Goal: Task Accomplishment & Management: Use online tool/utility

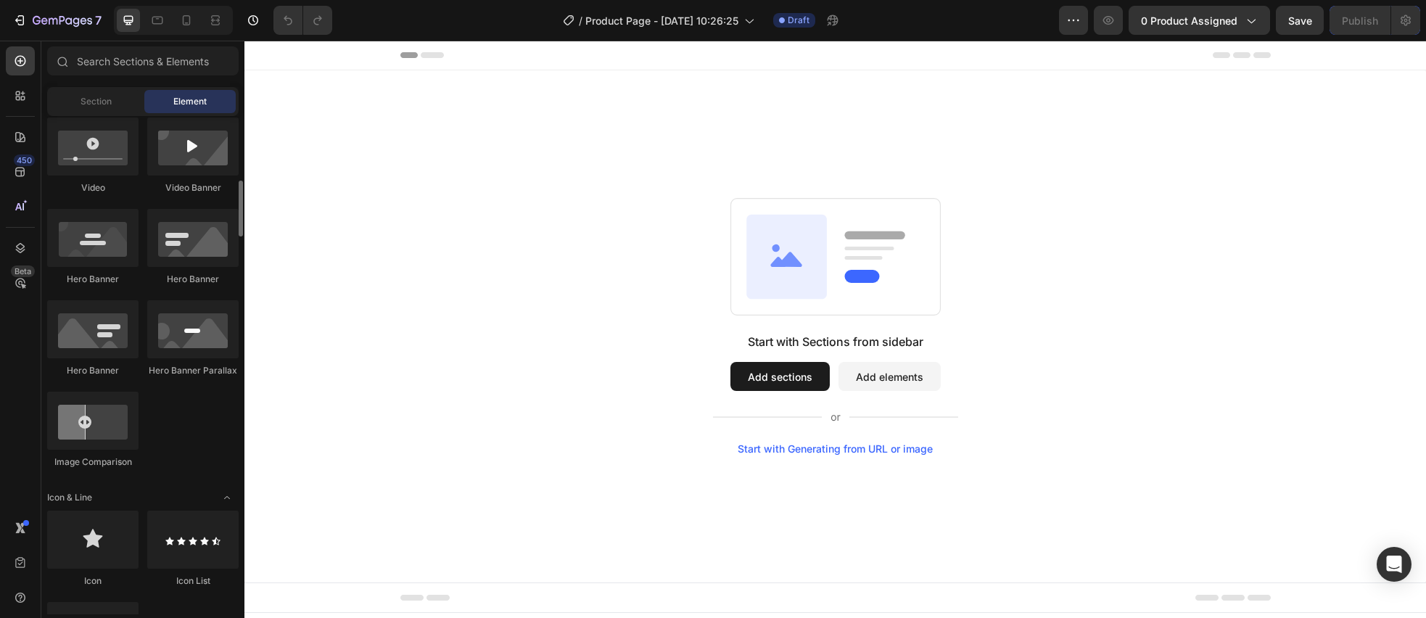
scroll to position [508, 0]
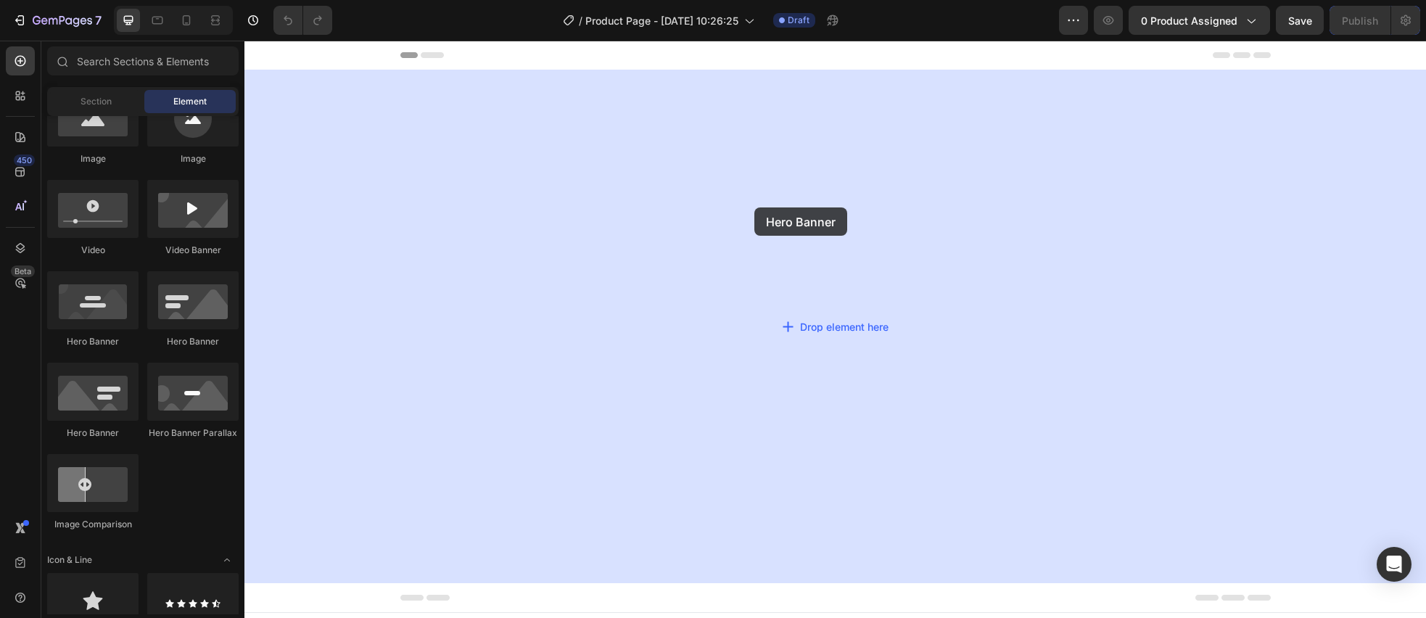
drag, startPoint x: 354, startPoint y: 344, endPoint x: 754, endPoint y: 207, distance: 423.1
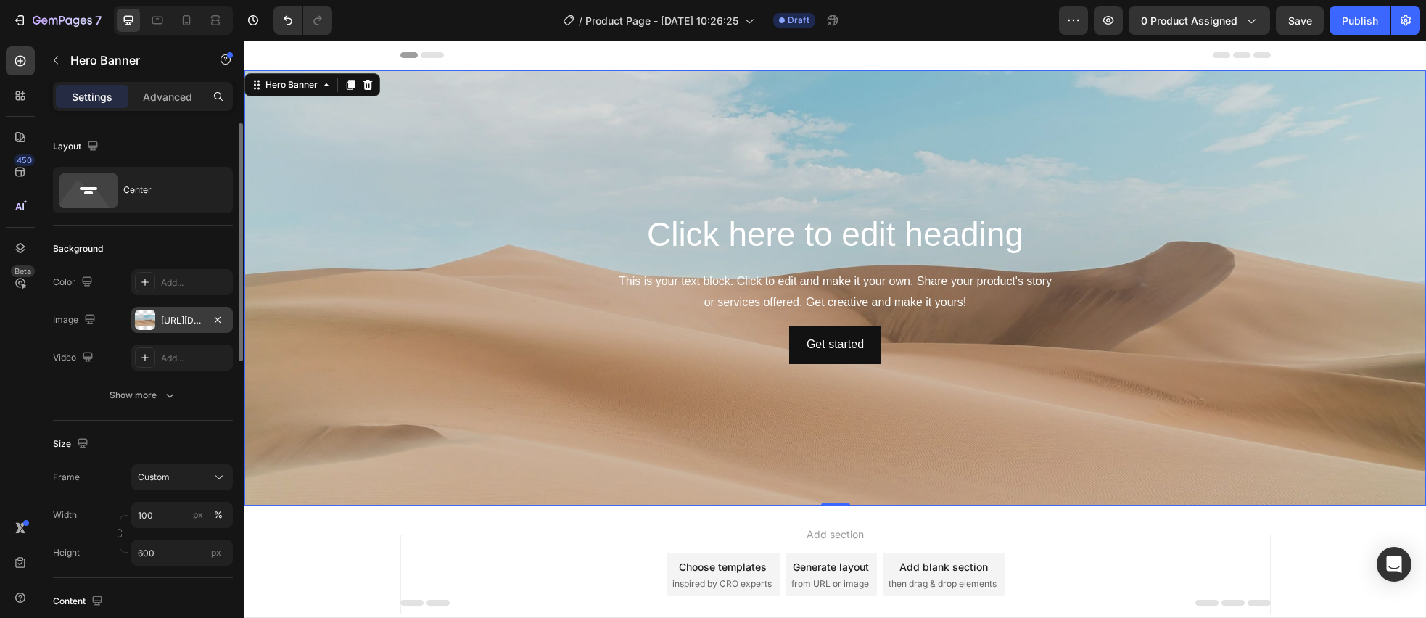
click at [186, 322] on div "[URL][DOMAIN_NAME]" at bounding box center [182, 320] width 42 height 13
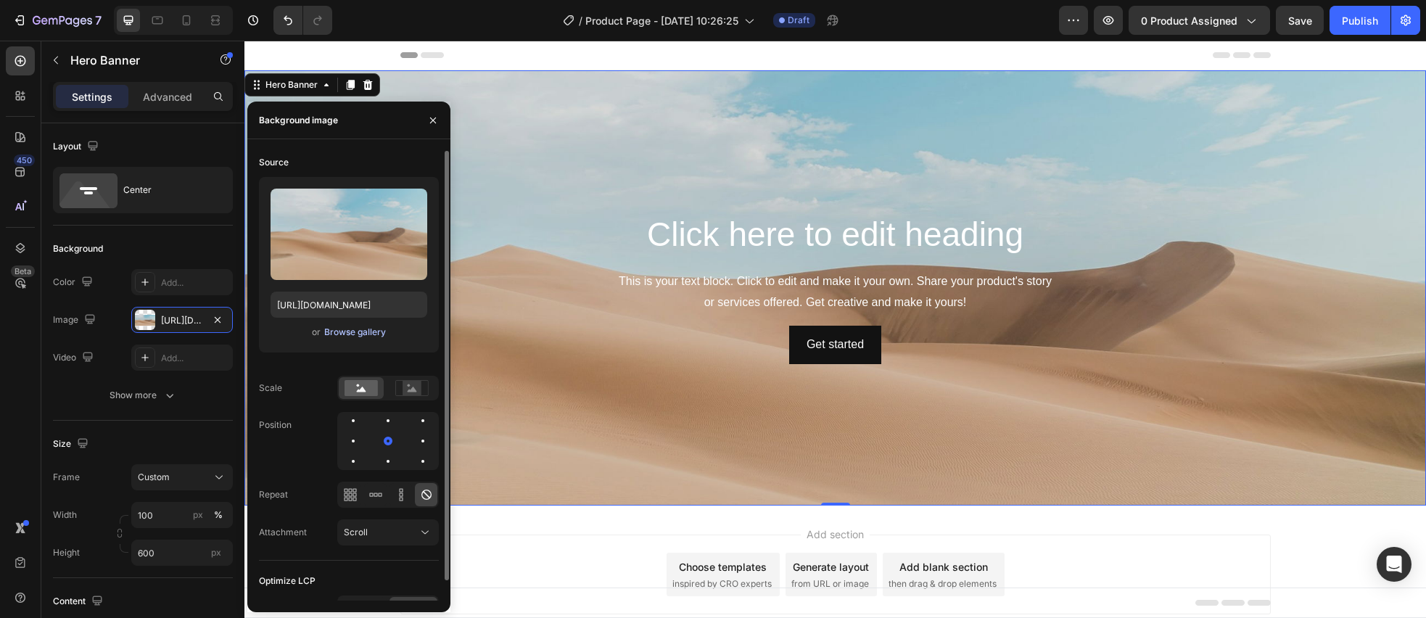
click at [335, 333] on div "Browse gallery" at bounding box center [355, 332] width 62 height 13
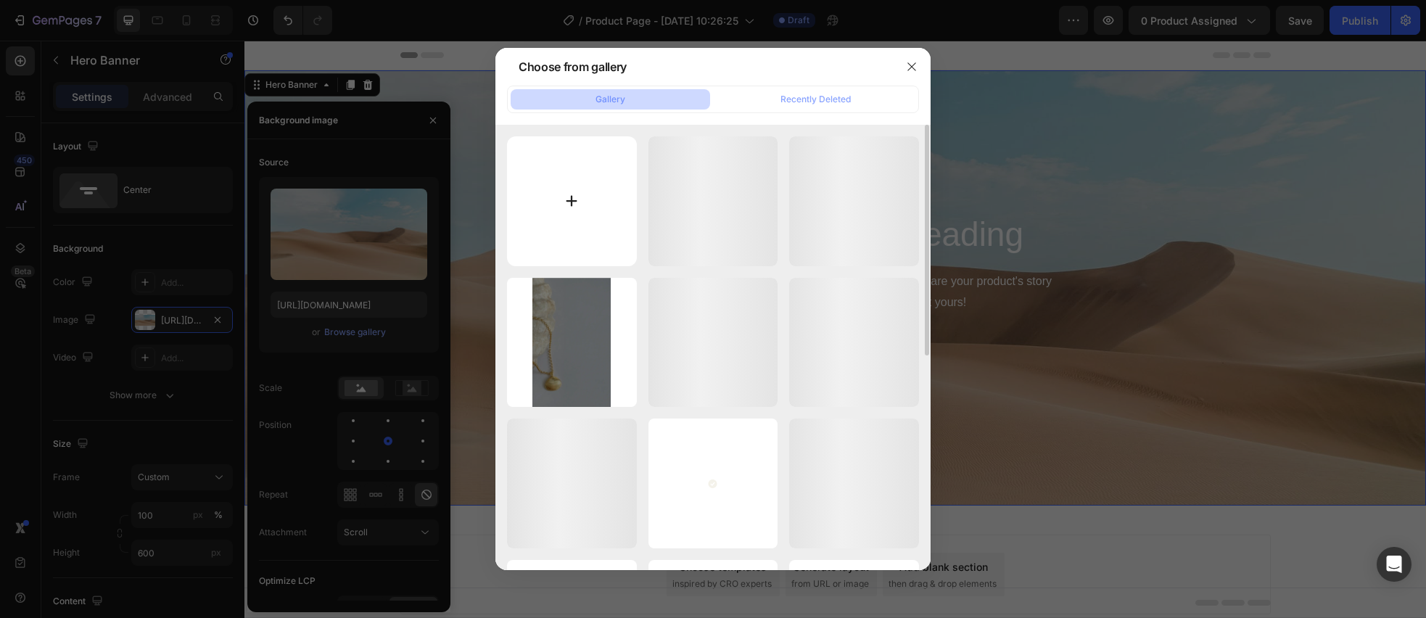
click at [582, 205] on input "file" at bounding box center [572, 201] width 130 height 130
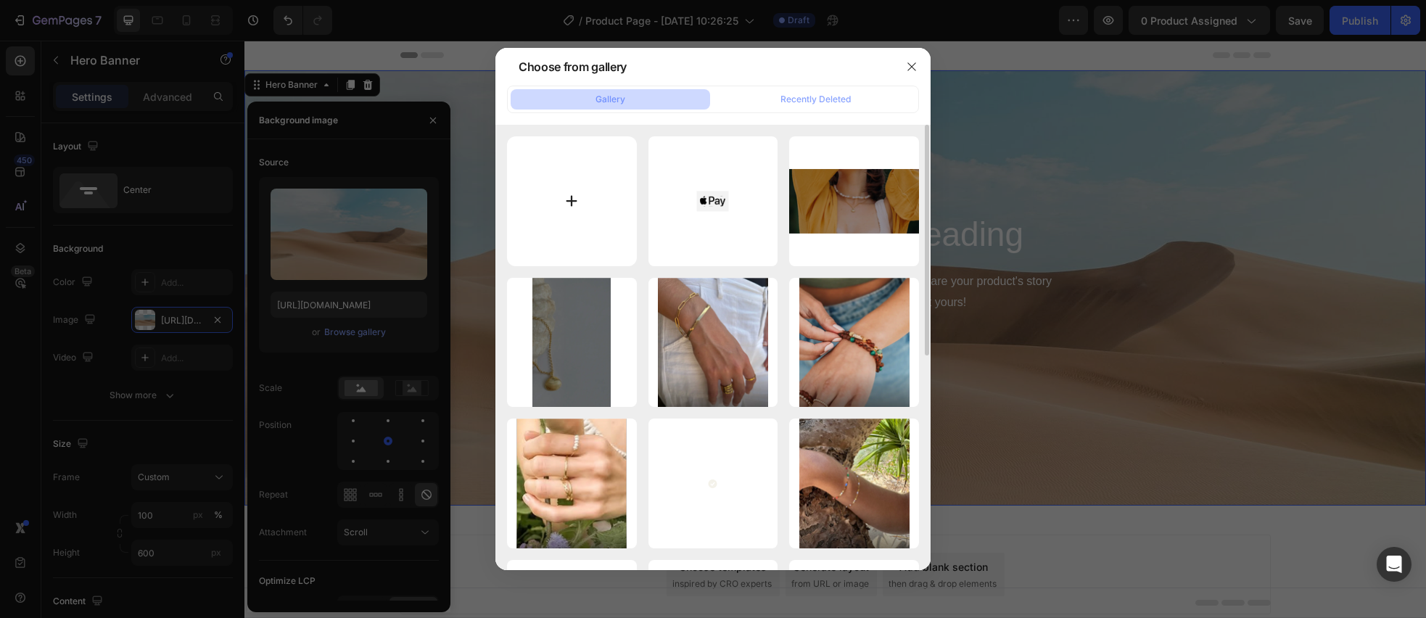
type input "C:\fakepath\Desktop.webp"
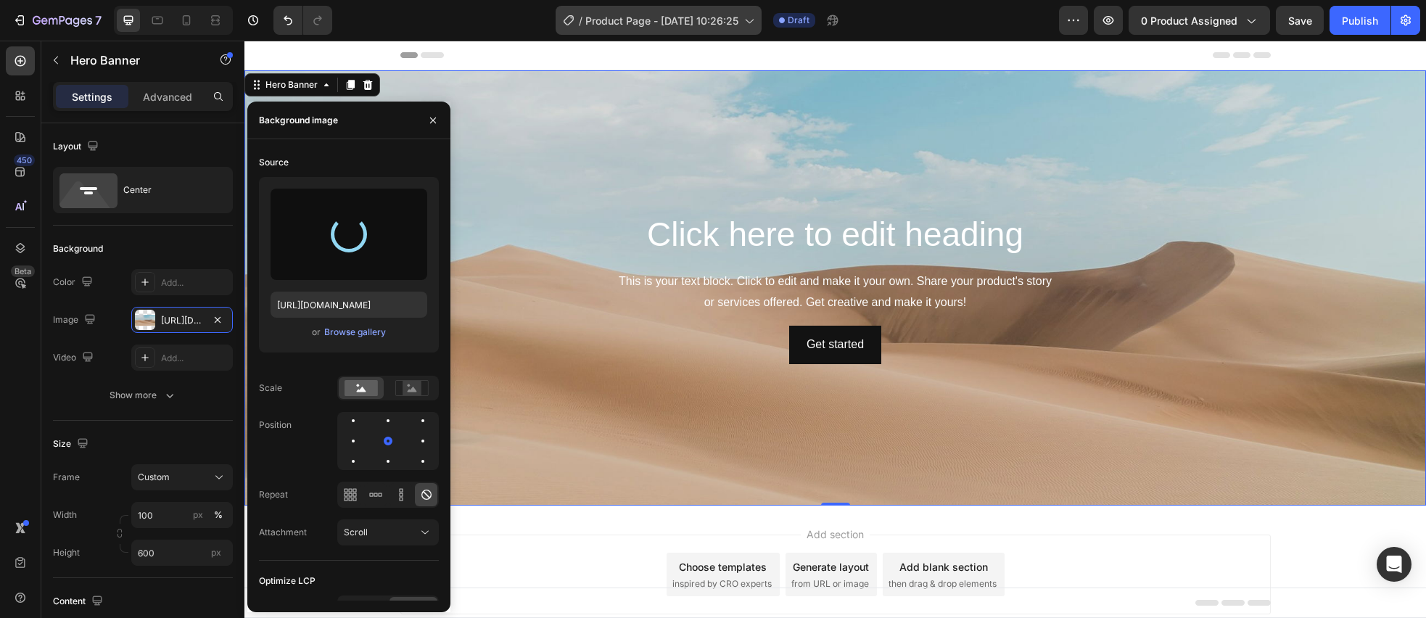
type input "[URL][DOMAIN_NAME]"
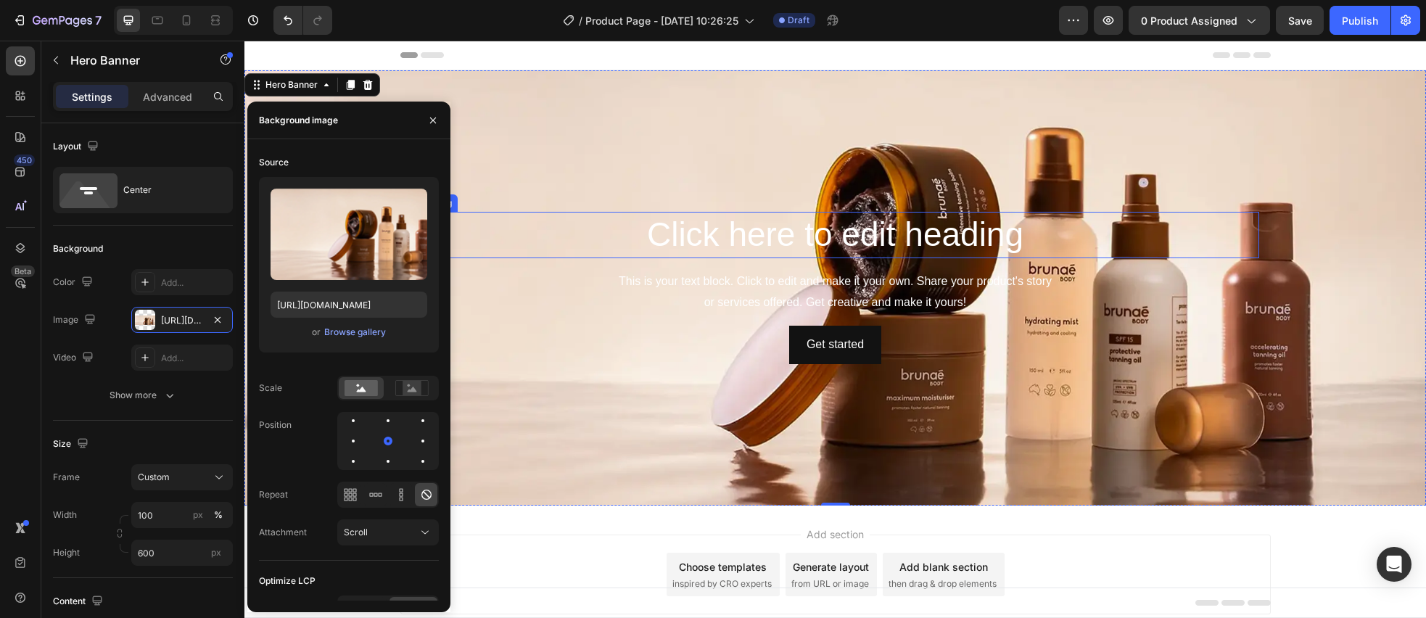
click at [774, 227] on h2 "Click here to edit heading" at bounding box center [835, 235] width 847 height 46
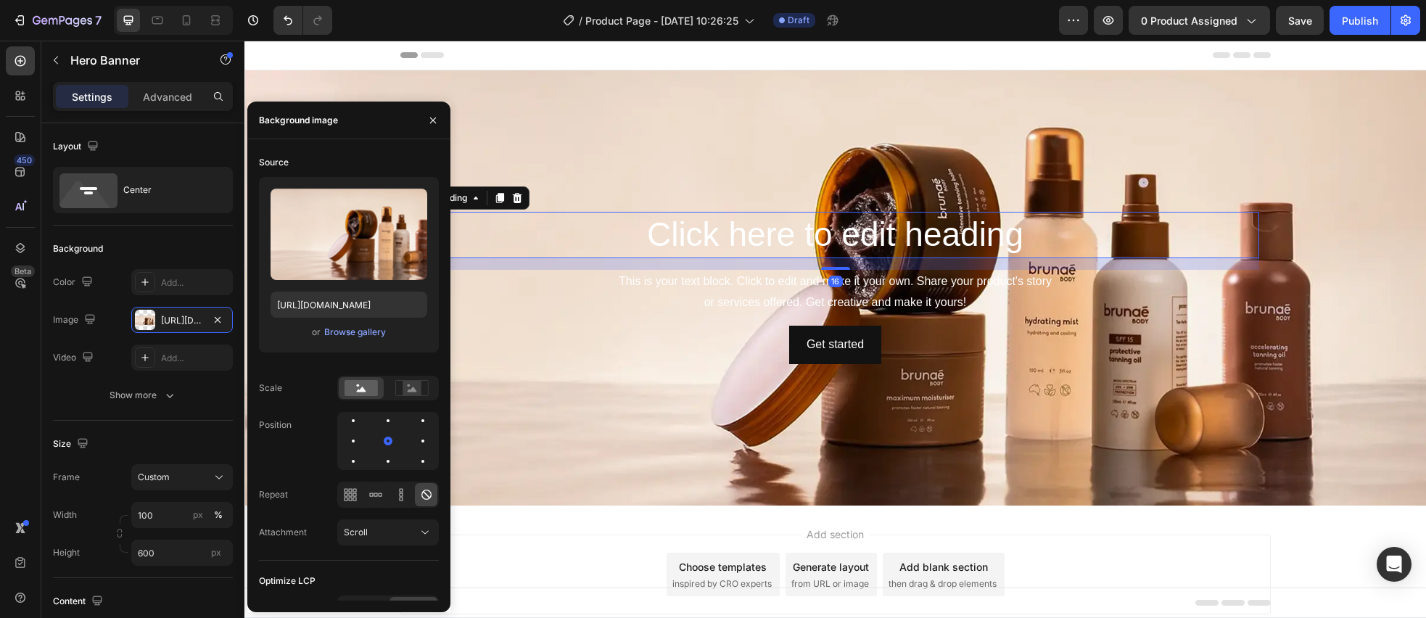
click at [774, 227] on h2 "Click here to edit heading" at bounding box center [835, 235] width 847 height 46
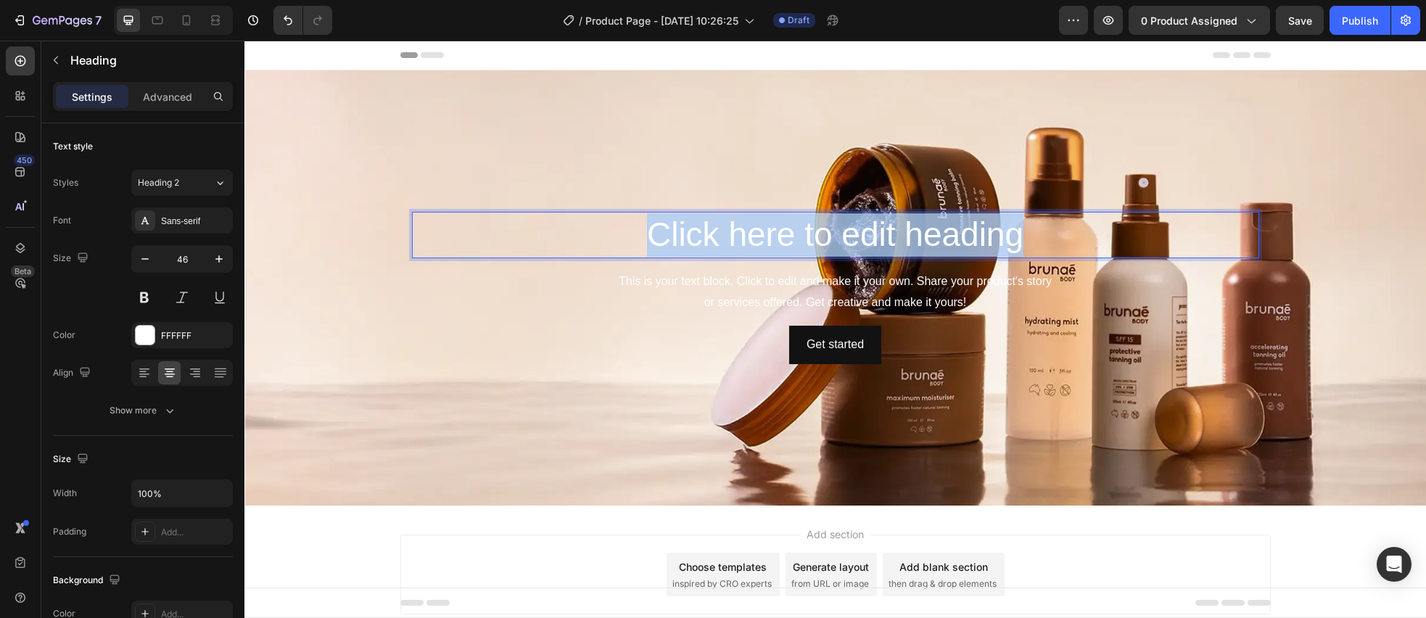
click at [774, 227] on p "Click here to edit heading" at bounding box center [835, 235] width 844 height 44
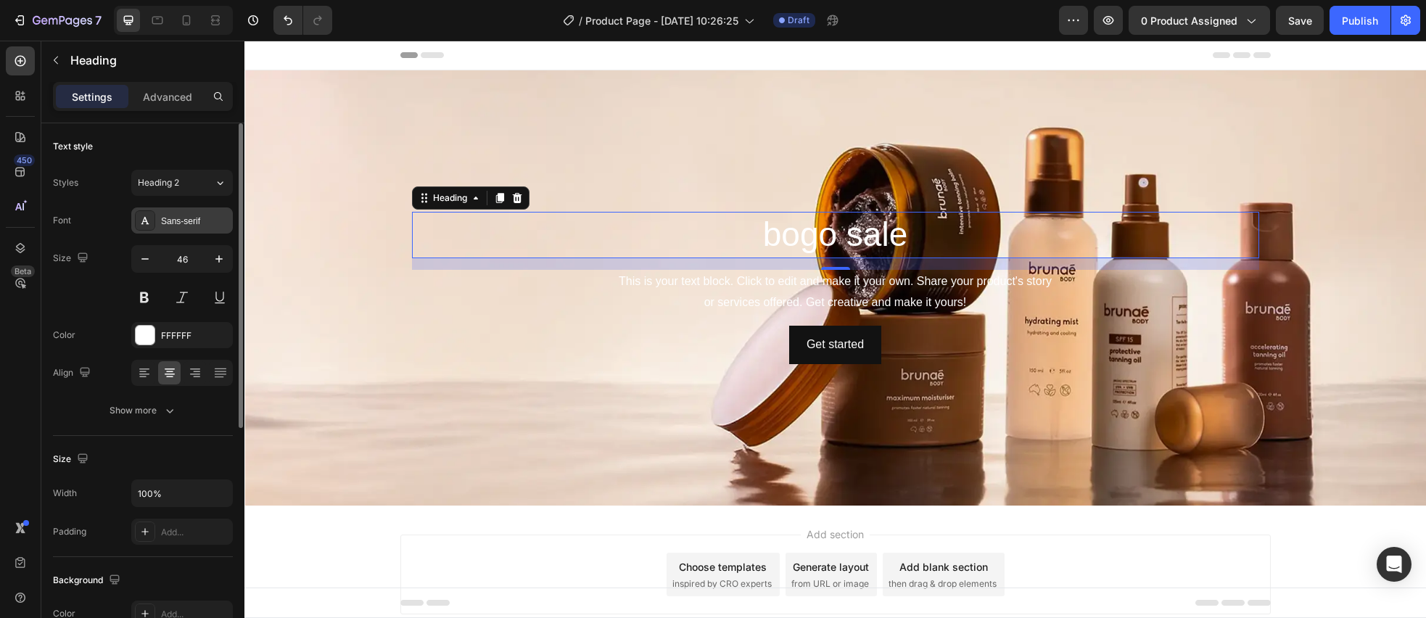
click at [205, 222] on div "Sans-serif" at bounding box center [195, 221] width 68 height 13
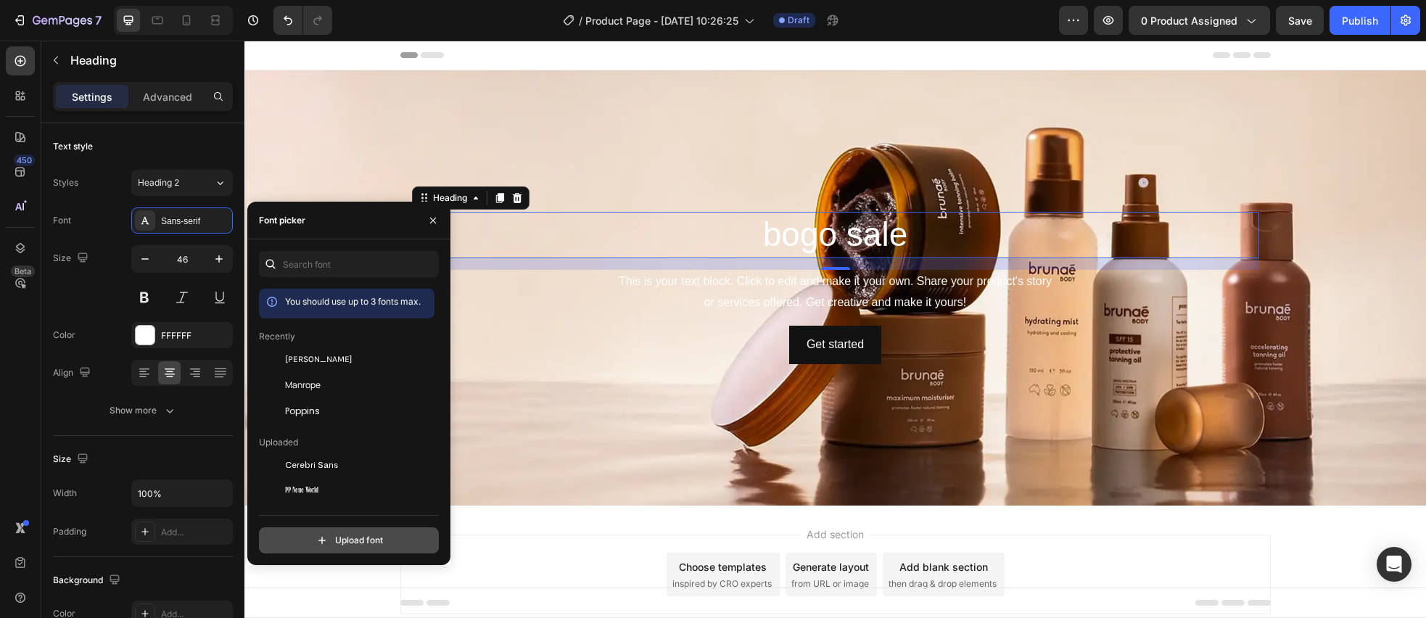
click at [349, 541] on input "file" at bounding box center [380, 540] width 363 height 25
type input "C:\fakepath\Century Gothic-Regular.TTF"
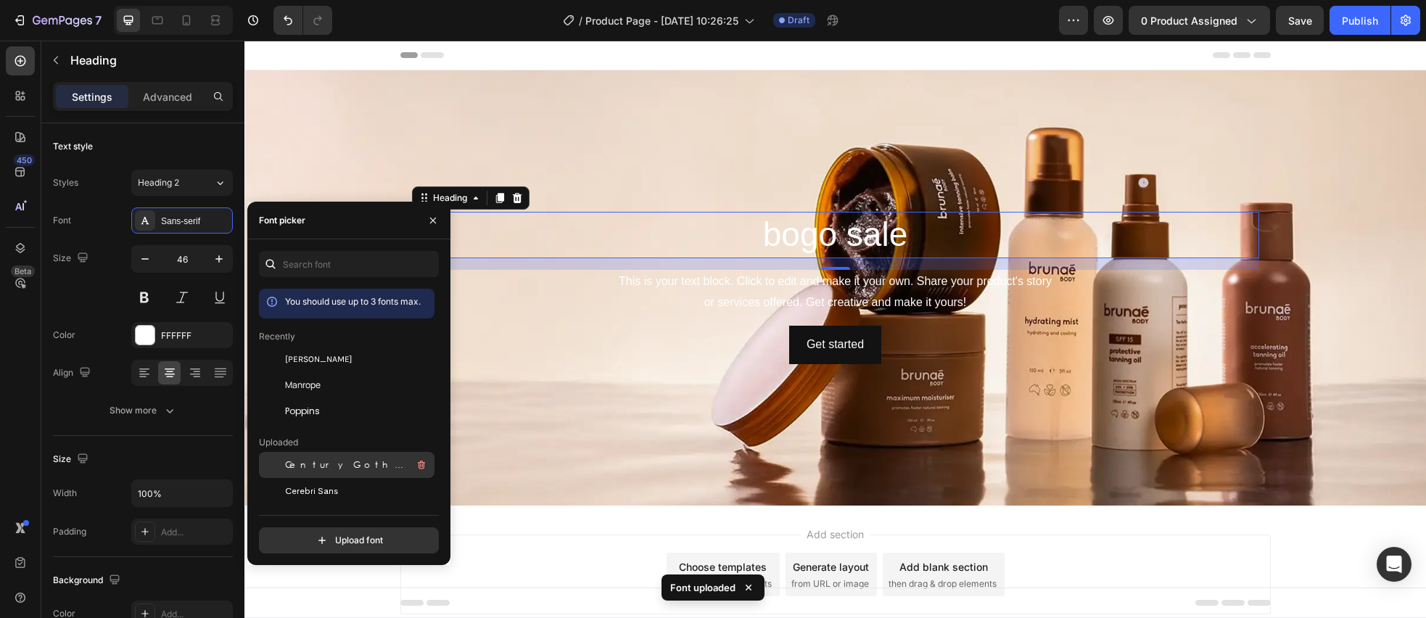
click at [310, 472] on div "Century Gothic" at bounding box center [358, 464] width 146 height 17
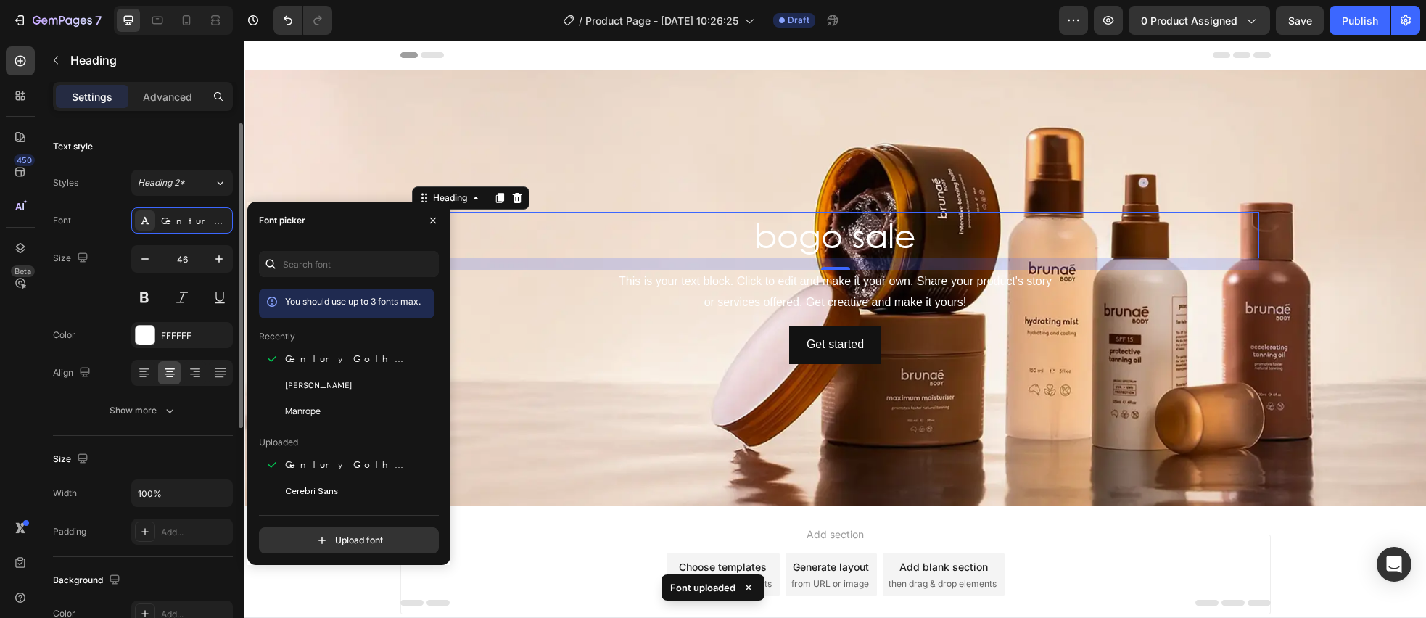
click at [99, 277] on div "Size 46" at bounding box center [143, 277] width 180 height 65
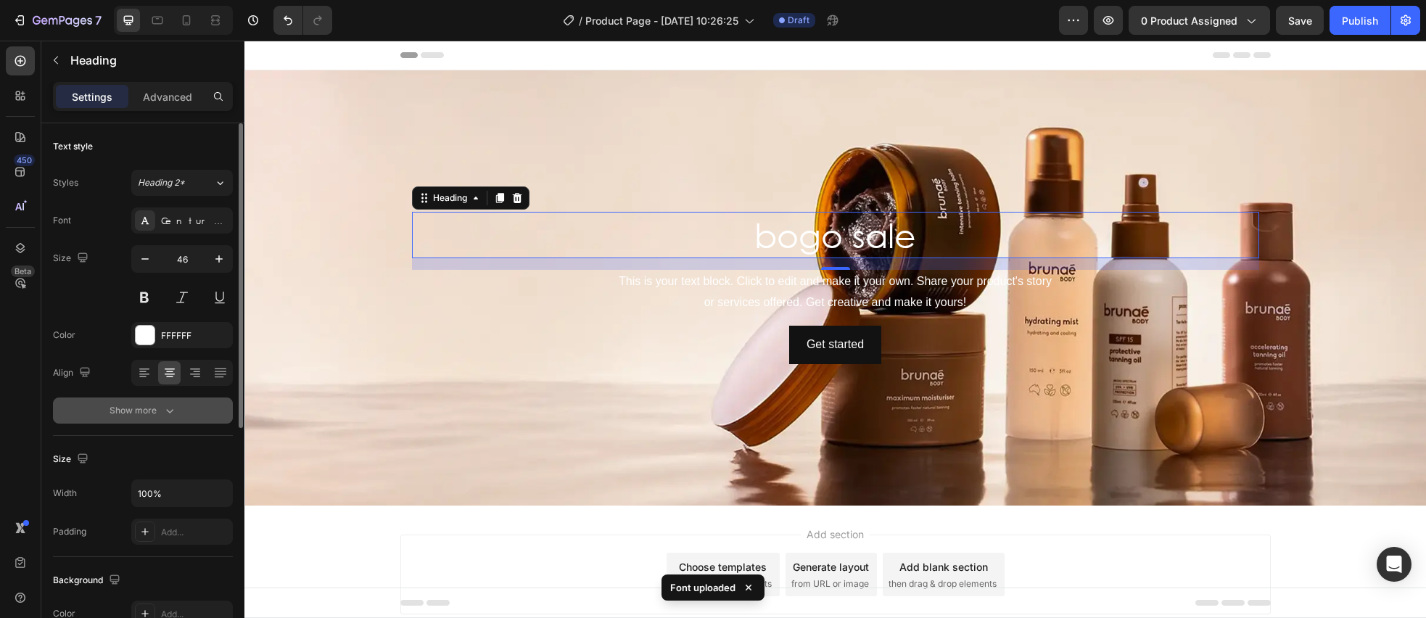
click at [177, 412] on button "Show more" at bounding box center [143, 410] width 180 height 26
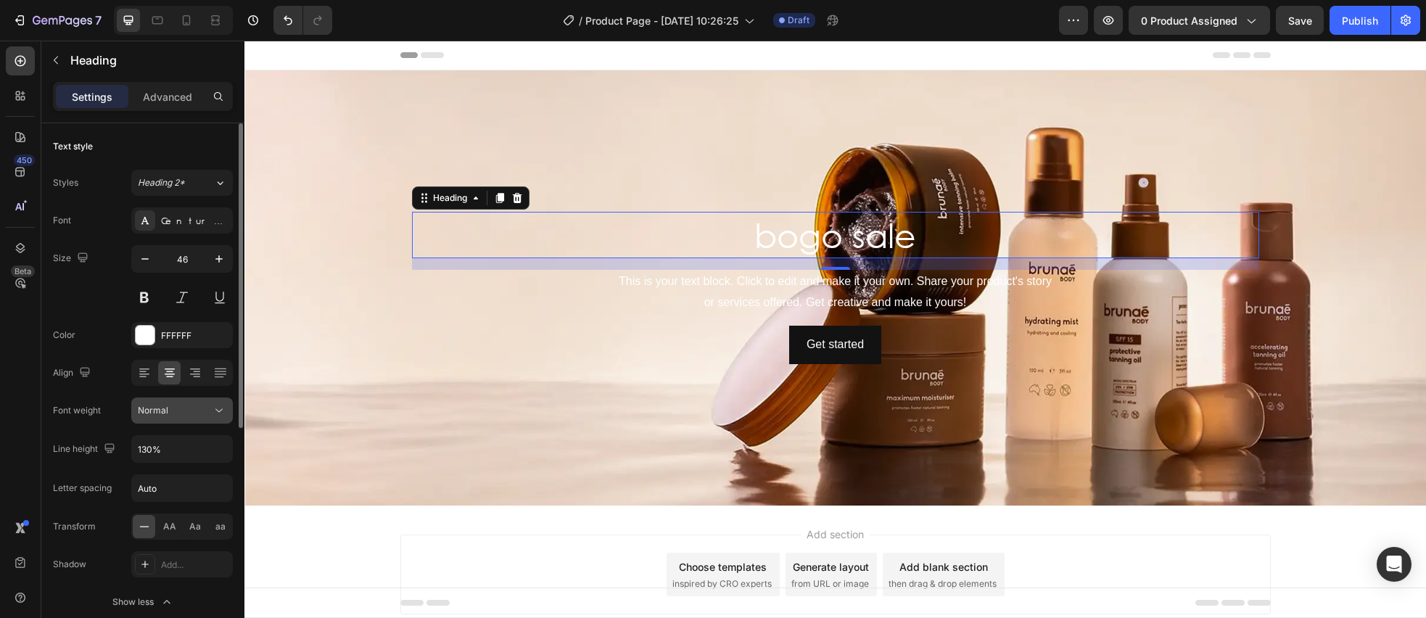
click at [207, 406] on div "Normal" at bounding box center [175, 410] width 74 height 13
click at [200, 179] on div "Heading 2*" at bounding box center [176, 182] width 76 height 13
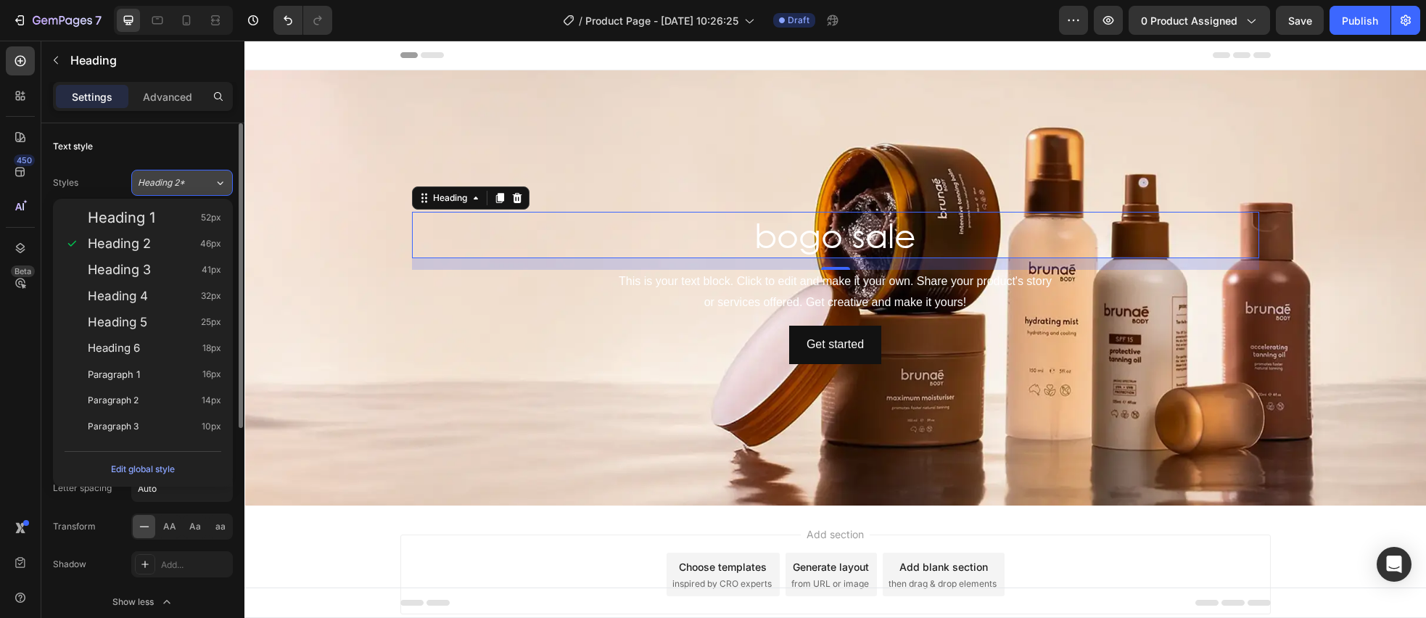
click at [187, 194] on button "Heading 2*" at bounding box center [182, 183] width 102 height 26
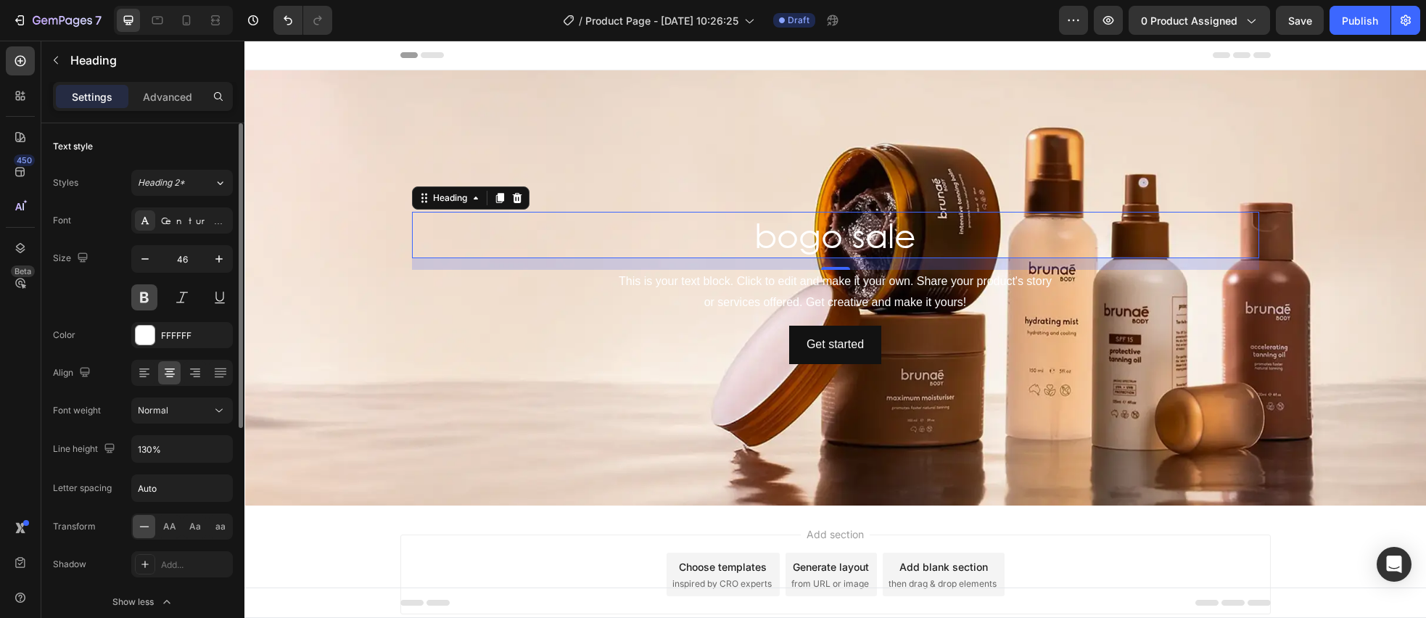
click at [151, 299] on button at bounding box center [144, 297] width 26 height 26
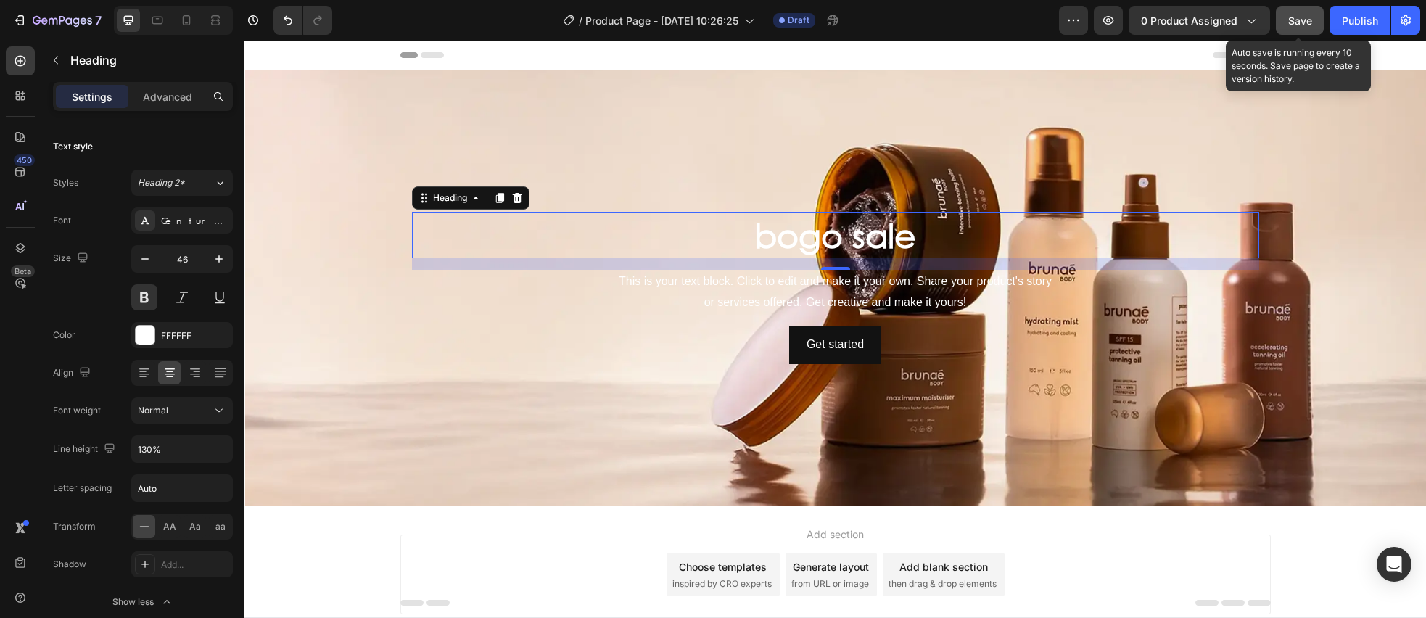
click at [1302, 25] on span "Save" at bounding box center [1300, 21] width 24 height 12
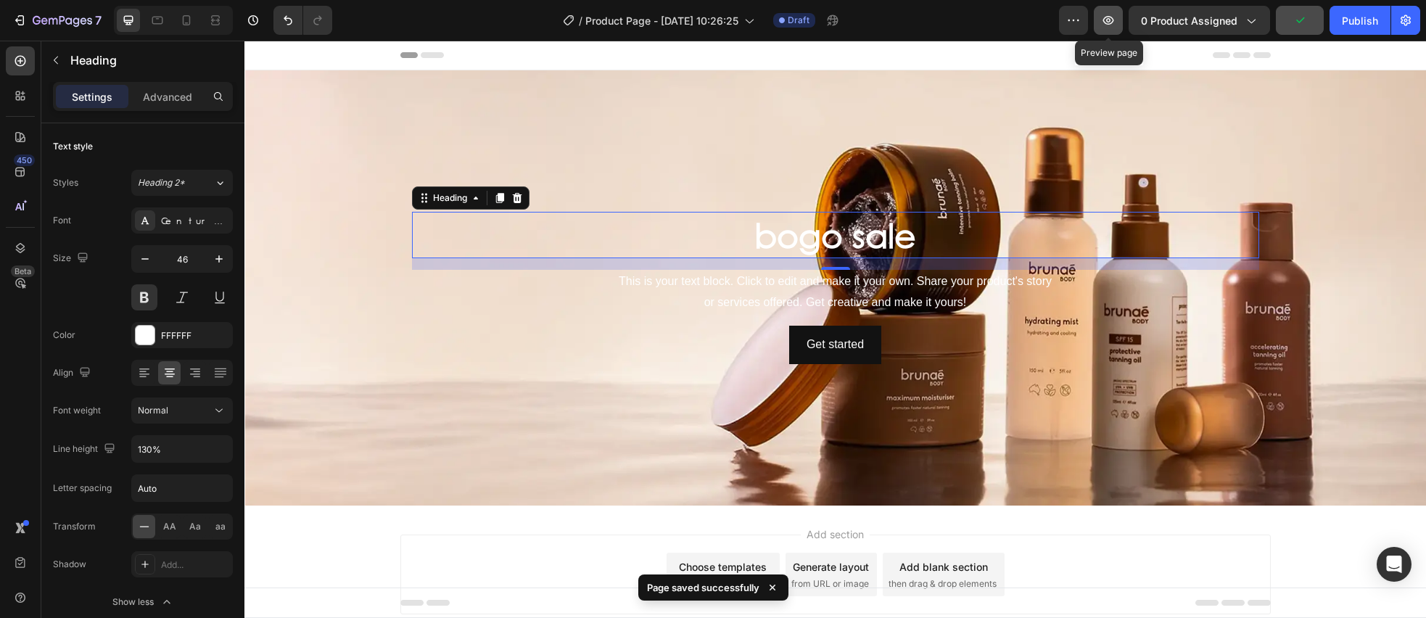
click at [1108, 24] on icon "button" at bounding box center [1108, 20] width 11 height 9
click at [1112, 20] on icon "button" at bounding box center [1108, 20] width 11 height 9
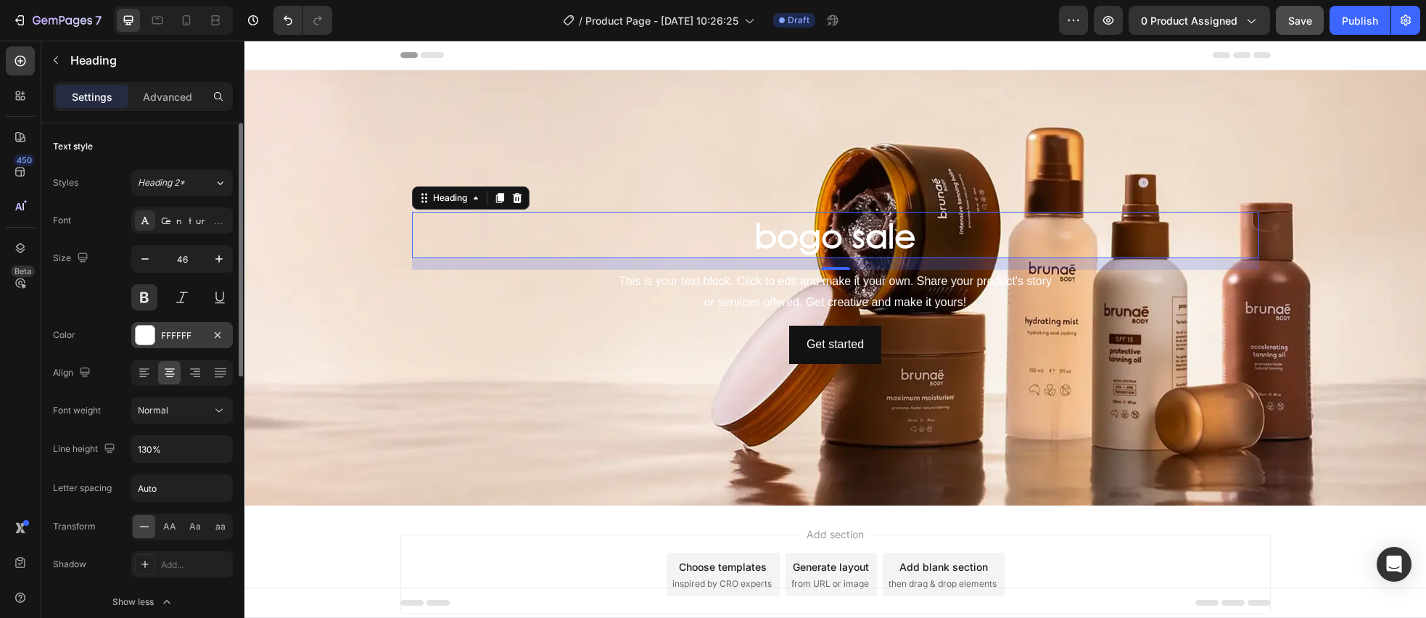
click at [140, 339] on div at bounding box center [145, 335] width 19 height 19
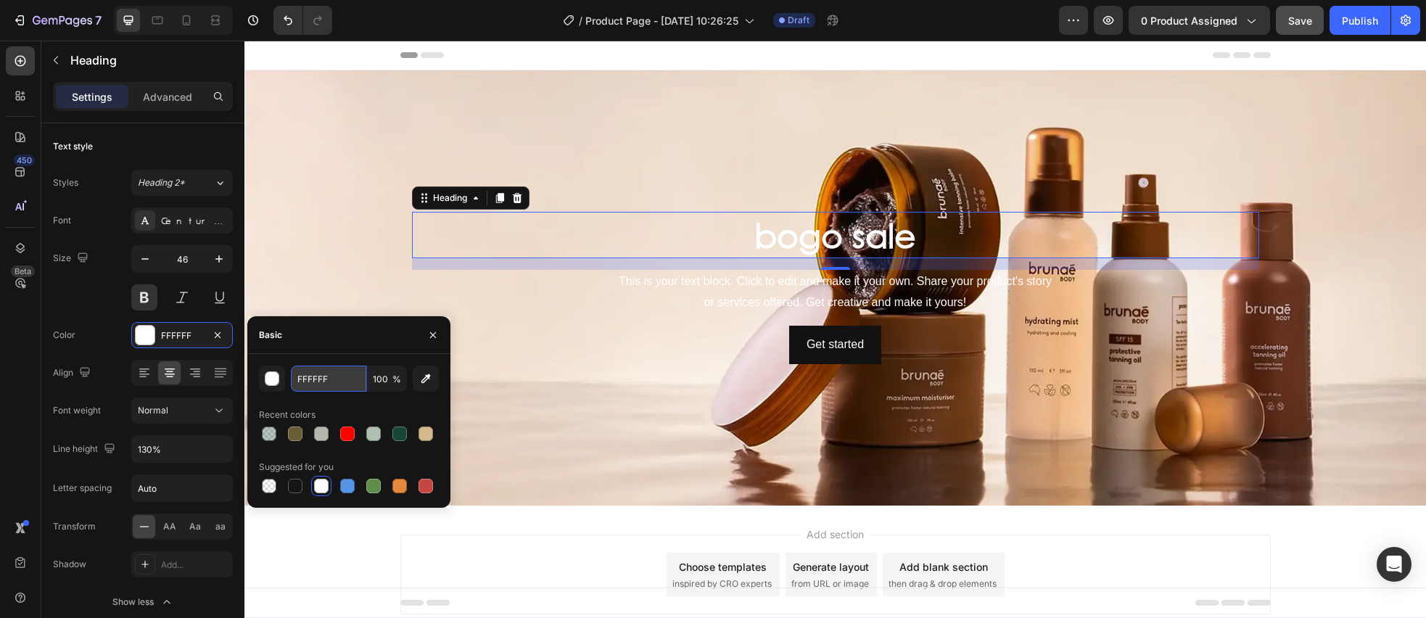
click at [350, 377] on input "FFFFFF" at bounding box center [328, 378] width 75 height 26
paste input "#C79A65"
type input "#C79A65"
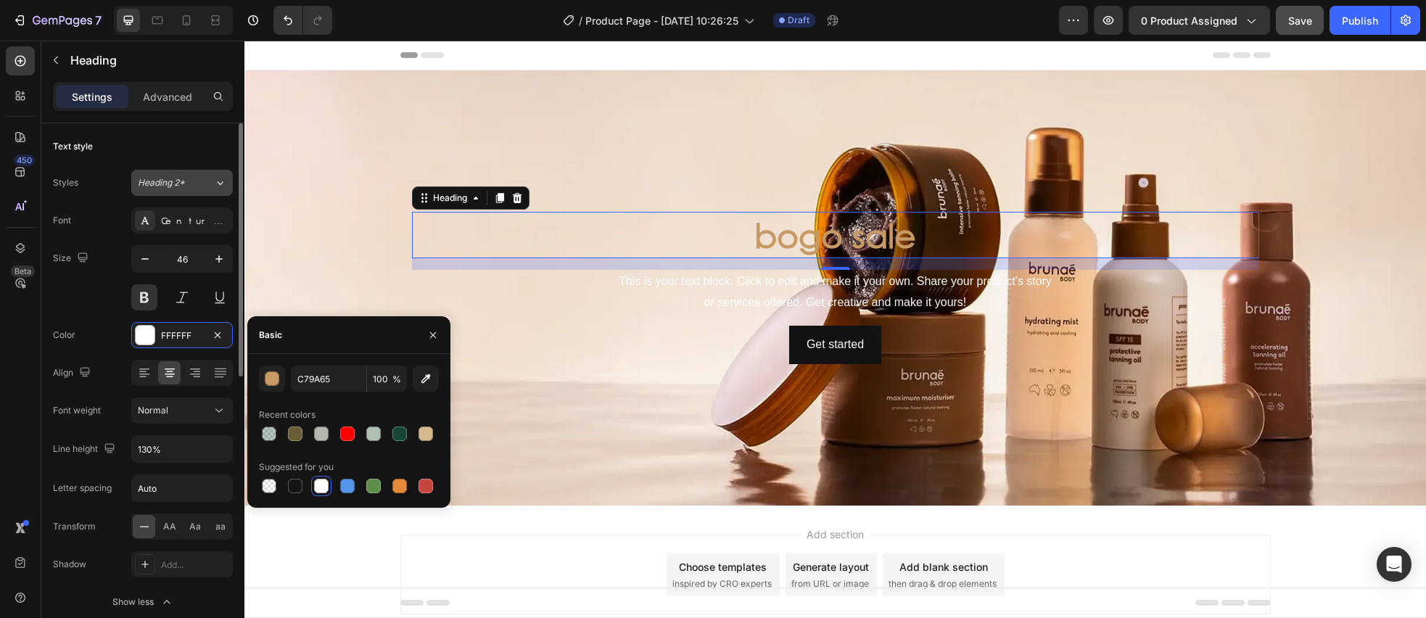
click at [199, 185] on div "Heading 2*" at bounding box center [176, 182] width 76 height 13
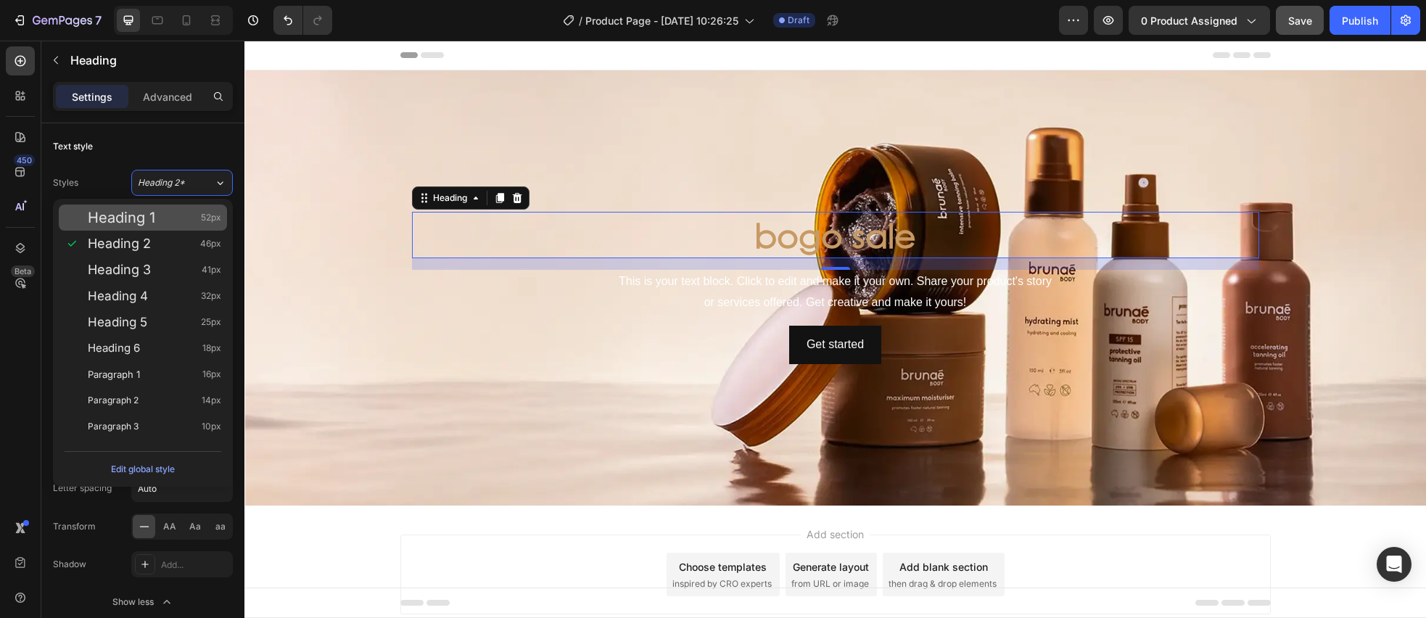
click at [164, 224] on div "Heading 1 52px" at bounding box center [154, 217] width 133 height 15
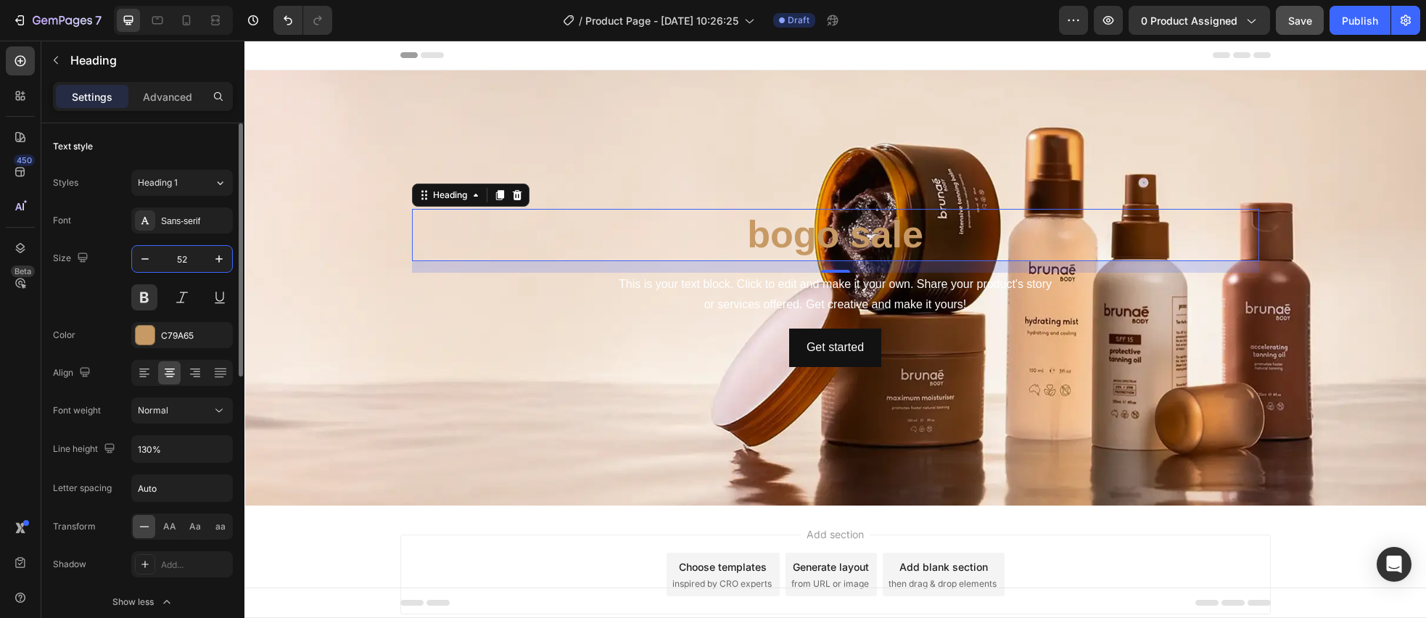
click at [191, 260] on input "52" at bounding box center [182, 259] width 48 height 26
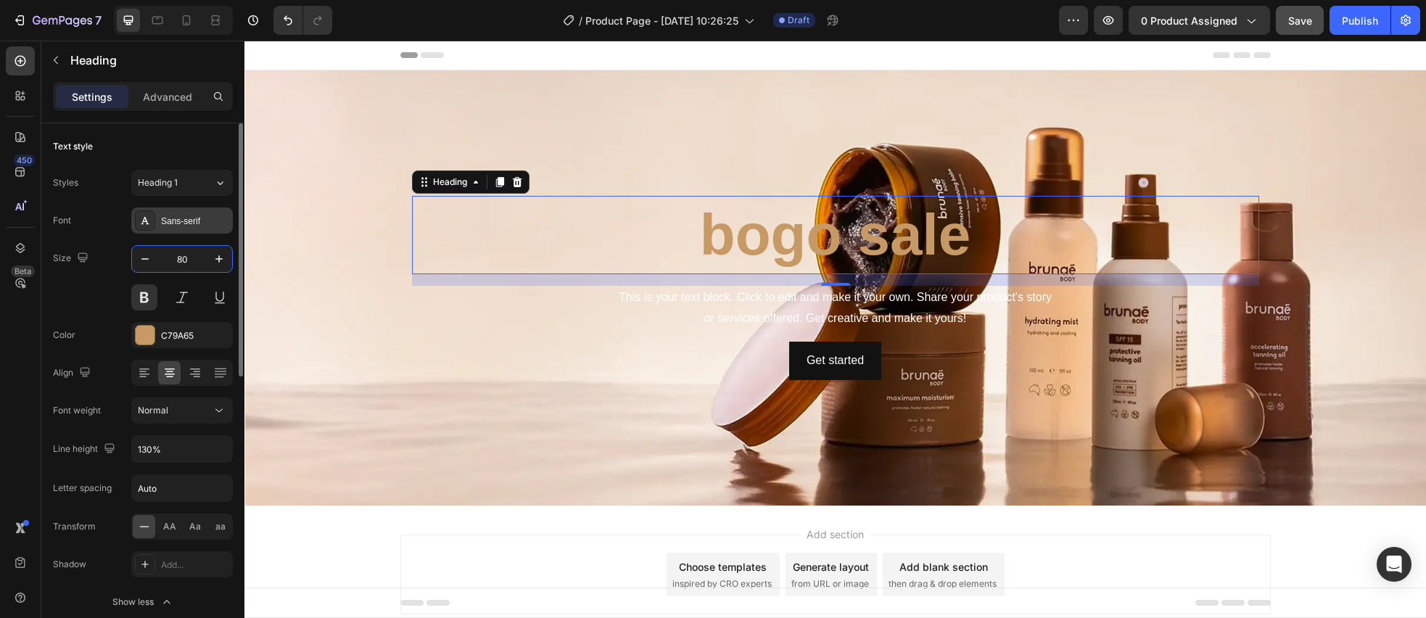
type input "80"
click at [173, 226] on div "Sans-serif" at bounding box center [195, 221] width 68 height 13
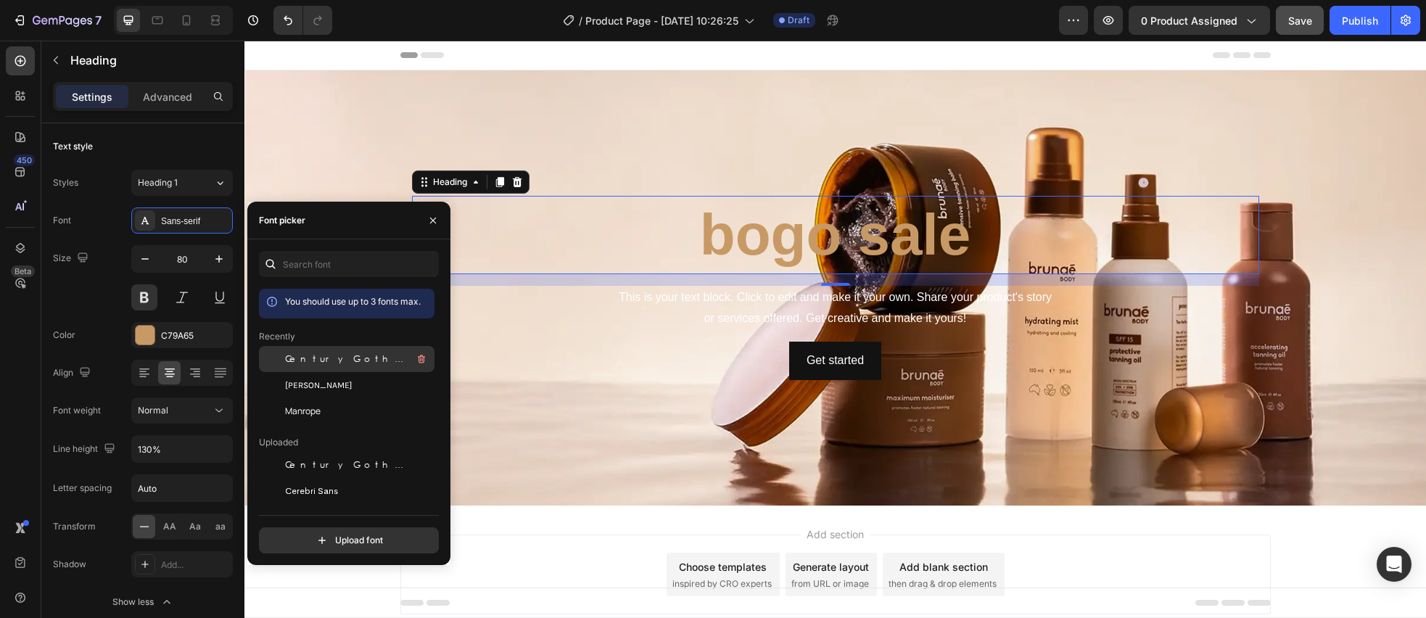
click at [343, 360] on span "Century Gothic" at bounding box center [345, 358] width 120 height 13
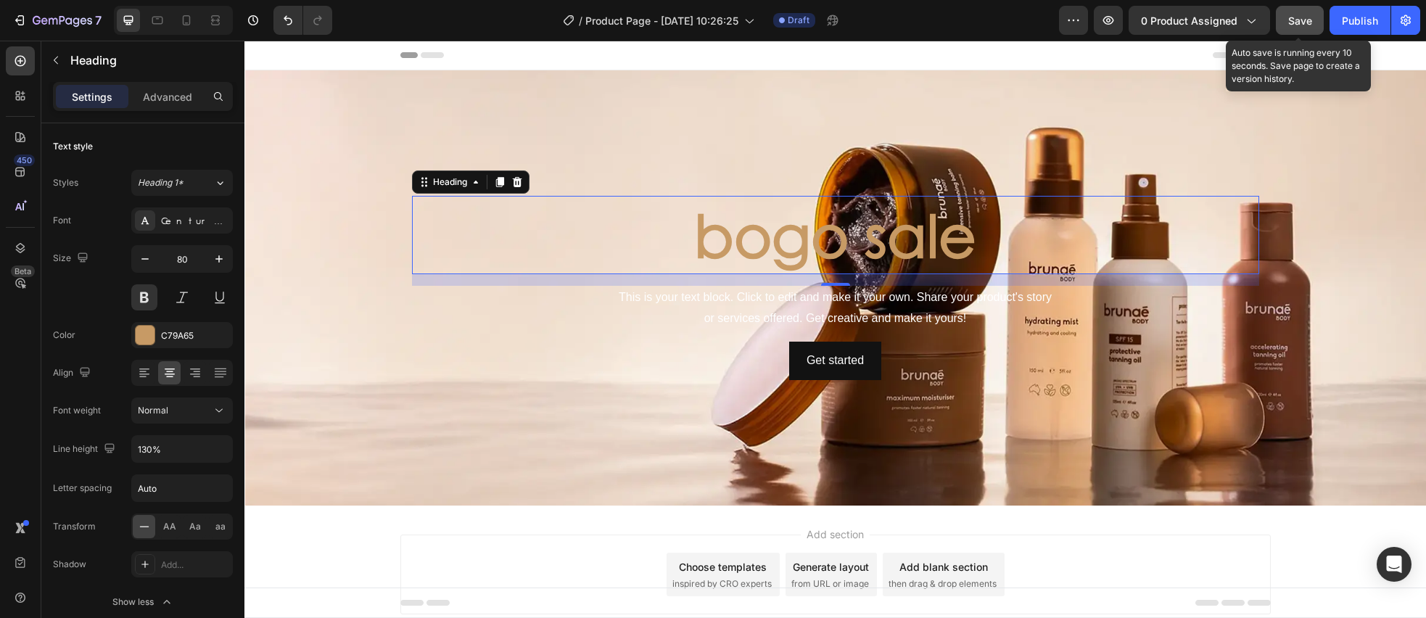
click at [1296, 29] on button "Save" at bounding box center [1300, 20] width 48 height 29
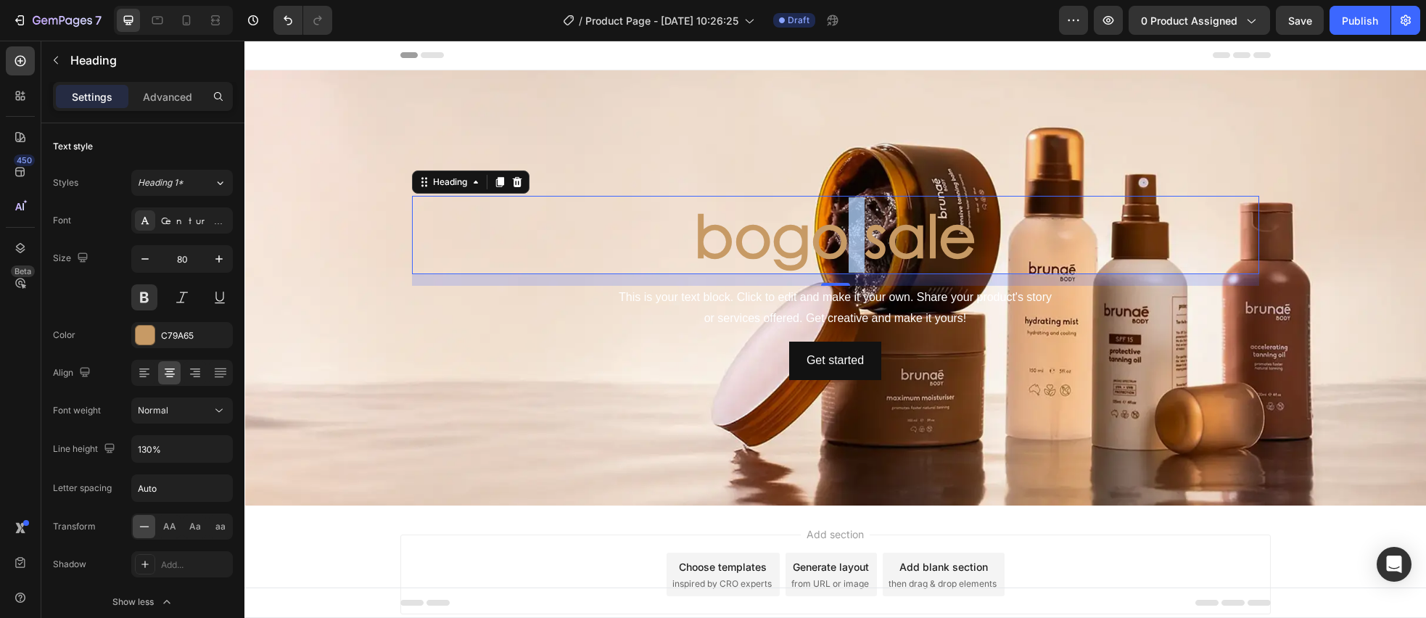
click at [834, 234] on p "bogo sale" at bounding box center [835, 234] width 844 height 75
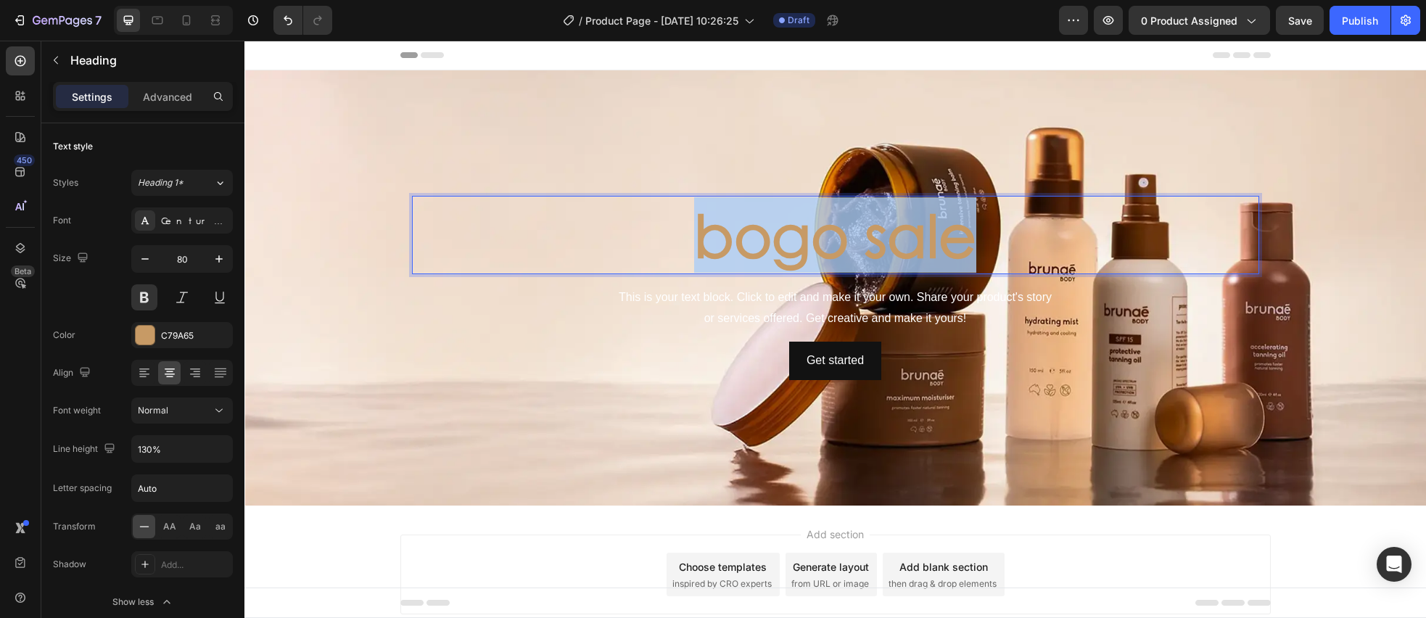
click at [834, 234] on p "bogo sale" at bounding box center [835, 234] width 844 height 75
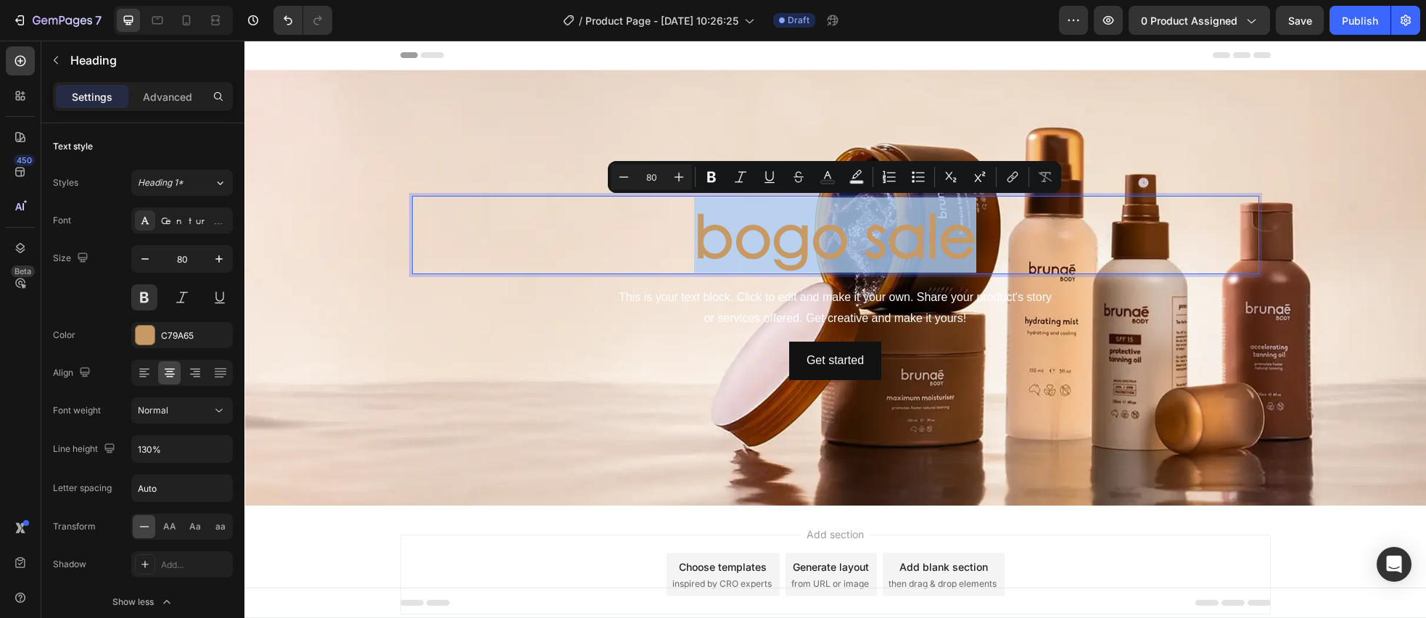
drag, startPoint x: 487, startPoint y: 252, endPoint x: 540, endPoint y: 252, distance: 52.2
click at [487, 252] on p "bogo sale" at bounding box center [835, 234] width 844 height 75
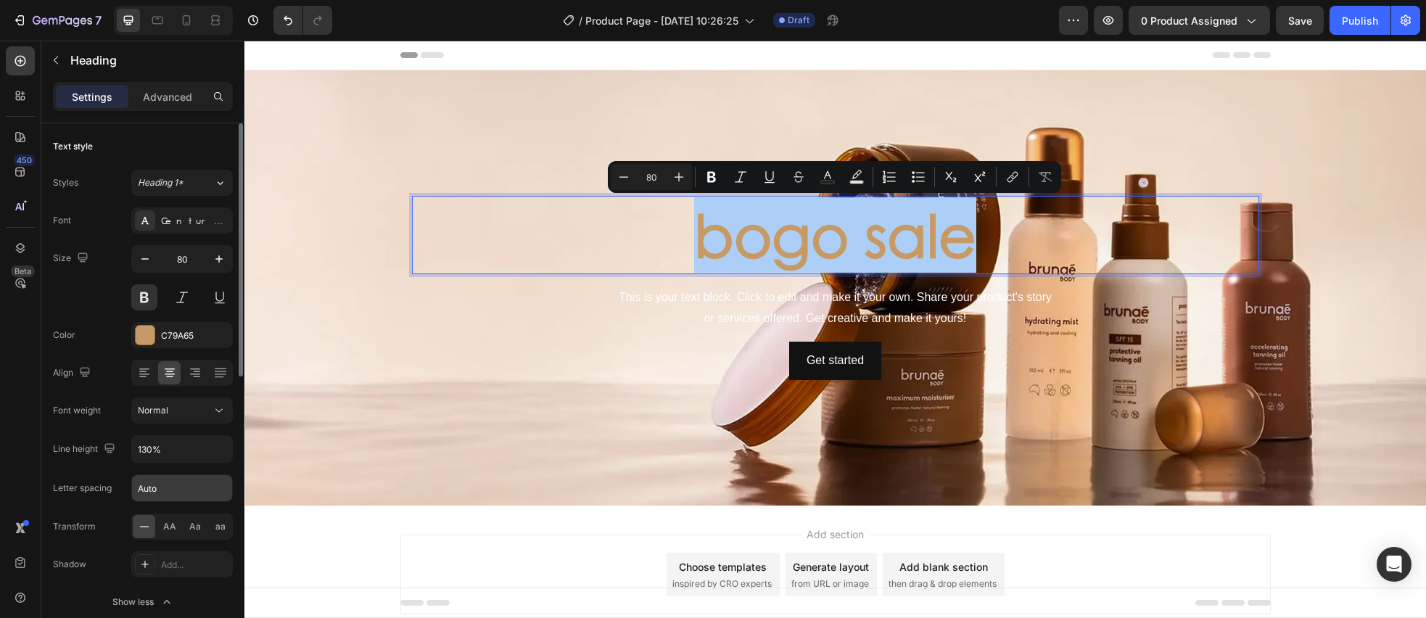
click at [177, 484] on input "Auto" at bounding box center [182, 488] width 100 height 26
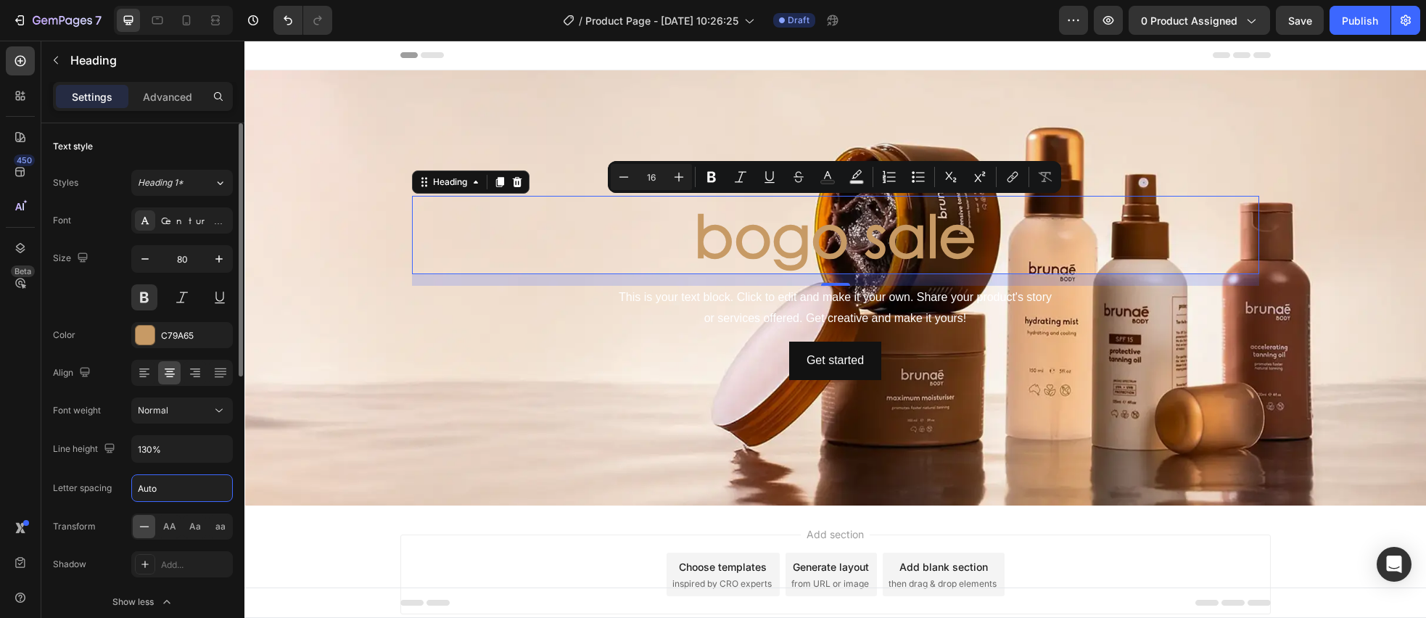
click at [177, 484] on input "Auto" at bounding box center [182, 488] width 100 height 26
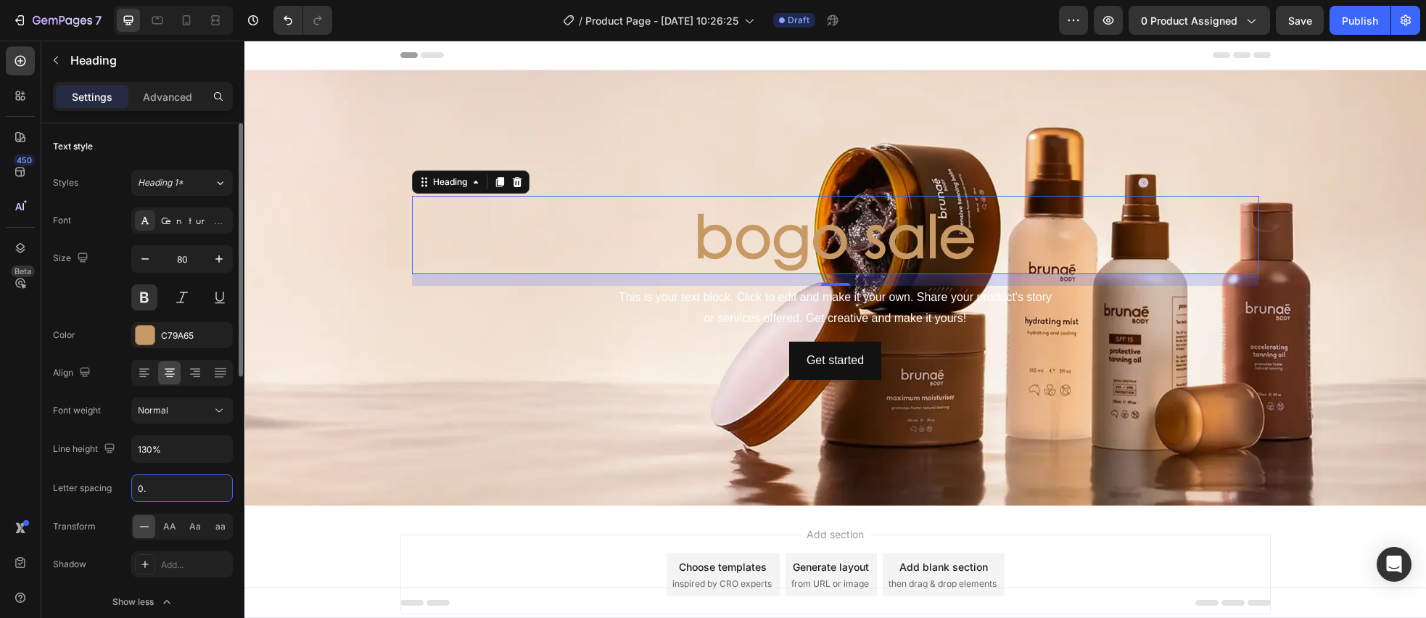
type input "0"
type input "-0.32"
click at [306, 368] on div "Background Image" at bounding box center [834, 287] width 1181 height 435
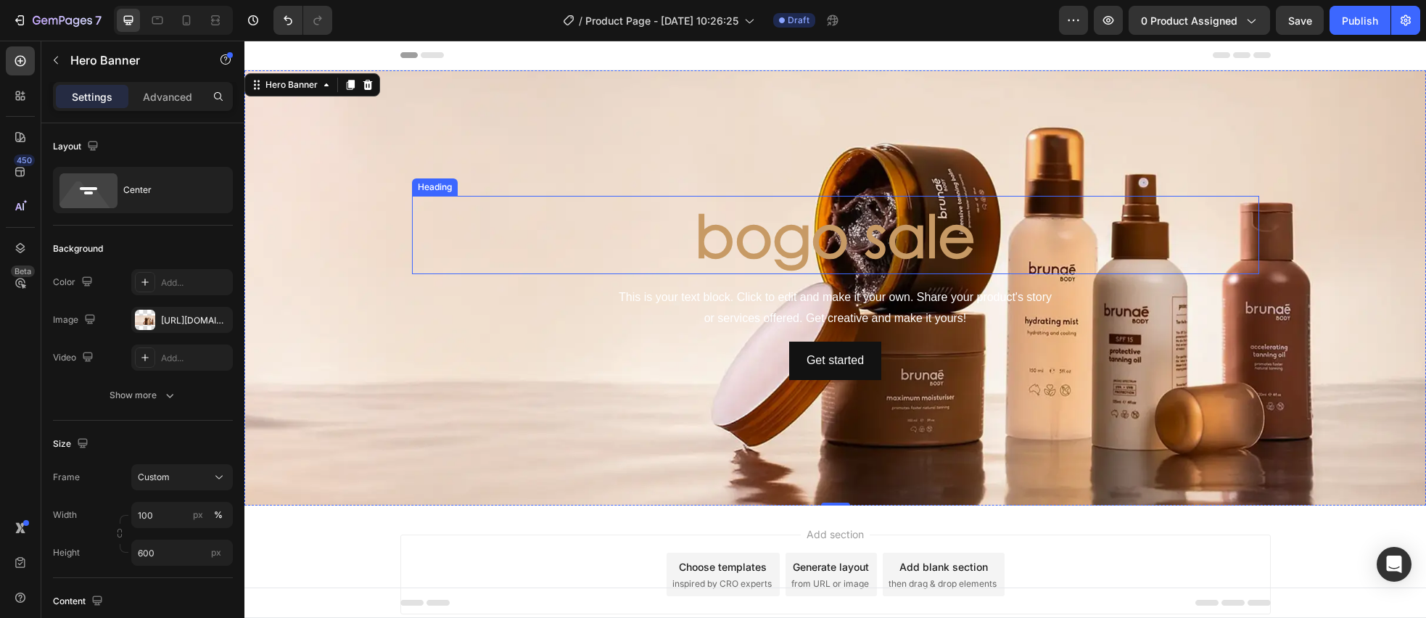
click at [775, 242] on p "bogo sale" at bounding box center [835, 234] width 844 height 75
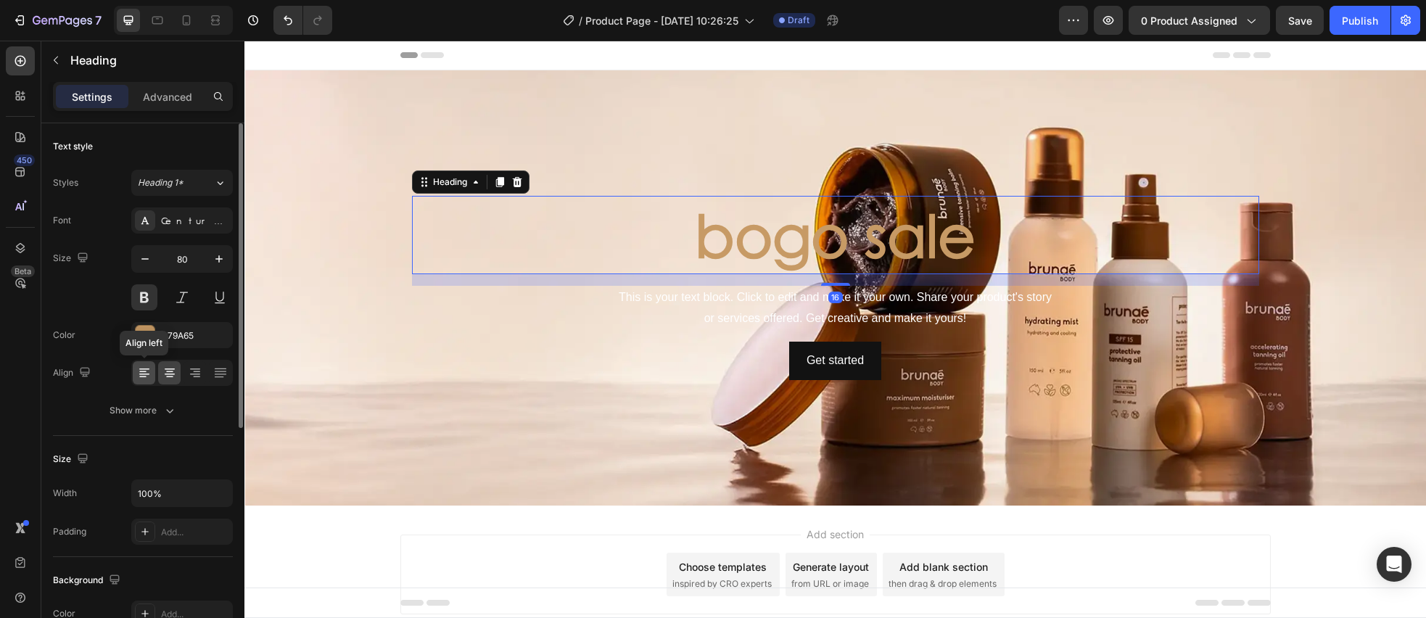
click at [144, 376] on icon at bounding box center [144, 372] width 15 height 15
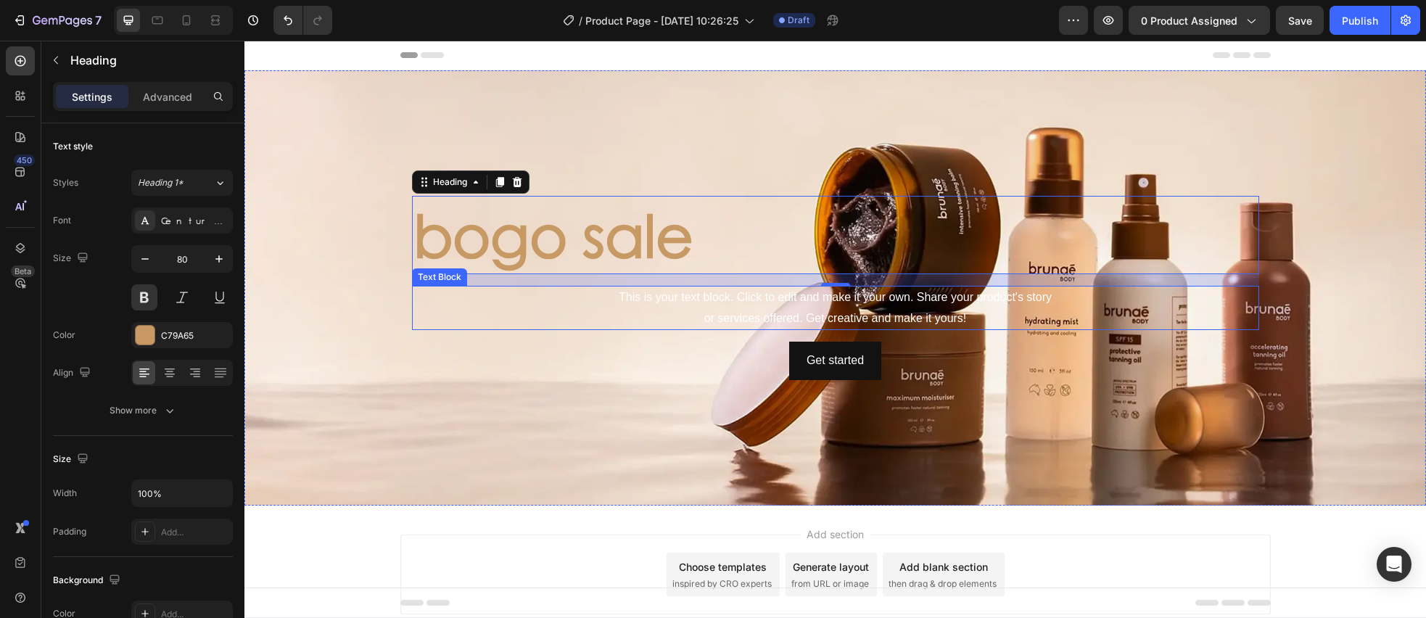
click at [747, 304] on div "This is your text block. Click to edit and make it your own. Share your product…" at bounding box center [835, 308] width 847 height 45
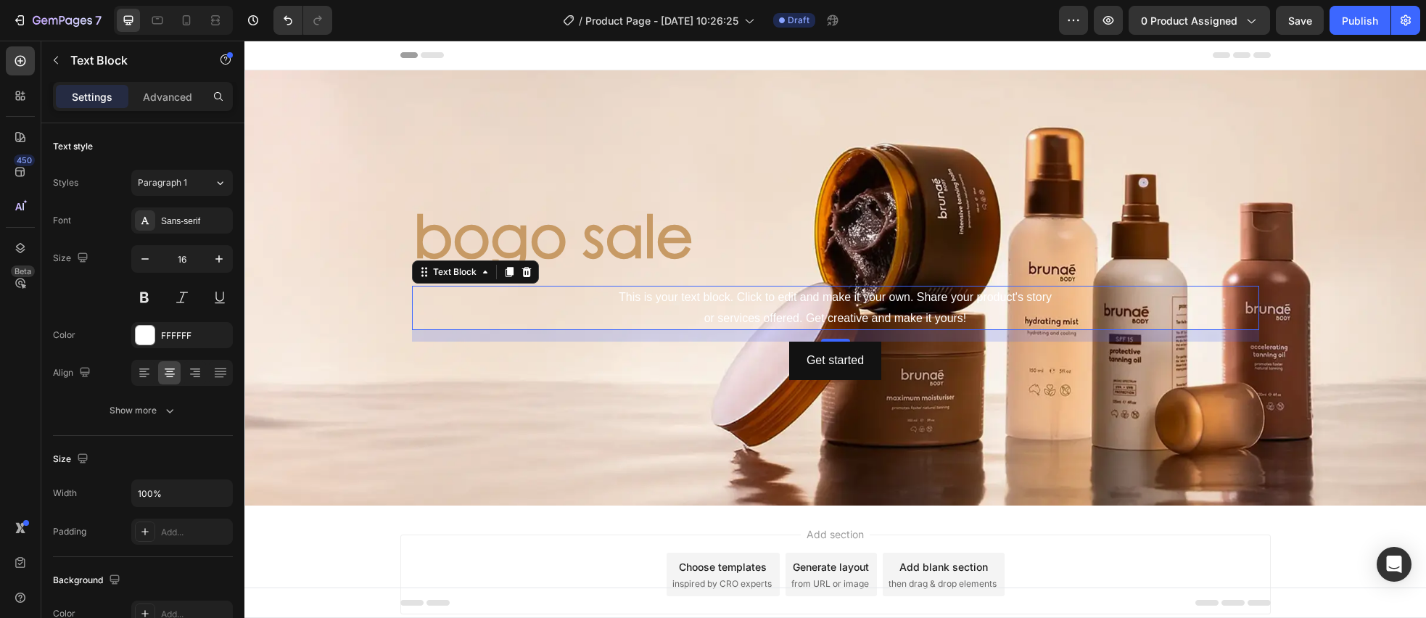
click at [713, 310] on div "This is your text block. Click to edit and make it your own. Share your product…" at bounding box center [835, 308] width 847 height 45
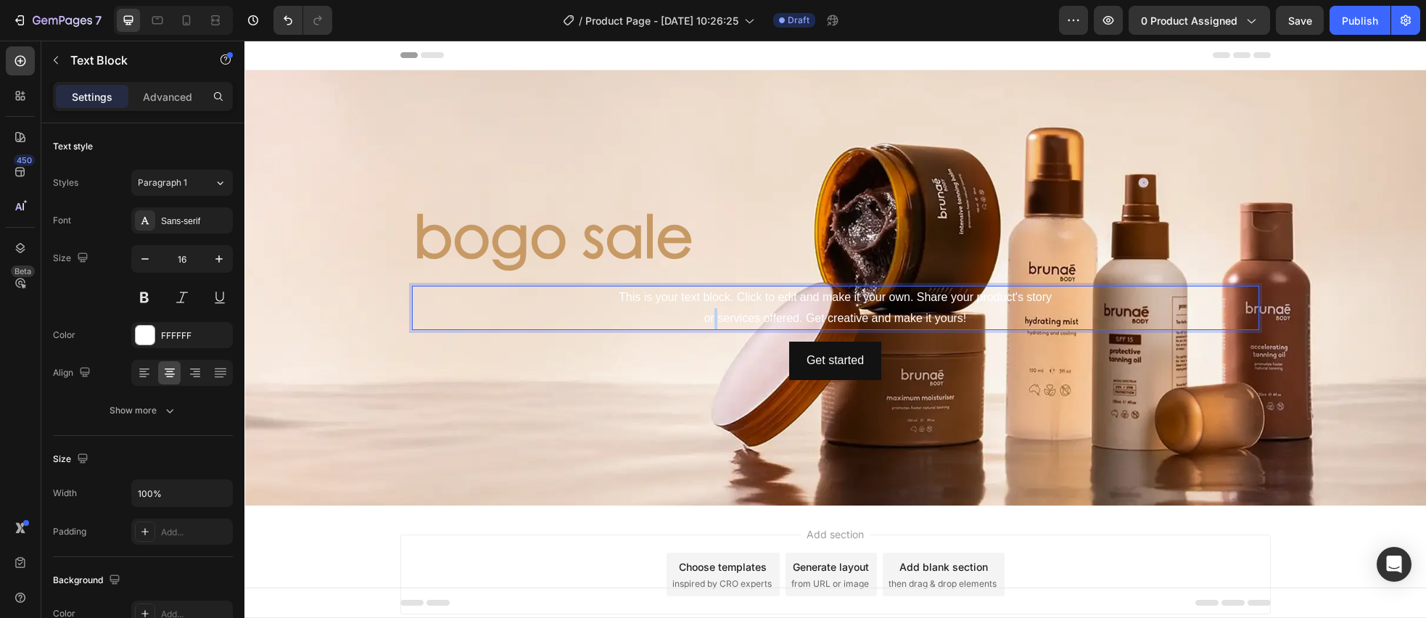
click at [713, 310] on p "This is your text block. Click to edit and make it your own. Share your product…" at bounding box center [835, 308] width 844 height 42
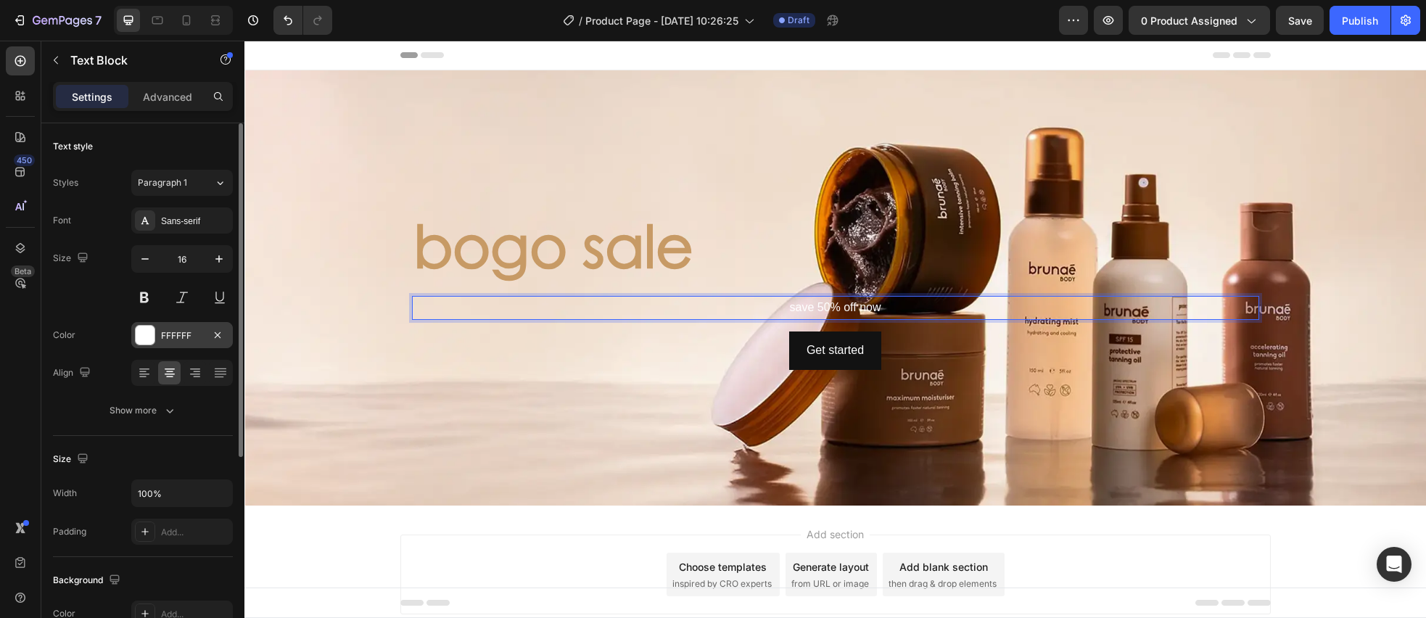
click at [143, 330] on div at bounding box center [145, 335] width 19 height 19
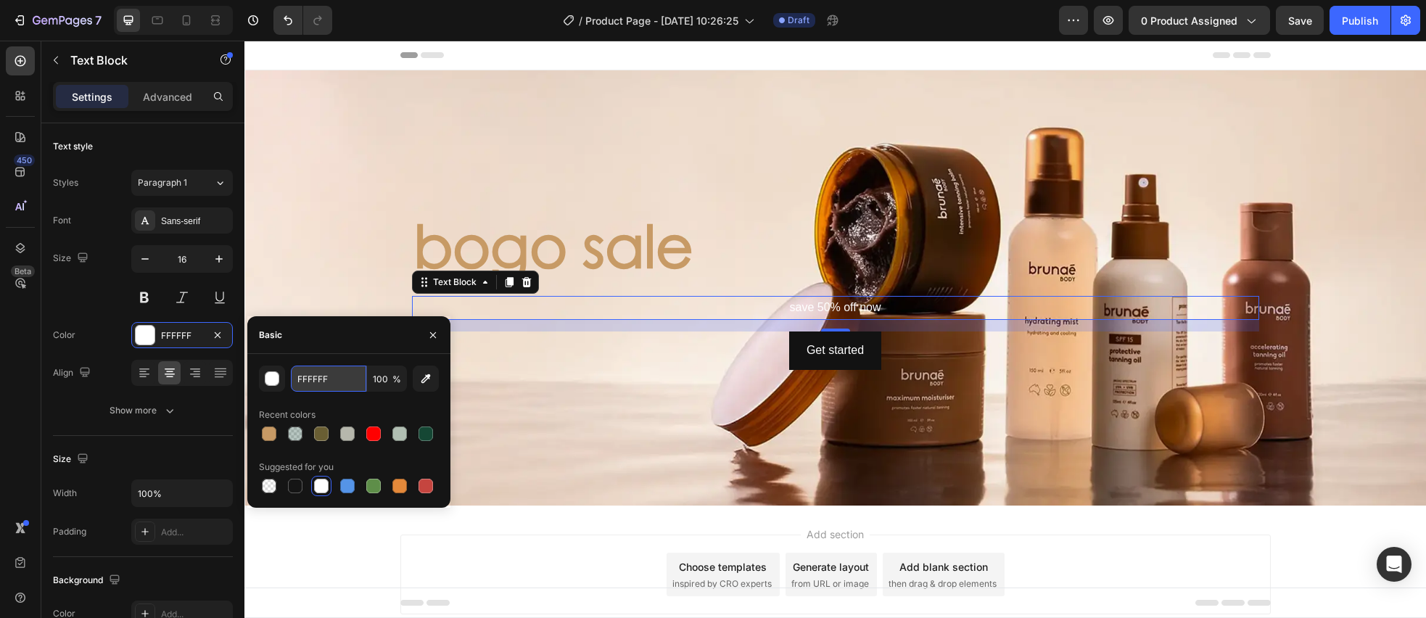
click at [355, 381] on input "FFFFFF" at bounding box center [328, 378] width 75 height 26
paste input "#C79A65"
type input "#C79A65"
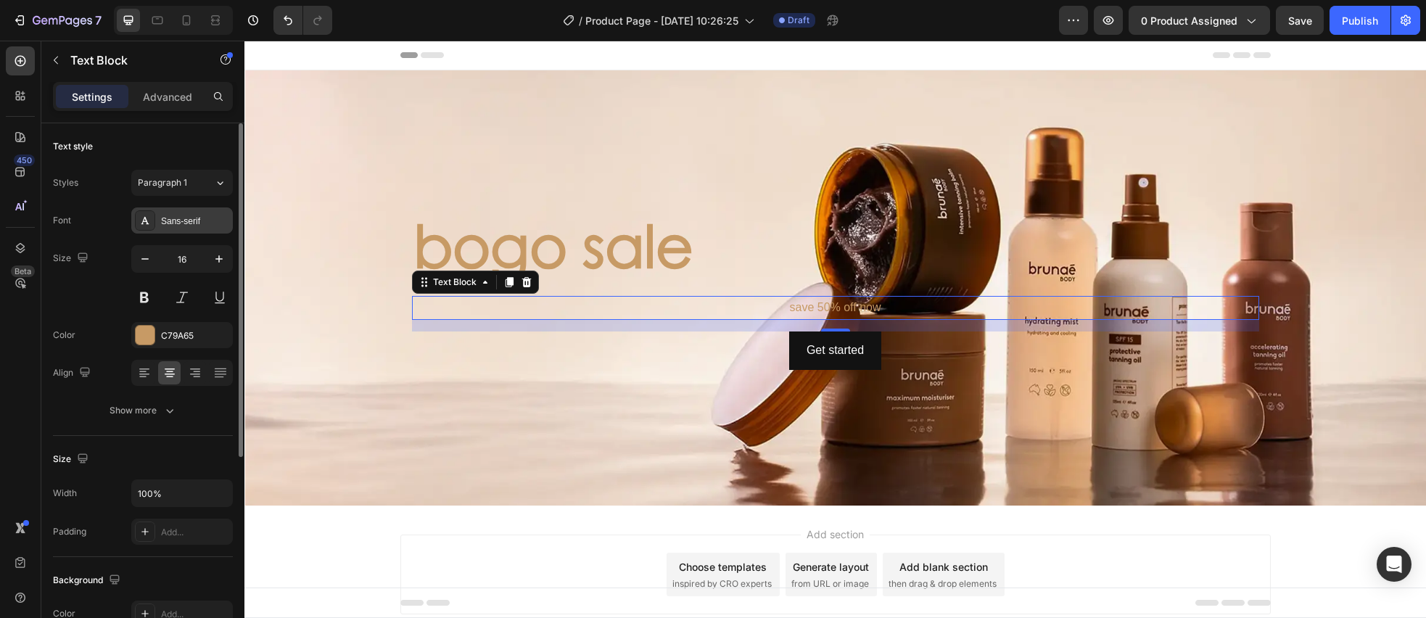
click at [171, 228] on div "Sans-serif" at bounding box center [182, 220] width 102 height 26
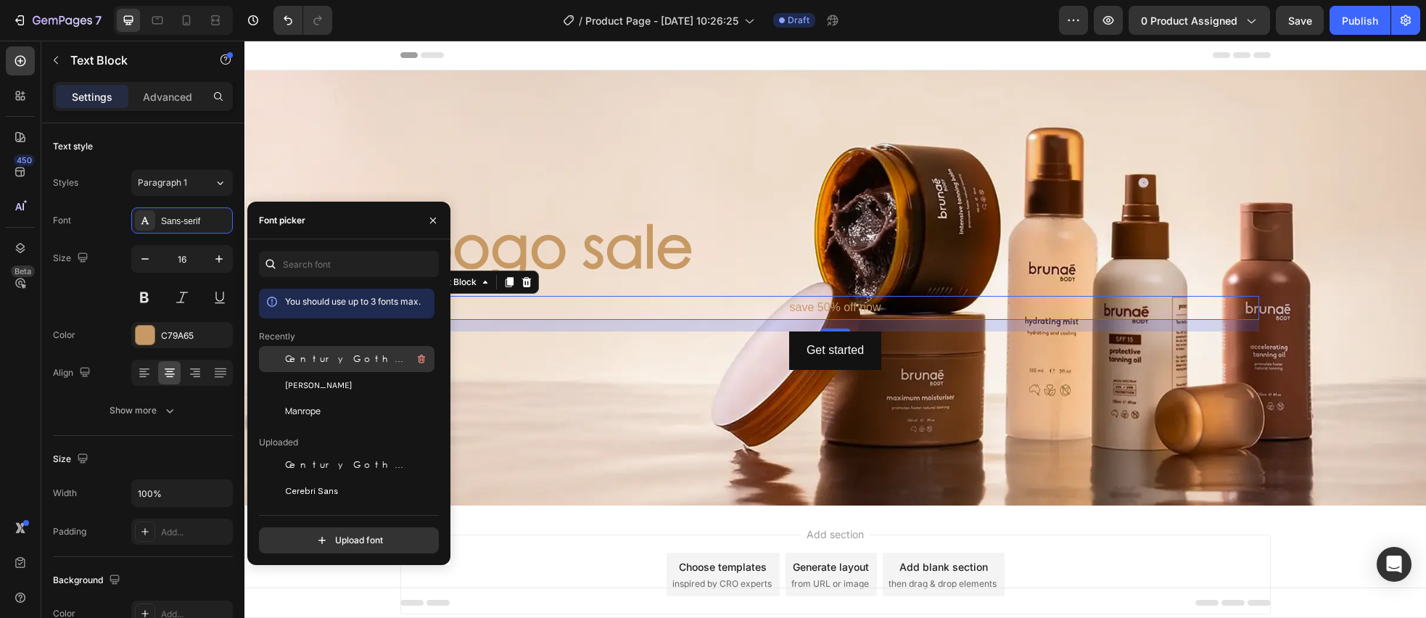
click at [318, 361] on span "Century Gothic" at bounding box center [345, 358] width 120 height 13
click at [93, 293] on div "Size 16" at bounding box center [143, 277] width 180 height 65
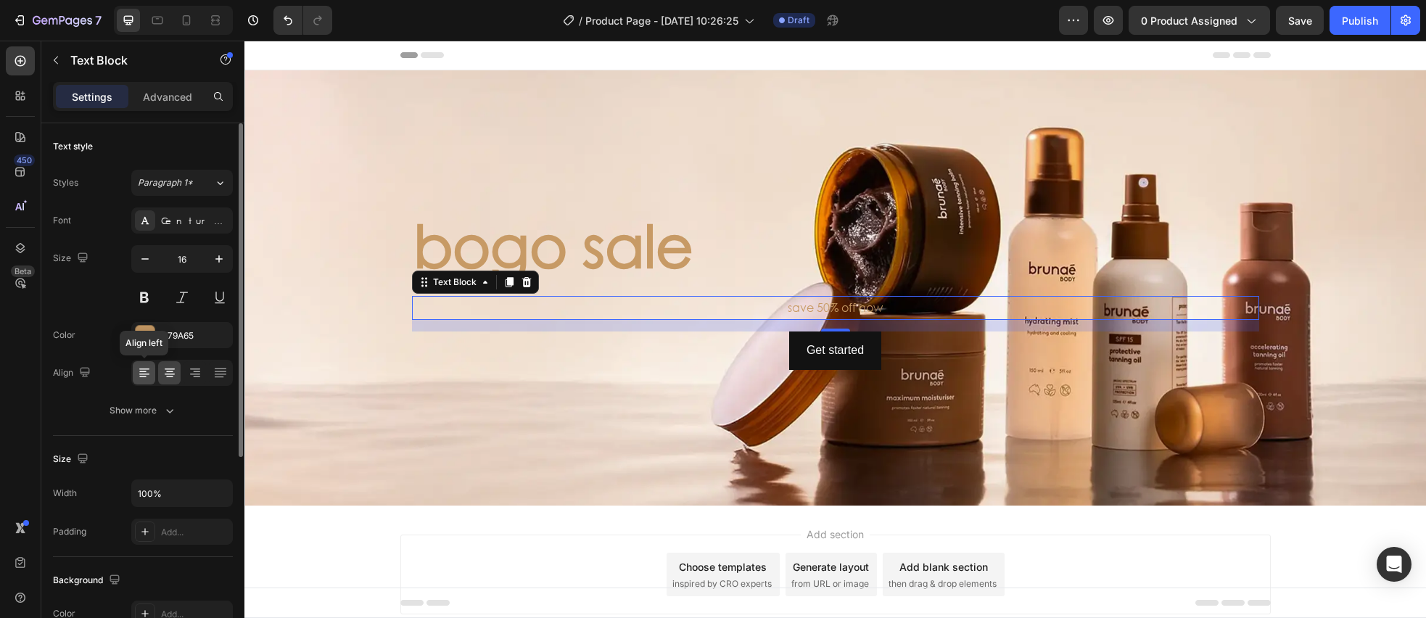
click at [146, 372] on icon at bounding box center [144, 372] width 15 height 15
click at [195, 258] on input "16" at bounding box center [182, 259] width 48 height 26
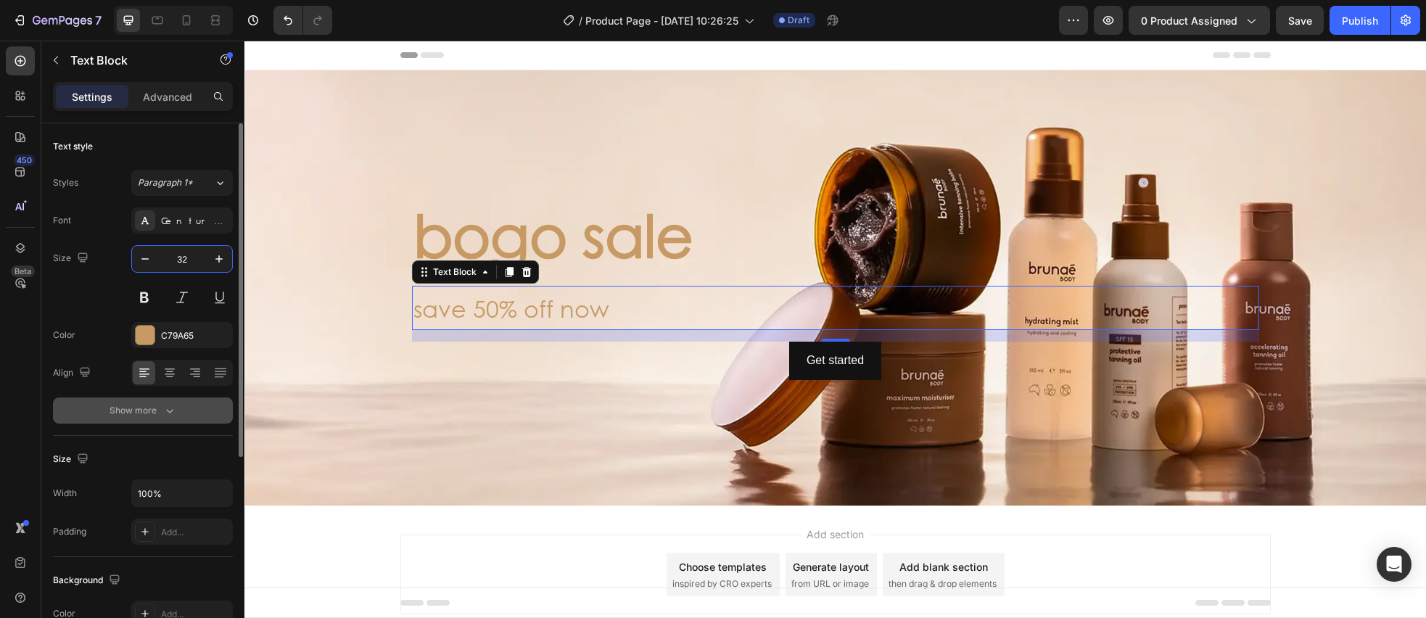
type input "32"
click at [168, 410] on icon "button" at bounding box center [169, 411] width 7 height 4
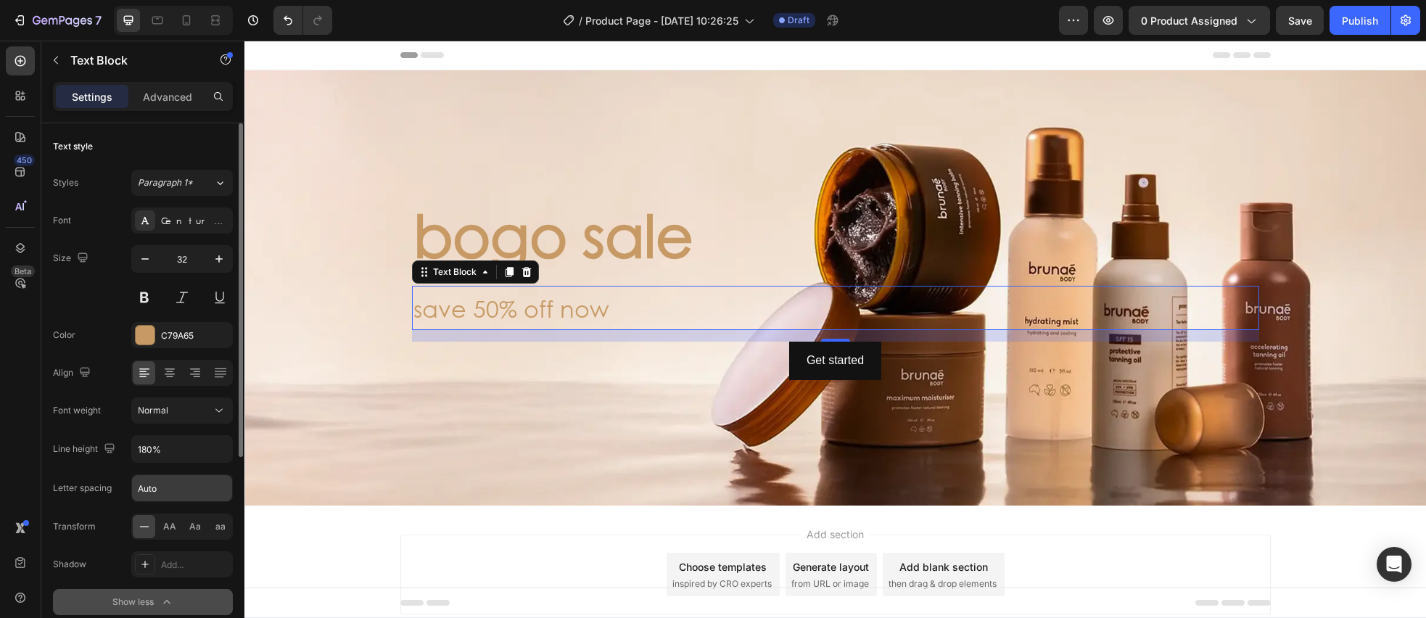
click at [184, 488] on input "Auto" at bounding box center [182, 488] width 100 height 26
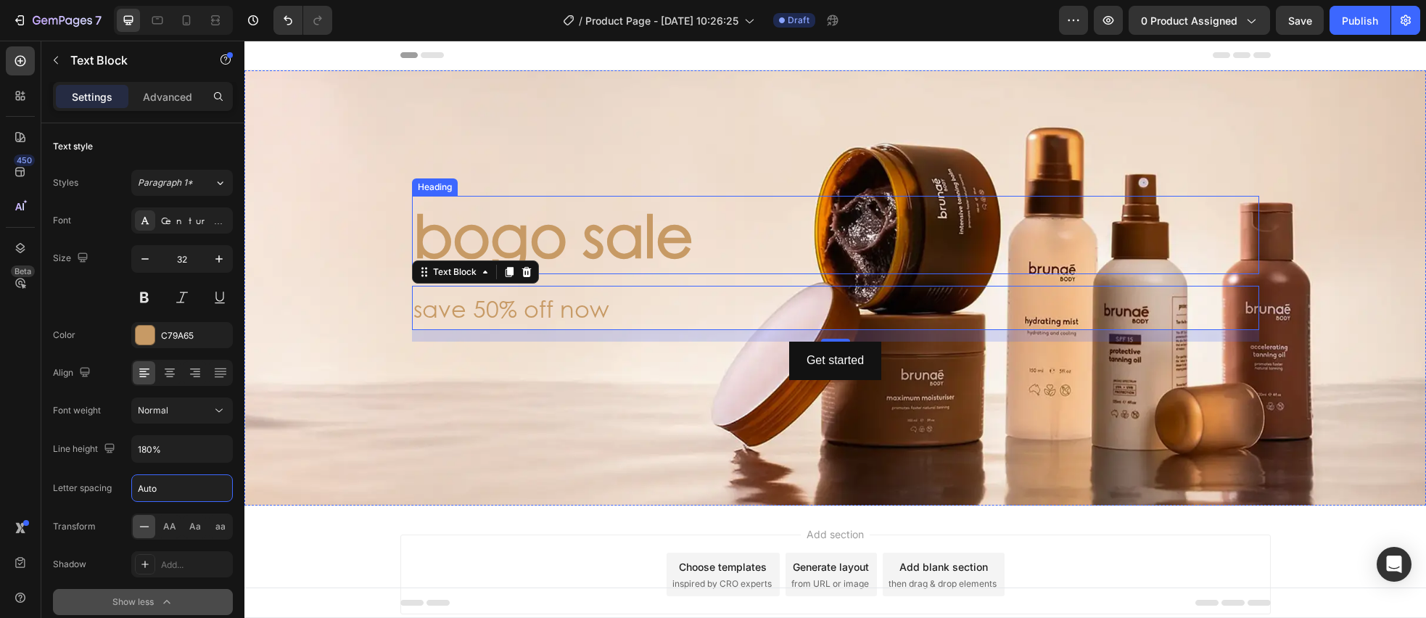
click at [498, 228] on p "bogo sale" at bounding box center [835, 234] width 844 height 75
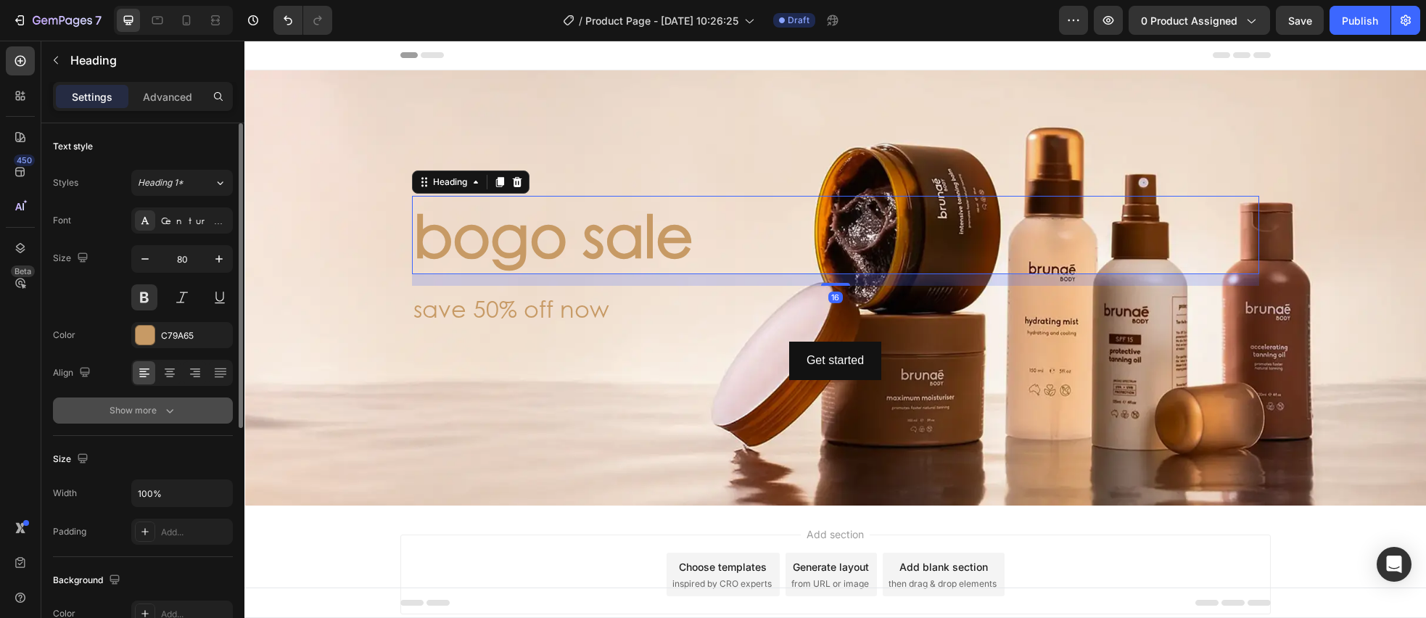
click at [181, 413] on button "Show more" at bounding box center [143, 410] width 180 height 26
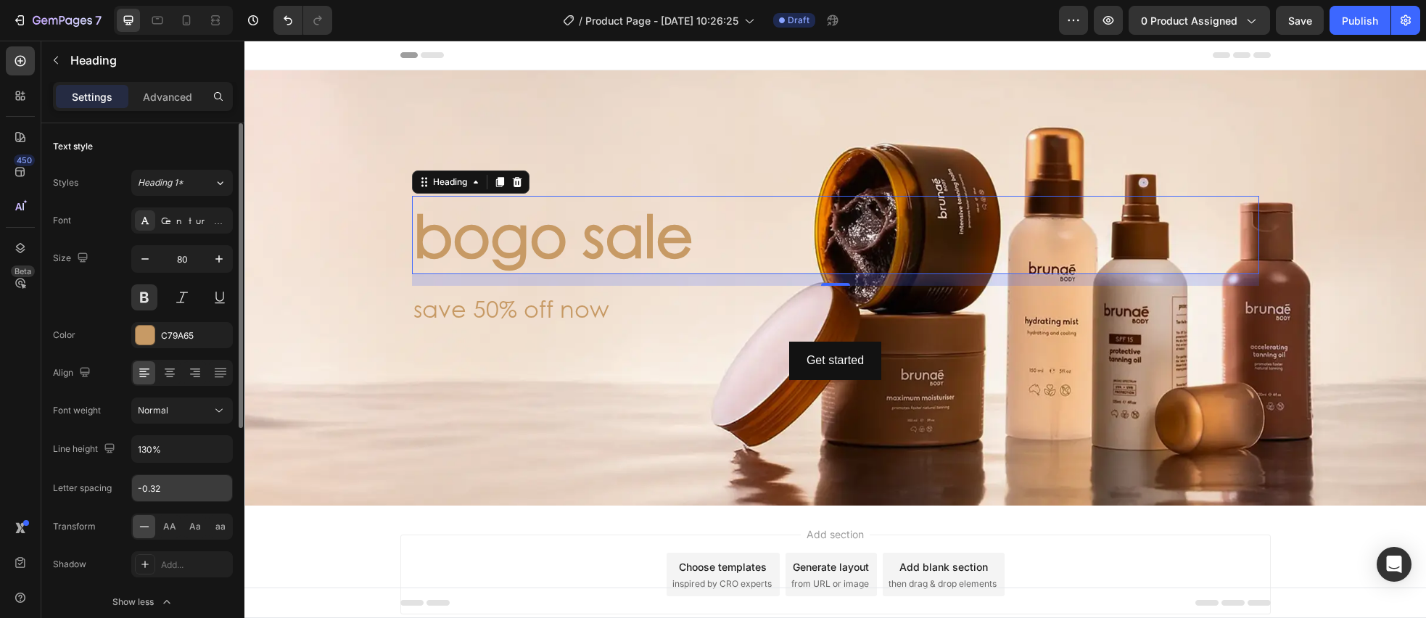
click at [168, 487] on input "-0.32" at bounding box center [182, 488] width 100 height 26
click at [154, 487] on input "-0.32" at bounding box center [182, 488] width 100 height 26
drag, startPoint x: 146, startPoint y: 487, endPoint x: 118, endPoint y: 491, distance: 28.5
click at [134, 488] on input "-0.32" at bounding box center [182, 488] width 100 height 26
click at [151, 489] on input "3.32" at bounding box center [182, 488] width 100 height 26
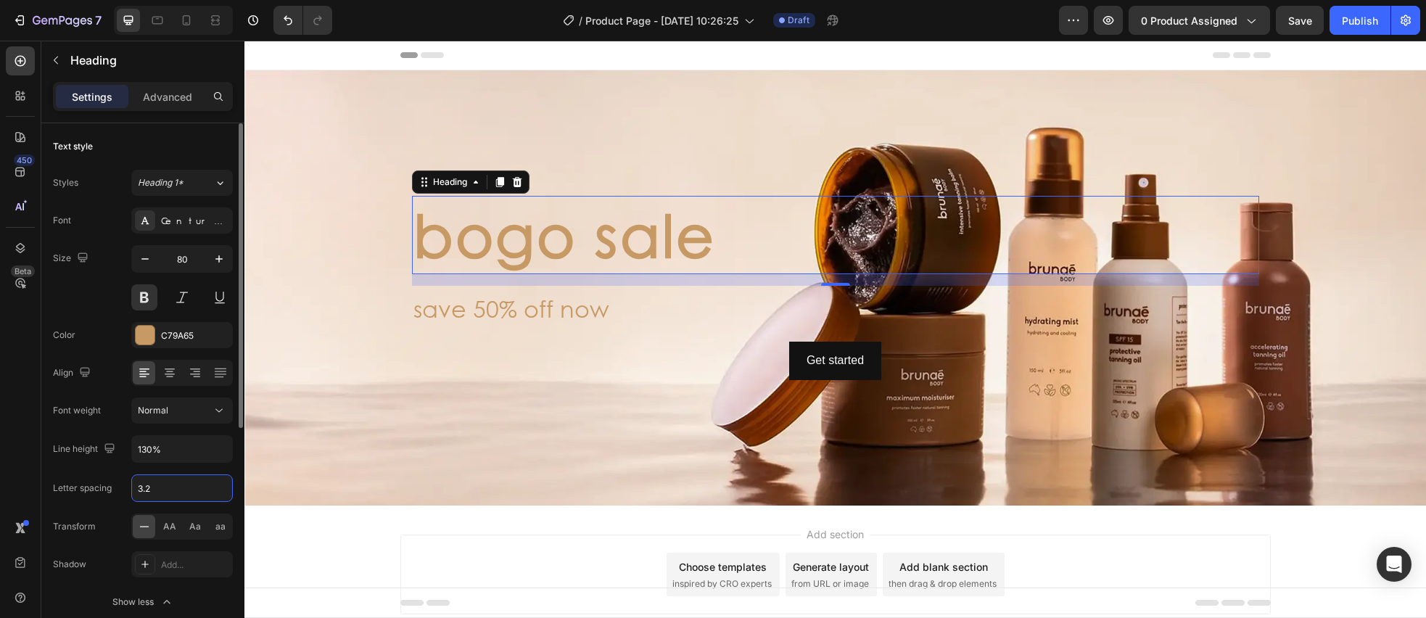
click at [136, 487] on input "3.2" at bounding box center [182, 488] width 100 height 26
type input "-3.2"
click at [99, 470] on div "Font Century Gothic Size 80 Color C79A65 Align Font weight Normal Line height 1…" at bounding box center [143, 411] width 180 height 408
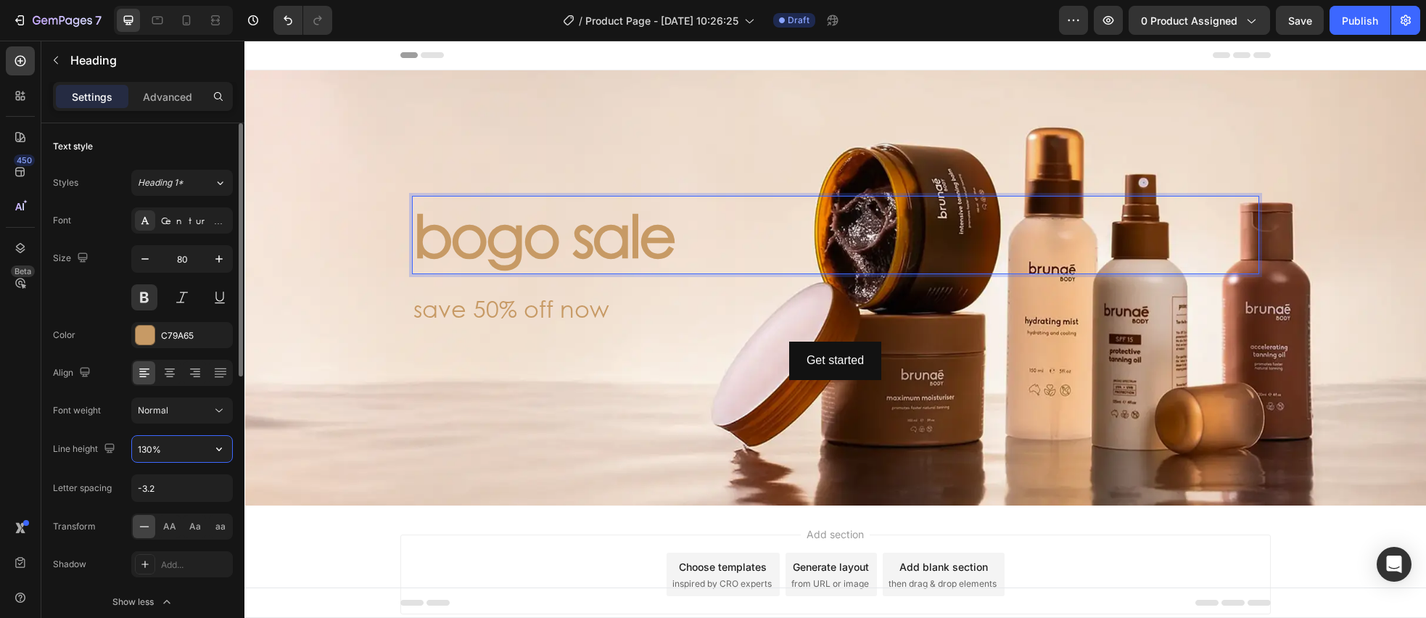
click at [189, 452] on input "130%" at bounding box center [182, 449] width 100 height 26
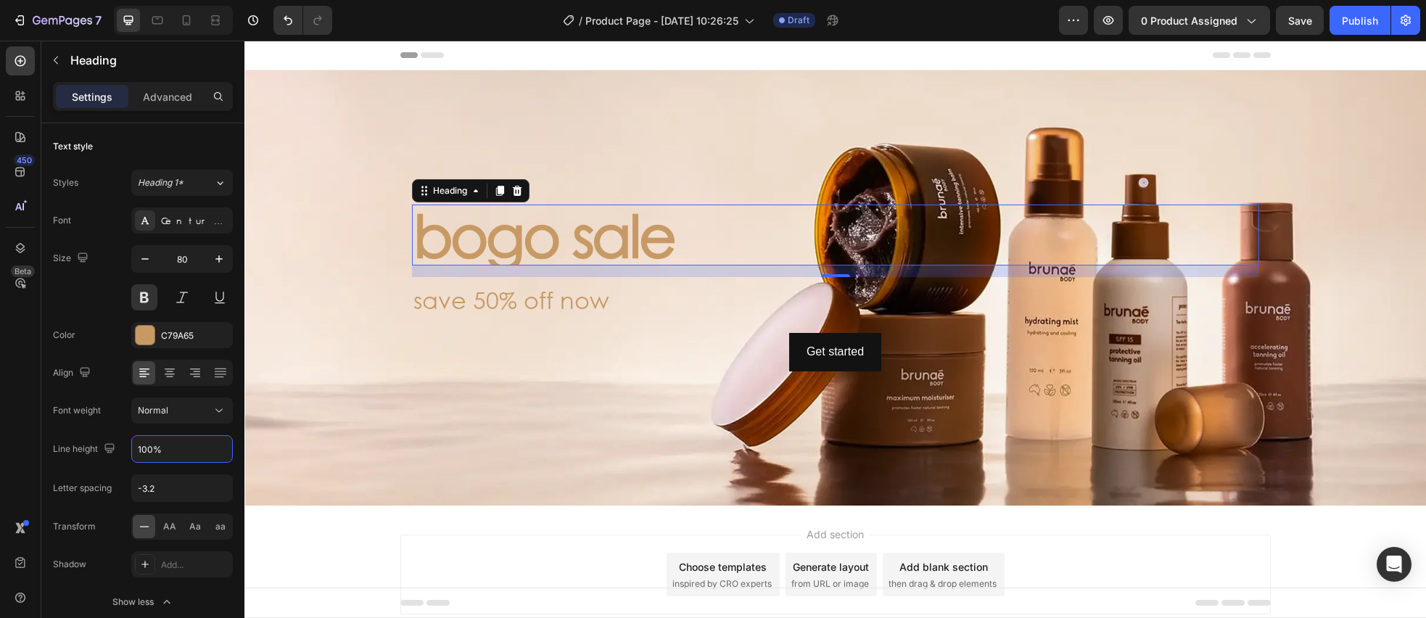
type input "100%"
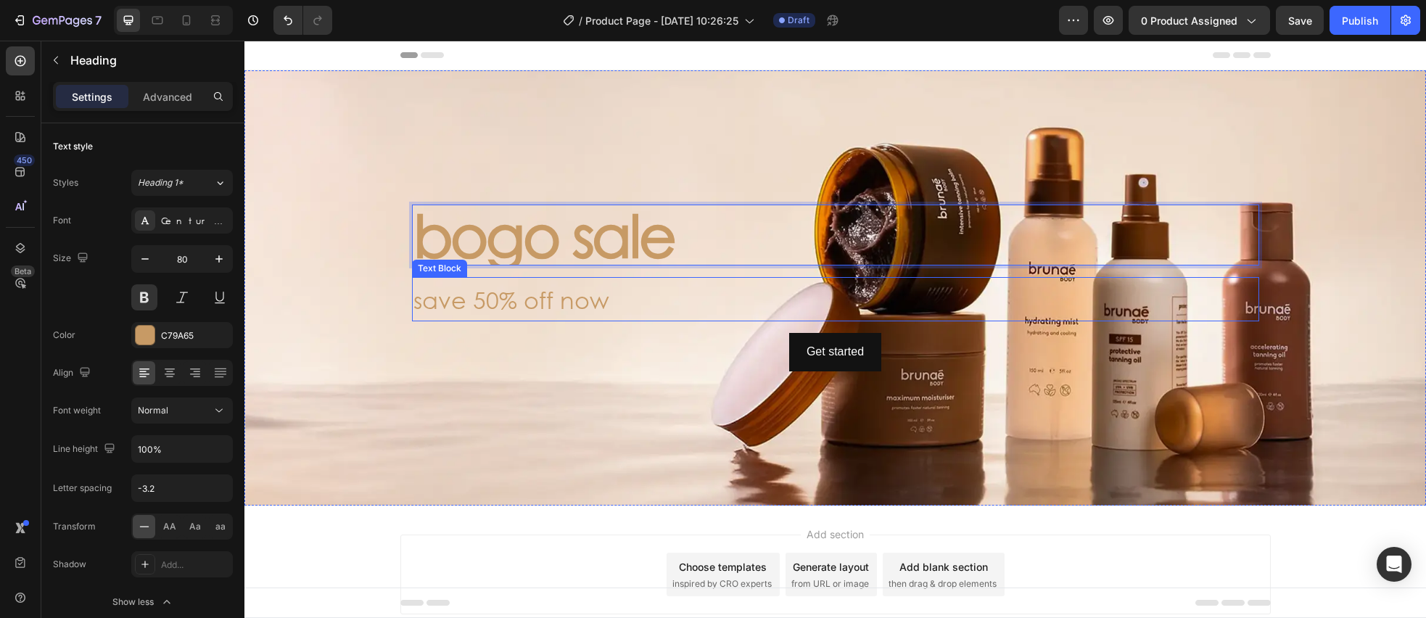
click at [532, 288] on p "save 50% off now" at bounding box center [835, 299] width 844 height 42
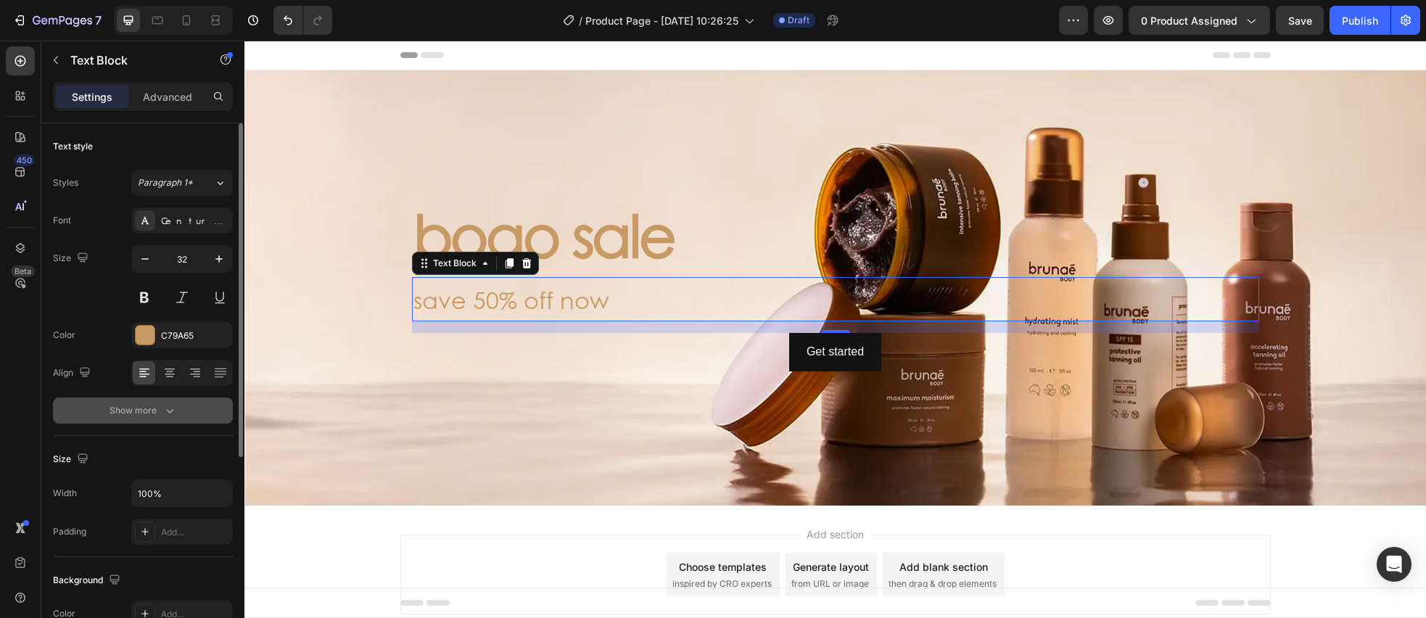
click at [181, 419] on button "Show more" at bounding box center [143, 410] width 180 height 26
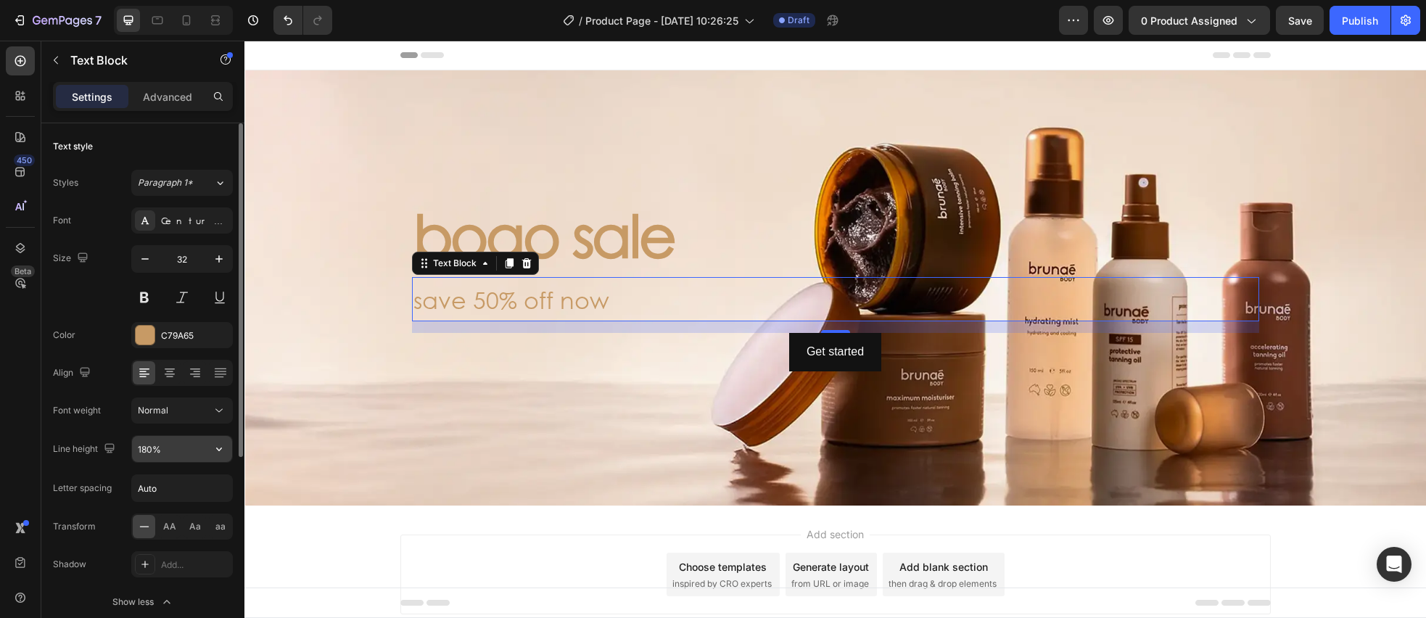
click at [177, 450] on input "180%" at bounding box center [182, 449] width 100 height 26
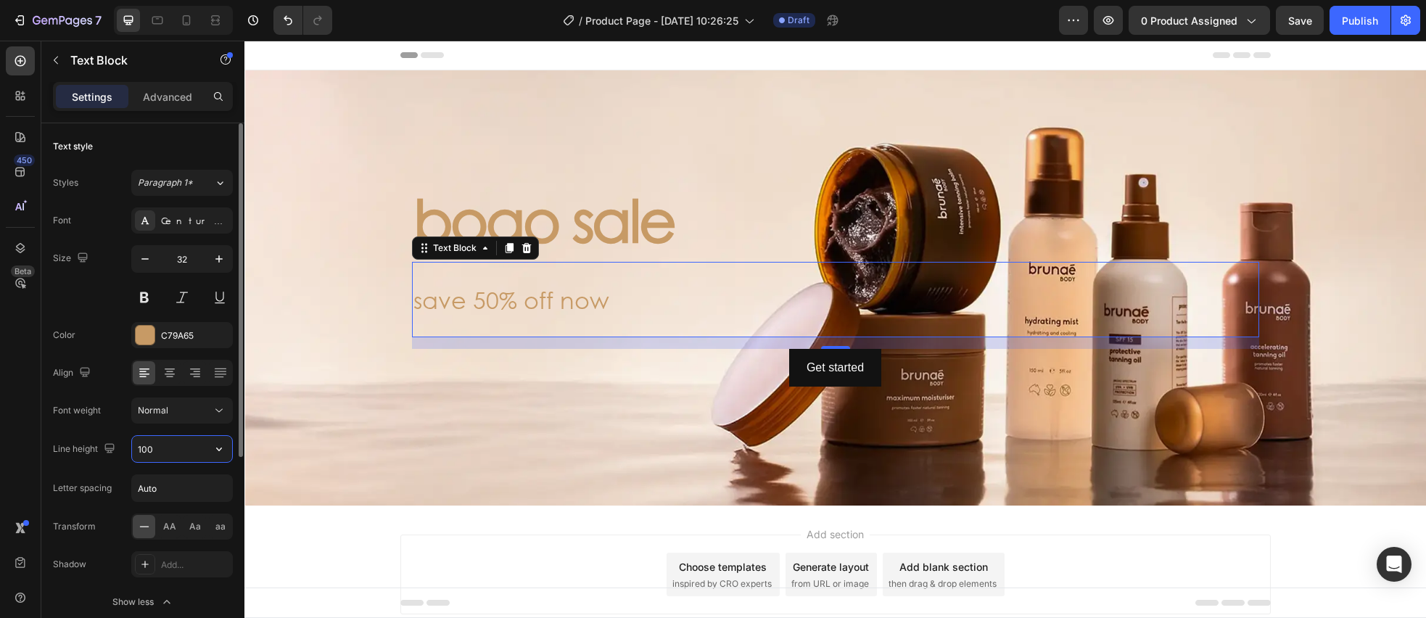
type input "100%"
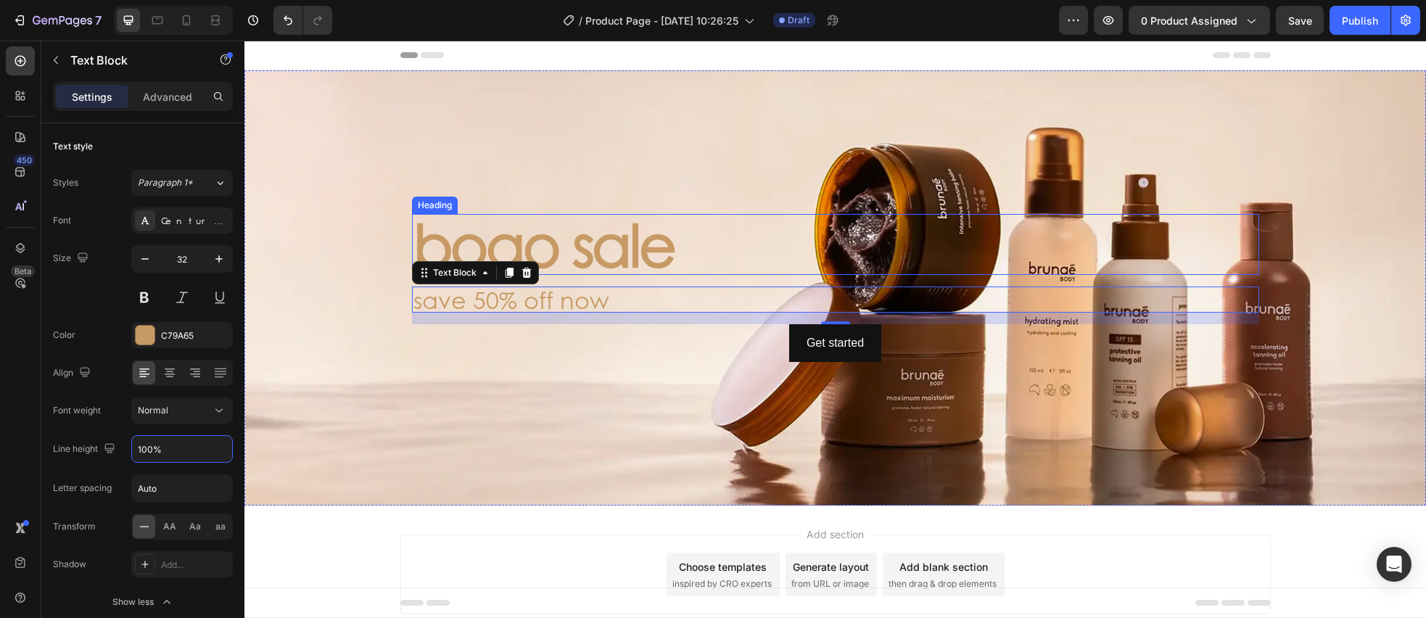
click at [692, 247] on p "bogo sale" at bounding box center [835, 244] width 844 height 58
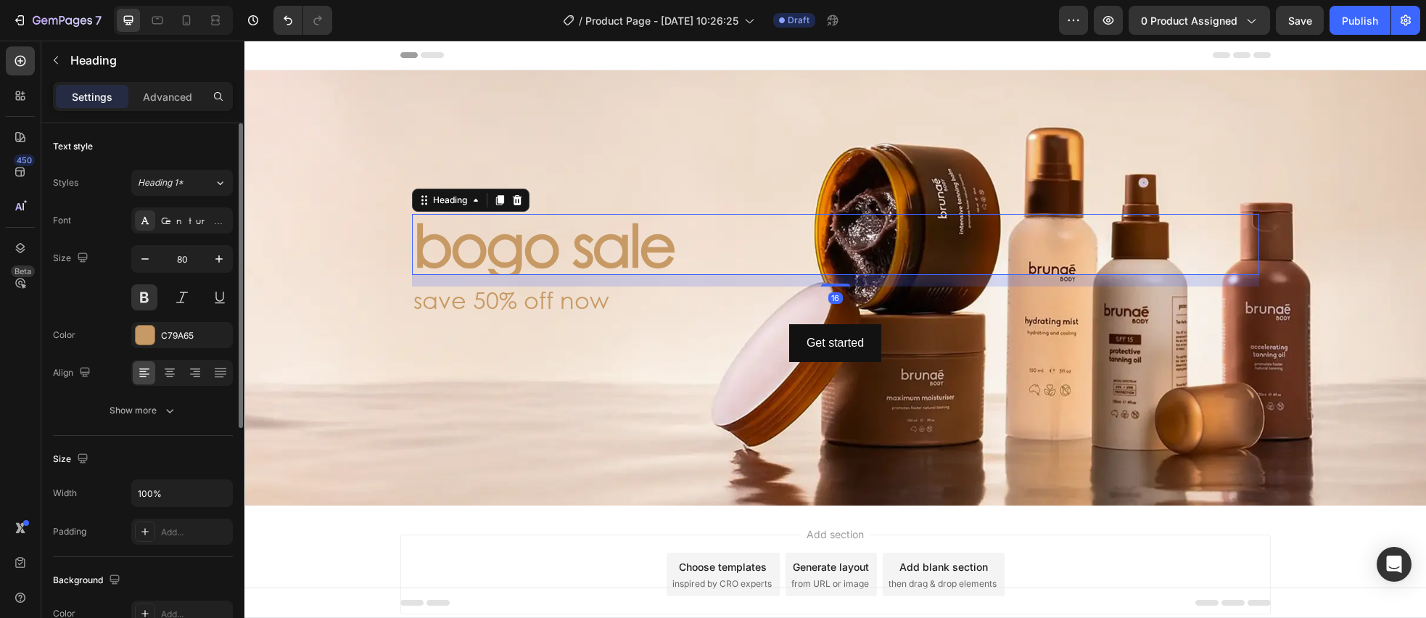
drag, startPoint x: 169, startPoint y: 101, endPoint x: 200, endPoint y: 322, distance: 223.4
click at [169, 101] on p "Advanced" at bounding box center [167, 96] width 49 height 15
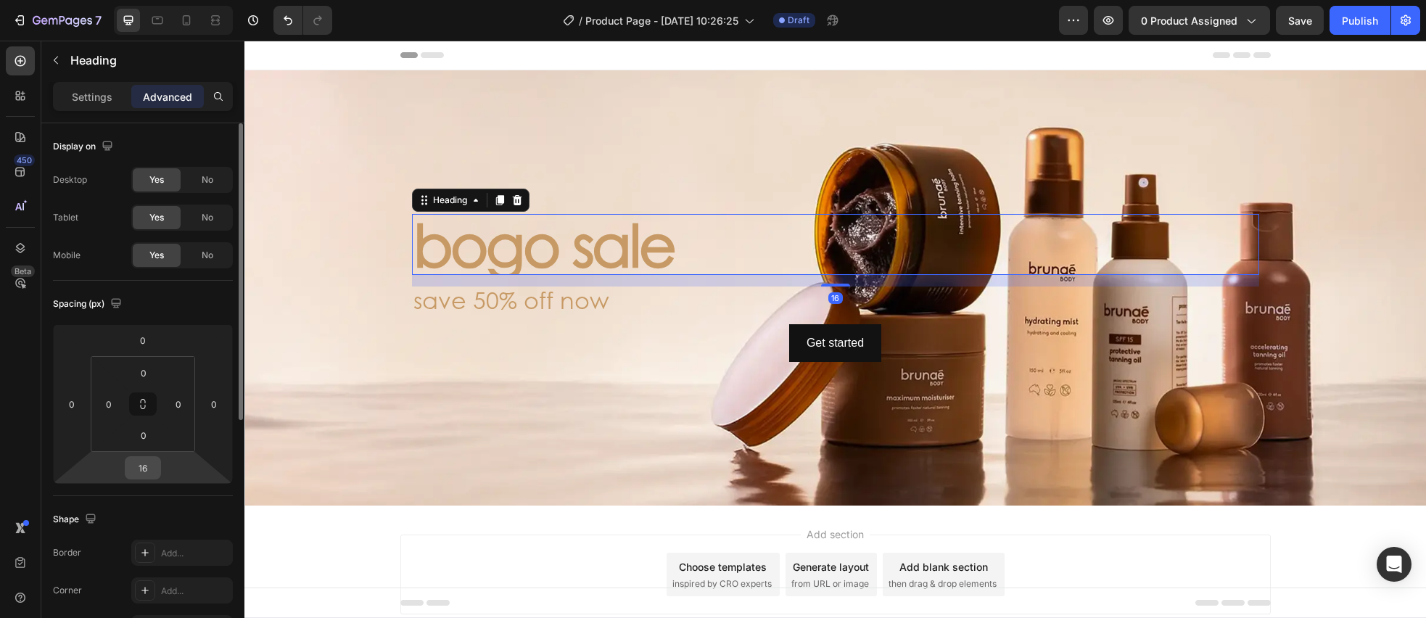
click at [149, 471] on input "16" at bounding box center [142, 468] width 29 height 22
type input "0"
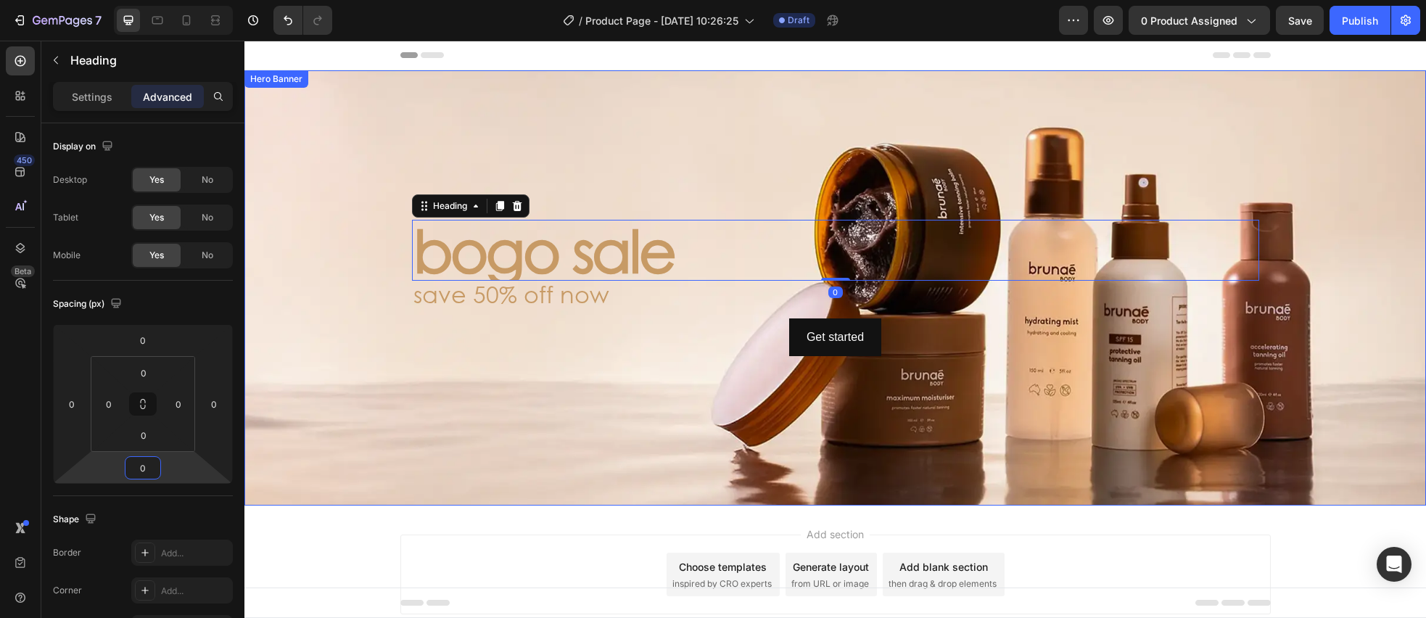
click at [346, 248] on div "Background Image" at bounding box center [834, 287] width 1181 height 435
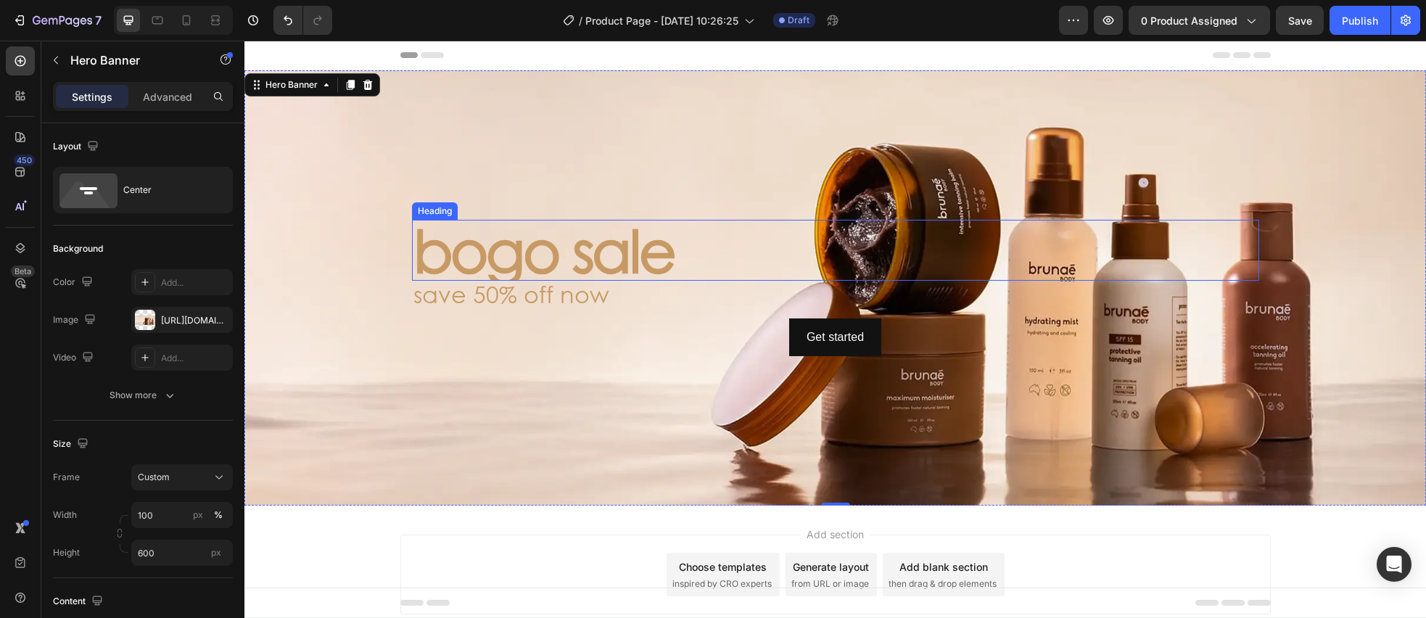
click at [573, 247] on p "bogo sale" at bounding box center [835, 250] width 844 height 58
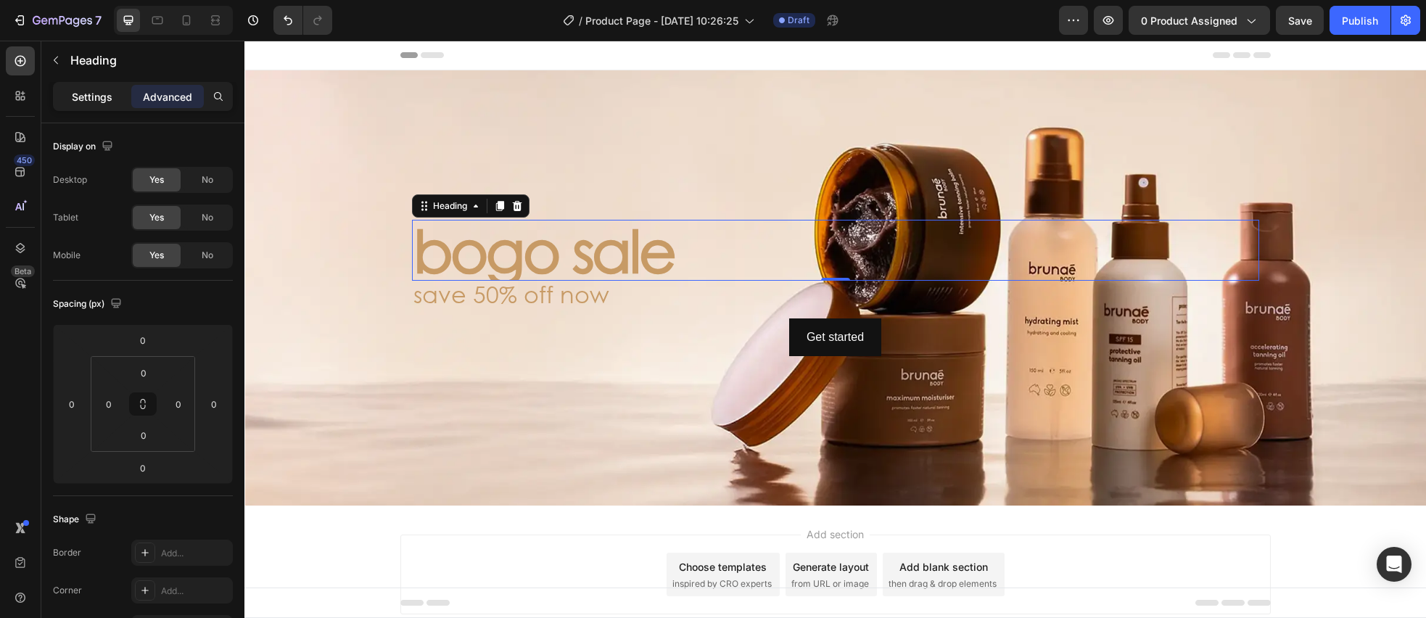
click at [100, 94] on p "Settings" at bounding box center [92, 96] width 41 height 15
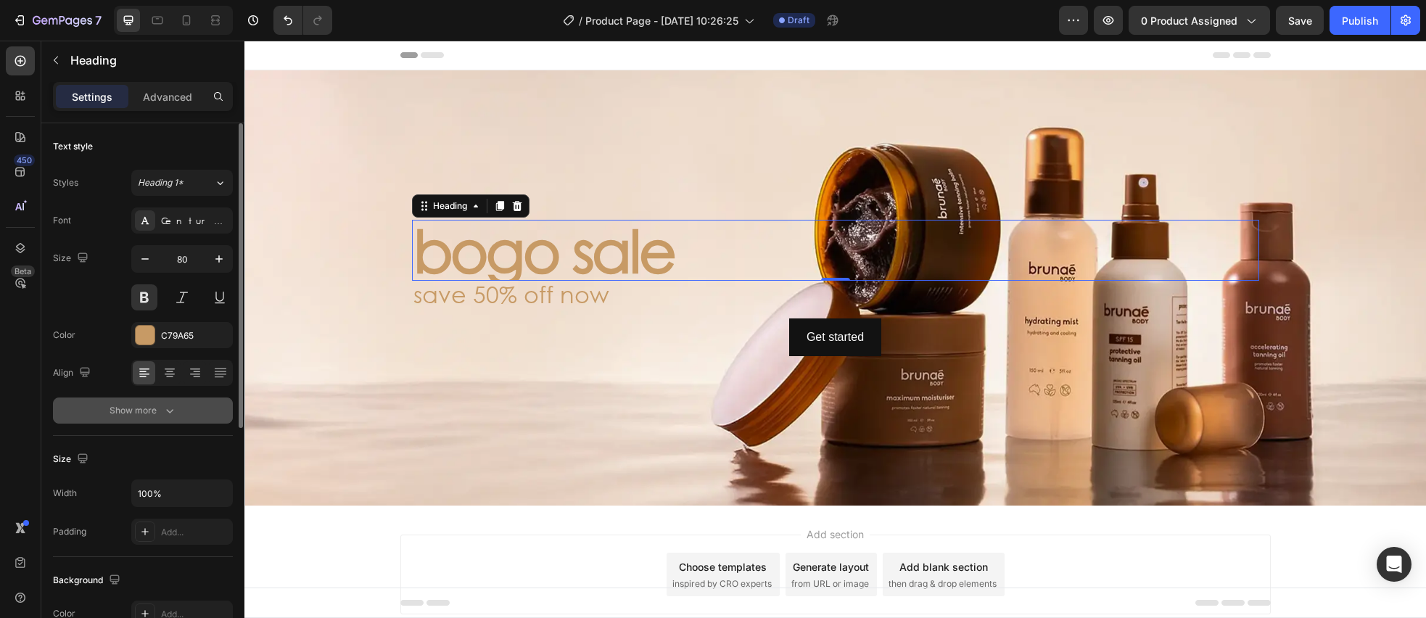
click at [187, 414] on button "Show more" at bounding box center [143, 410] width 180 height 26
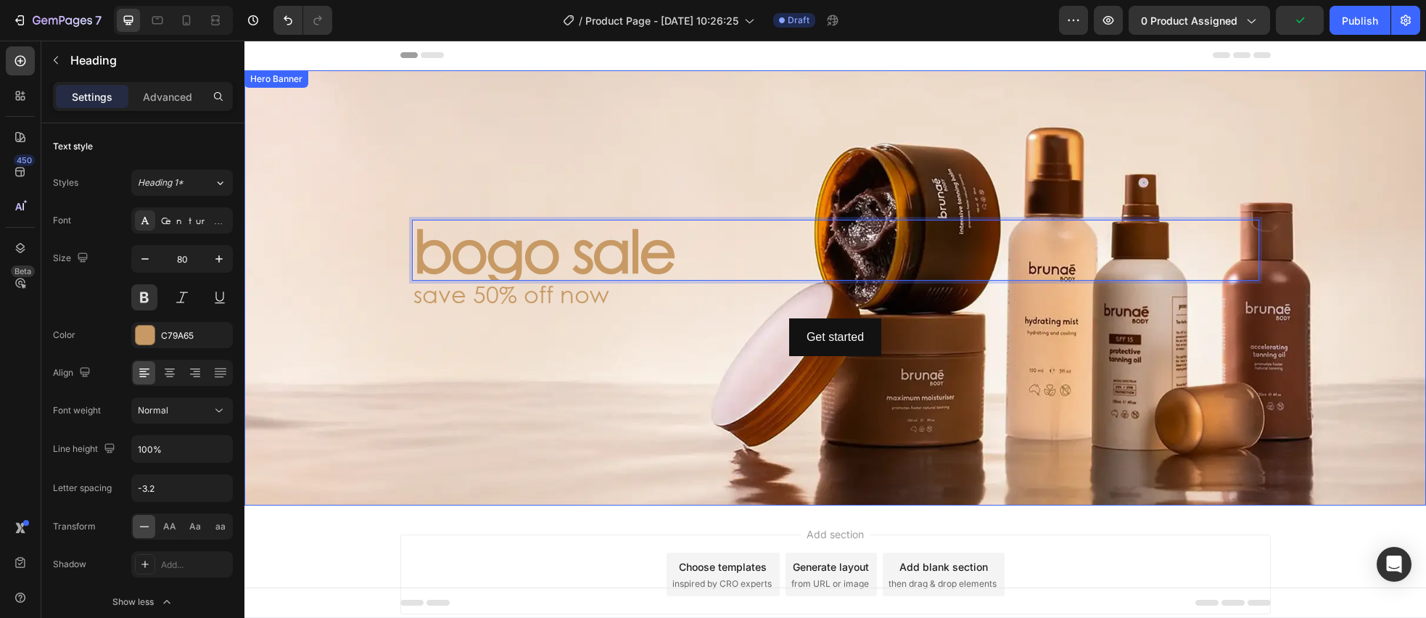
drag, startPoint x: 323, startPoint y: 266, endPoint x: 341, endPoint y: 267, distance: 17.4
click at [323, 266] on div "Background Image" at bounding box center [834, 287] width 1181 height 435
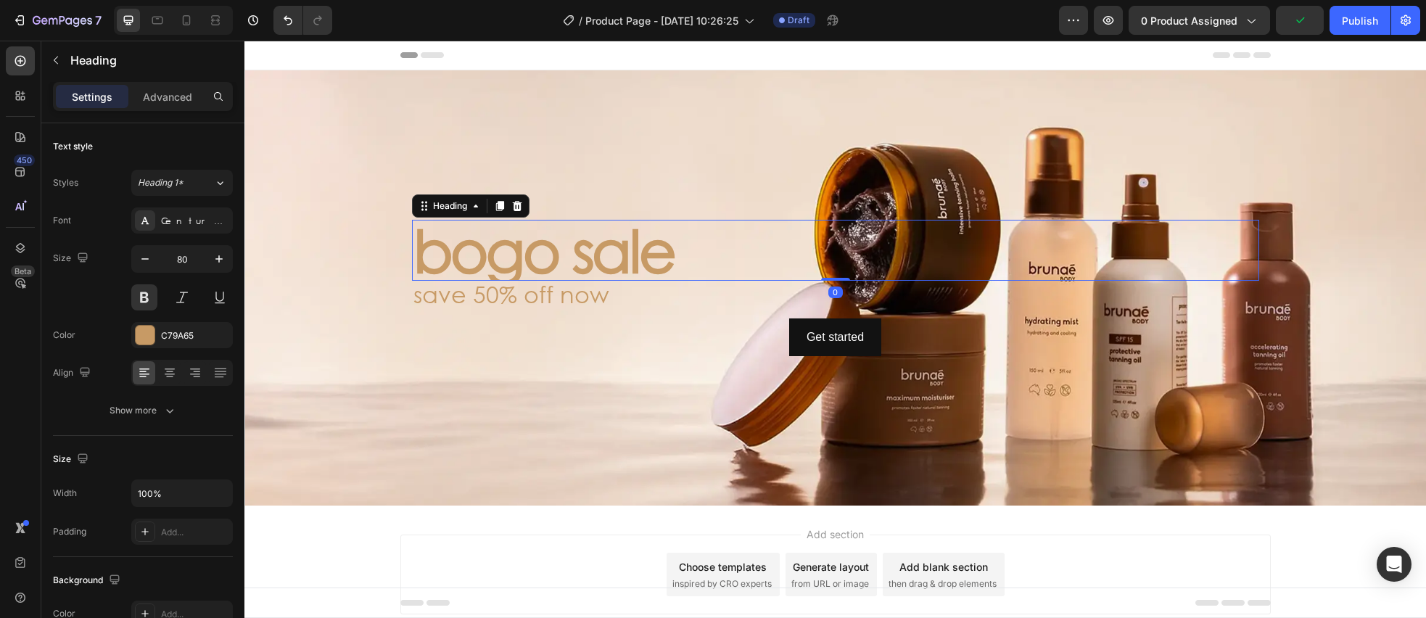
click at [442, 262] on p "bogo sale" at bounding box center [835, 250] width 844 height 58
click at [476, 255] on p "bogo sale" at bounding box center [835, 250] width 844 height 58
click at [330, 252] on div "Background Image" at bounding box center [834, 287] width 1181 height 435
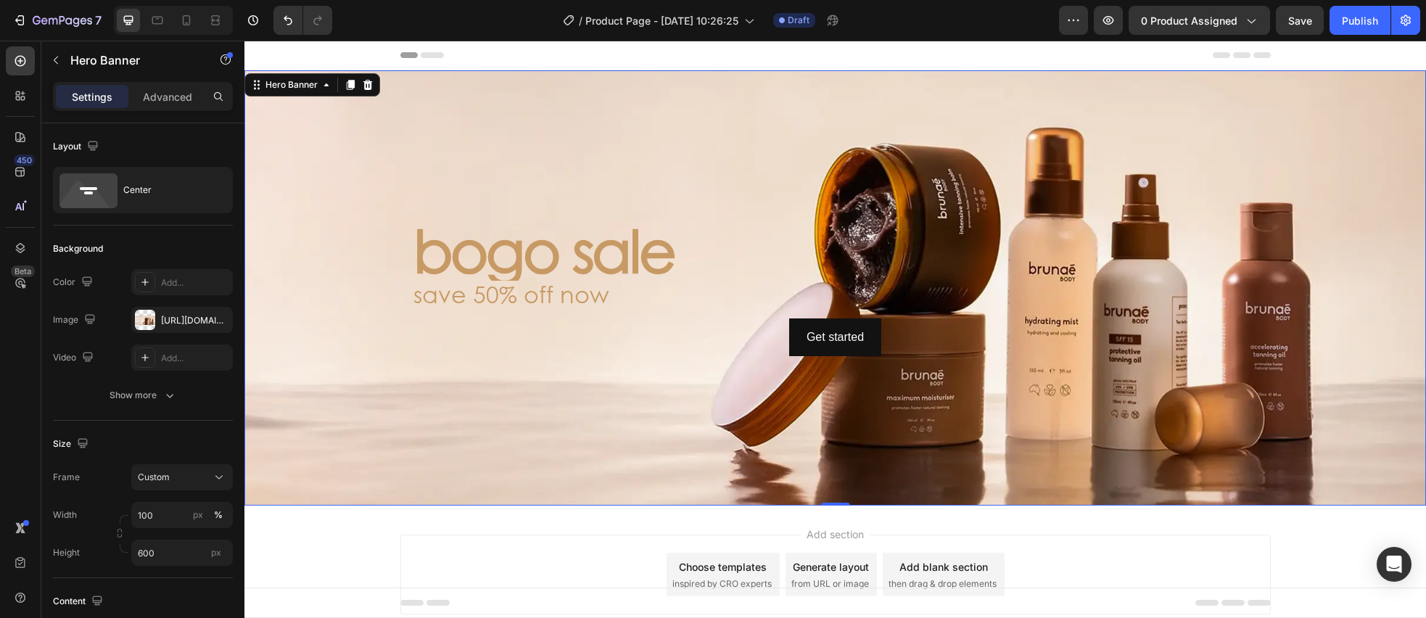
click at [455, 263] on p "bogo sale" at bounding box center [835, 250] width 844 height 58
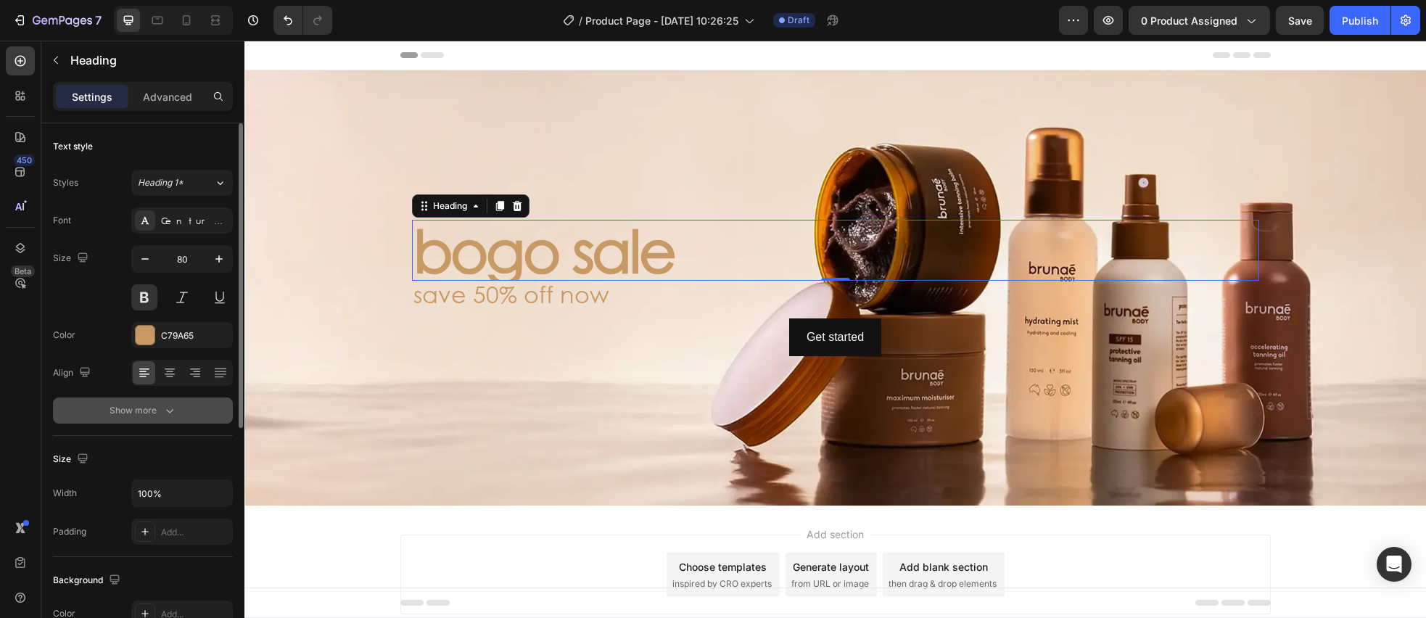
scroll to position [1, 0]
click at [183, 416] on button "Show more" at bounding box center [143, 410] width 180 height 26
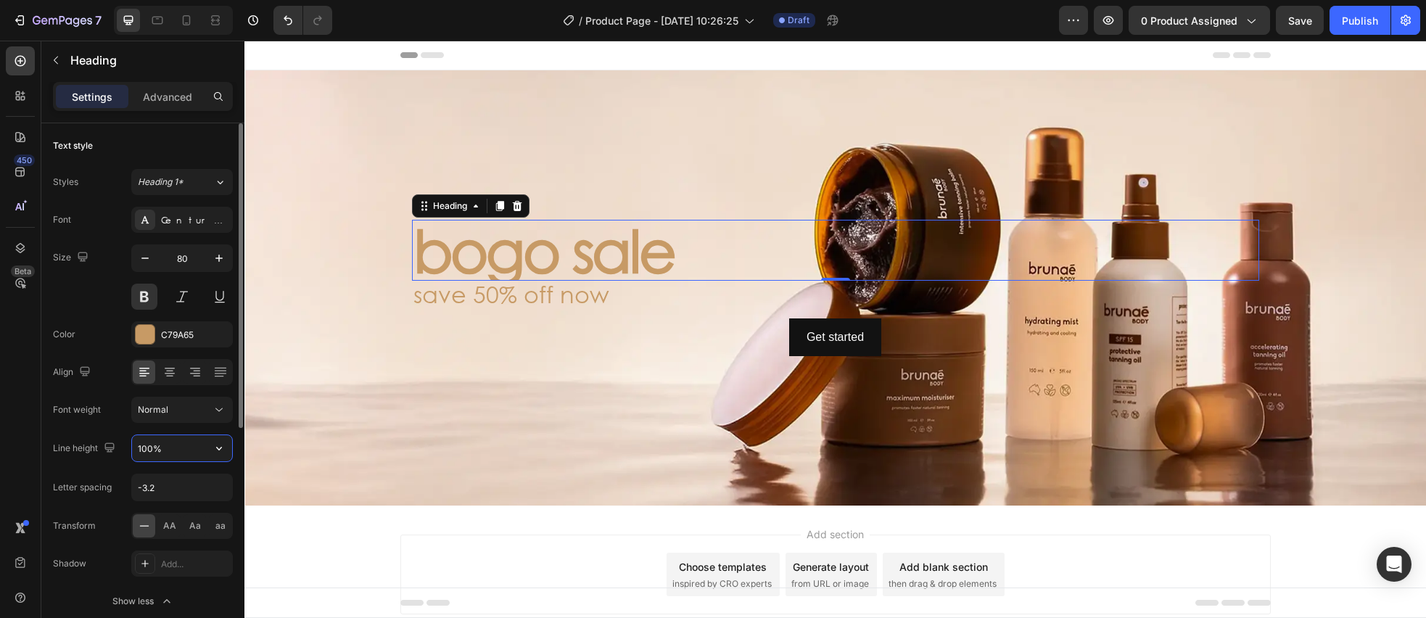
click at [157, 447] on input "100%" at bounding box center [182, 448] width 100 height 26
click at [150, 446] on input "100%" at bounding box center [182, 448] width 100 height 26
click at [146, 447] on input "100%" at bounding box center [182, 448] width 100 height 26
click at [144, 447] on input "120%" at bounding box center [182, 448] width 100 height 26
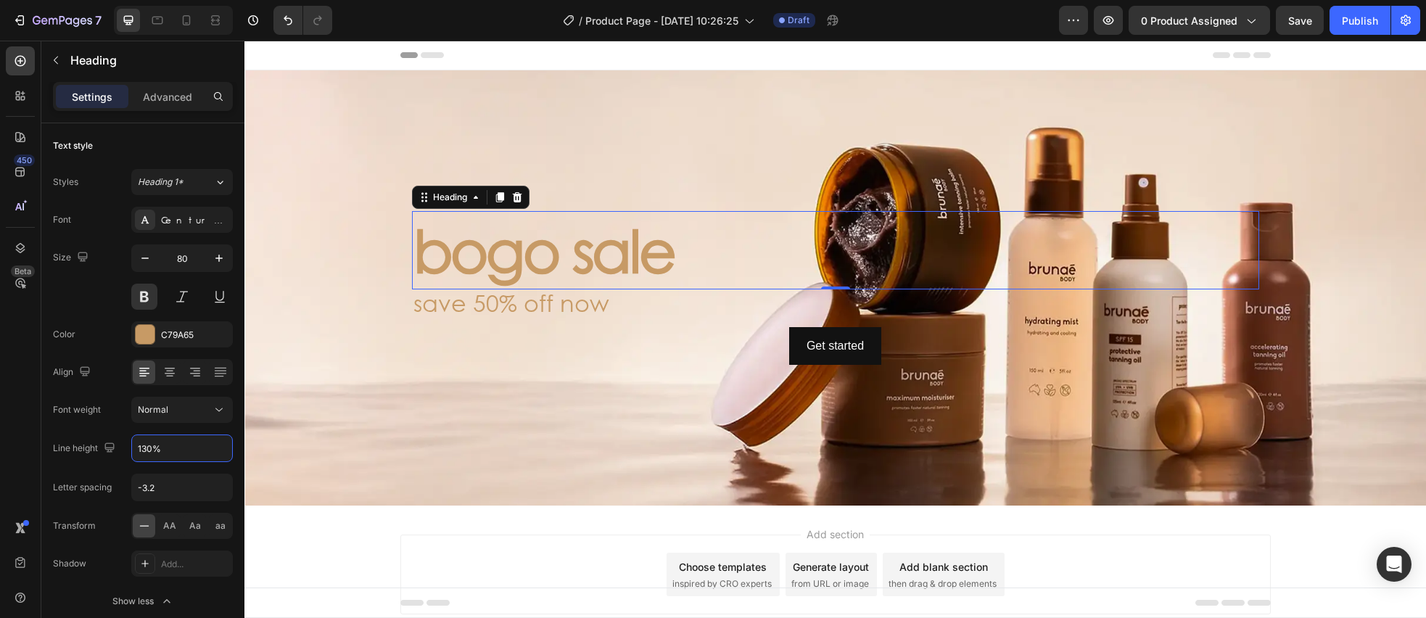
type input "130%"
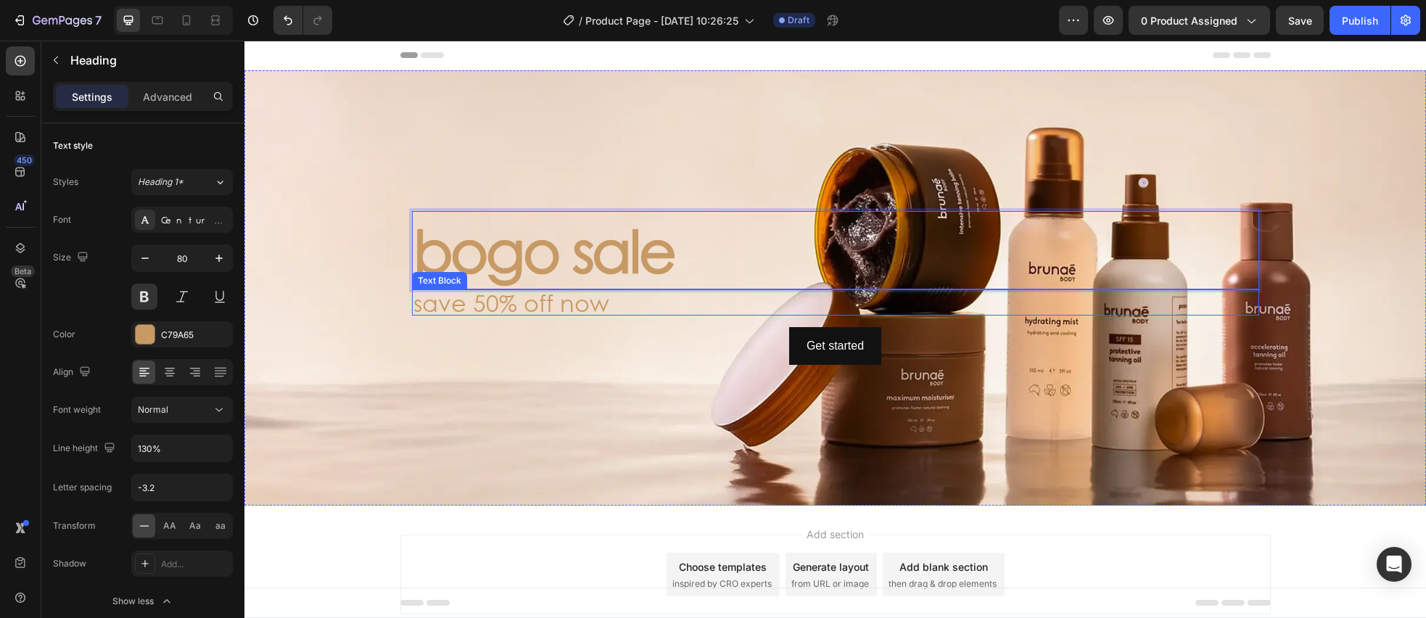
click at [513, 307] on p "save 50% off now" at bounding box center [835, 302] width 844 height 23
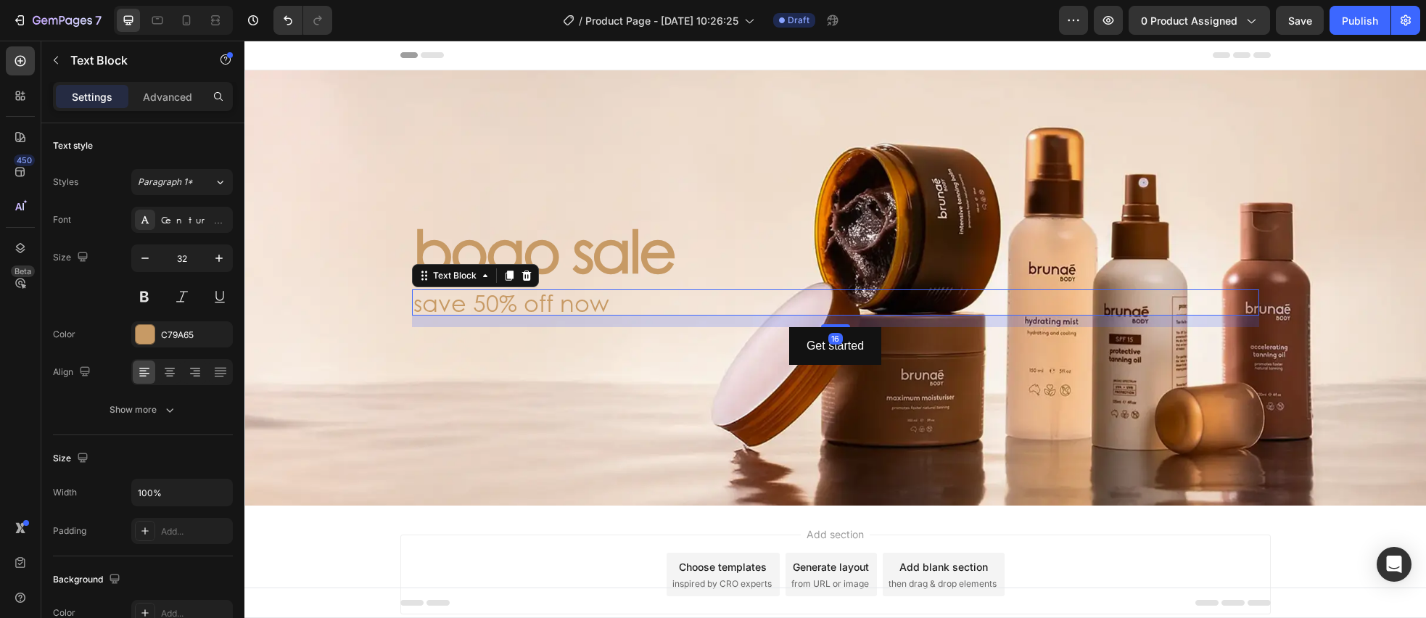
scroll to position [0, 0]
click at [379, 400] on div "Background Image" at bounding box center [834, 287] width 1181 height 435
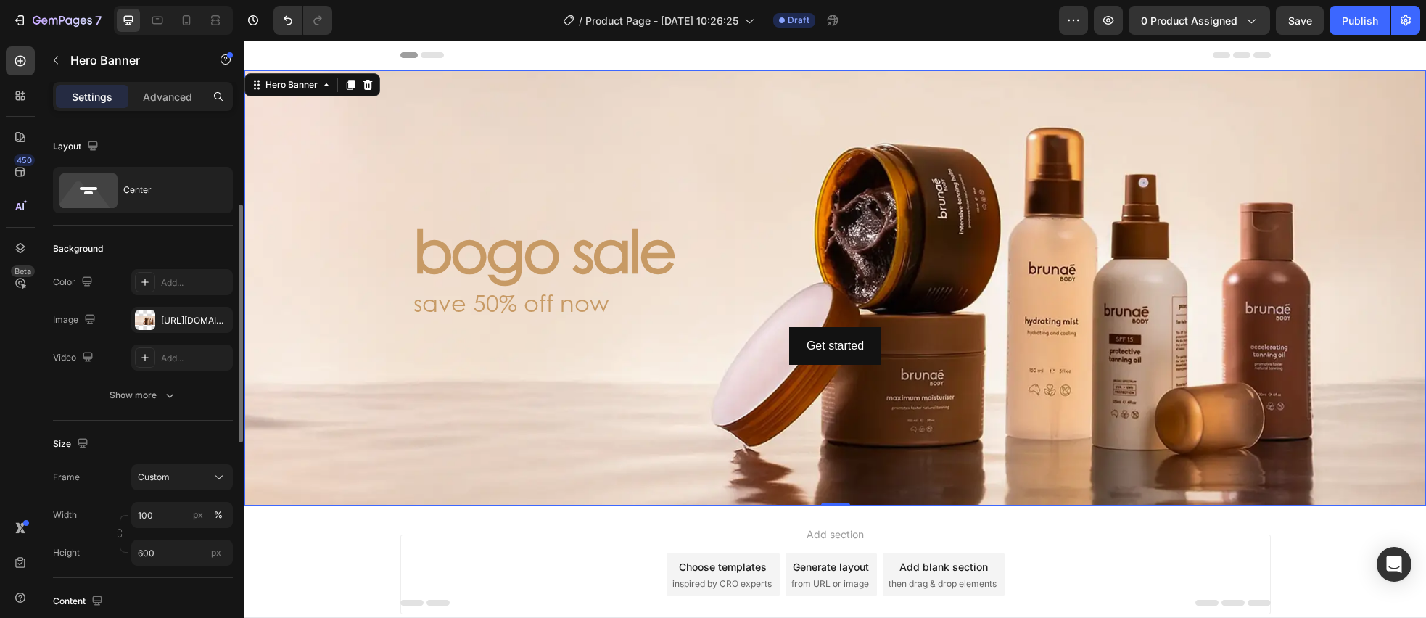
scroll to position [139, 0]
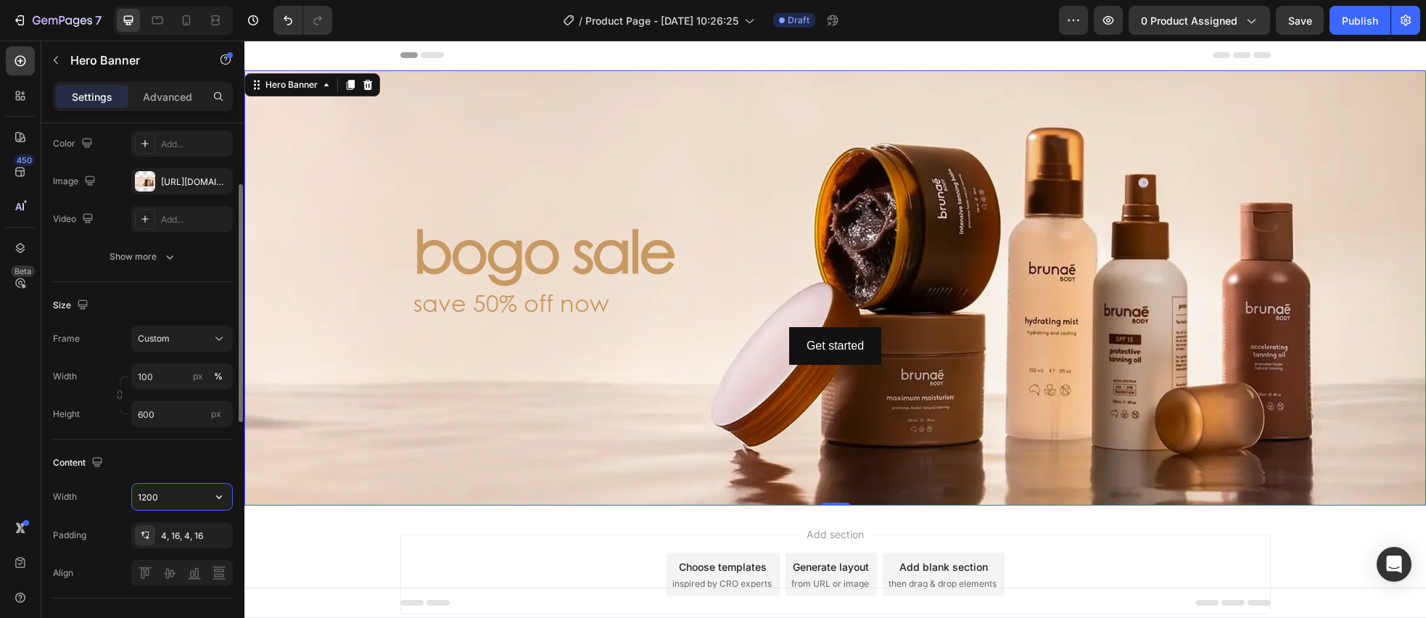
click at [181, 502] on input "1200" at bounding box center [182, 497] width 100 height 26
click at [167, 382] on input "100" at bounding box center [182, 376] width 102 height 26
type input "1335"
click at [310, 390] on div "Background Image" at bounding box center [834, 287] width 1181 height 435
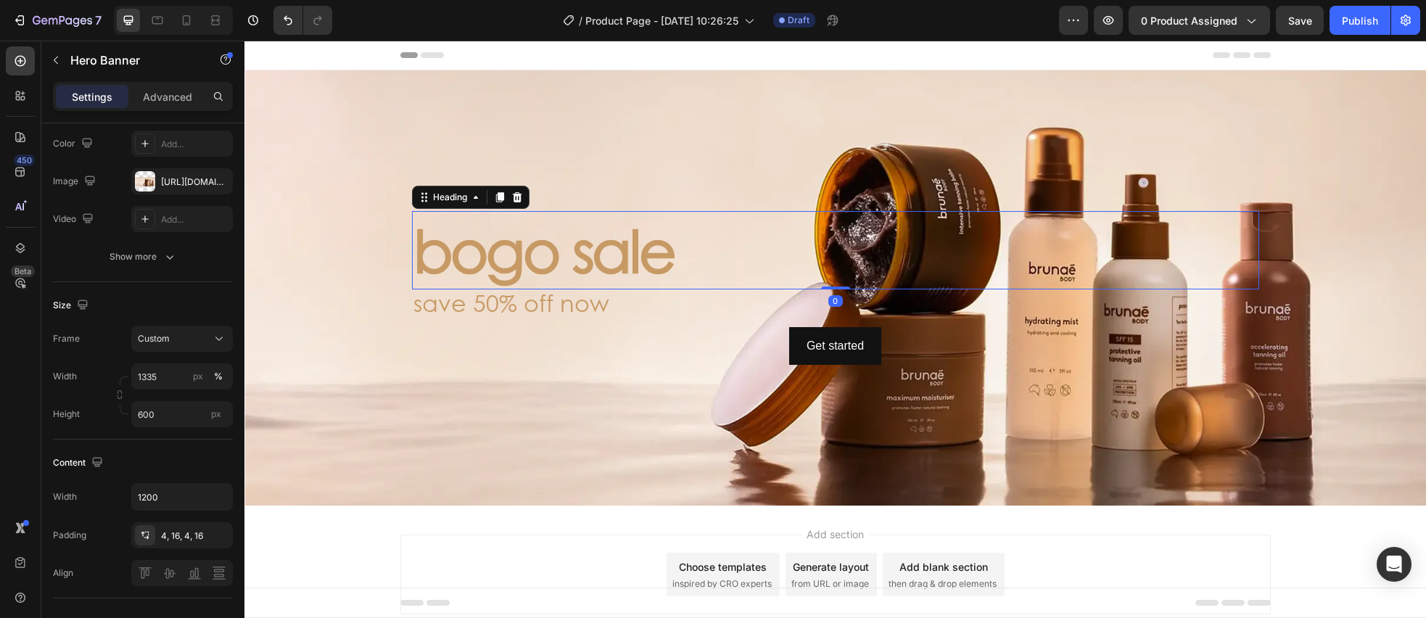
drag, startPoint x: 499, startPoint y: 265, endPoint x: 495, endPoint y: 280, distance: 14.9
click at [499, 265] on p "bogo sale" at bounding box center [835, 249] width 844 height 75
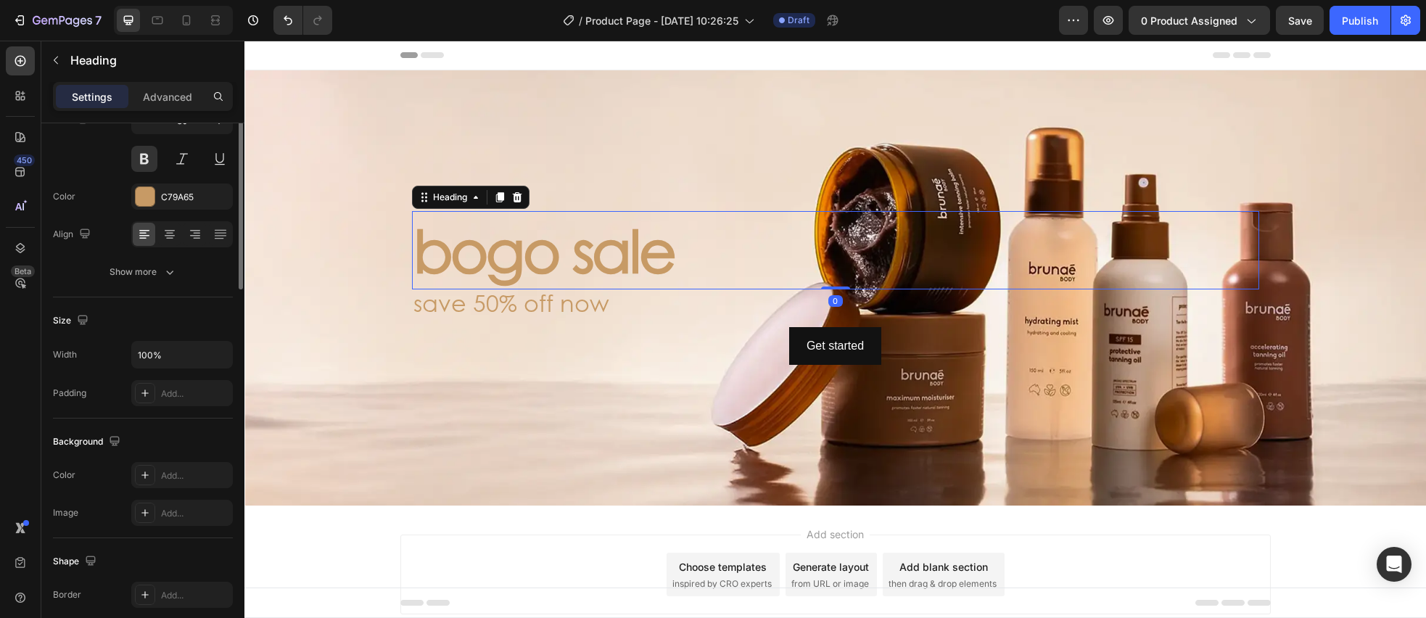
scroll to position [0, 0]
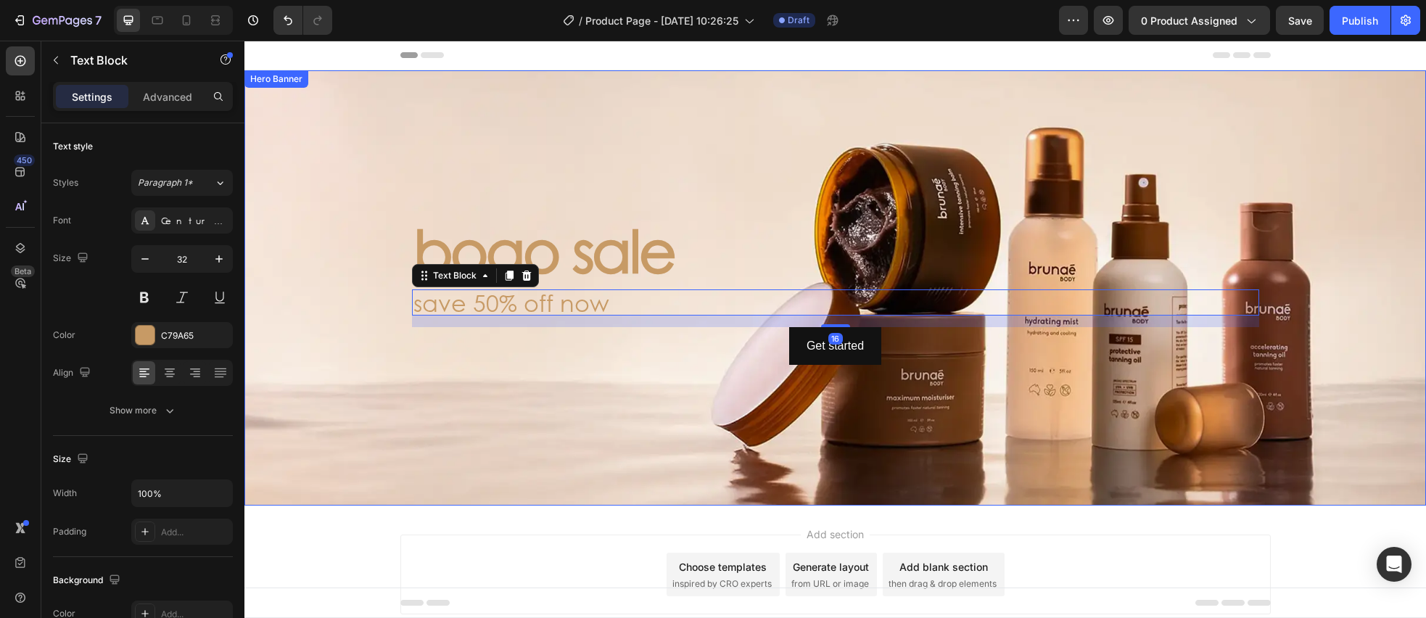
click at [309, 358] on div "Background Image" at bounding box center [834, 287] width 1181 height 435
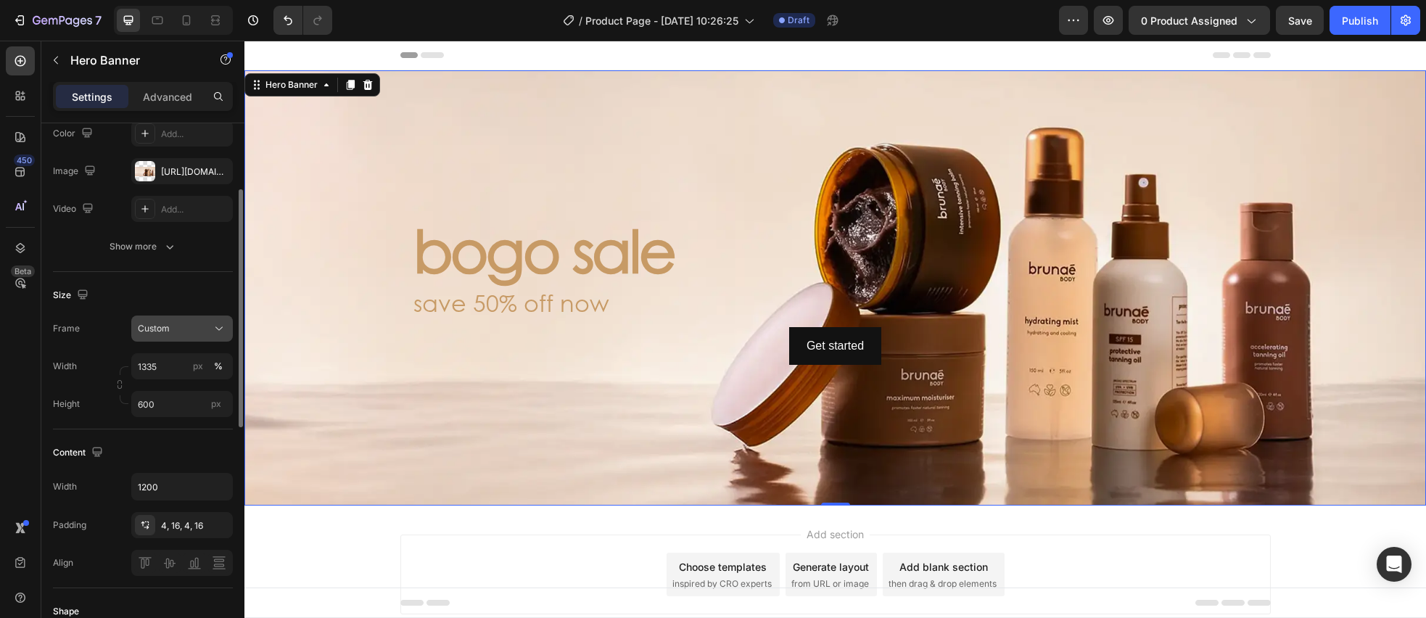
scroll to position [150, 0]
click at [210, 332] on div "Custom" at bounding box center [182, 327] width 88 height 15
click at [194, 360] on span "As banner source" at bounding box center [173, 361] width 72 height 13
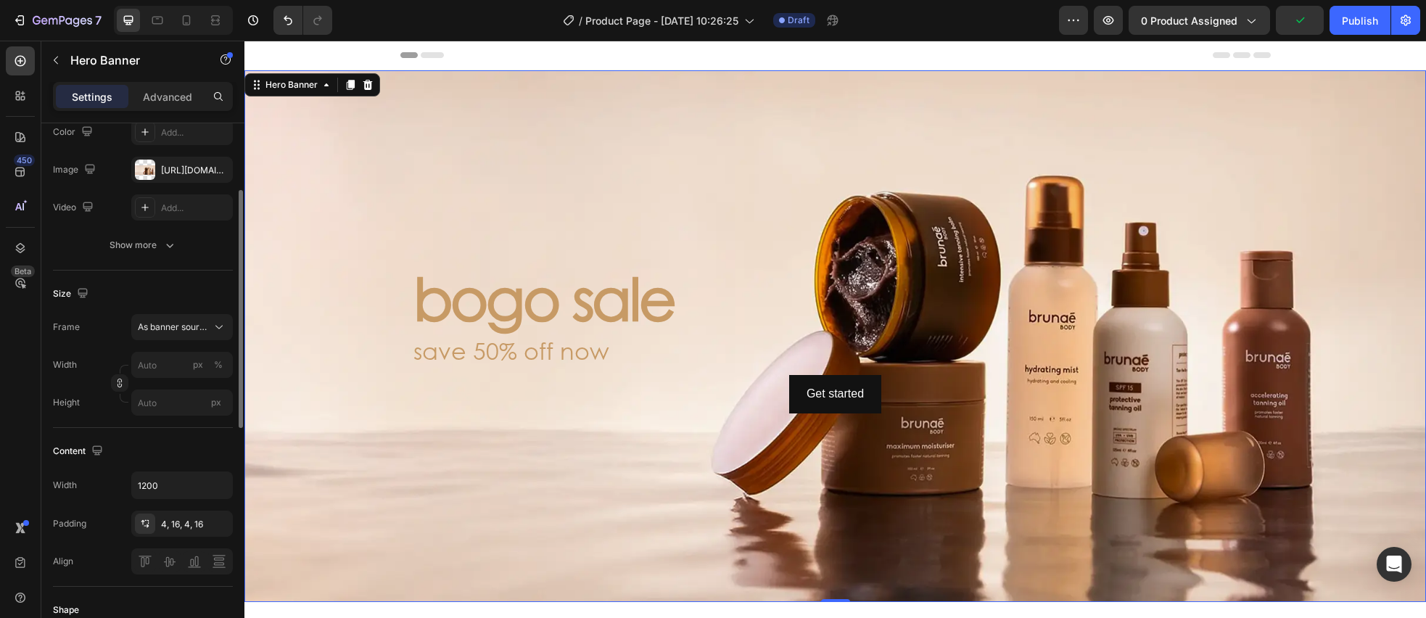
click at [168, 378] on div "Width px % Height px" at bounding box center [143, 384] width 180 height 64
click at [168, 366] on input "px %" at bounding box center [182, 365] width 102 height 26
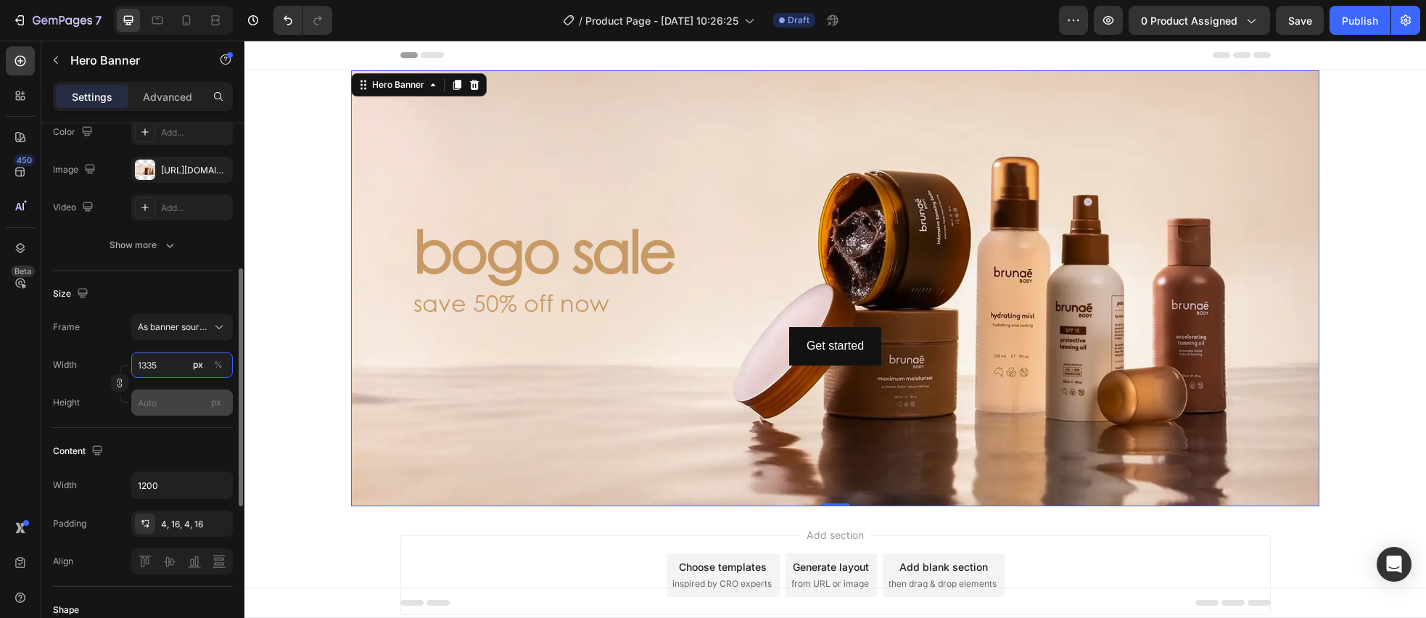
scroll to position [244, 0]
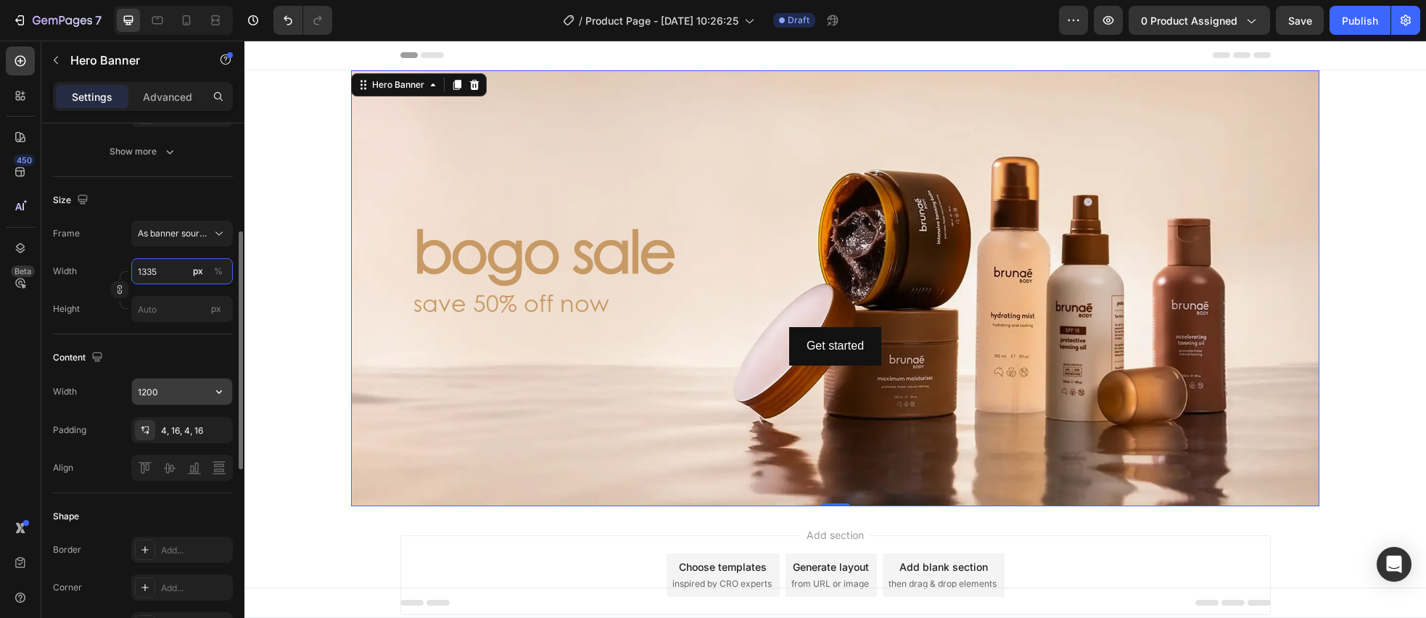
type input "1335"
click at [179, 391] on input "1200" at bounding box center [182, 392] width 100 height 26
click at [212, 392] on icon "button" at bounding box center [219, 391] width 15 height 15
click at [184, 438] on div "Full 100%" at bounding box center [166, 429] width 119 height 28
type input "100%"
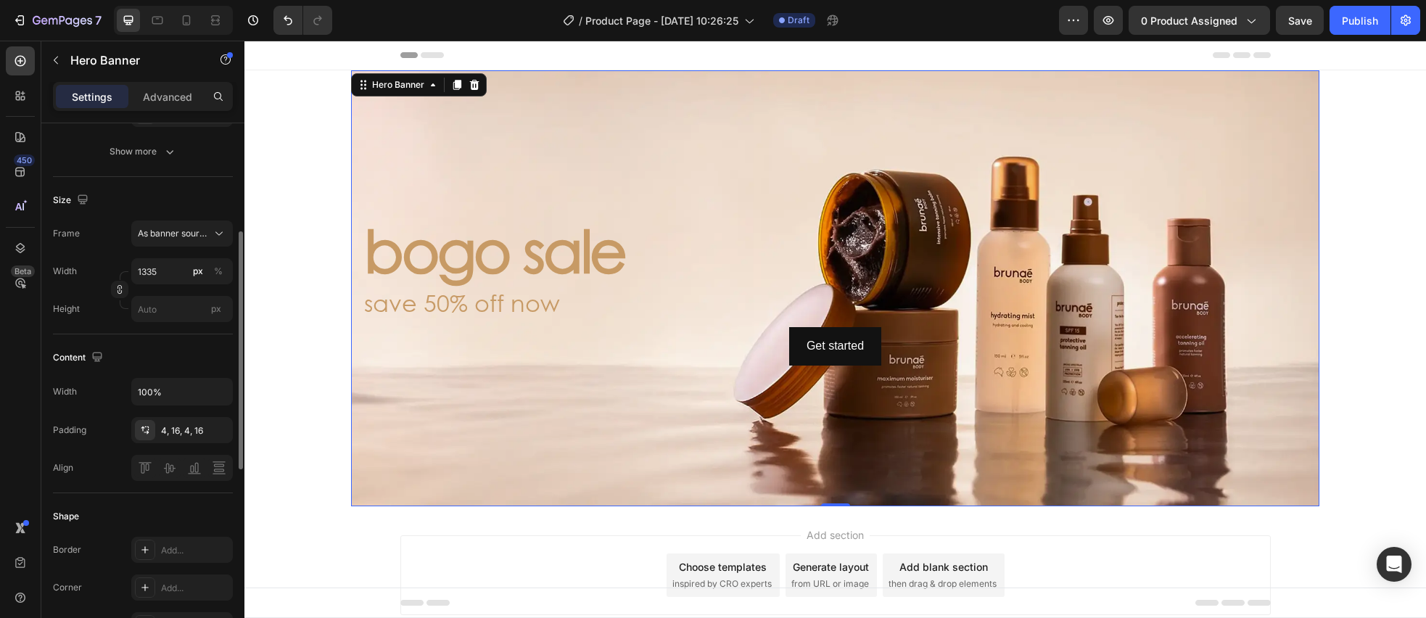
click at [173, 357] on div "Content" at bounding box center [143, 357] width 180 height 23
click at [357, 277] on div "bogo sale Heading save 50% off now Text Block Get started Button" at bounding box center [835, 288] width 968 height 160
click at [144, 429] on icon at bounding box center [145, 430] width 12 height 12
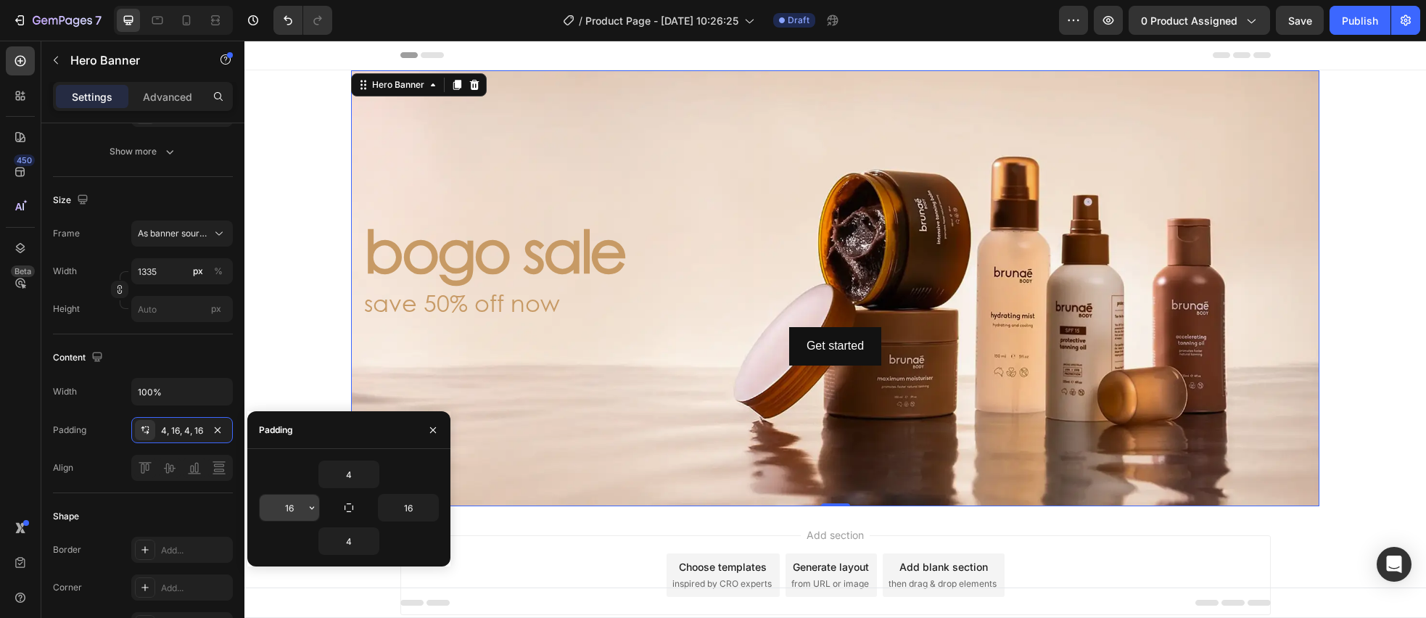
click at [292, 509] on input "16" at bounding box center [289, 508] width 59 height 26
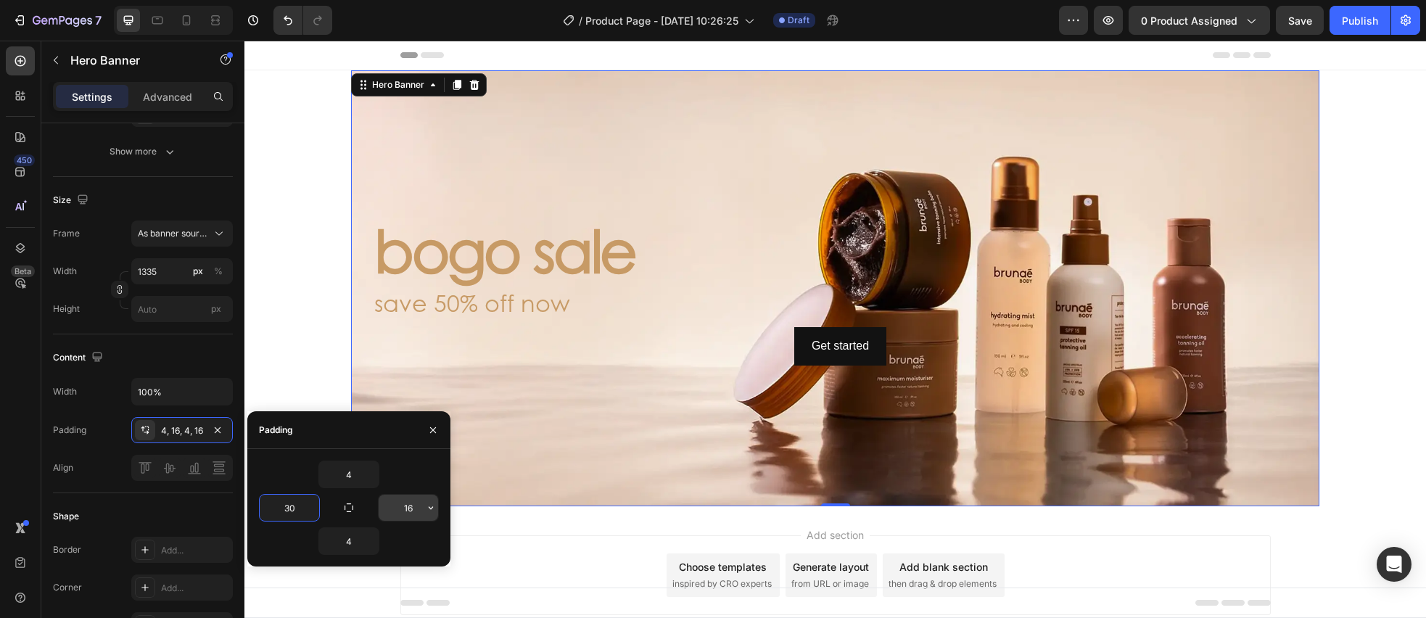
type input "30"
click at [413, 511] on input "16" at bounding box center [408, 508] width 59 height 26
type input "30"
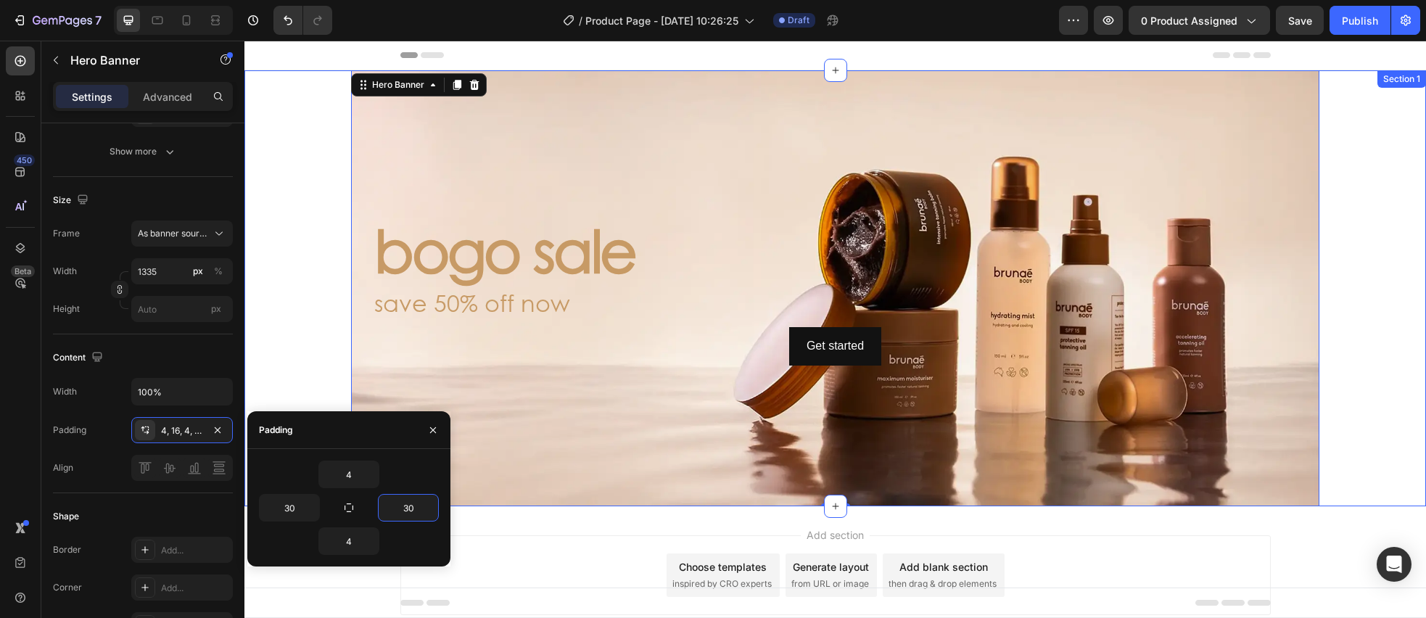
click at [284, 306] on div "bogo sale Heading save 50% off now Text Block Get started Button Hero Banner 0" at bounding box center [834, 288] width 1181 height 436
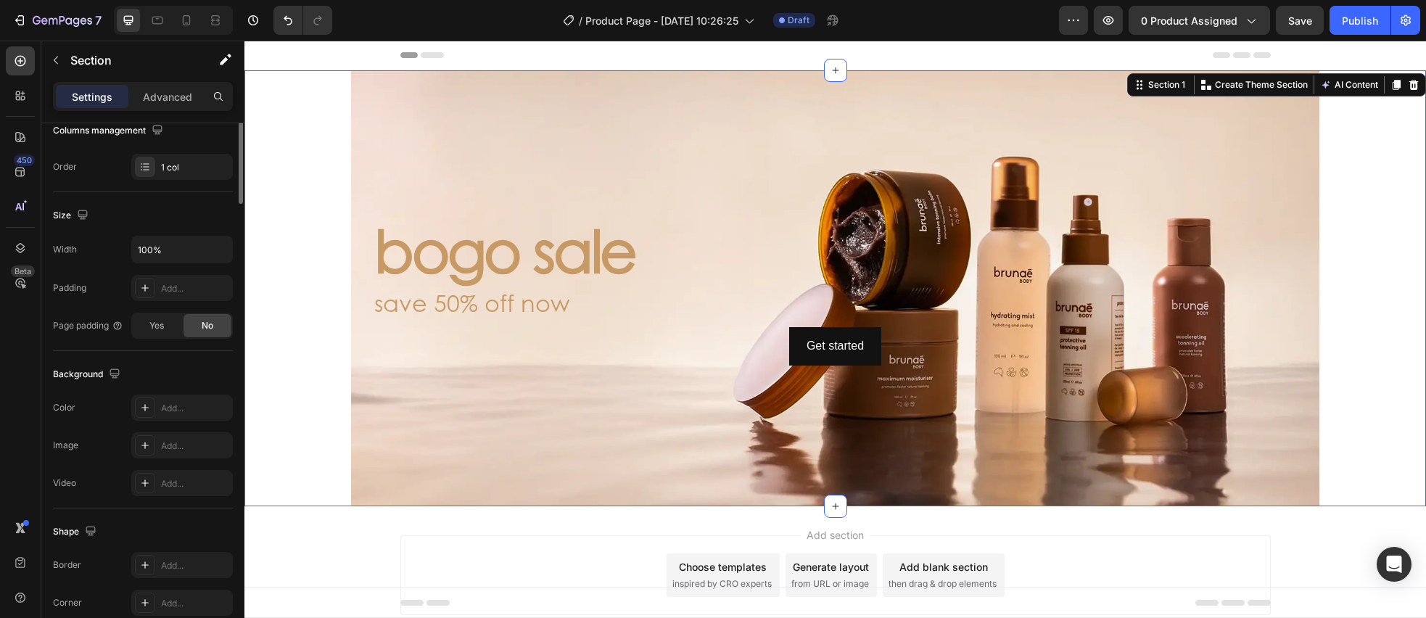
scroll to position [0, 0]
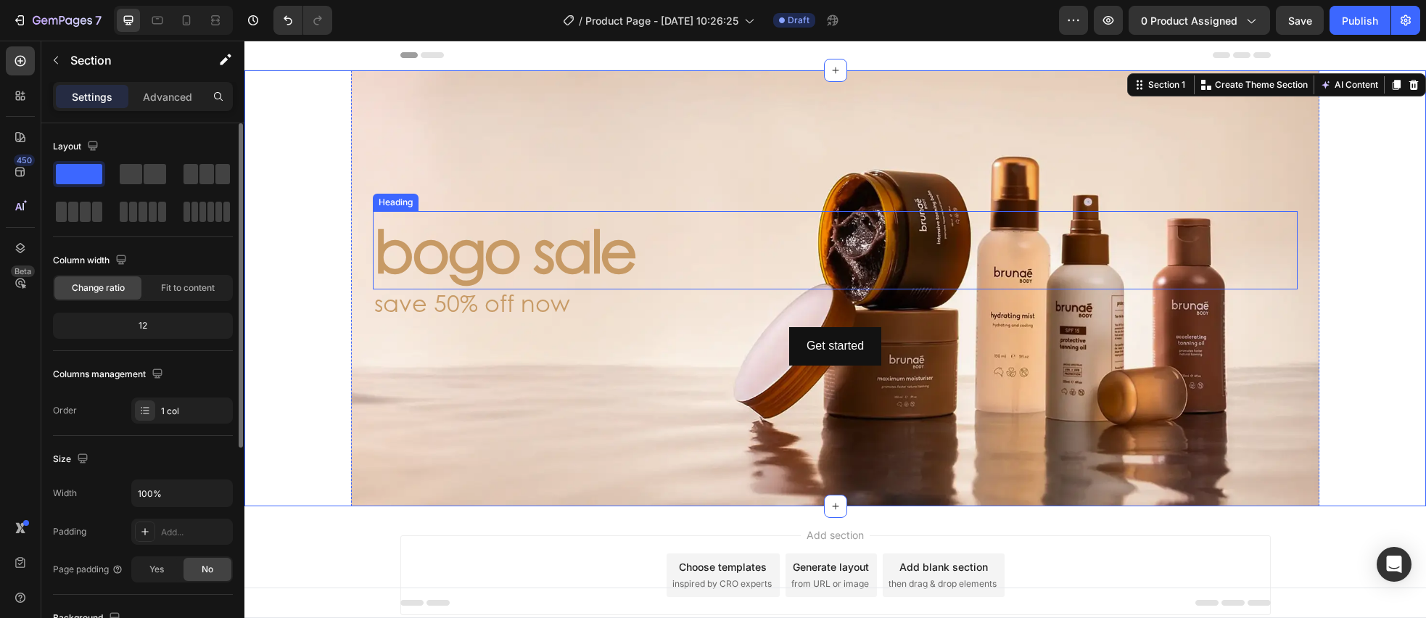
click at [447, 283] on p "bogo sale" at bounding box center [835, 249] width 922 height 75
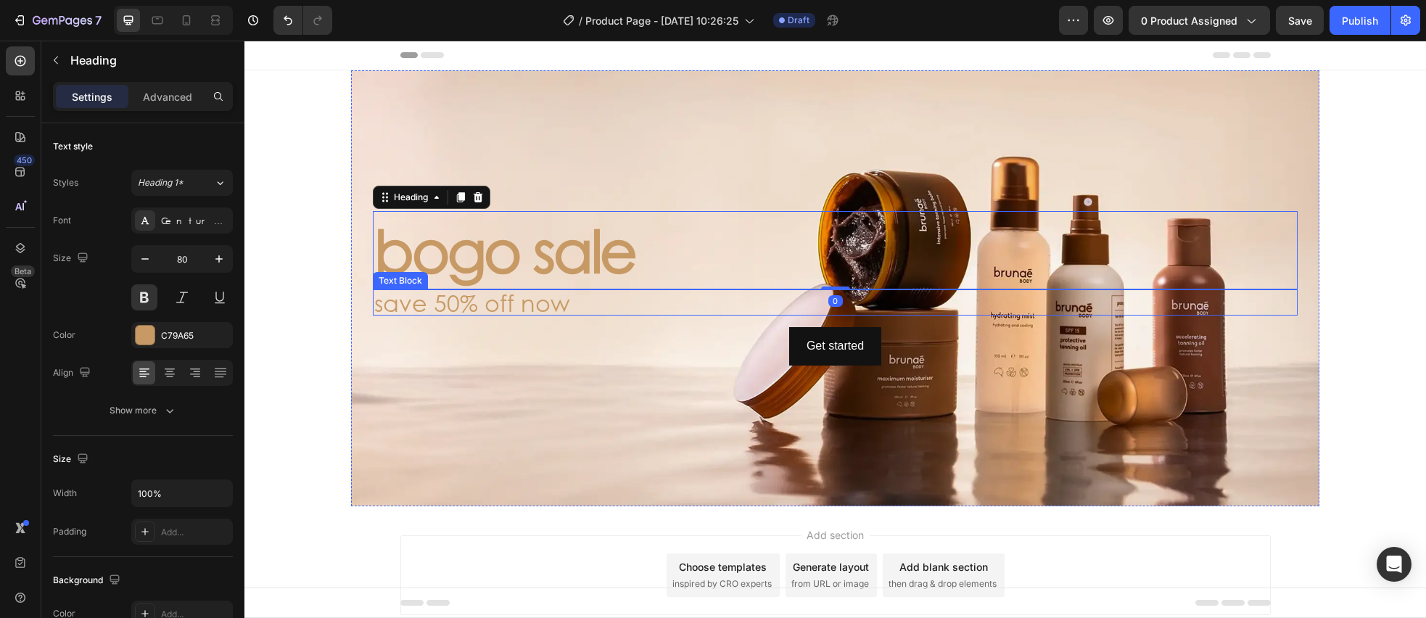
click at [418, 310] on p "save 50% off now" at bounding box center [835, 302] width 922 height 23
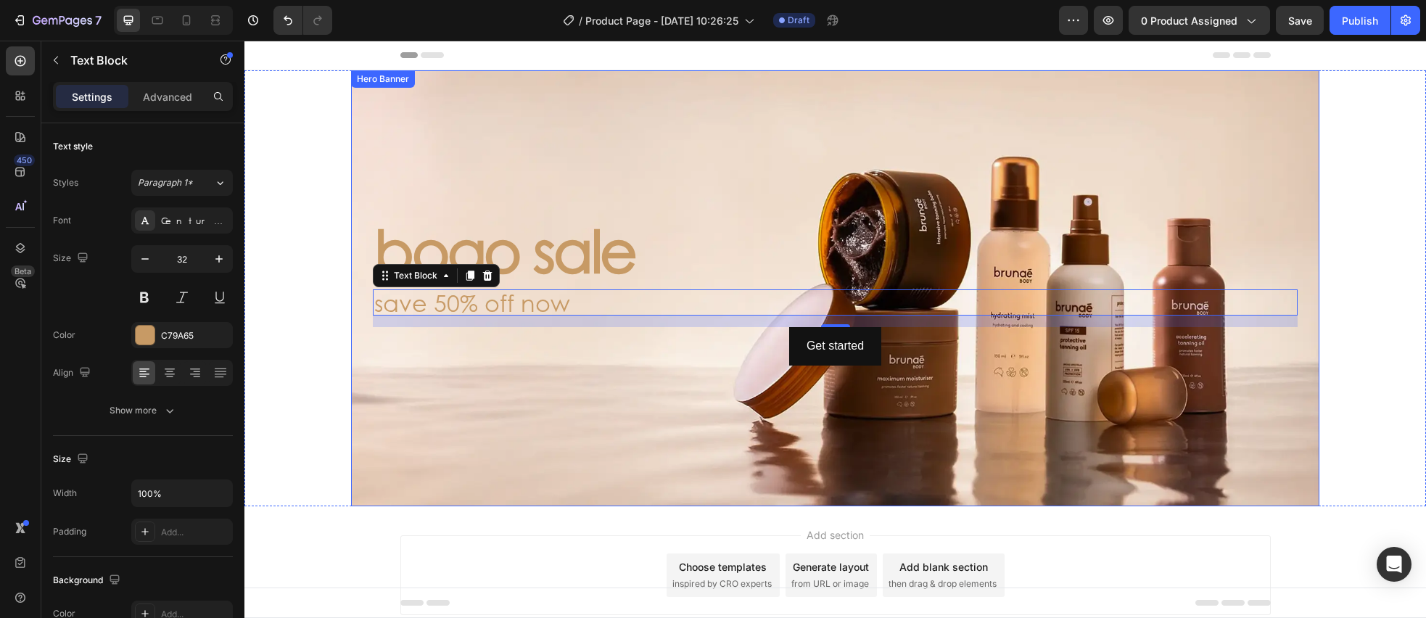
click at [445, 416] on div "Background Image" at bounding box center [835, 288] width 968 height 436
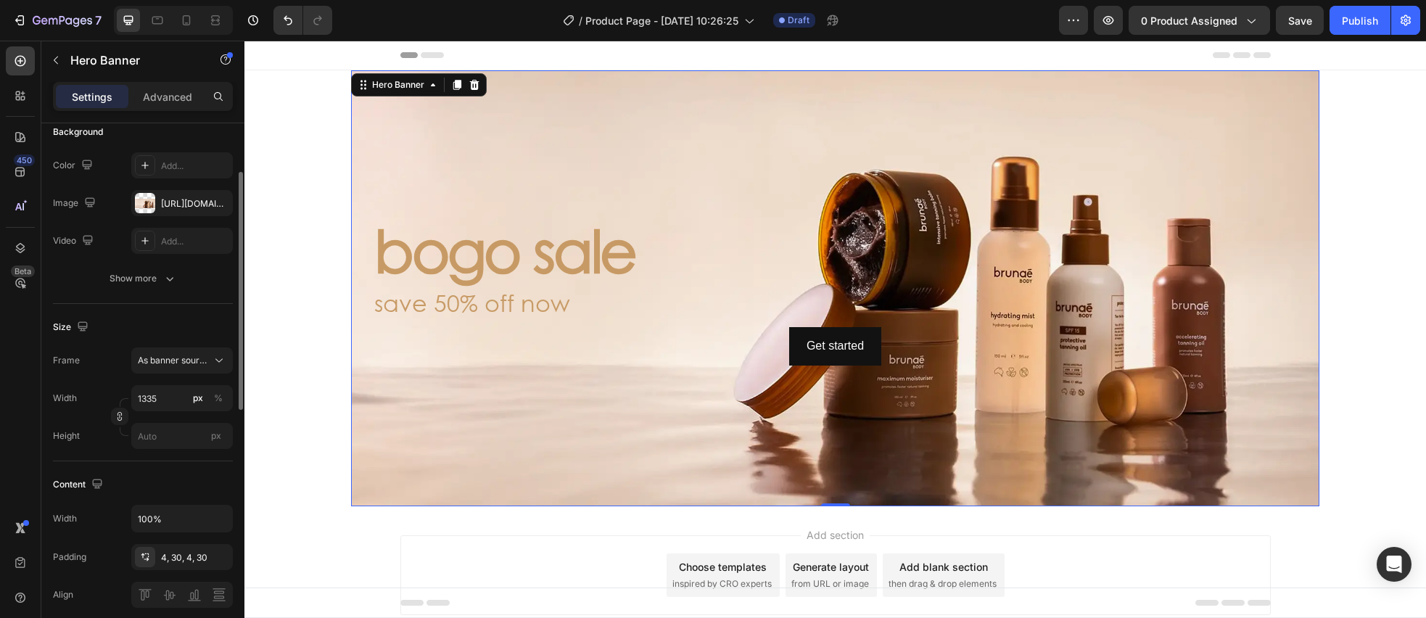
scroll to position [110, 0]
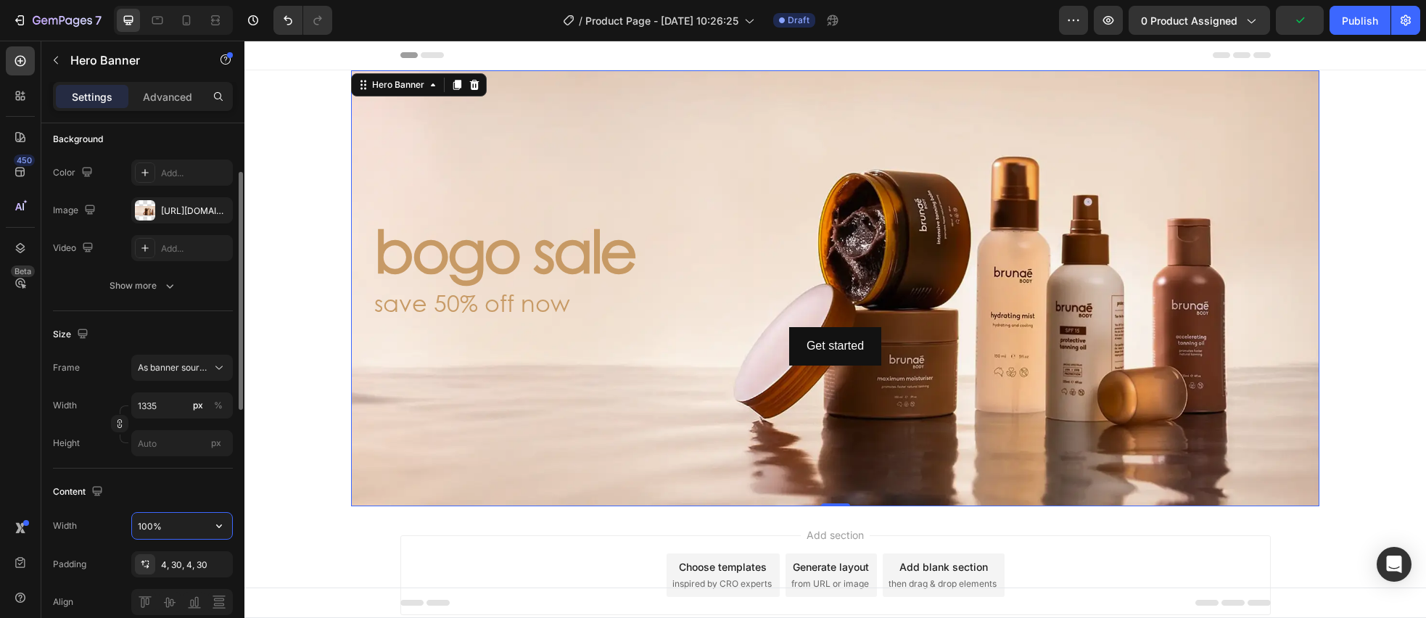
click at [179, 532] on input "100%" at bounding box center [182, 526] width 100 height 26
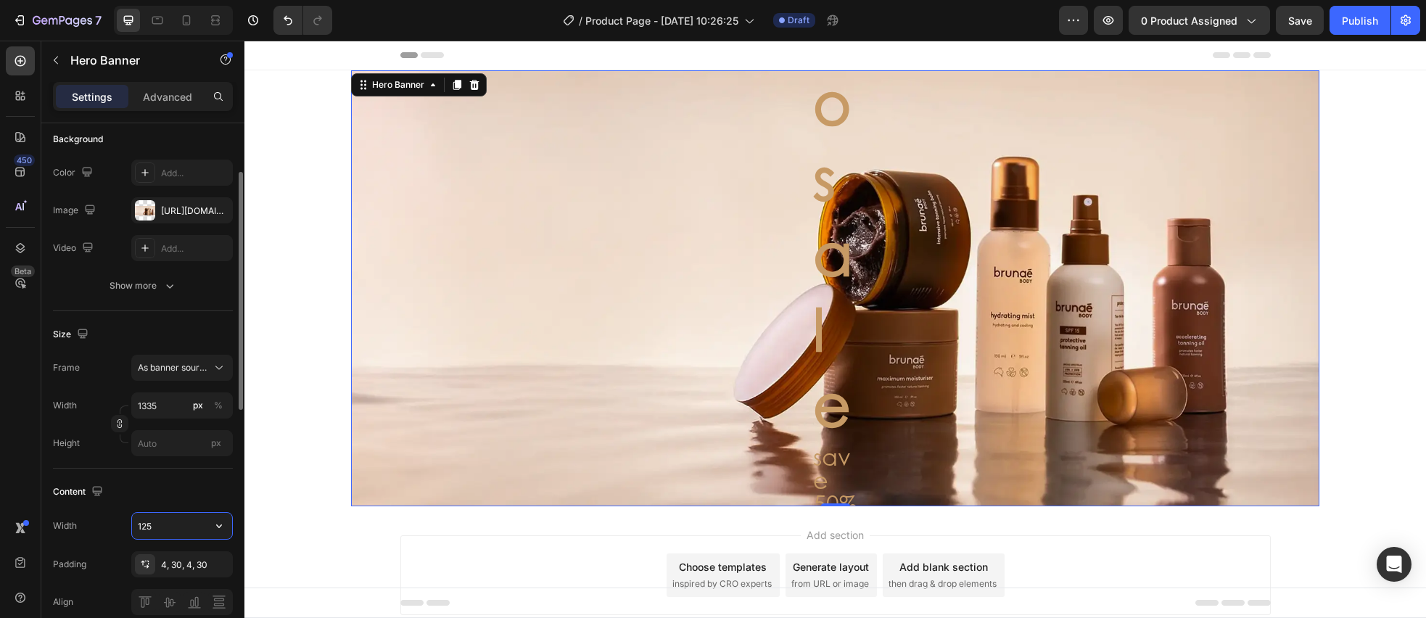
type input "1255"
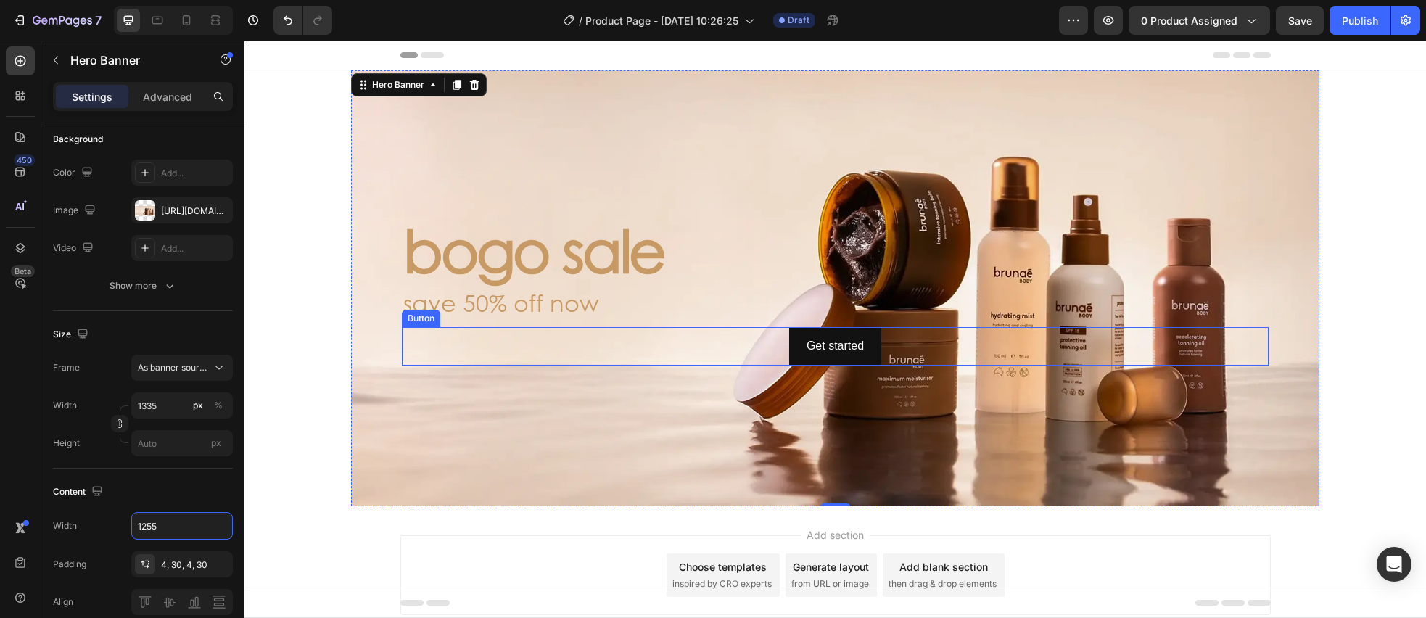
click at [731, 352] on div "Get started Button" at bounding box center [835, 346] width 867 height 38
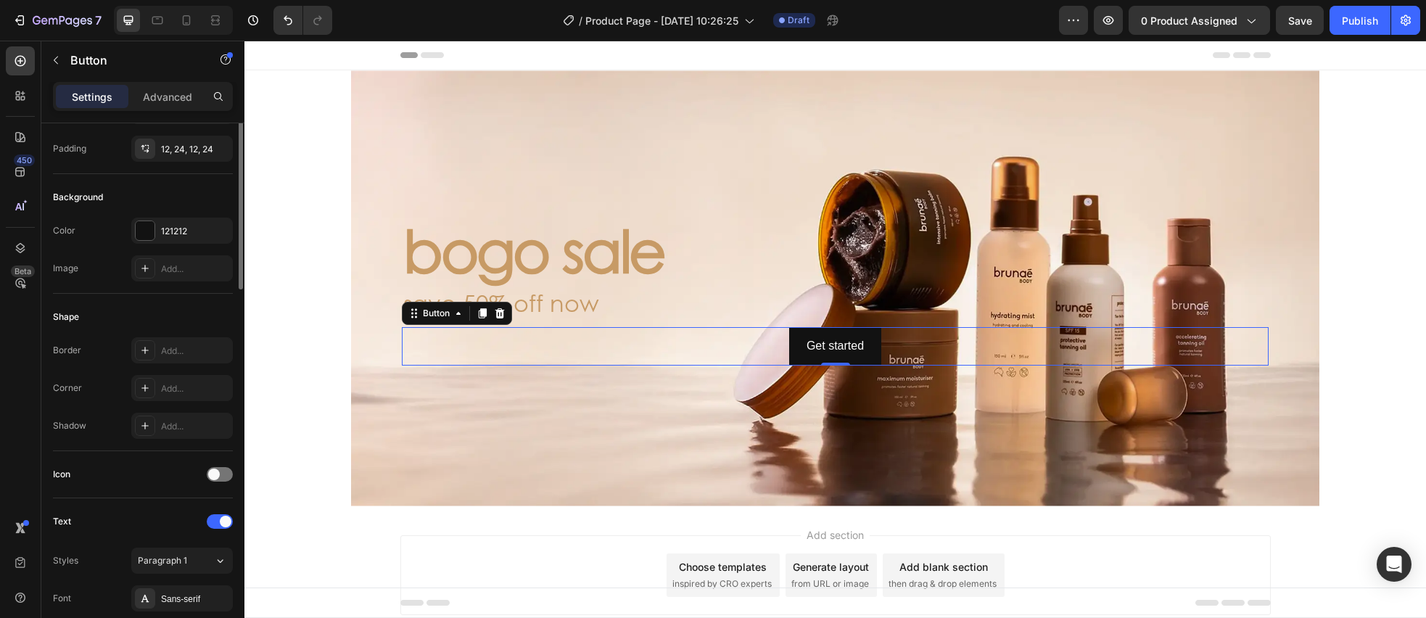
scroll to position [0, 0]
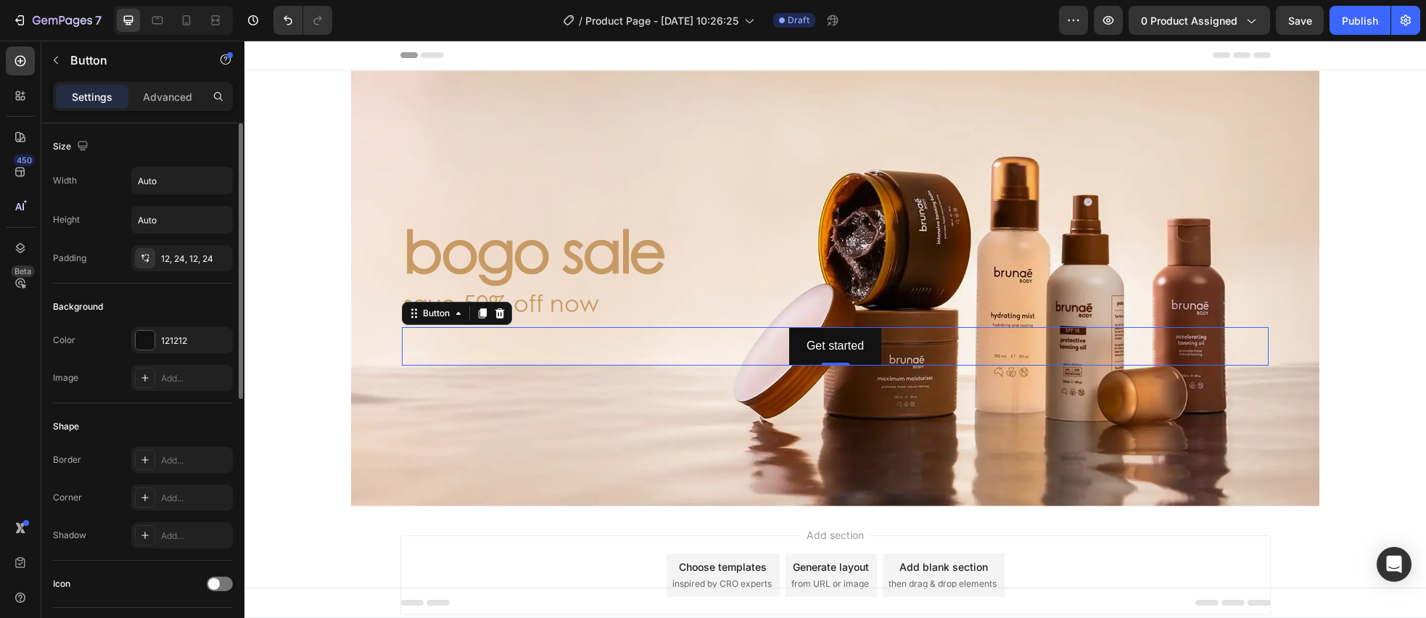
click at [496, 314] on icon at bounding box center [500, 313] width 12 height 12
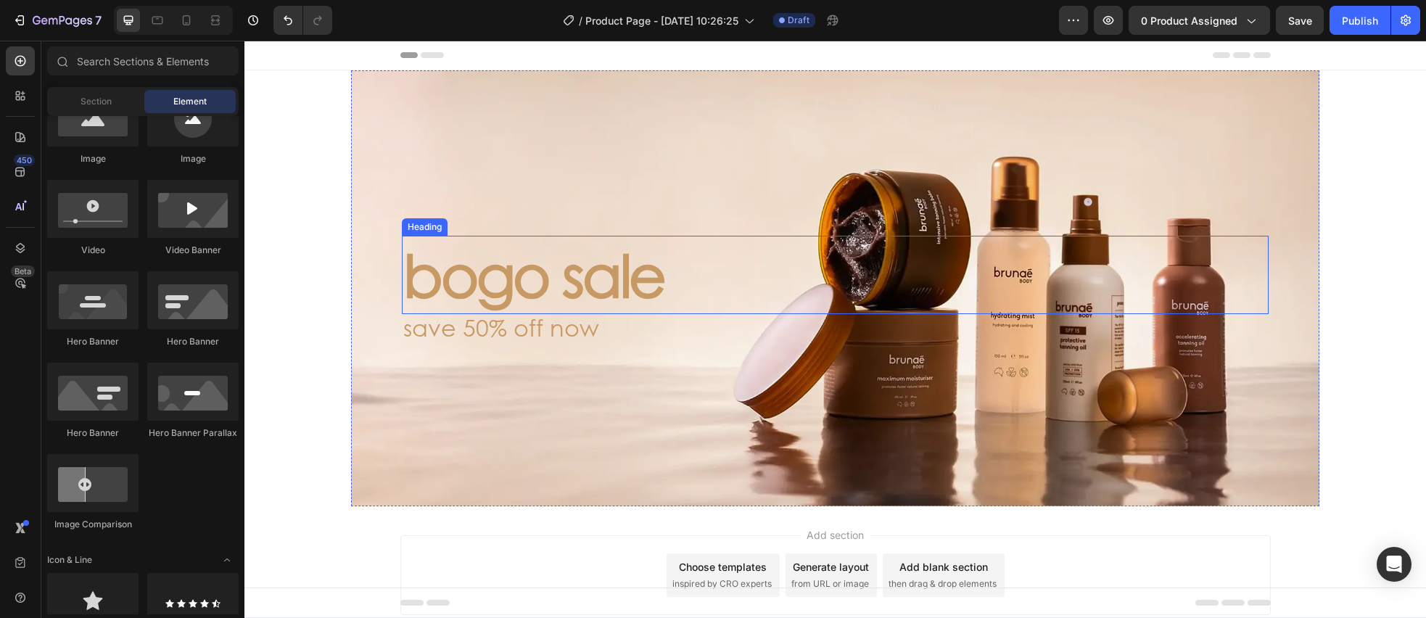
click at [606, 283] on p "bogo sale" at bounding box center [835, 274] width 864 height 75
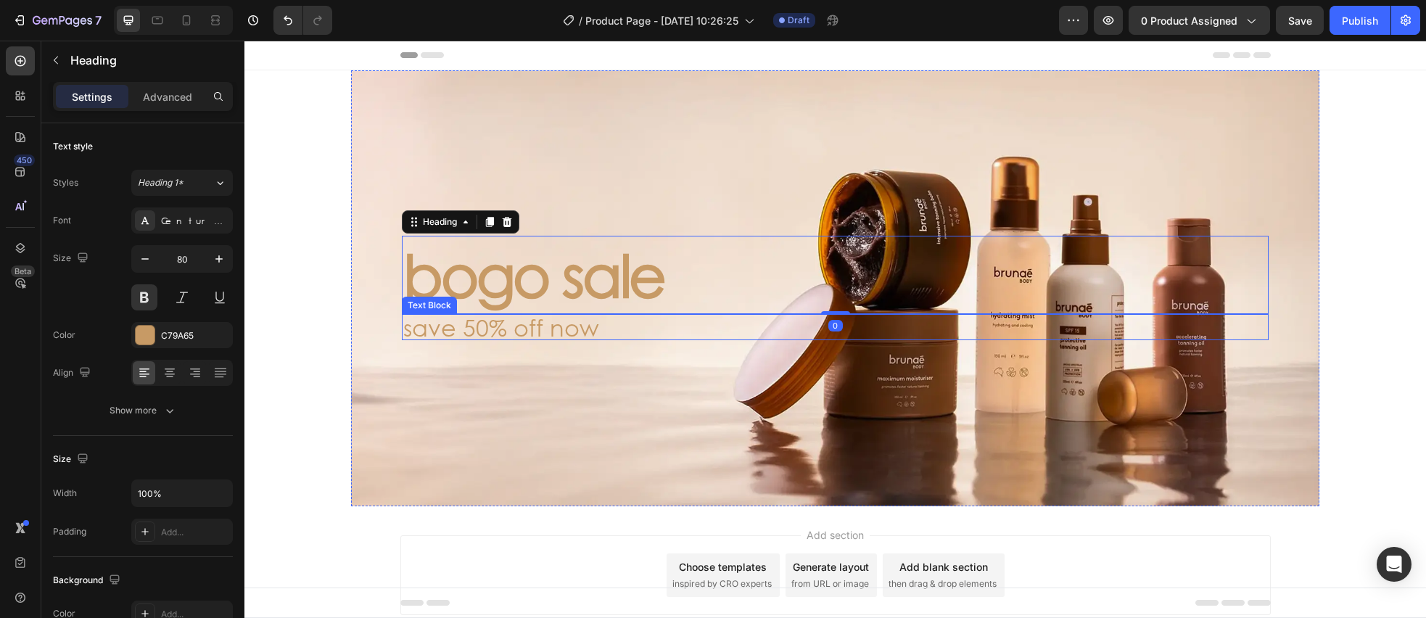
click at [554, 337] on p "save 50% off now" at bounding box center [835, 326] width 864 height 23
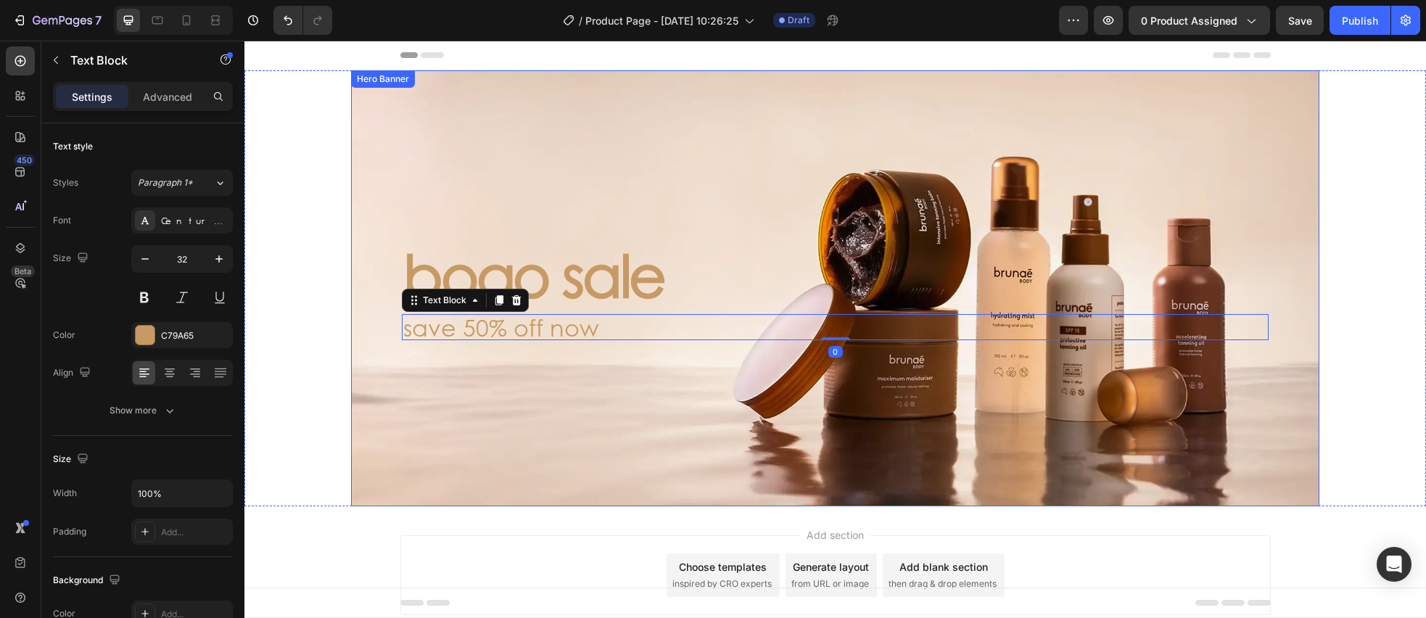
click at [598, 221] on div "Background Image" at bounding box center [835, 288] width 968 height 436
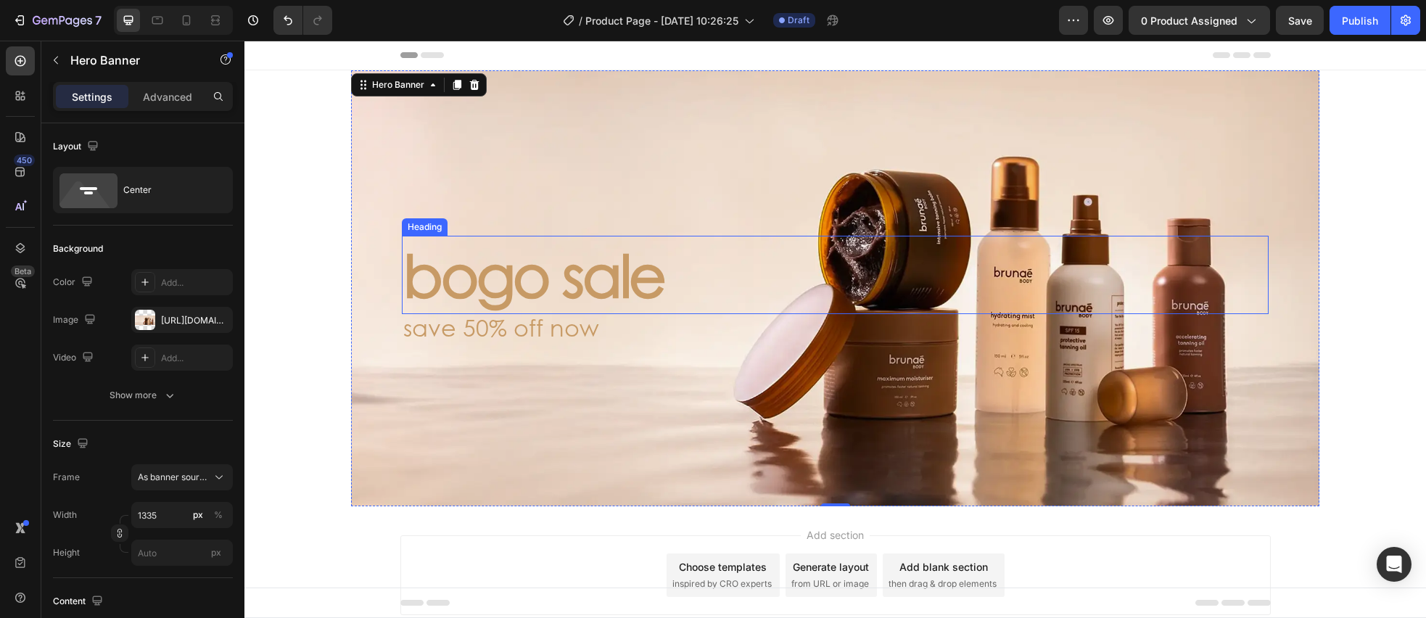
scroll to position [6, 0]
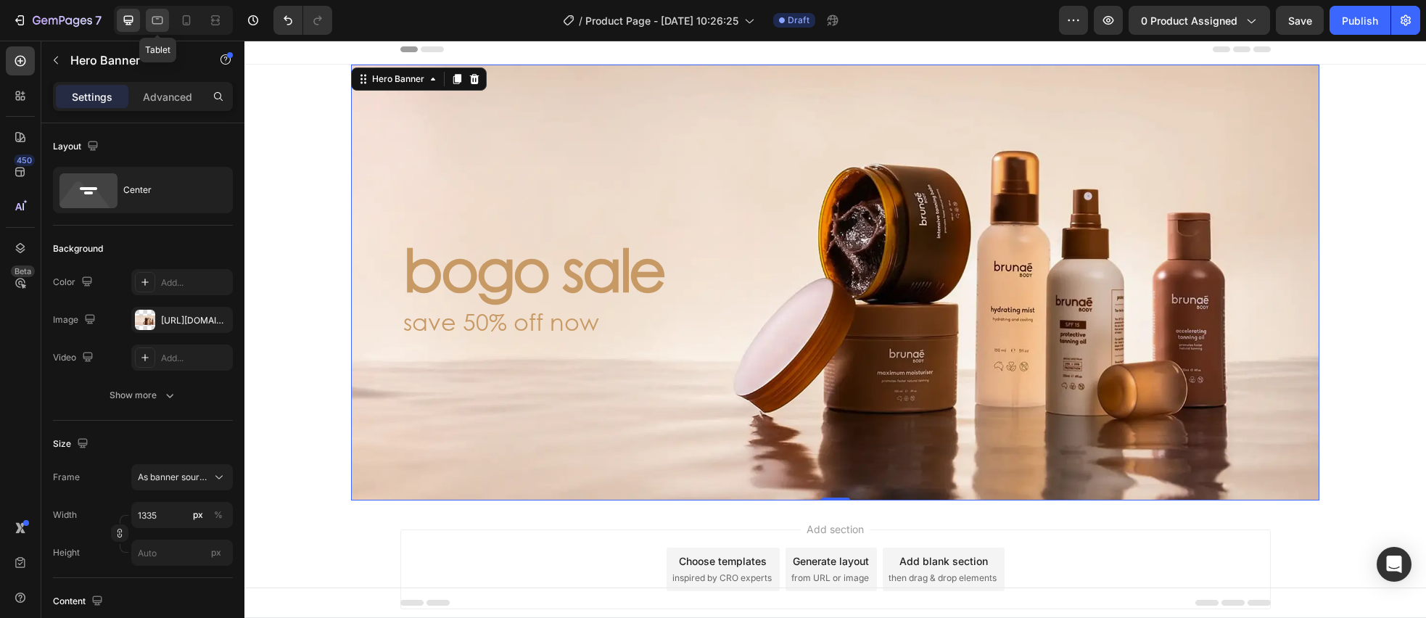
click at [158, 16] on icon at bounding box center [157, 20] width 15 height 15
type input "100%"
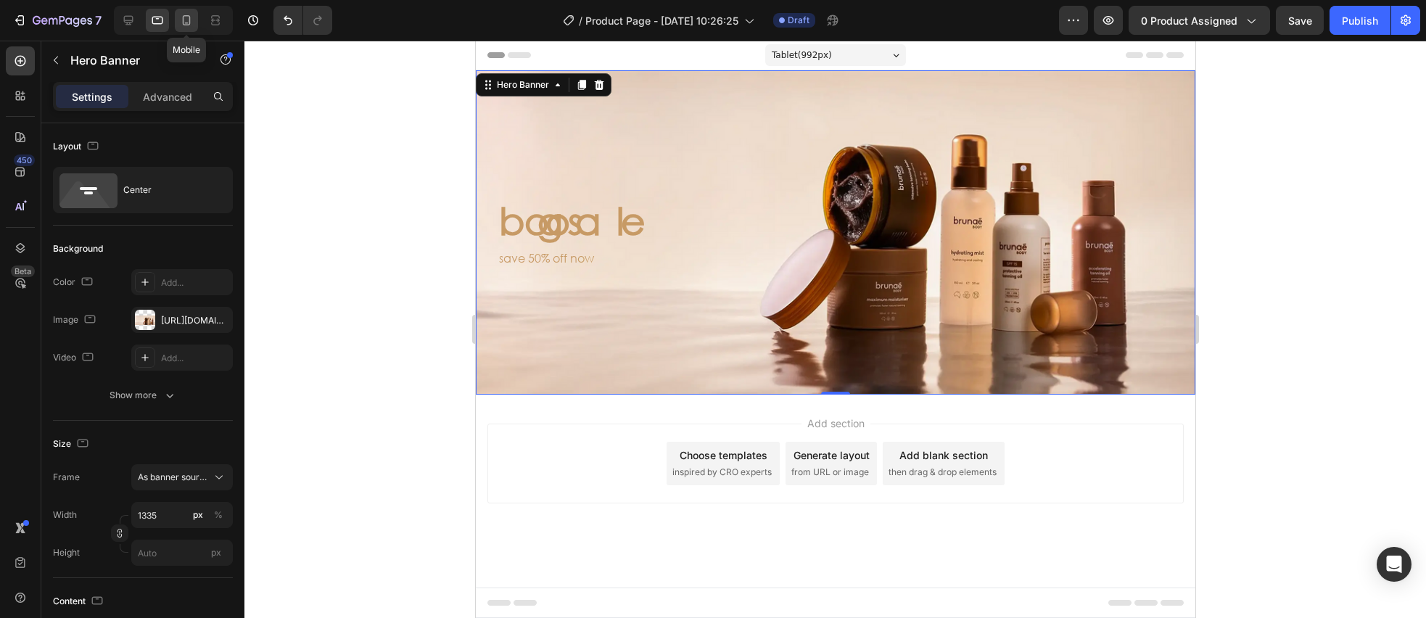
click at [188, 22] on icon at bounding box center [187, 20] width 8 height 10
type input "100"
type input "600"
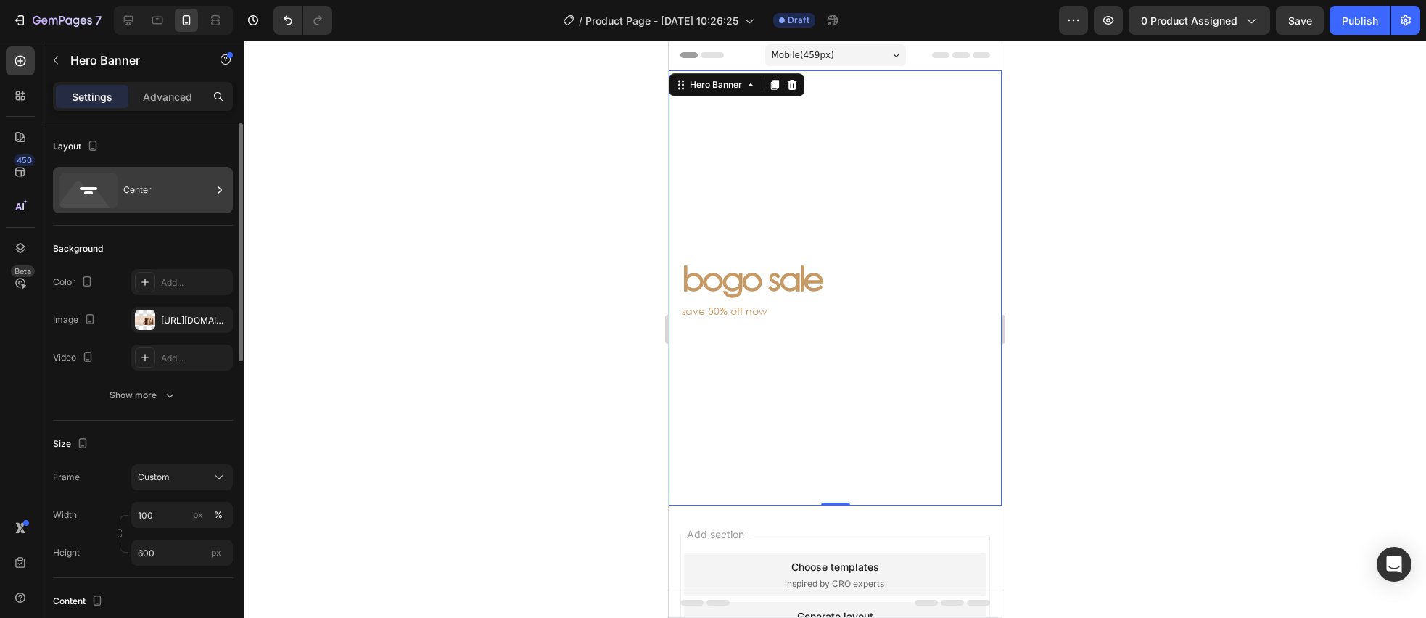
click at [173, 192] on div "Center" at bounding box center [167, 189] width 88 height 33
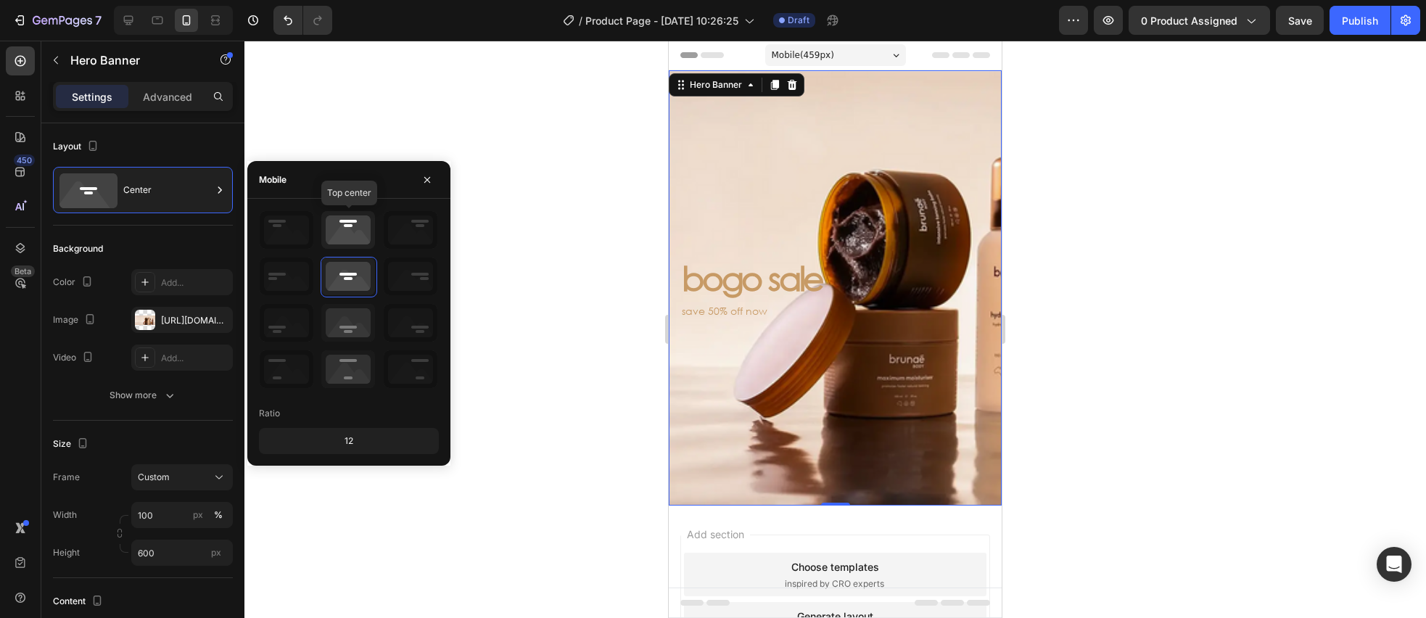
click at [355, 227] on icon at bounding box center [348, 230] width 54 height 38
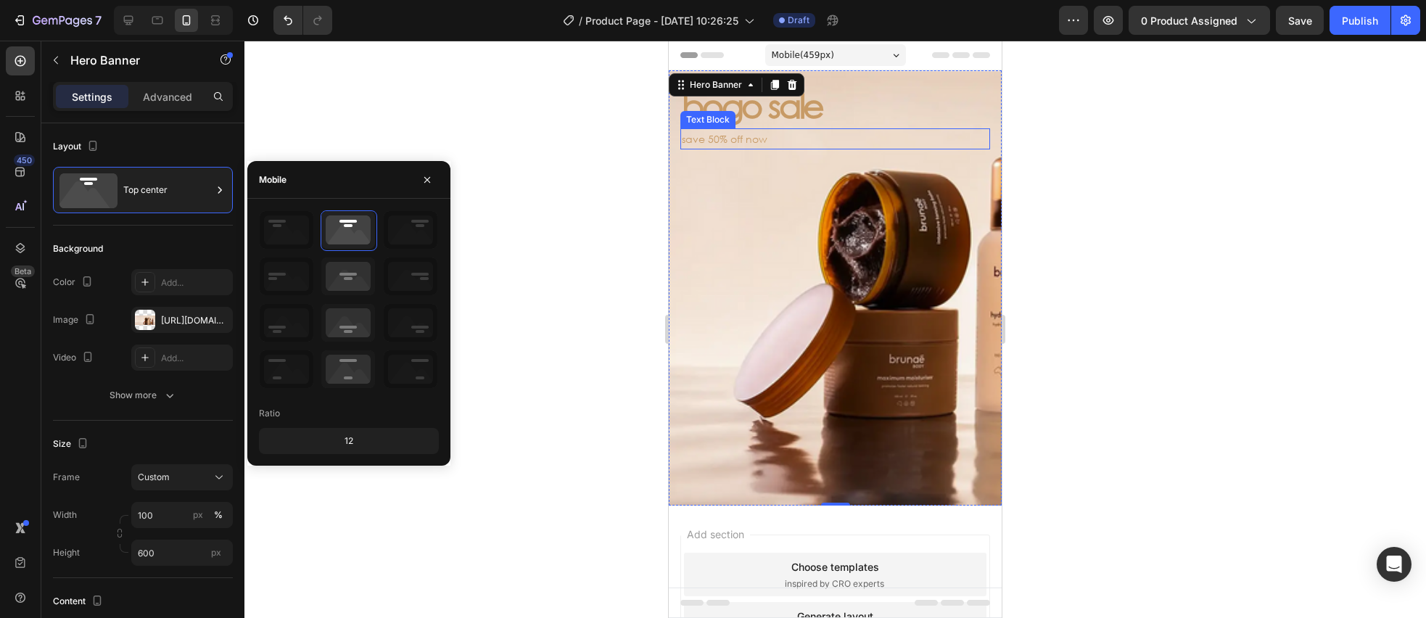
click at [899, 147] on p "save 50% off now" at bounding box center [835, 139] width 307 height 18
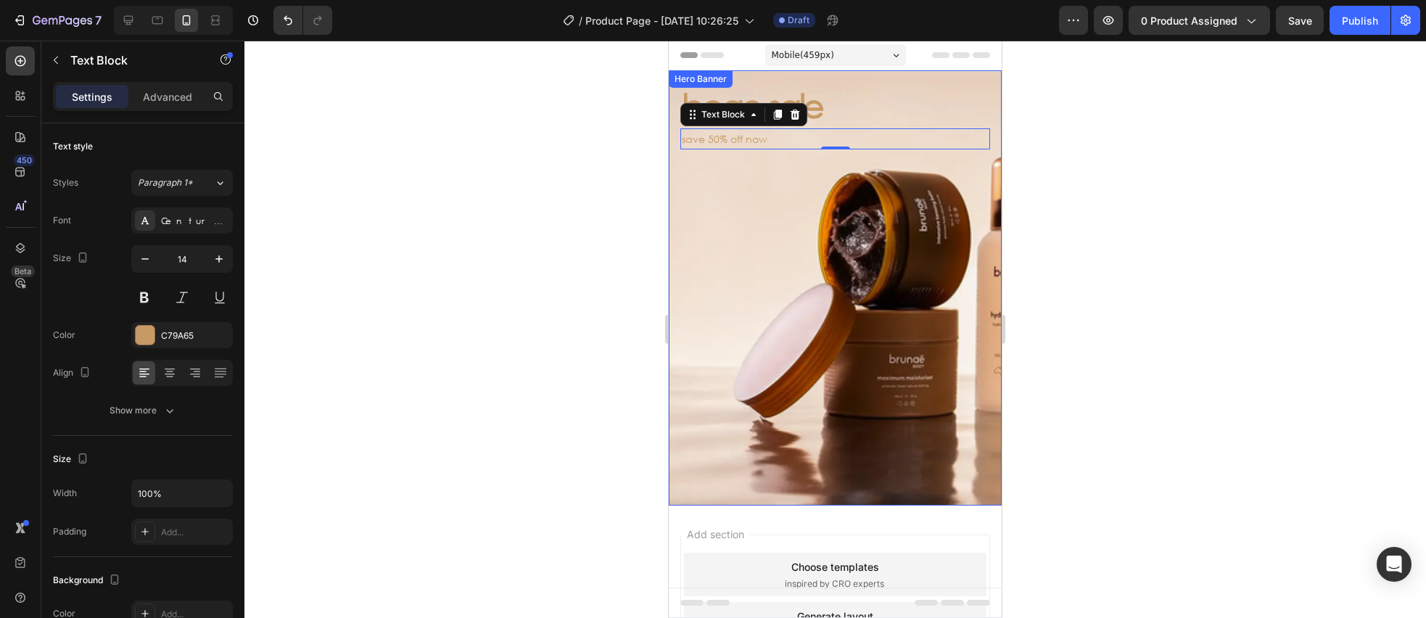
click at [677, 206] on div "Background Image" at bounding box center [835, 287] width 333 height 435
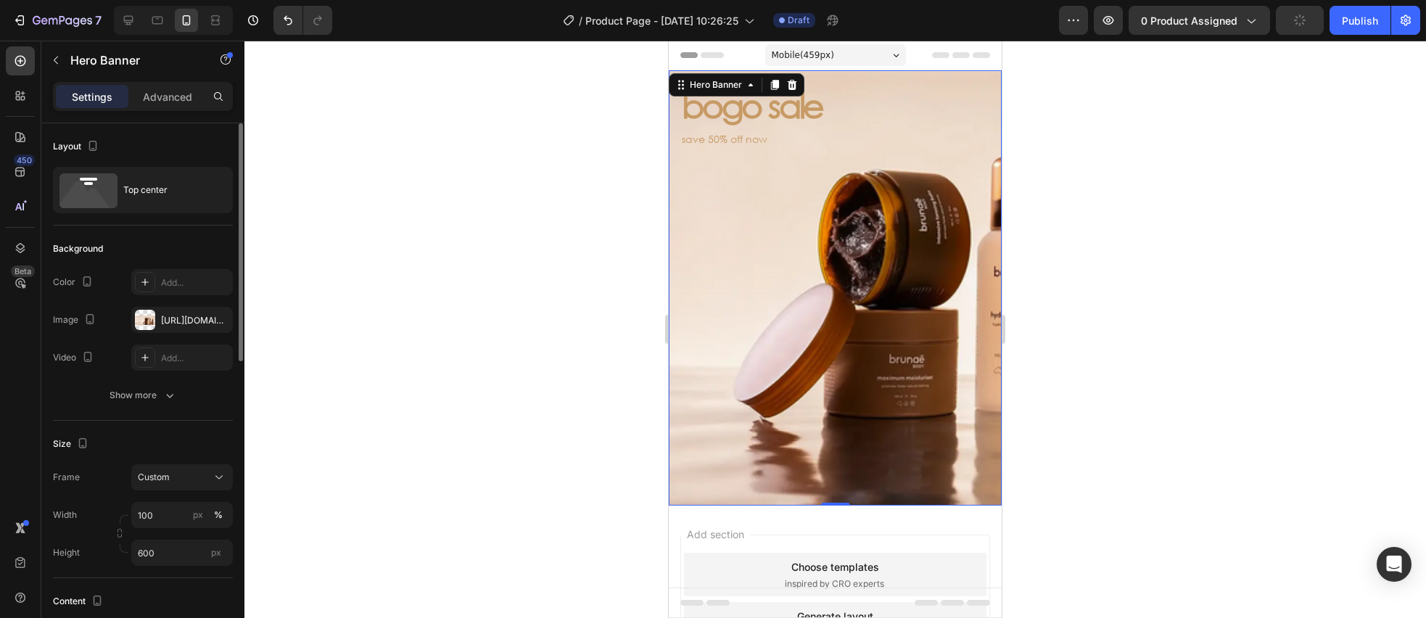
drag, startPoint x: 175, startPoint y: 93, endPoint x: 175, endPoint y: 124, distance: 31.2
click at [174, 93] on p "Advanced" at bounding box center [167, 96] width 49 height 15
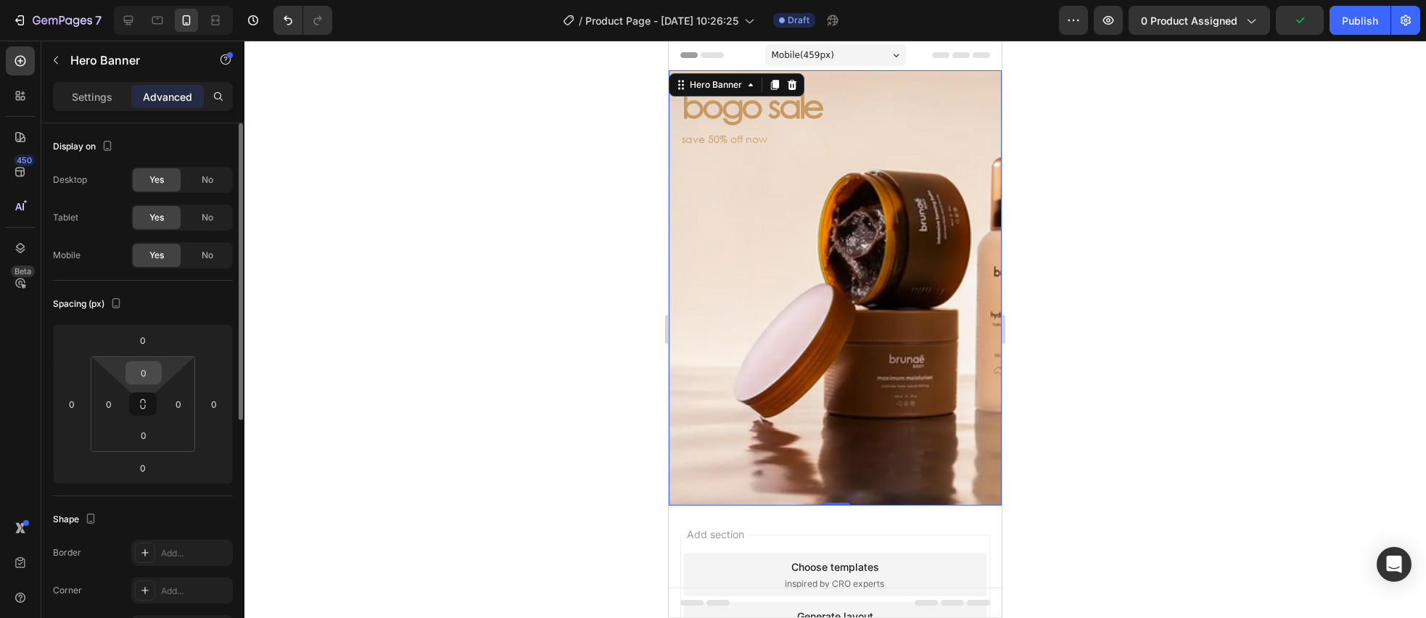
click at [150, 374] on input "0" at bounding box center [143, 373] width 29 height 22
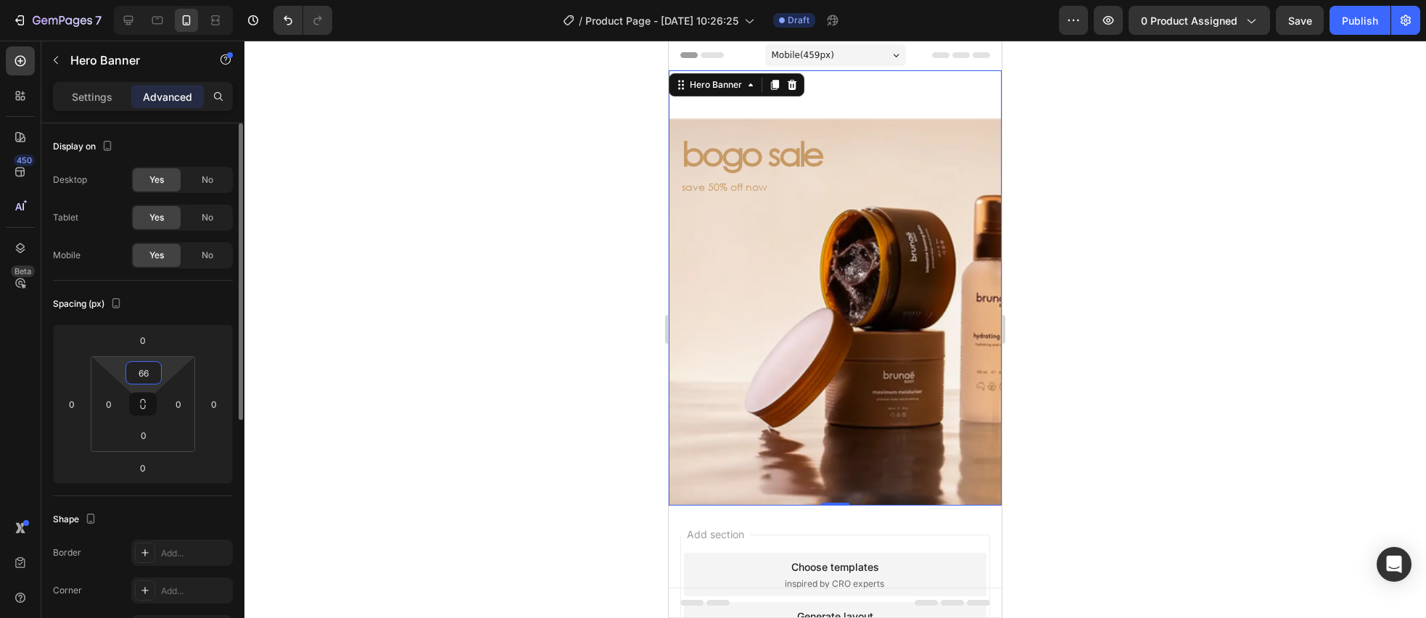
click at [149, 367] on input "66" at bounding box center [143, 373] width 29 height 22
click at [150, 367] on input "66" at bounding box center [143, 373] width 29 height 22
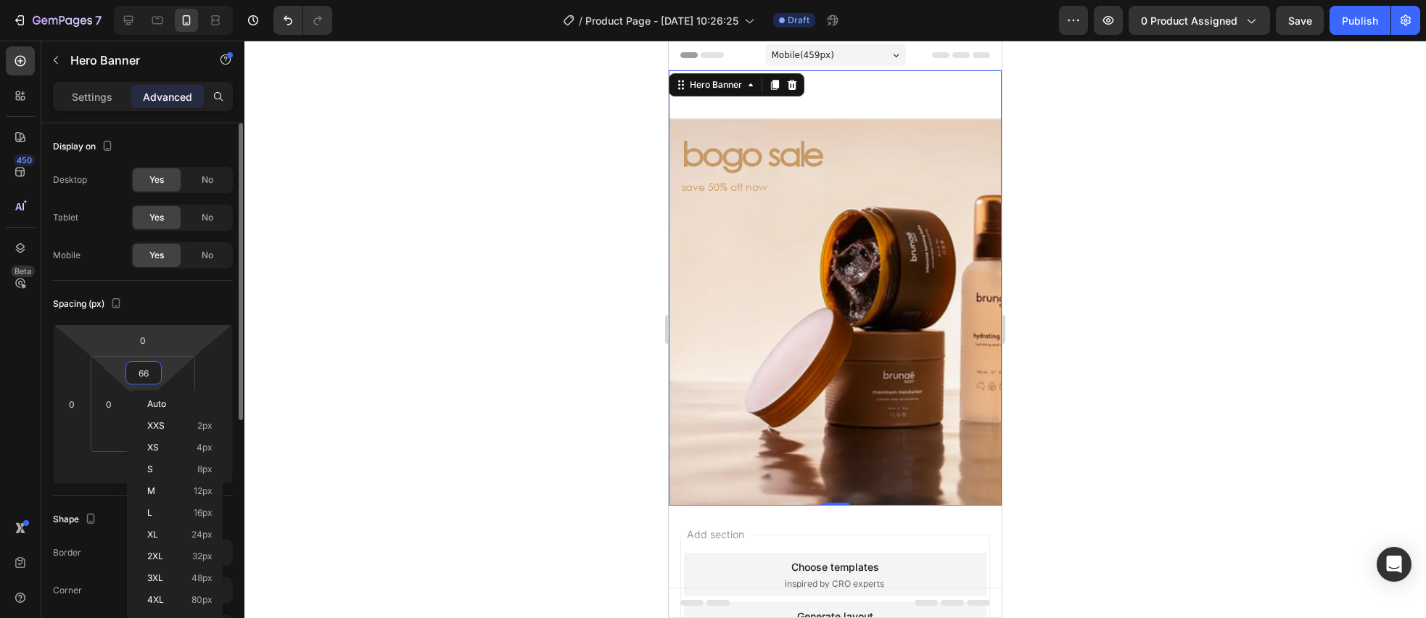
type input "0"
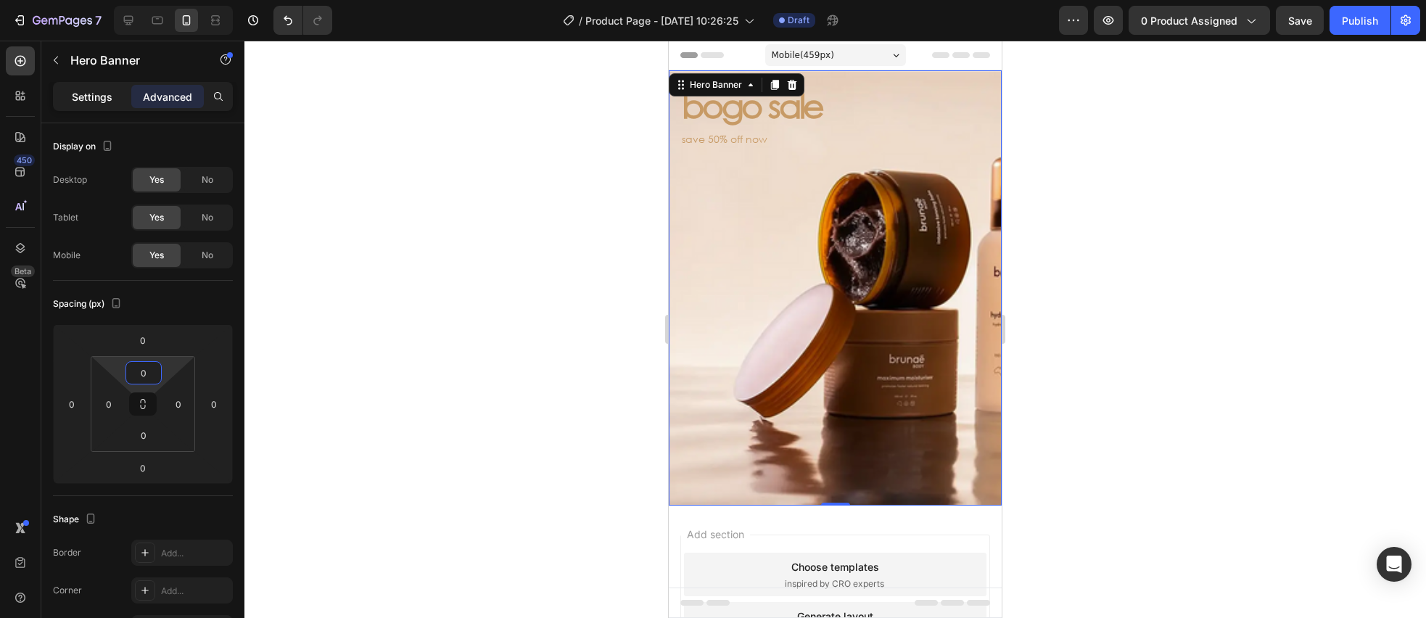
click at [91, 101] on p "Settings" at bounding box center [92, 96] width 41 height 15
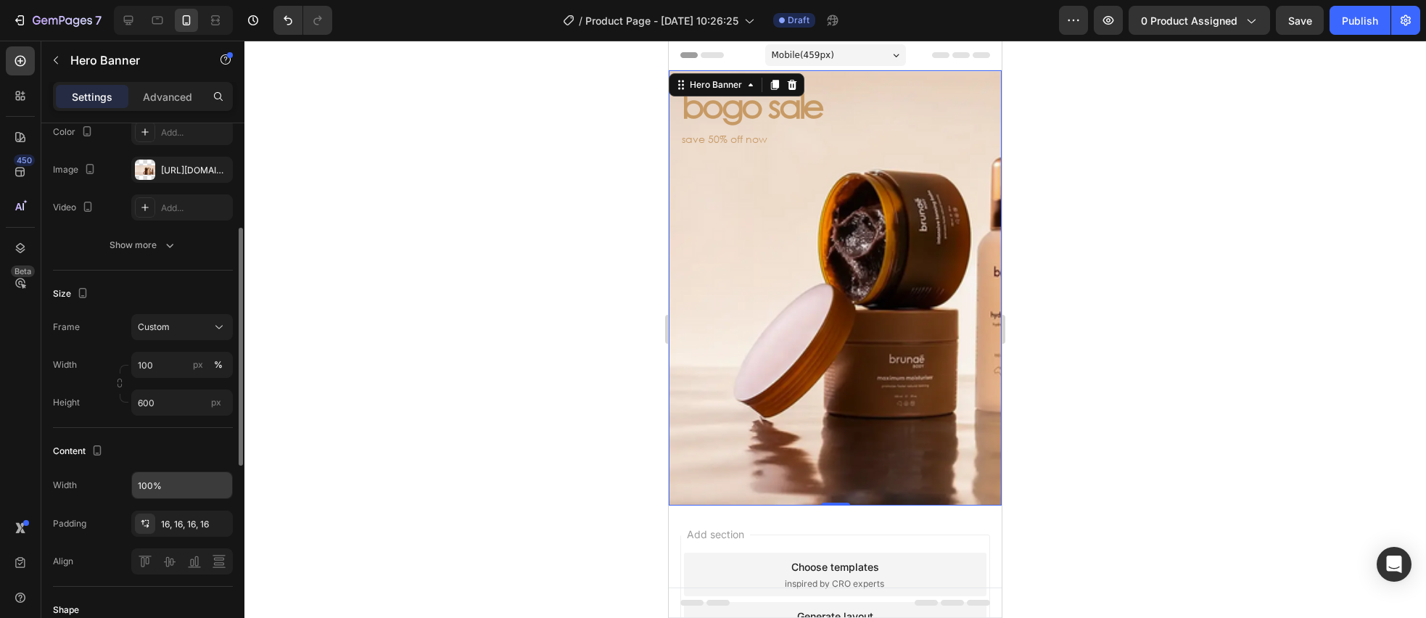
scroll to position [180, 0]
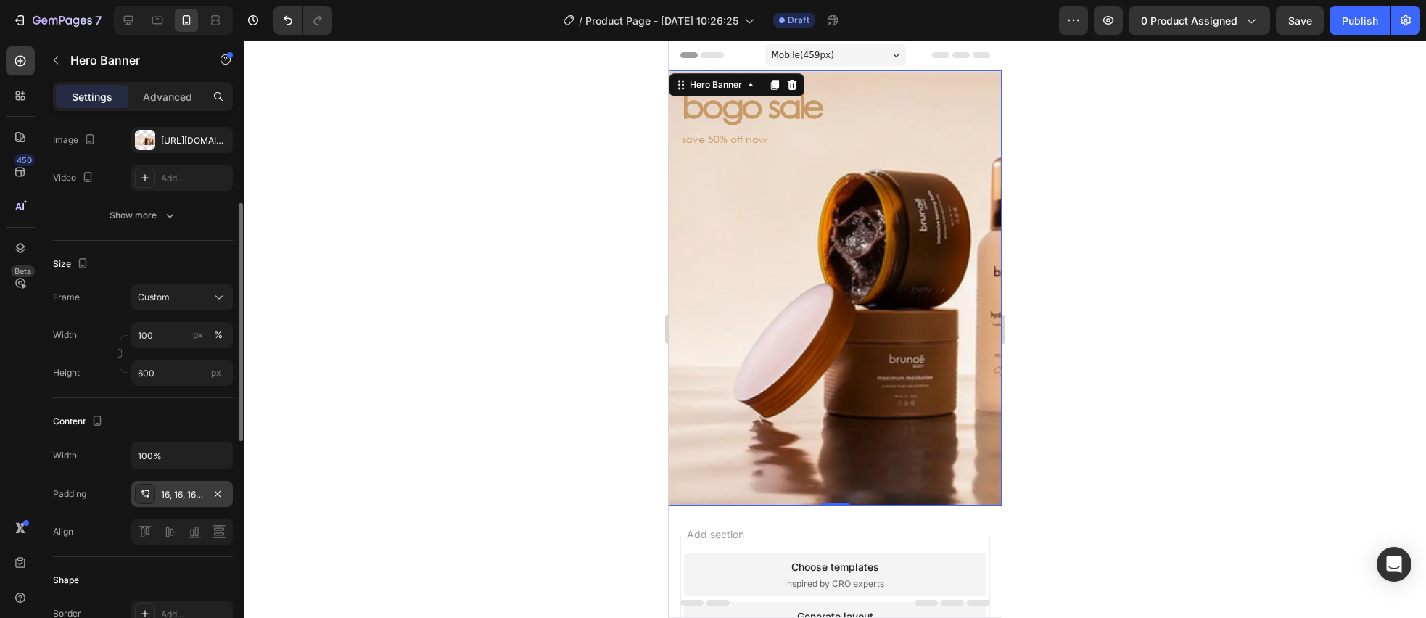
click at [142, 494] on icon at bounding box center [145, 494] width 12 height 12
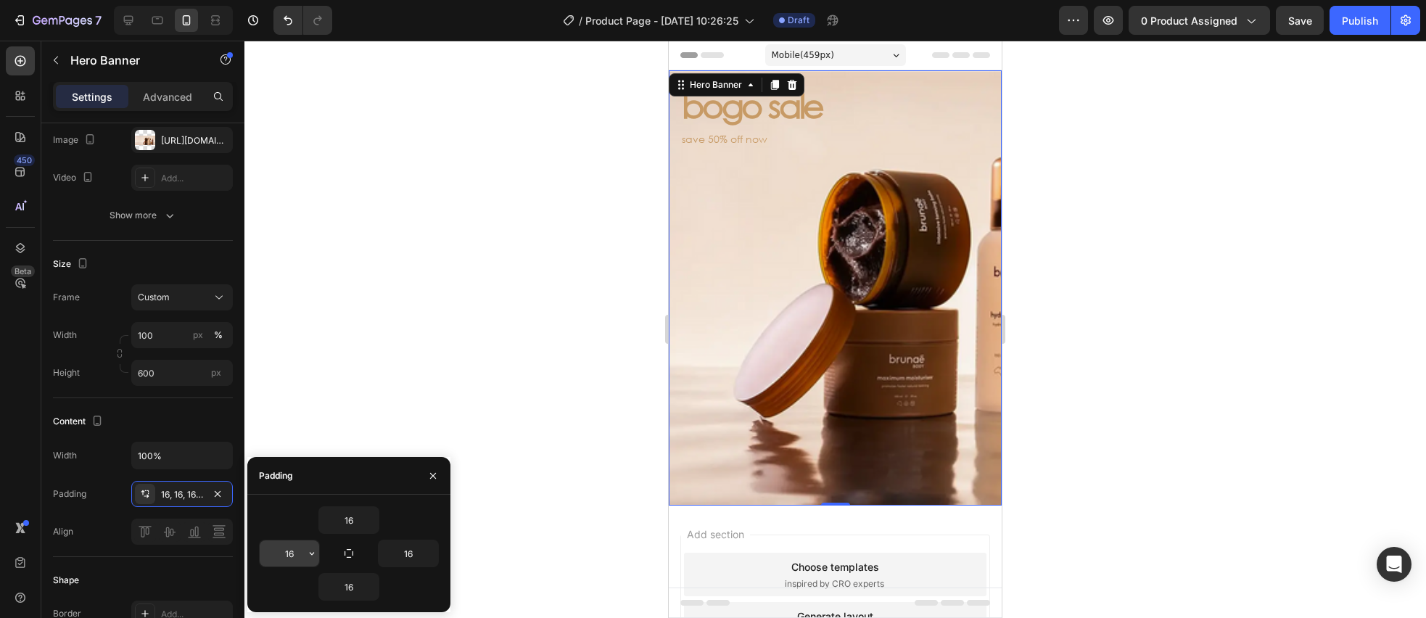
click at [300, 553] on input "16" at bounding box center [289, 553] width 59 height 26
type input "30"
click at [418, 555] on input "16" at bounding box center [408, 553] width 59 height 26
type input "30"
click at [355, 526] on input "16" at bounding box center [348, 520] width 59 height 26
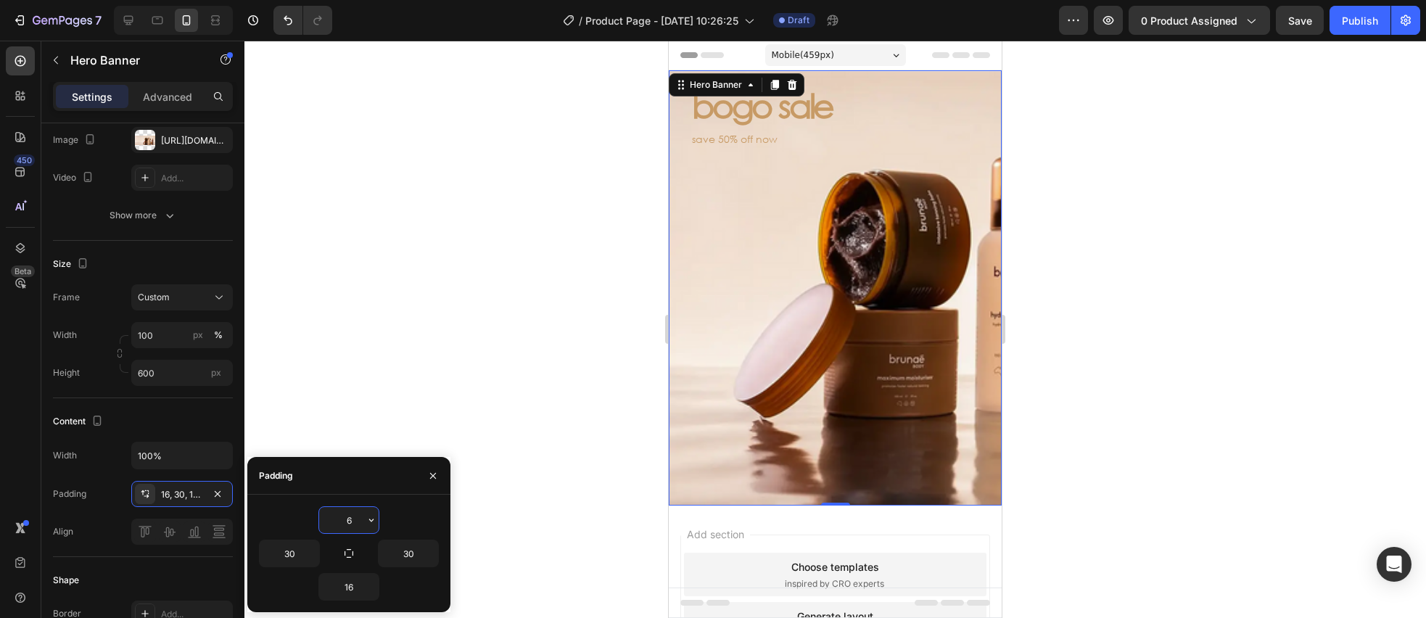
type input "66"
click at [416, 378] on div at bounding box center [834, 329] width 1181 height 577
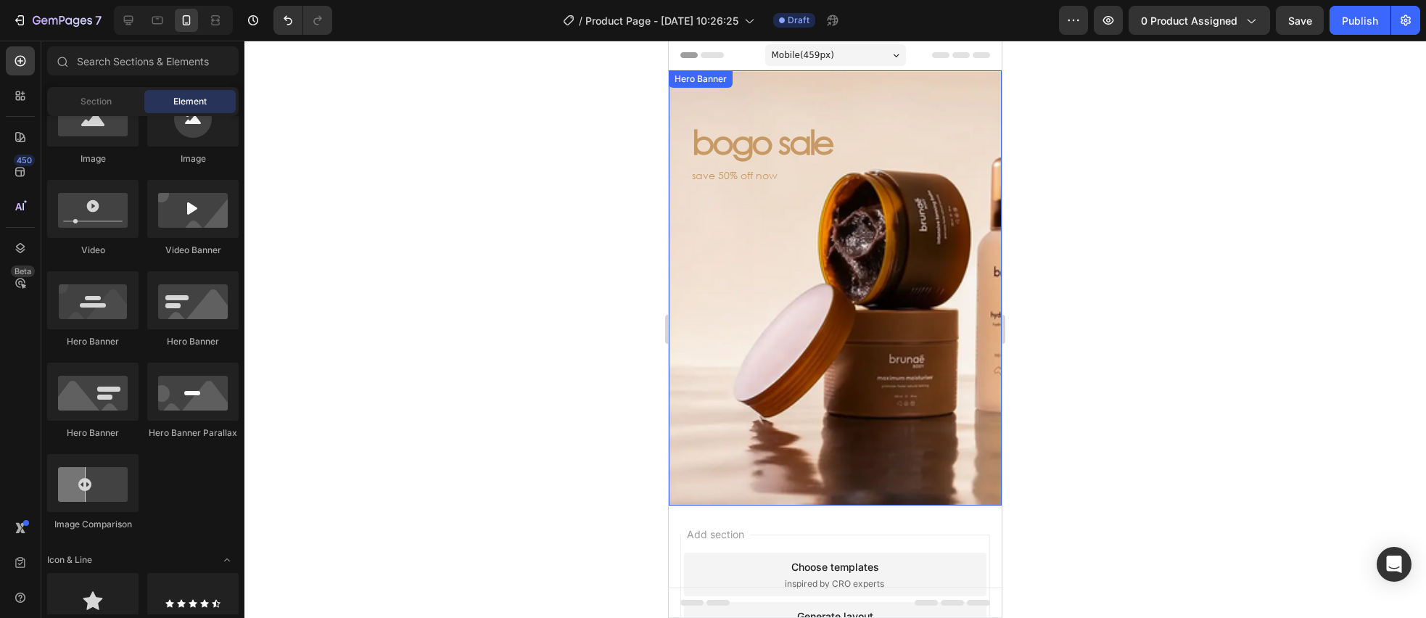
click at [826, 326] on div "Background Image" at bounding box center [835, 287] width 333 height 435
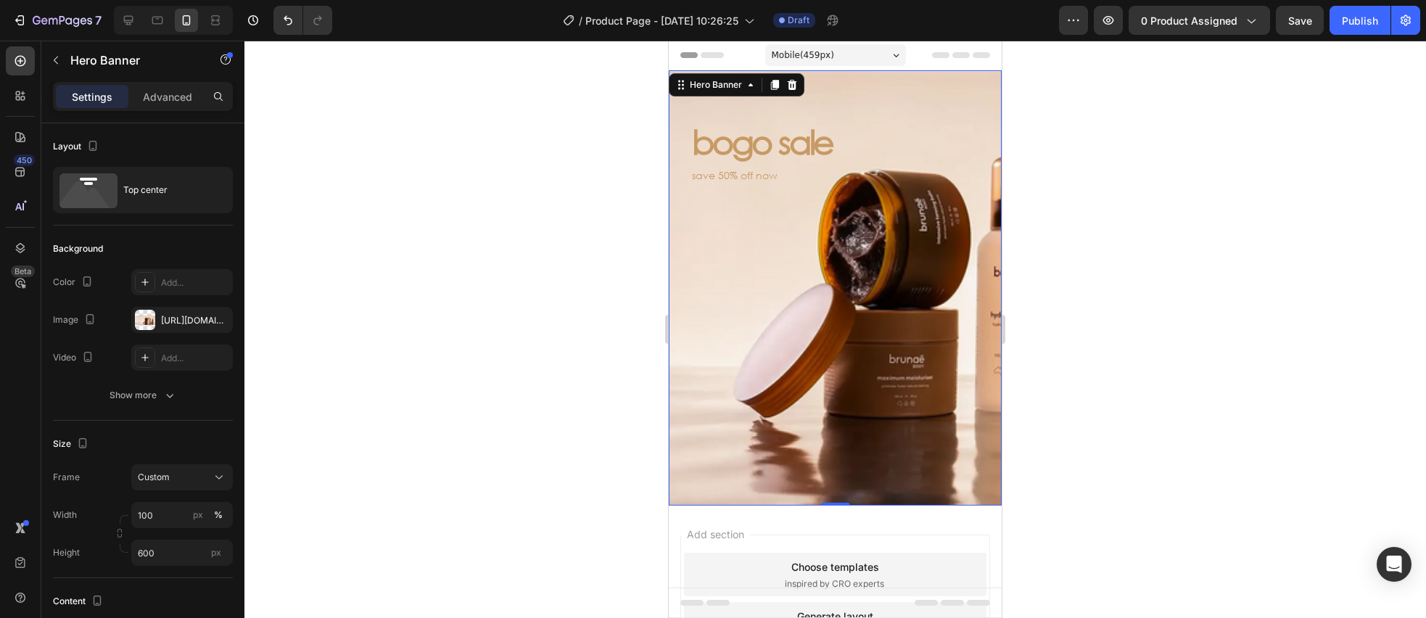
click at [693, 257] on div "Background Image" at bounding box center [835, 287] width 333 height 435
click at [165, 107] on div "Advanced" at bounding box center [167, 96] width 73 height 23
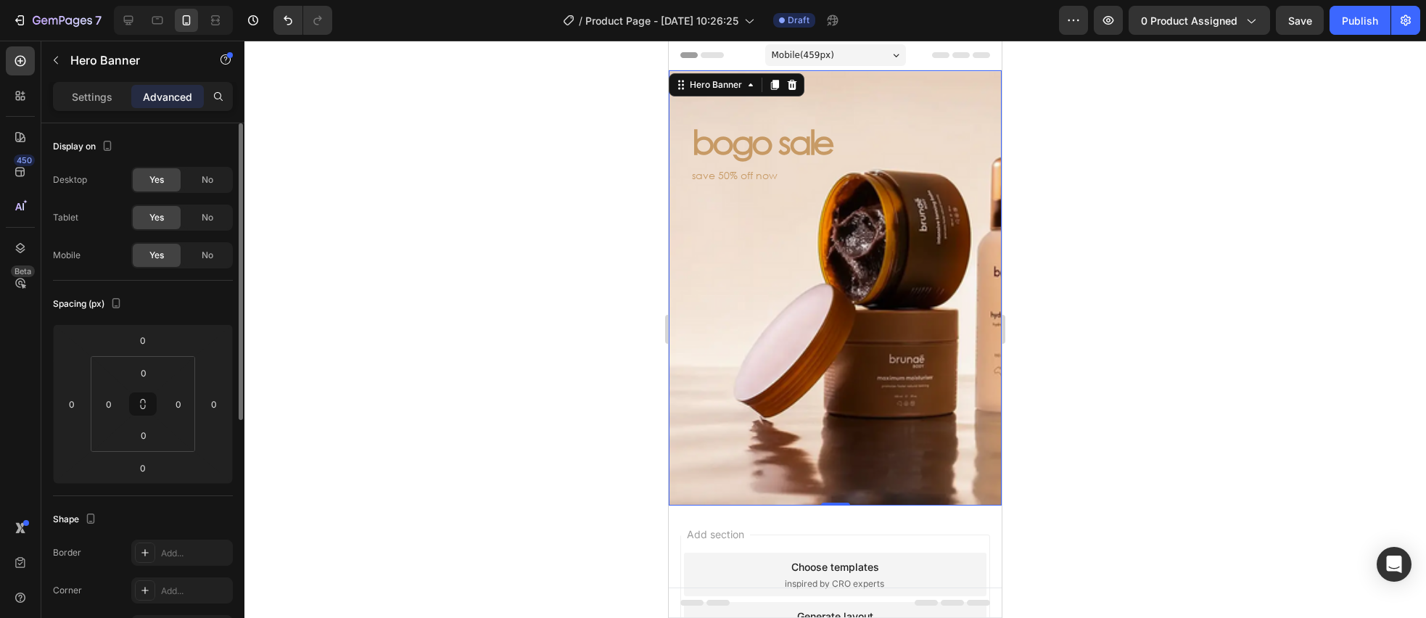
drag, startPoint x: 94, startPoint y: 91, endPoint x: 153, endPoint y: 164, distance: 94.3
click at [94, 91] on p "Settings" at bounding box center [92, 96] width 41 height 15
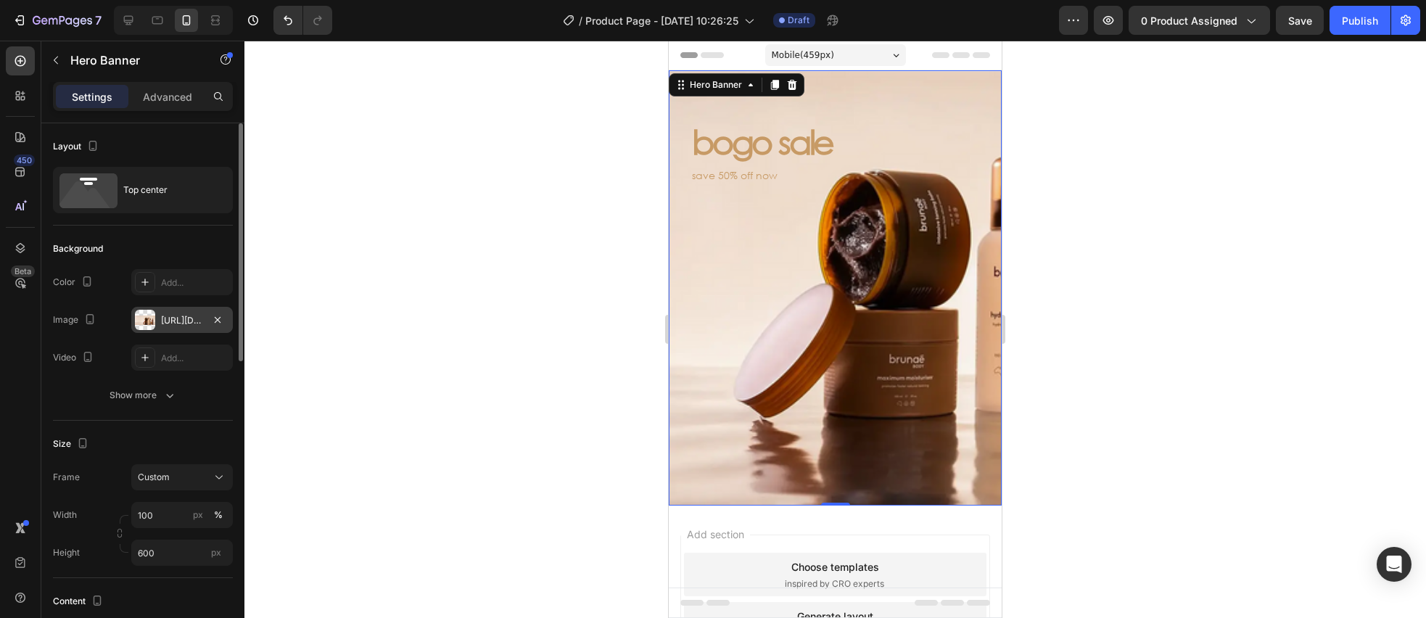
click at [162, 327] on div "[URL][DOMAIN_NAME]" at bounding box center [182, 320] width 102 height 26
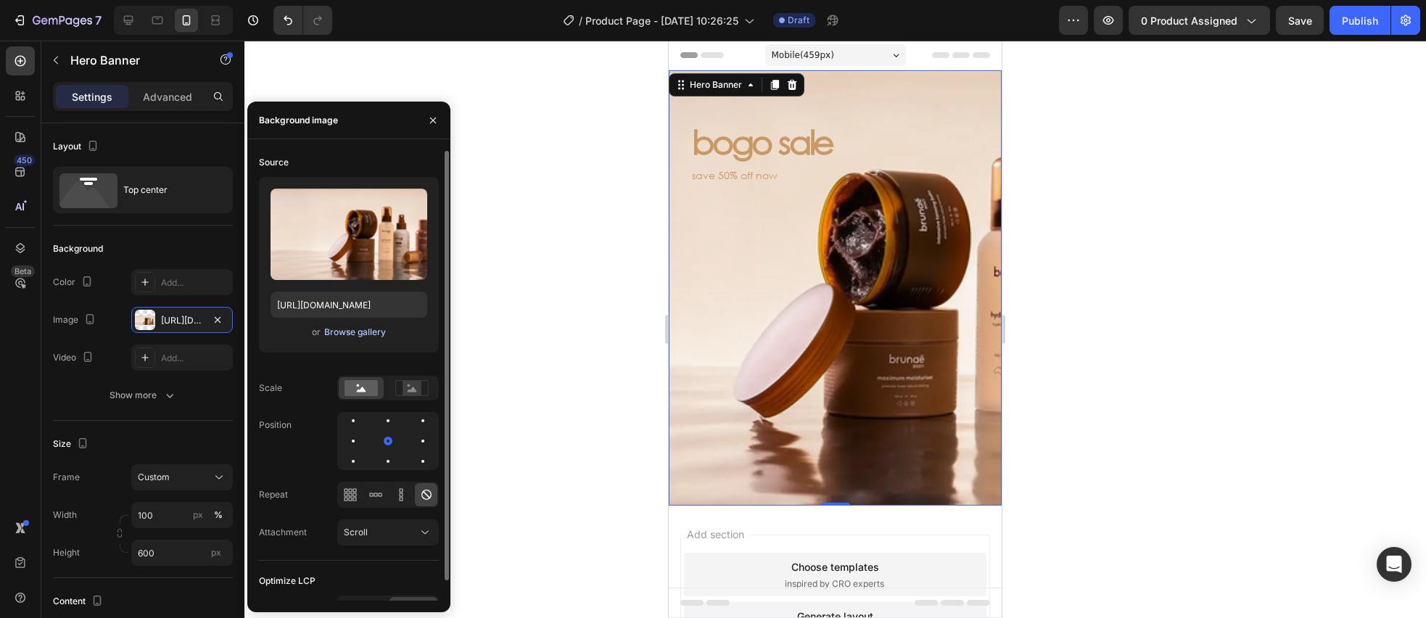
click at [341, 326] on div "Browse gallery" at bounding box center [355, 332] width 62 height 13
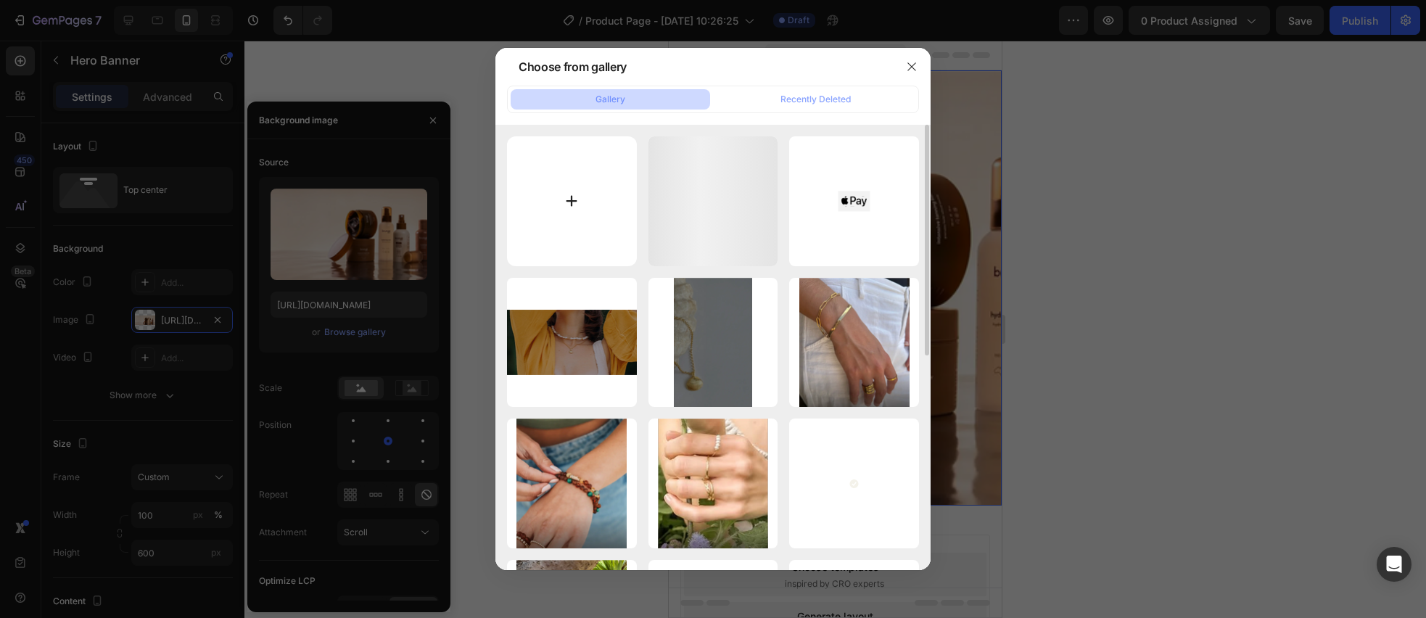
click at [609, 219] on input "file" at bounding box center [572, 201] width 130 height 130
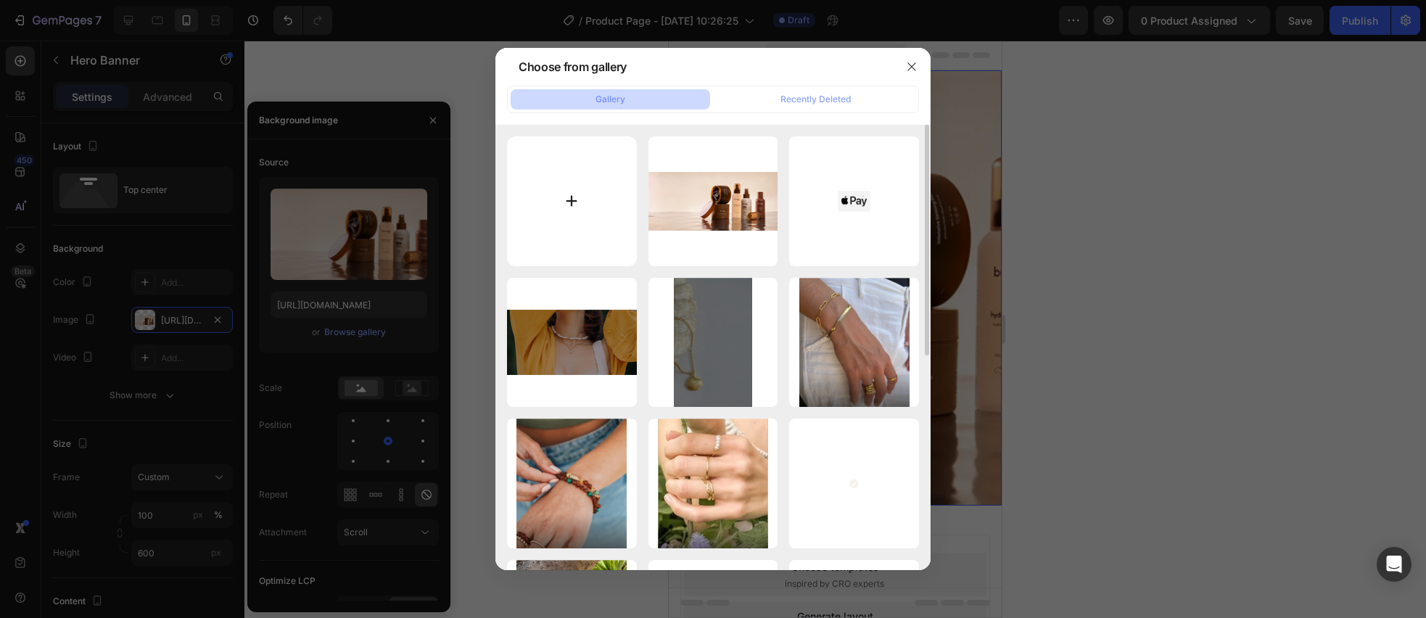
type input "C:\fakepath\Mobile.webp"
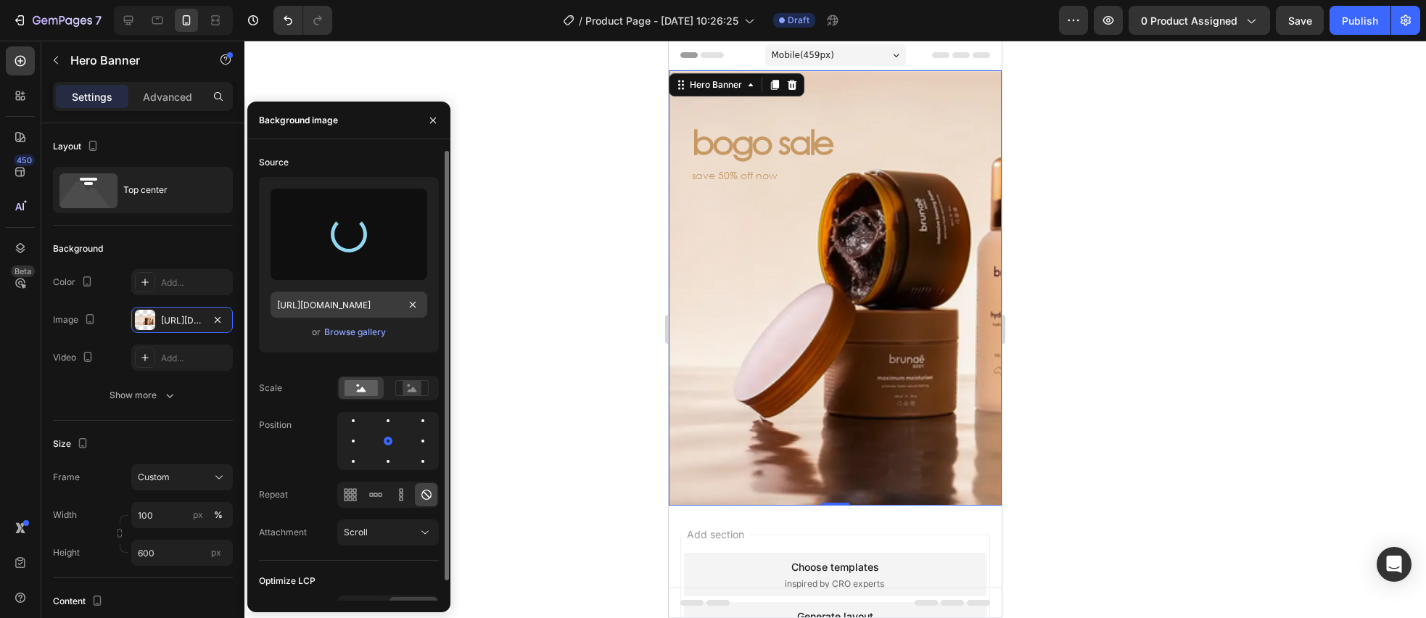
type input "[URL][DOMAIN_NAME]"
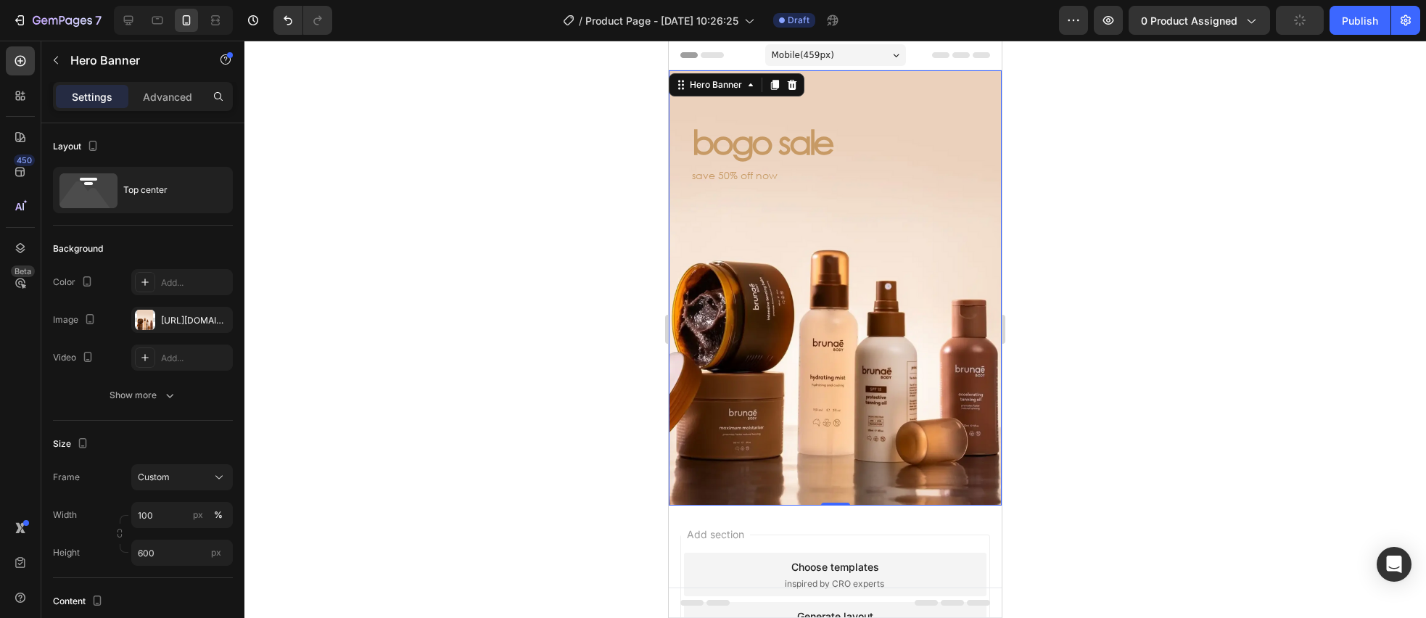
click at [549, 198] on div at bounding box center [834, 329] width 1181 height 577
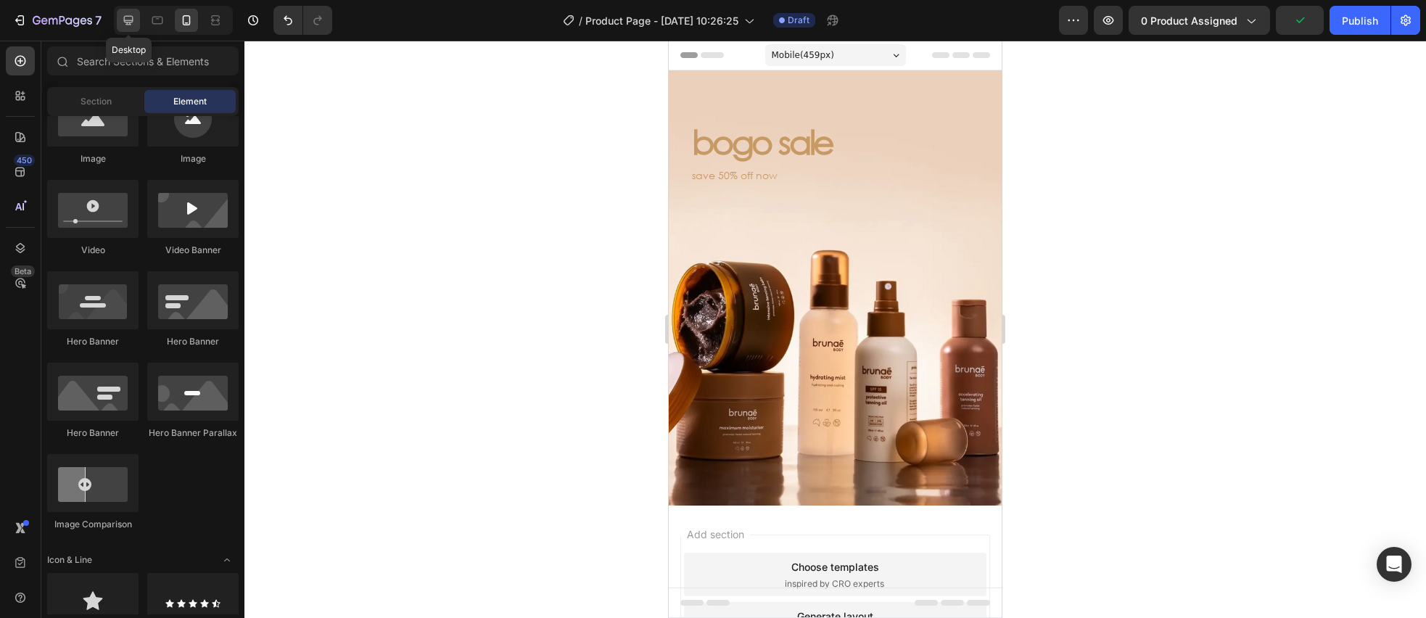
click at [132, 22] on icon at bounding box center [128, 20] width 15 height 15
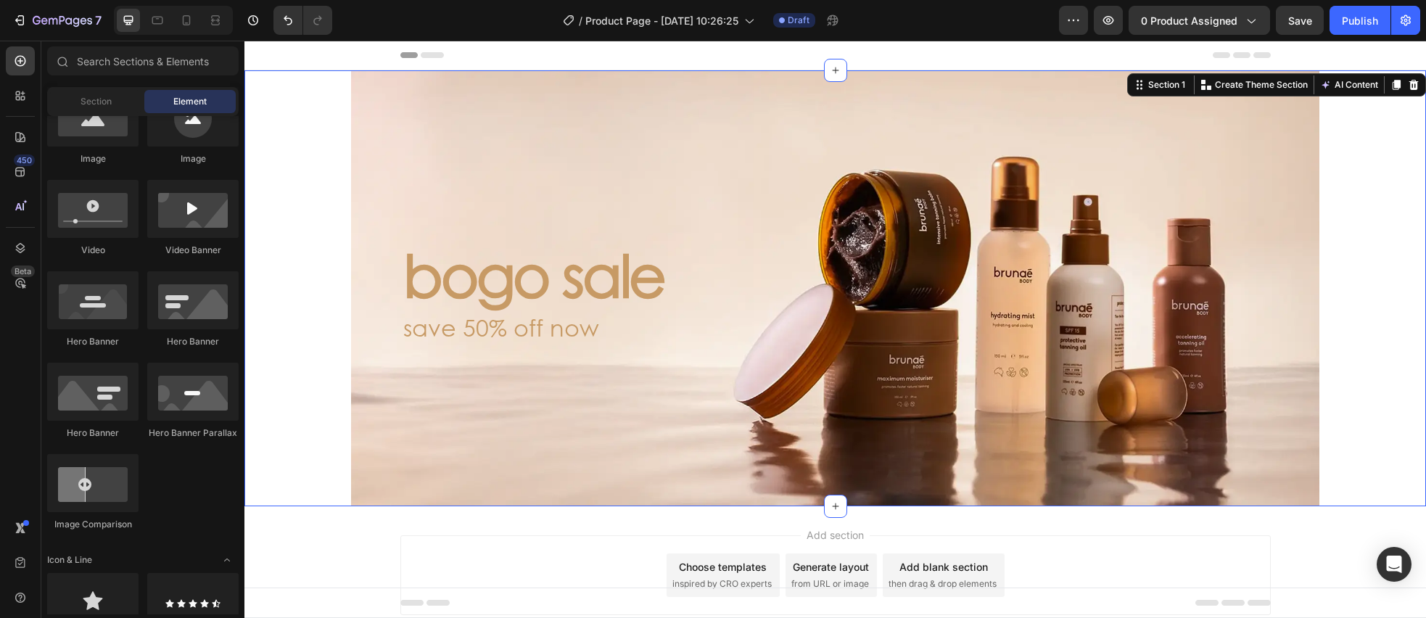
click at [283, 231] on div "bogo sale Heading save 50% off now Text Block Hero Banner" at bounding box center [834, 288] width 1181 height 436
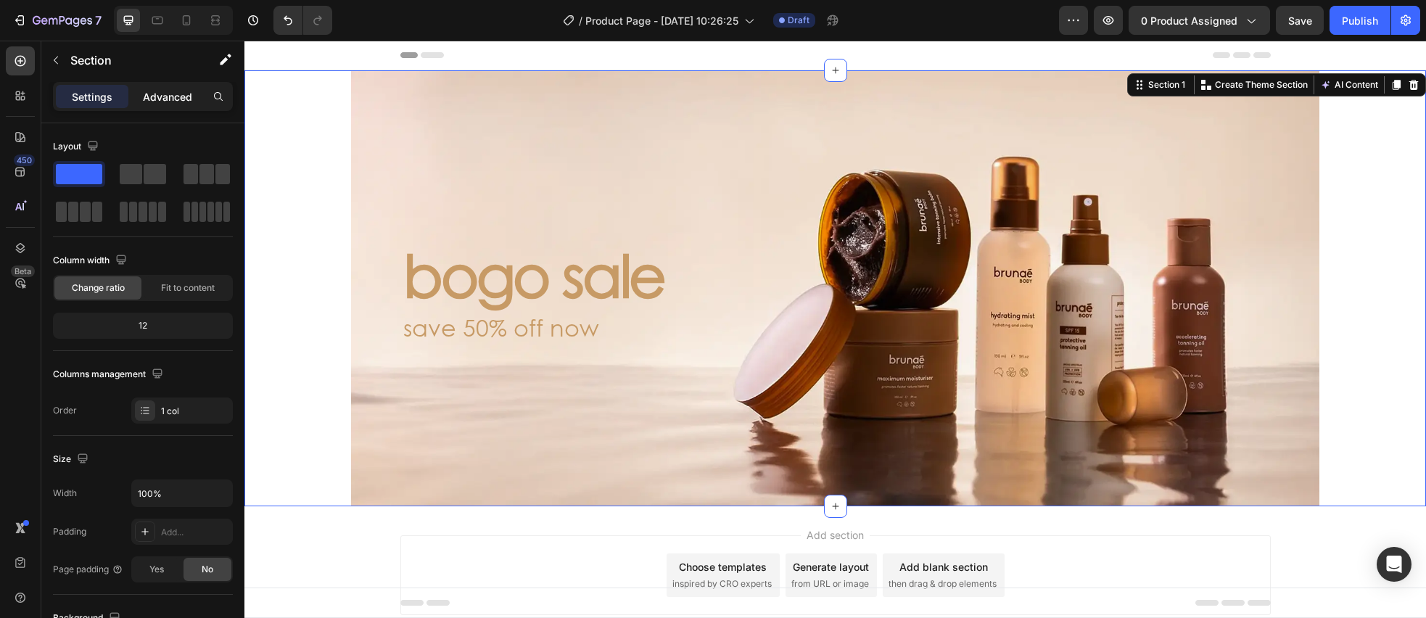
click at [161, 101] on p "Advanced" at bounding box center [167, 96] width 49 height 15
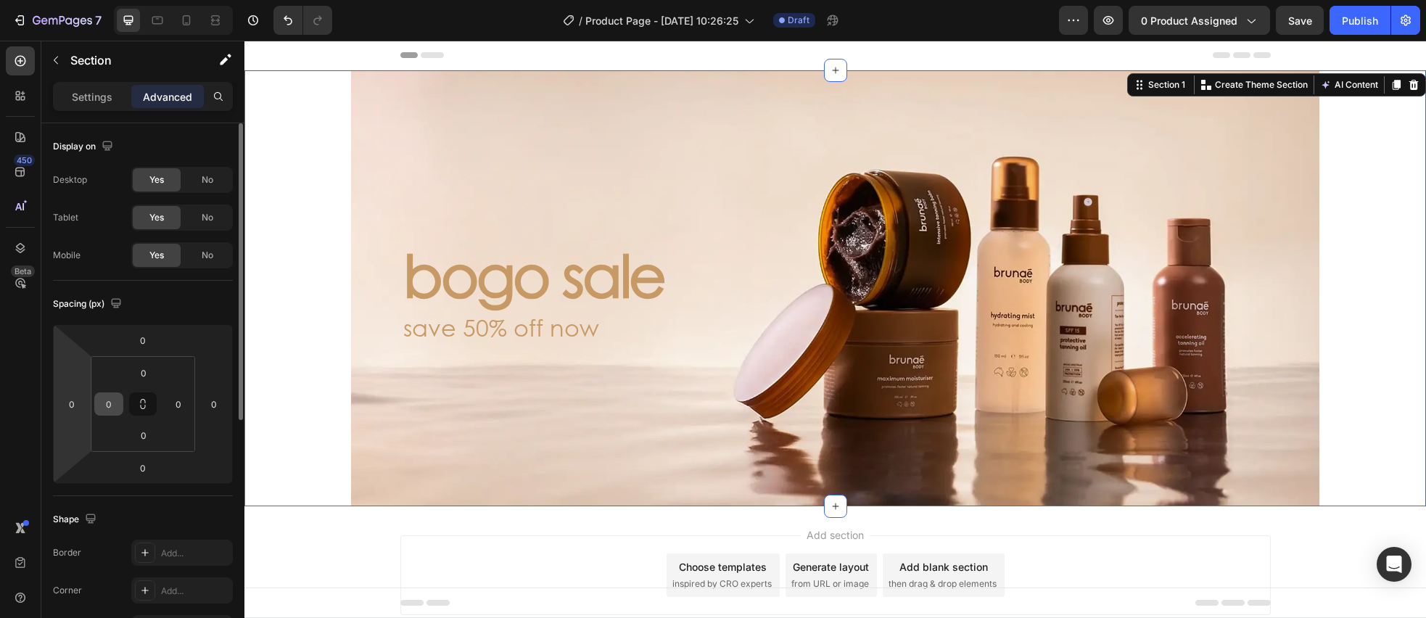
click at [115, 408] on input "0" at bounding box center [109, 404] width 22 height 22
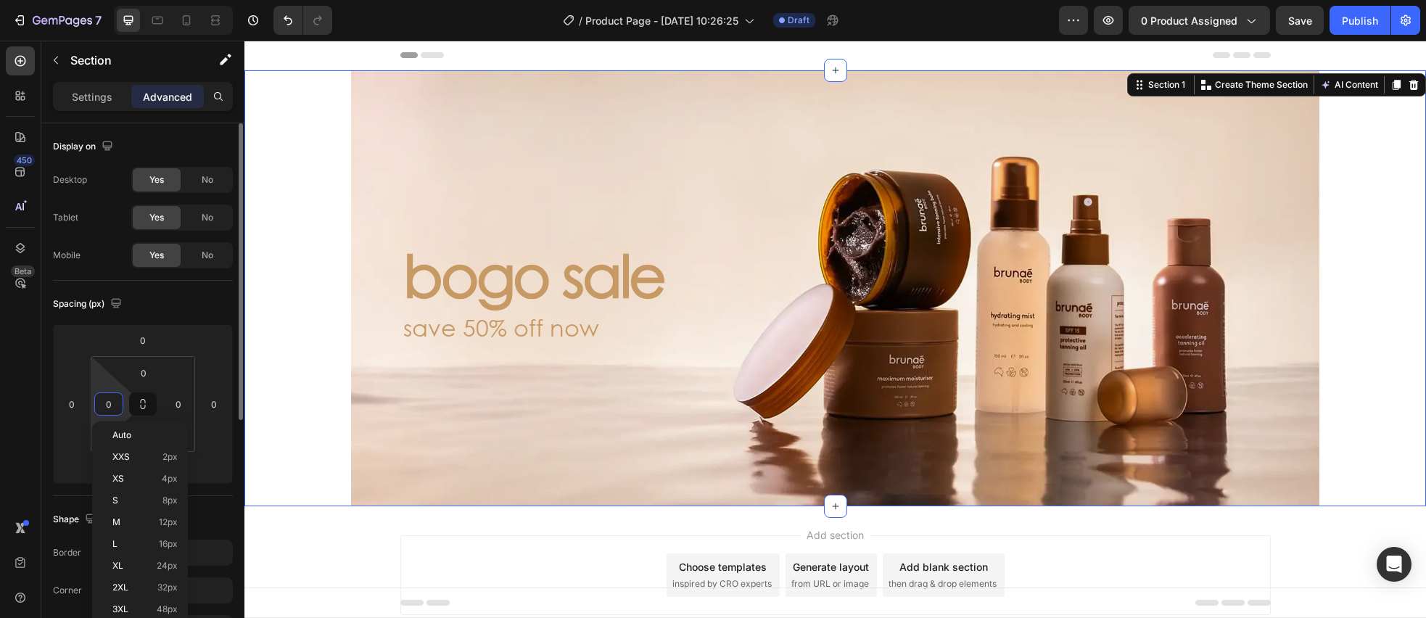
click at [104, 409] on input "0" at bounding box center [109, 404] width 22 height 22
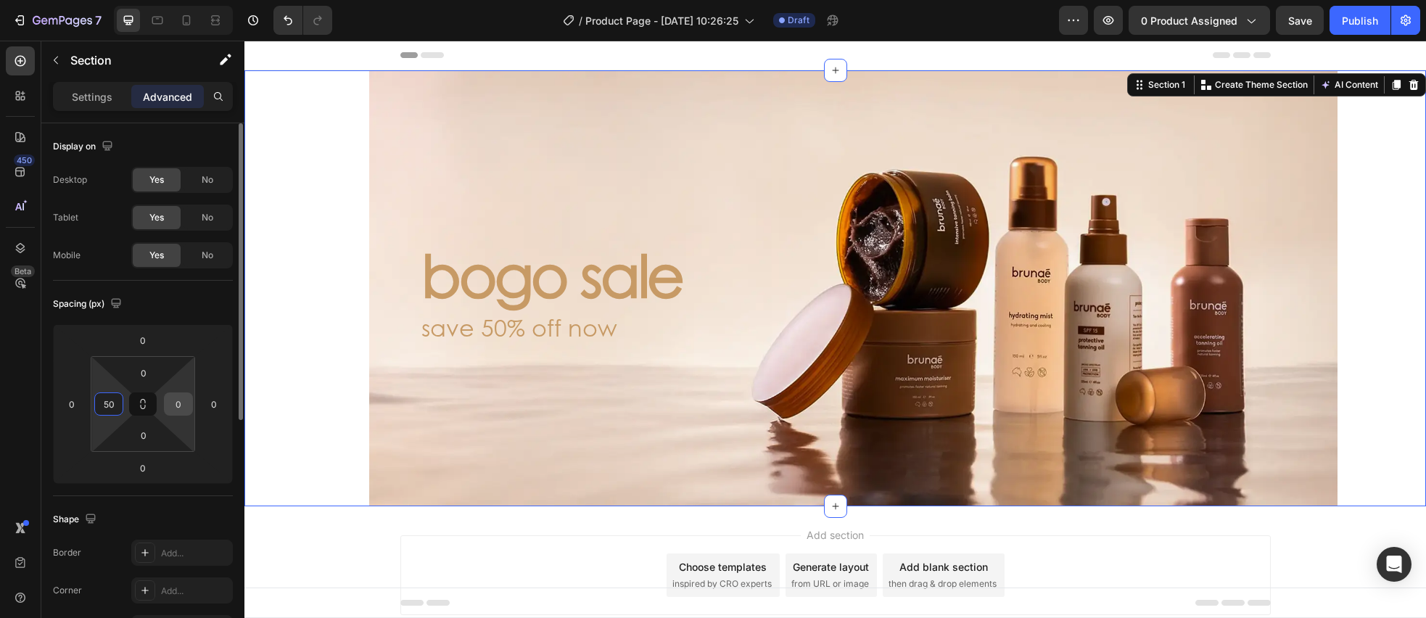
type input "50"
click at [174, 405] on input "0" at bounding box center [179, 404] width 22 height 22
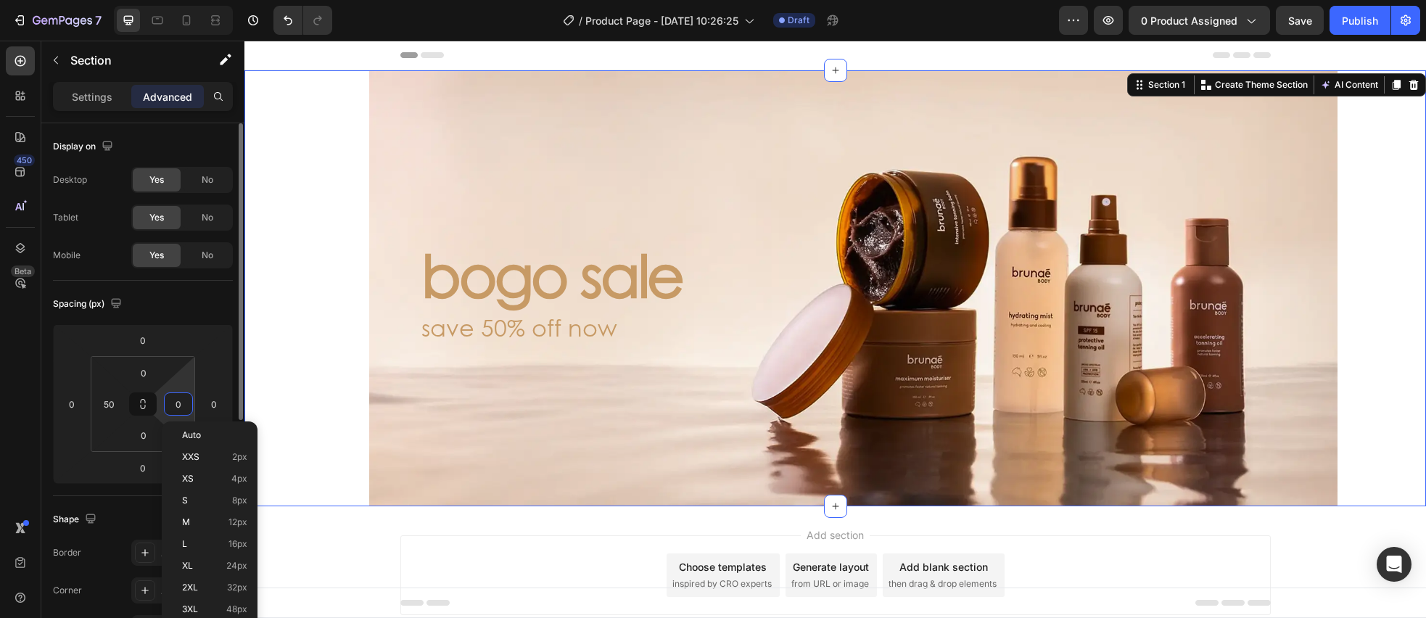
click at [168, 403] on input "0" at bounding box center [179, 404] width 22 height 22
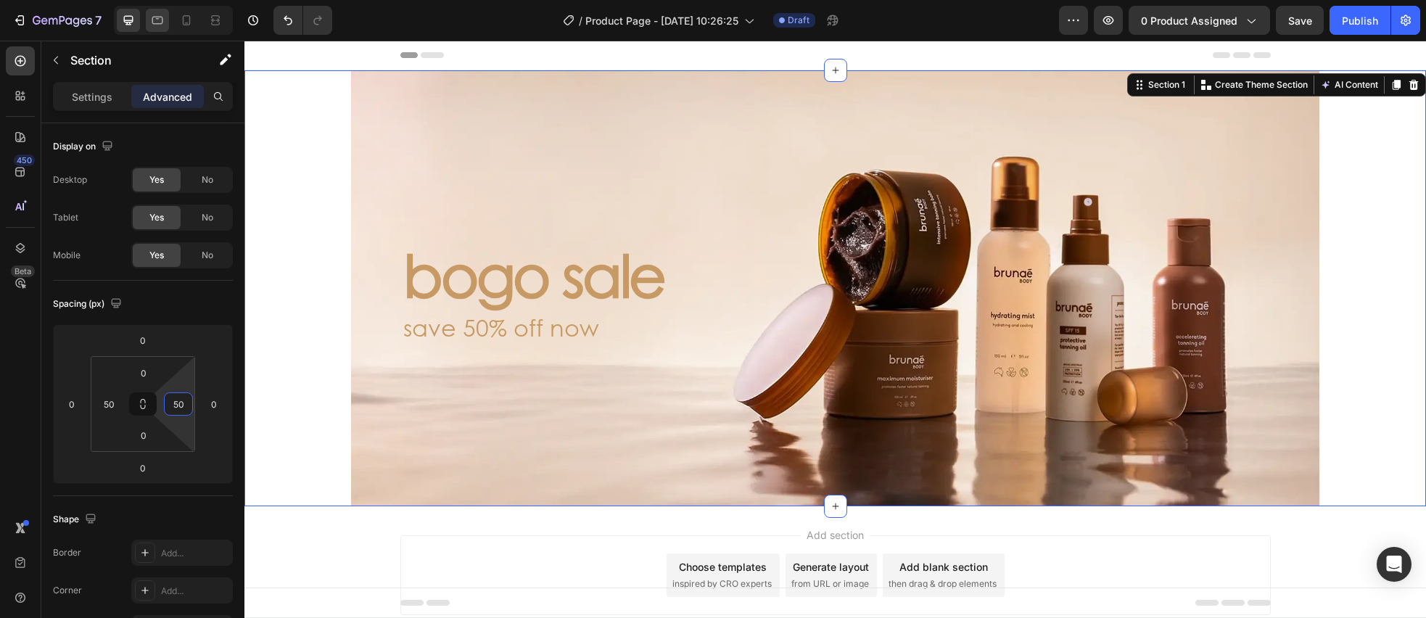
type input "50"
click at [154, 22] on icon at bounding box center [157, 20] width 15 height 15
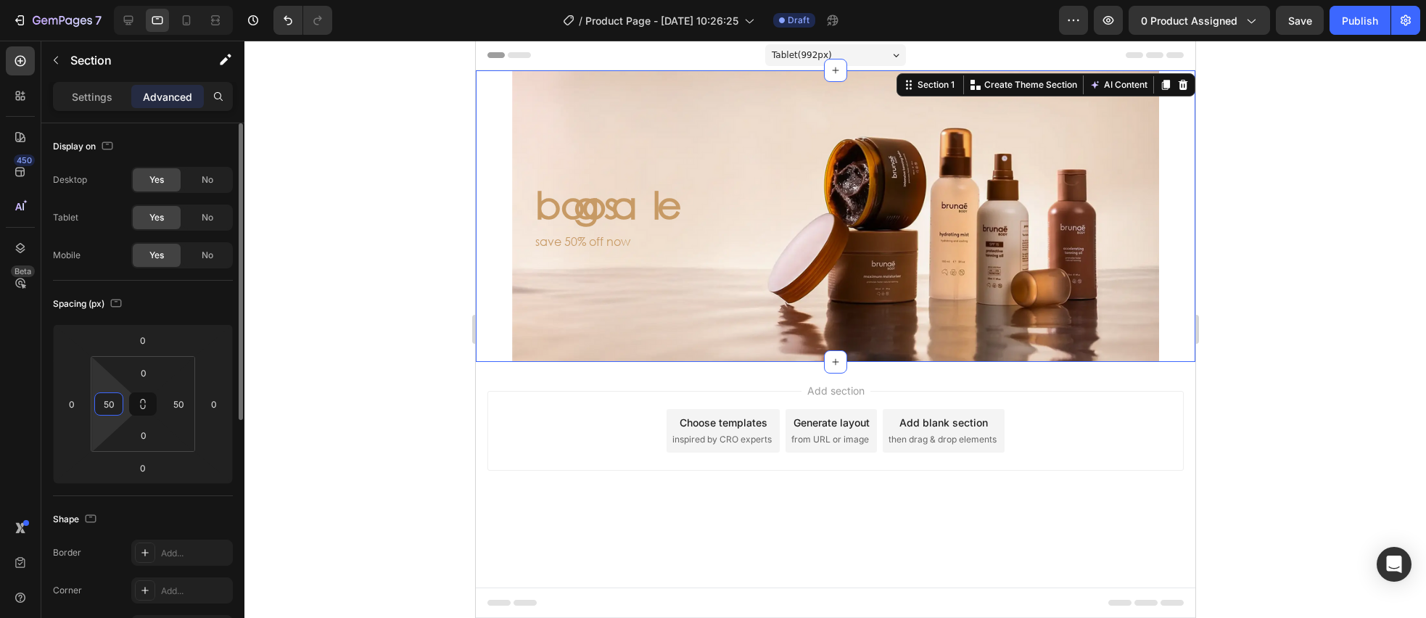
click at [114, 404] on input "50" at bounding box center [109, 404] width 22 height 22
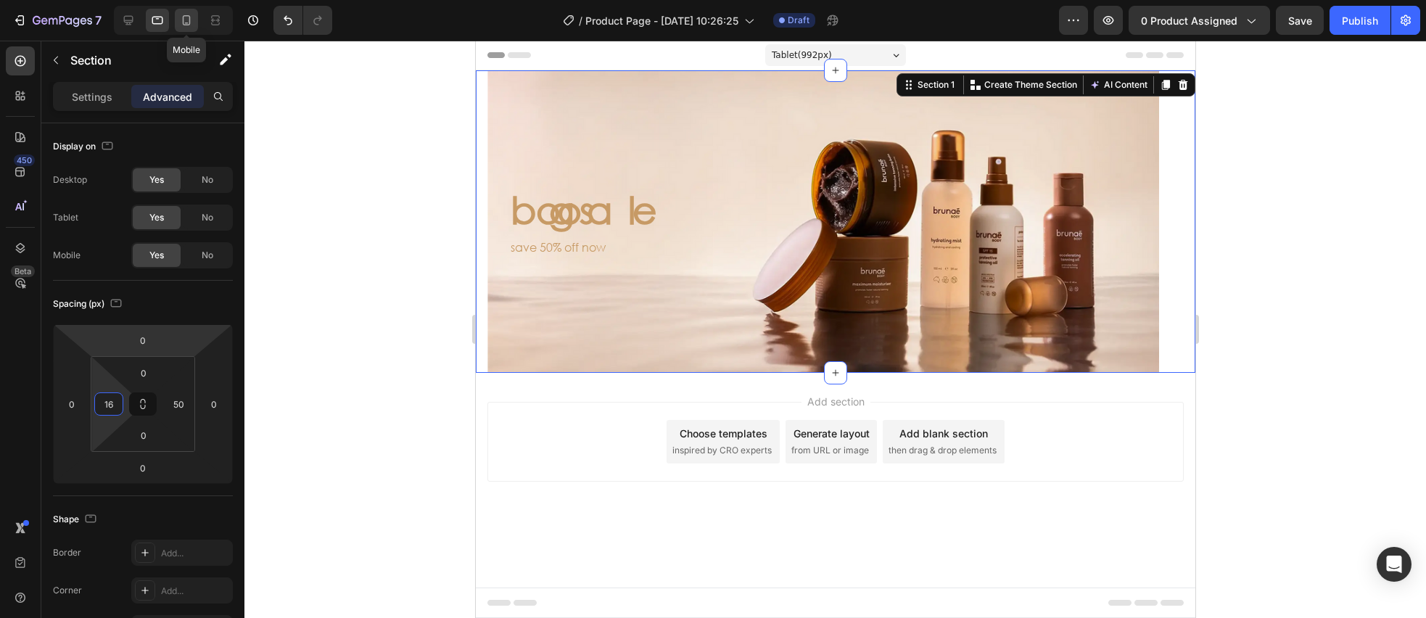
type input "16"
click at [181, 24] on icon at bounding box center [186, 20] width 15 height 15
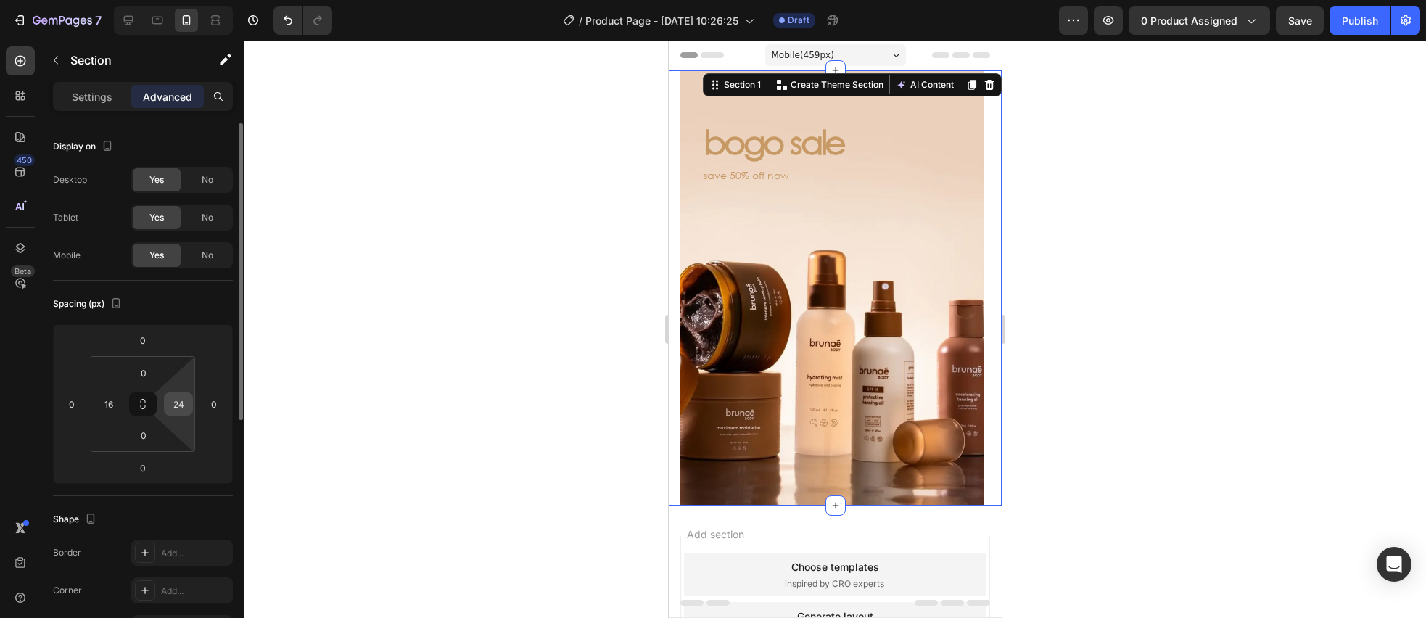
click at [178, 405] on input "24" at bounding box center [179, 404] width 22 height 22
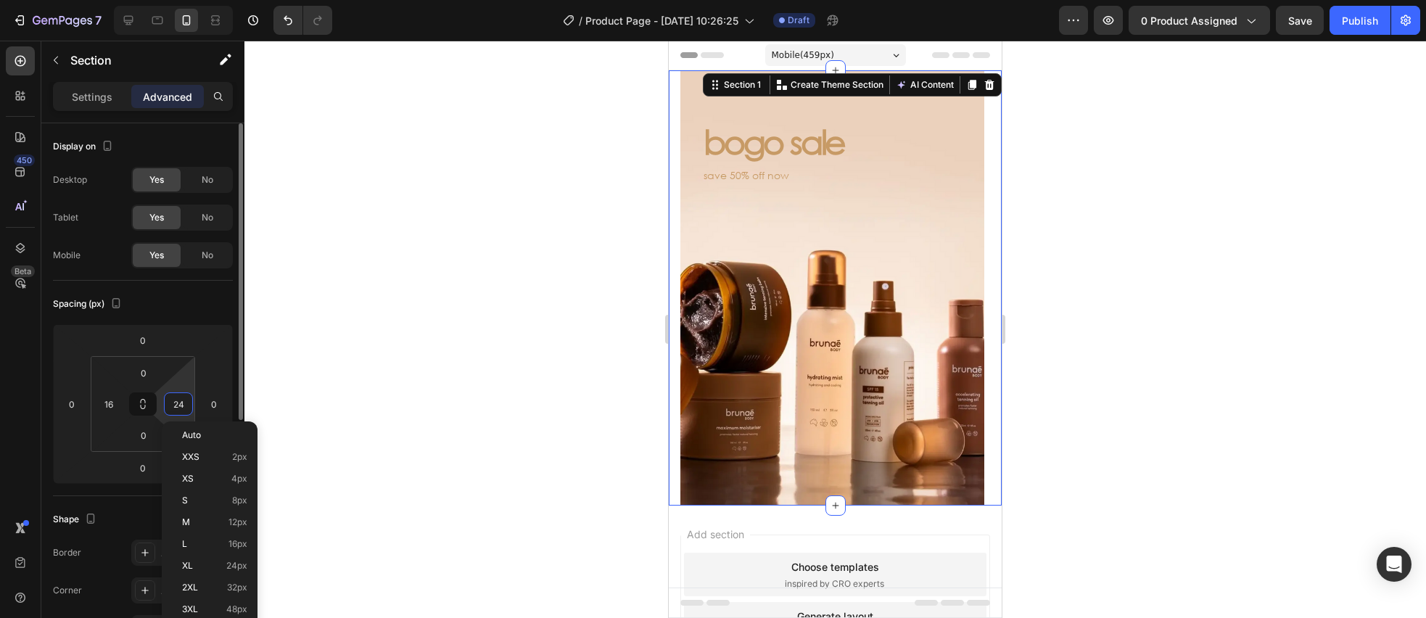
click at [176, 409] on input "24" at bounding box center [179, 404] width 22 height 22
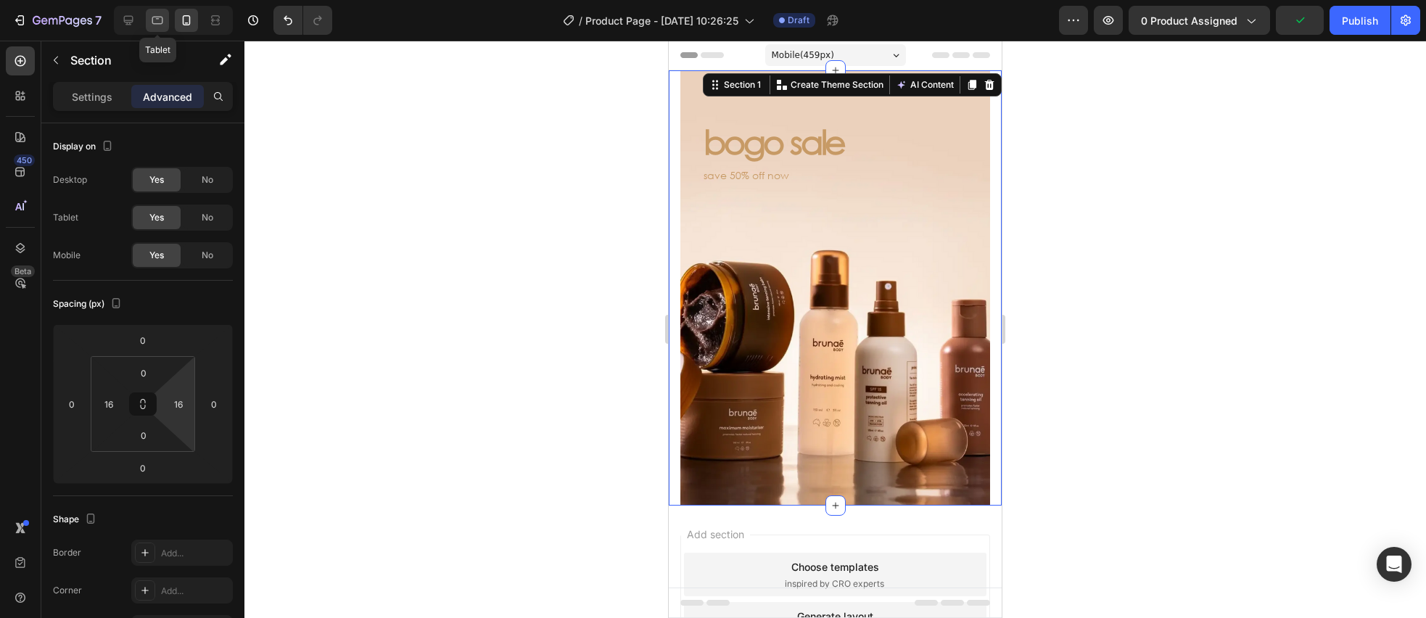
click at [149, 27] on div at bounding box center [157, 20] width 23 height 23
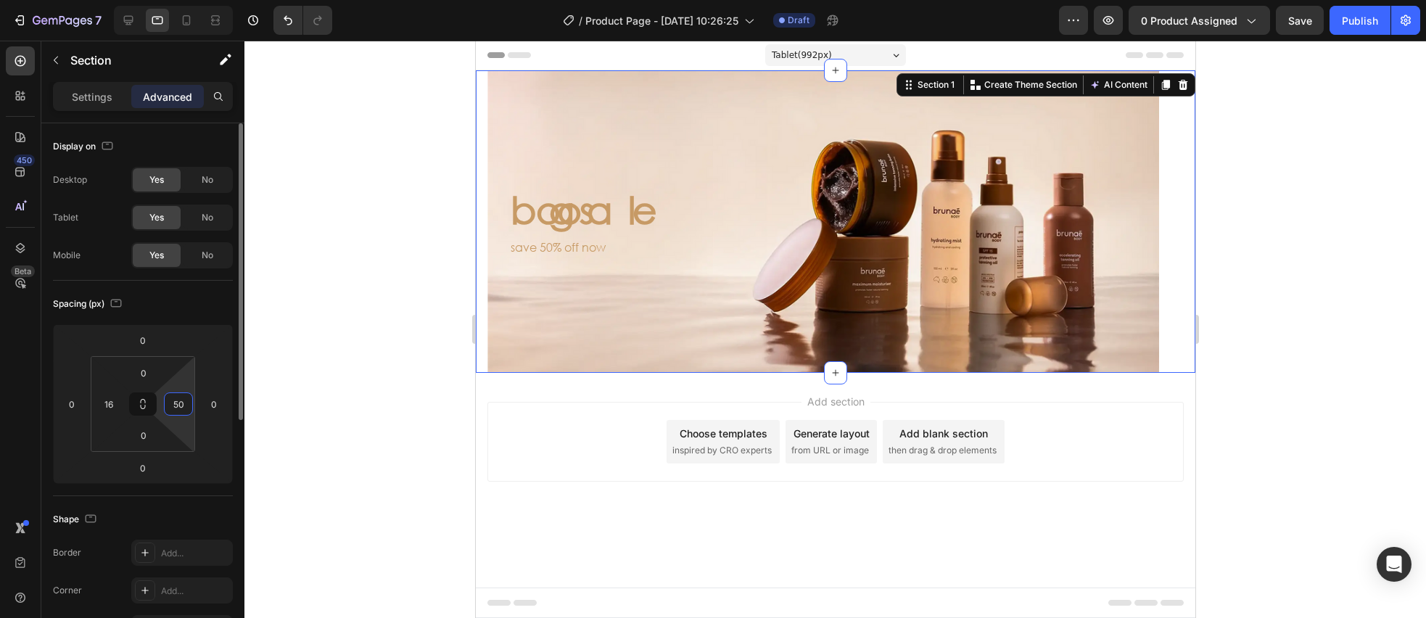
click at [172, 408] on input "50" at bounding box center [179, 404] width 22 height 22
click at [177, 408] on input "50" at bounding box center [179, 404] width 22 height 22
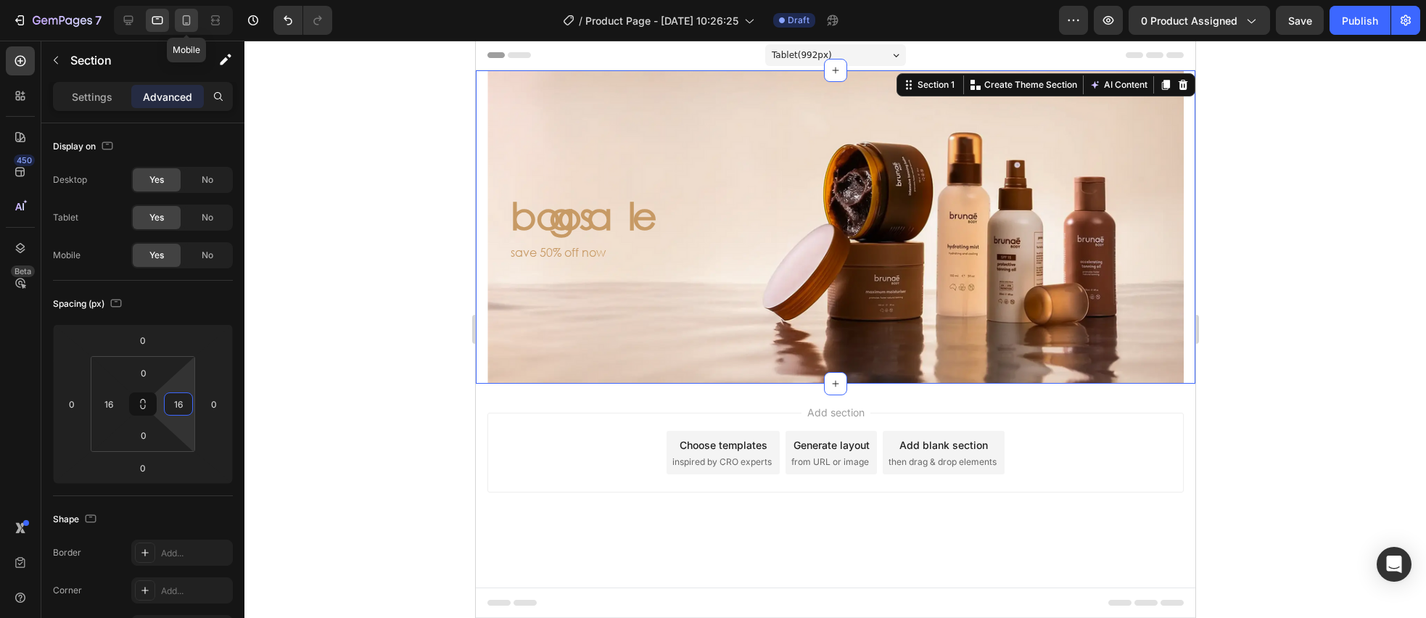
type input "16"
click at [183, 11] on div at bounding box center [186, 20] width 23 height 23
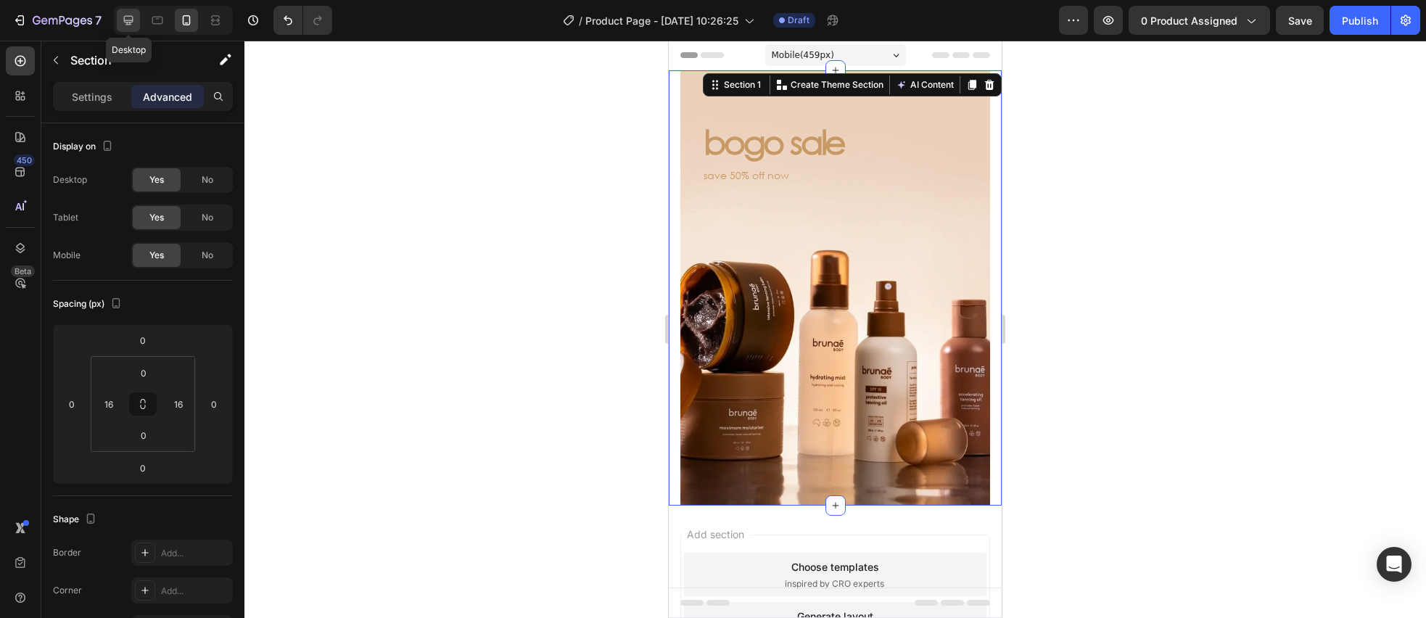
click at [122, 14] on icon at bounding box center [128, 20] width 15 height 15
type input "50"
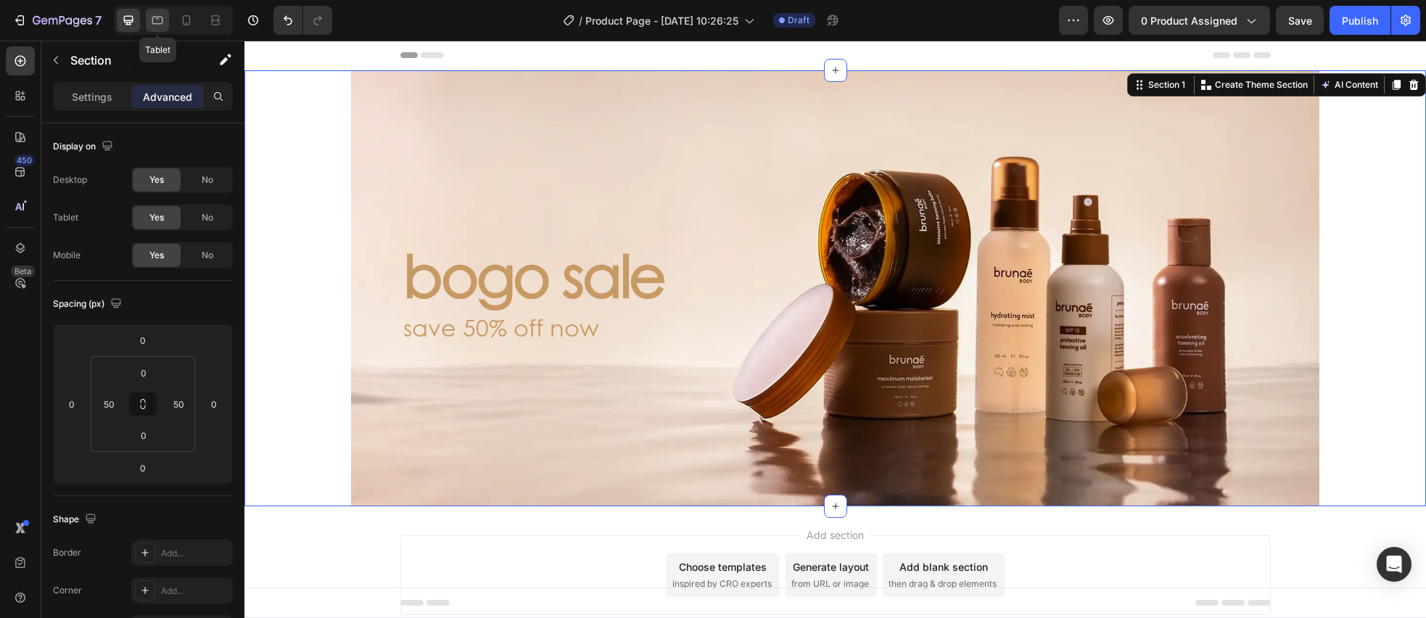
click at [158, 22] on icon at bounding box center [157, 20] width 15 height 15
type input "16"
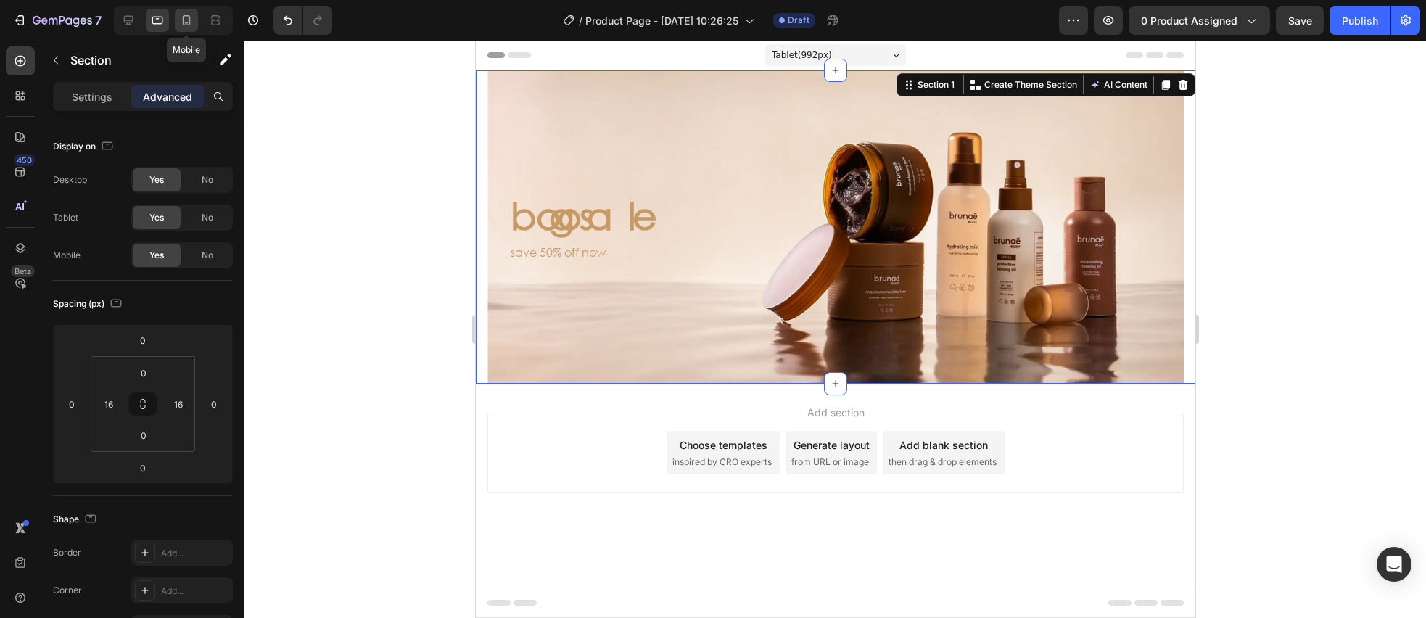
click at [190, 21] on icon at bounding box center [186, 20] width 15 height 15
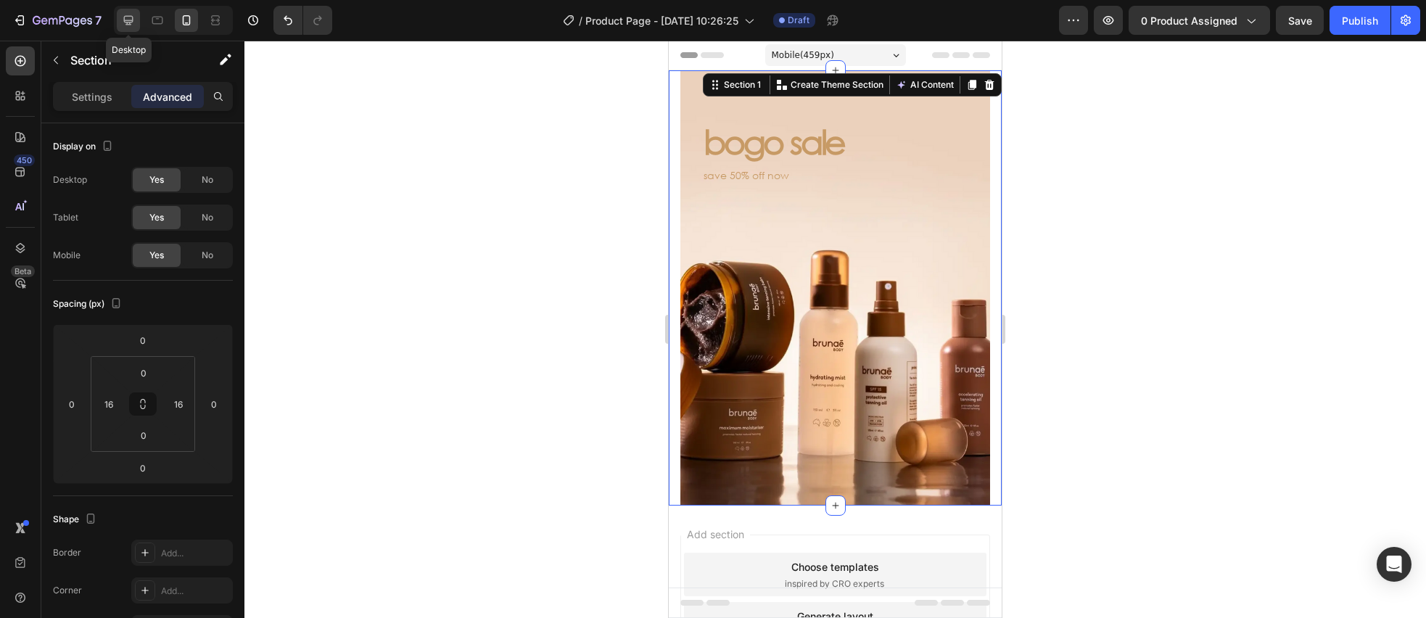
click at [132, 20] on icon at bounding box center [128, 20] width 9 height 9
type input "50"
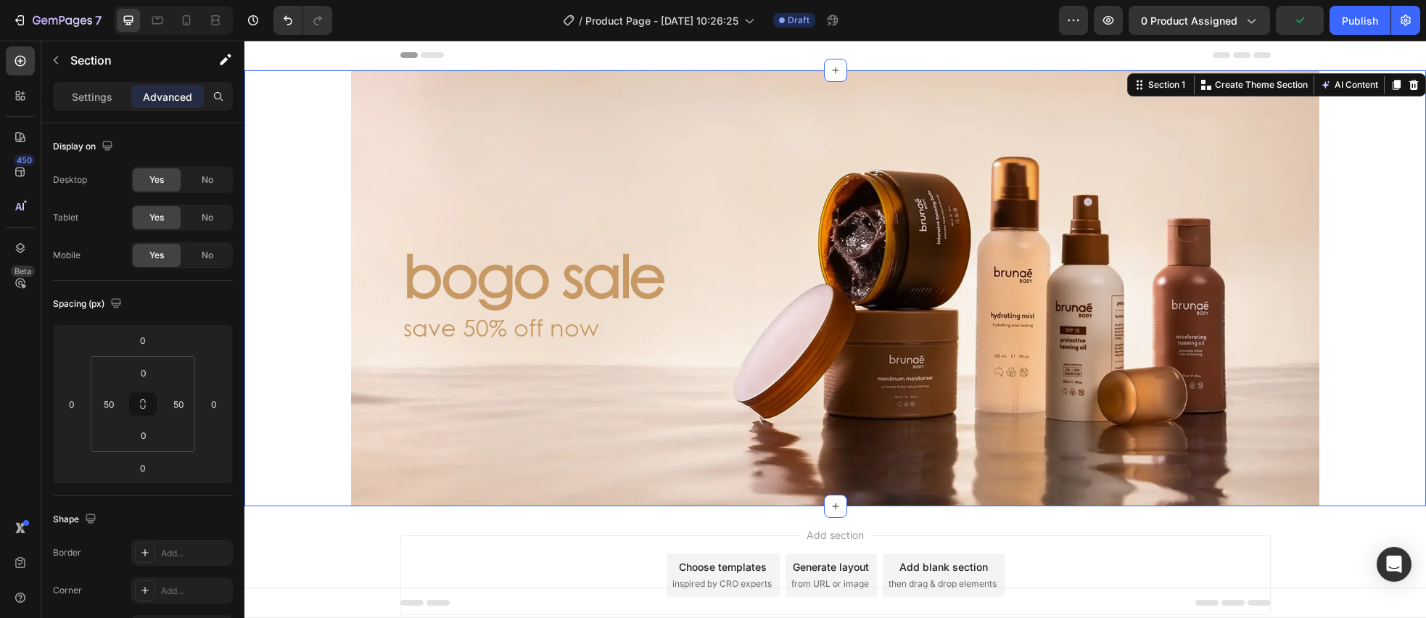
drag, startPoint x: 281, startPoint y: 218, endPoint x: 317, endPoint y: 218, distance: 35.5
click at [281, 218] on div "bogo sale Heading save 50% off now Text Block Hero Banner" at bounding box center [835, 288] width 1109 height 436
click at [497, 234] on div "bogo sale Heading save 50% off now Text Block" at bounding box center [835, 288] width 910 height 110
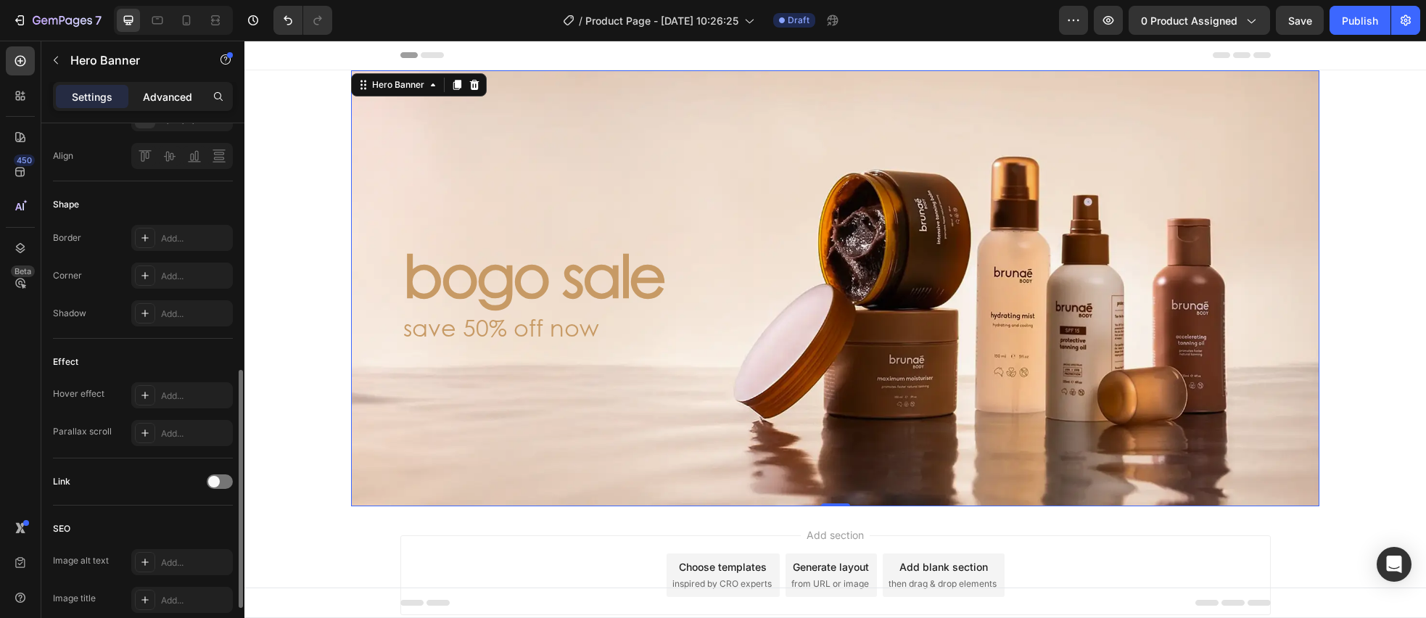
click at [168, 91] on p "Advanced" at bounding box center [167, 96] width 49 height 15
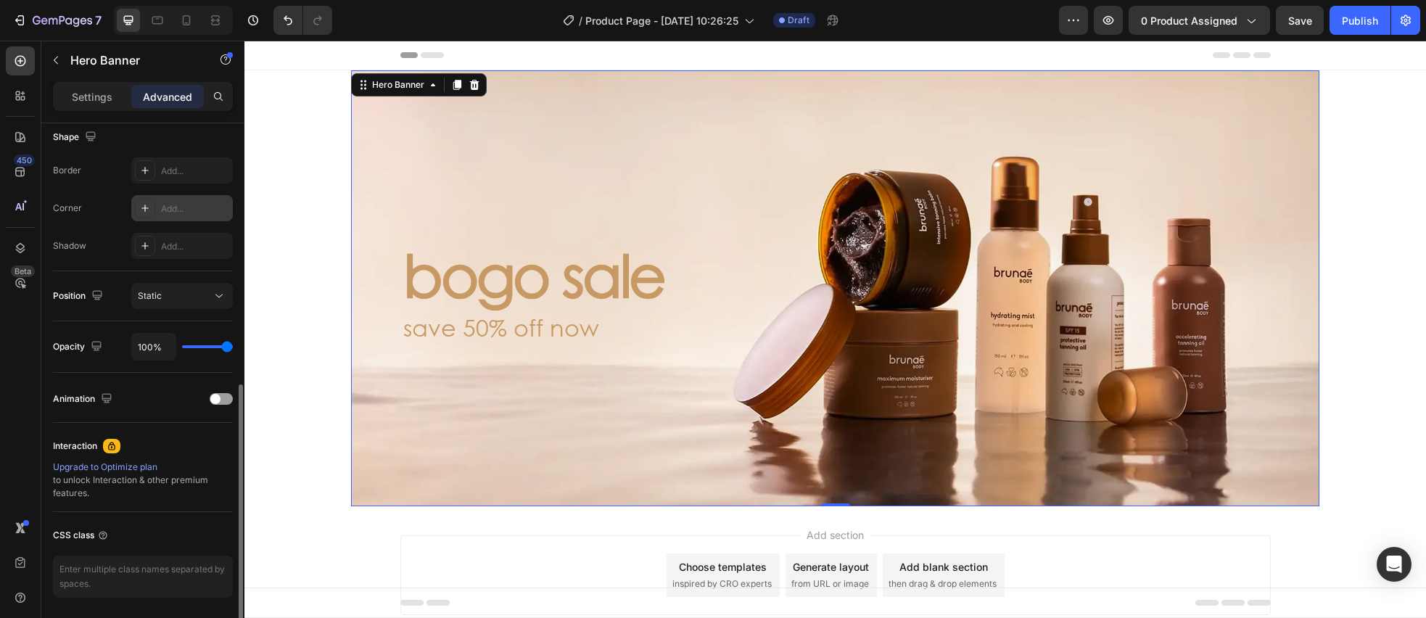
scroll to position [275, 0]
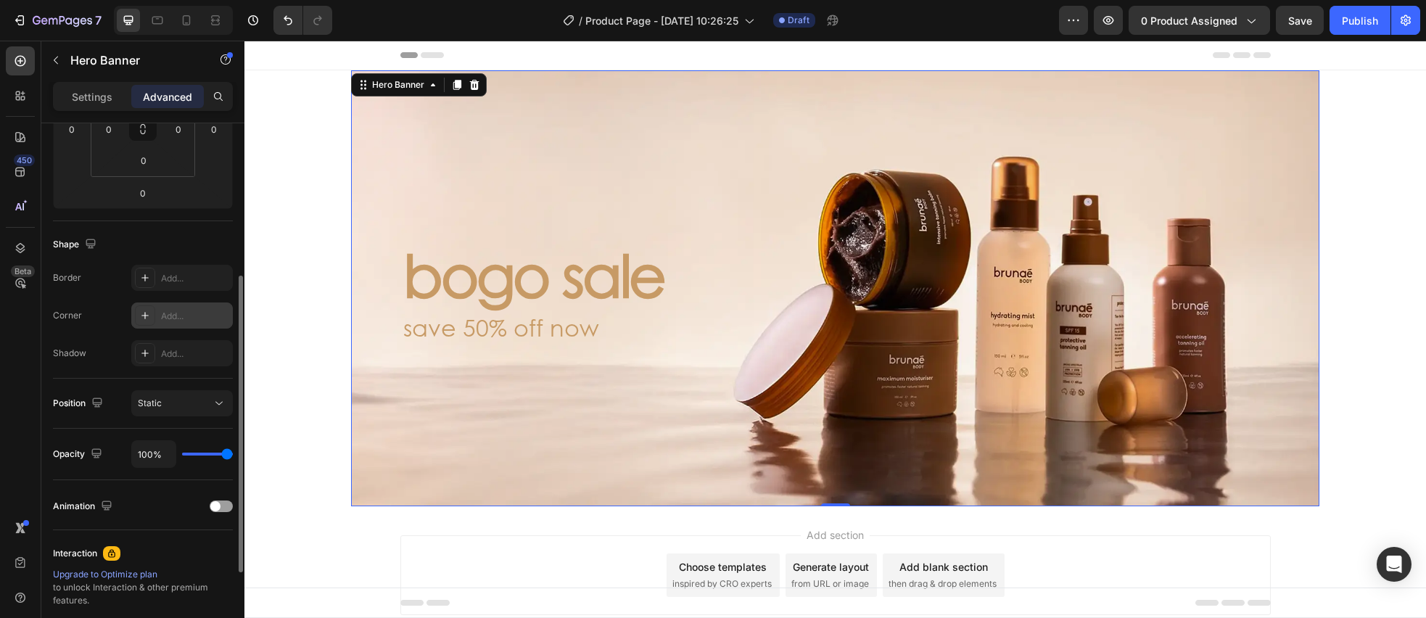
click at [146, 311] on icon at bounding box center [145, 316] width 12 height 12
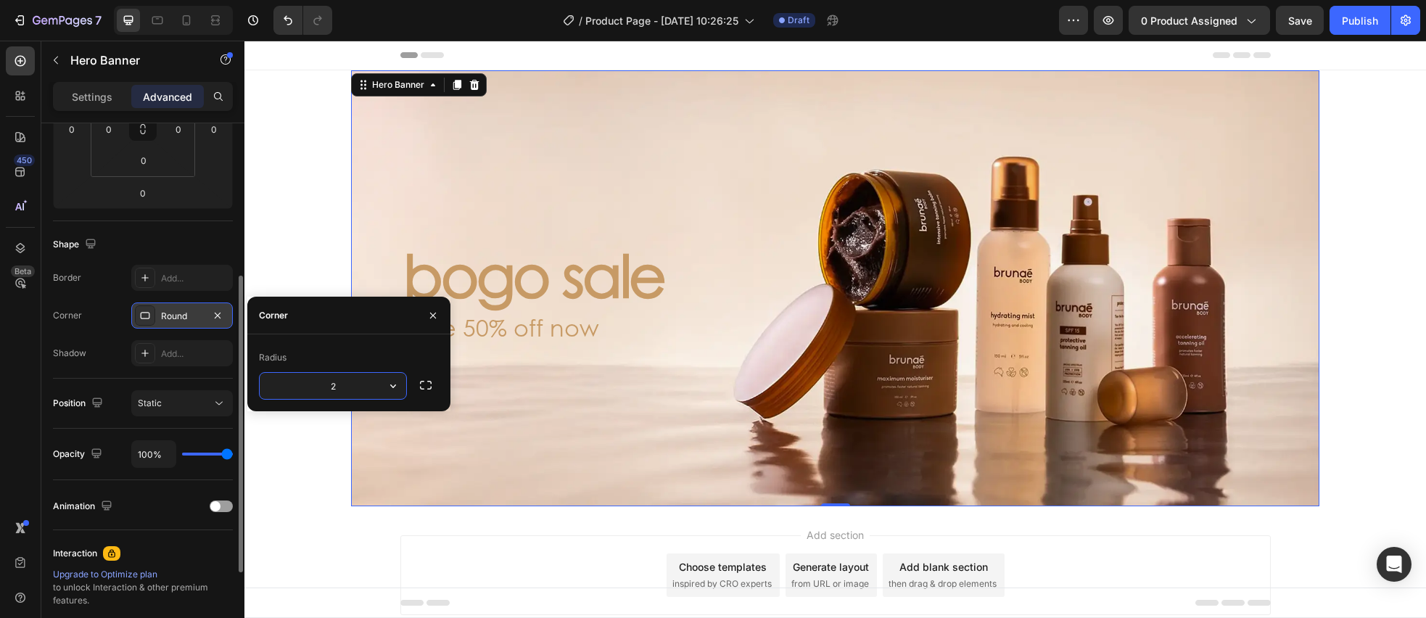
type input "24"
click at [204, 250] on div "Shape" at bounding box center [143, 244] width 180 height 23
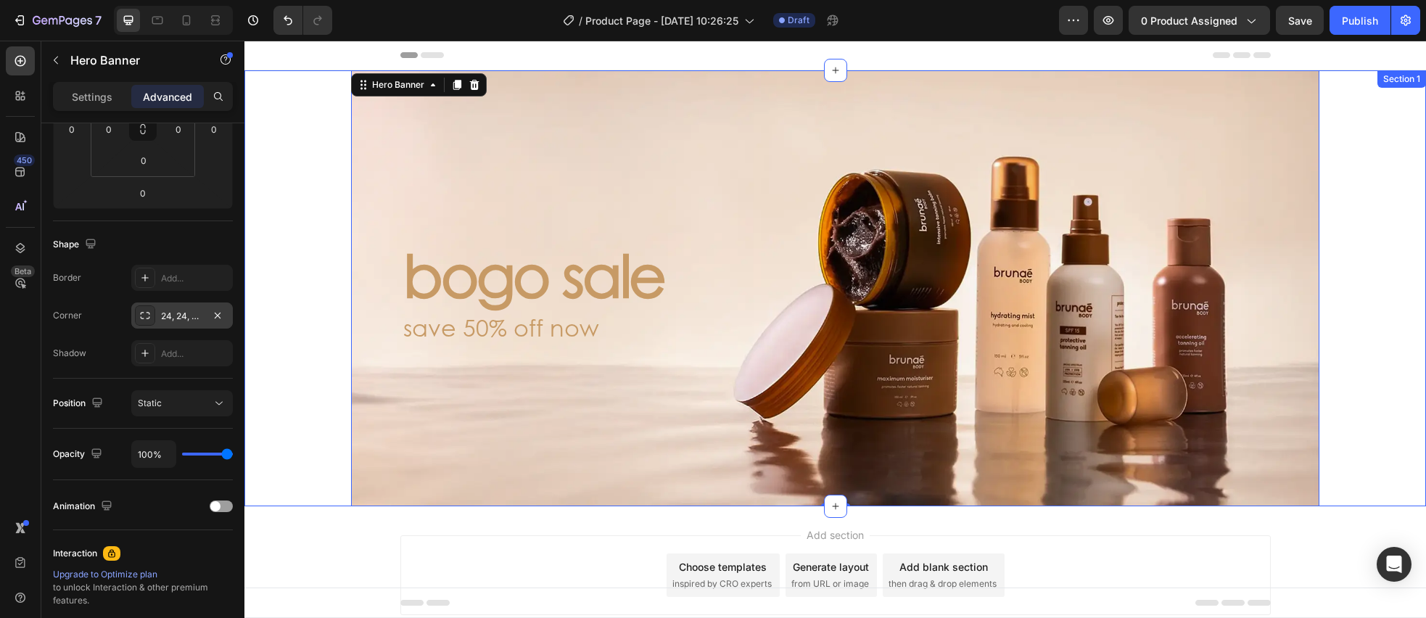
click at [286, 267] on div "bogo sale Heading save 50% off now Text Block Hero Banner 0" at bounding box center [835, 288] width 1109 height 436
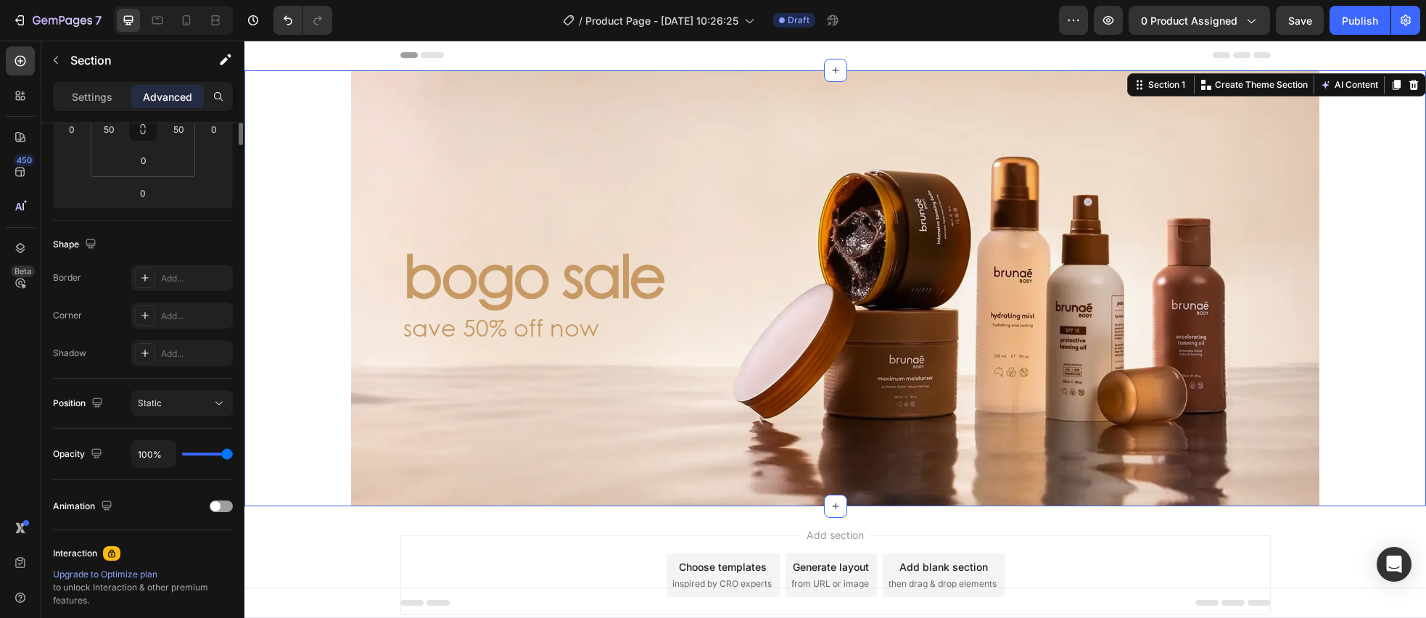
scroll to position [0, 0]
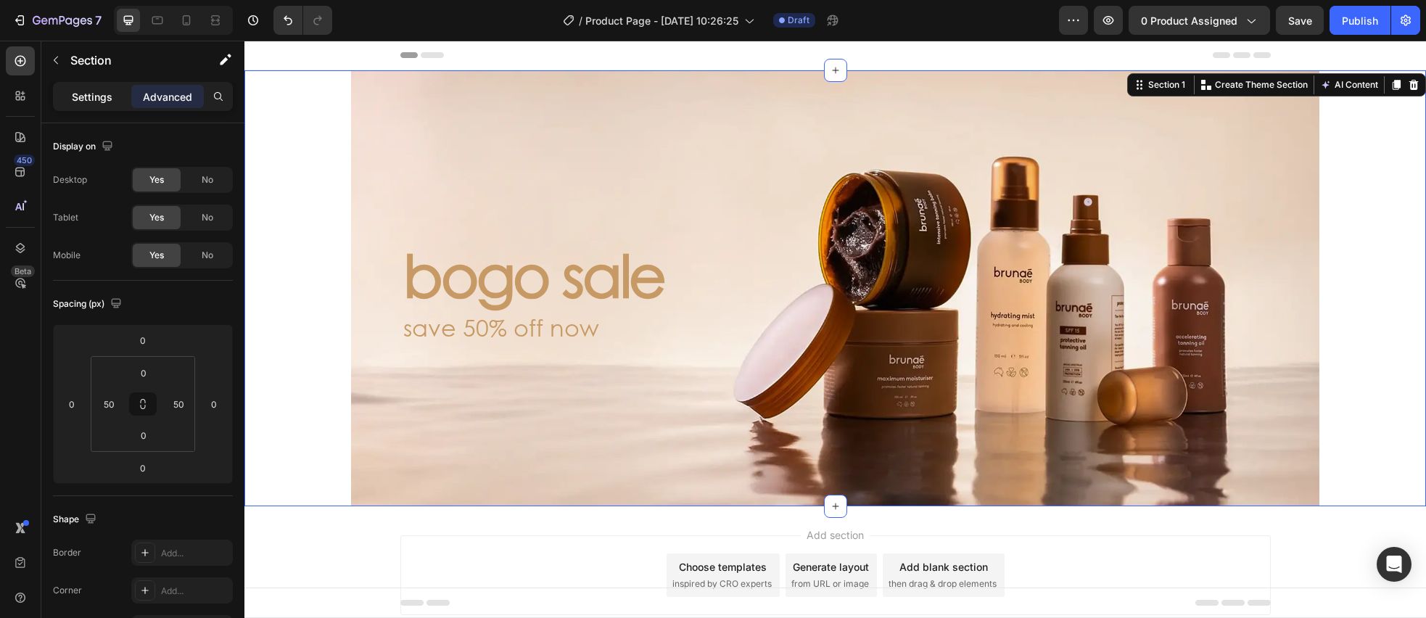
click at [86, 94] on p "Settings" at bounding box center [92, 96] width 41 height 15
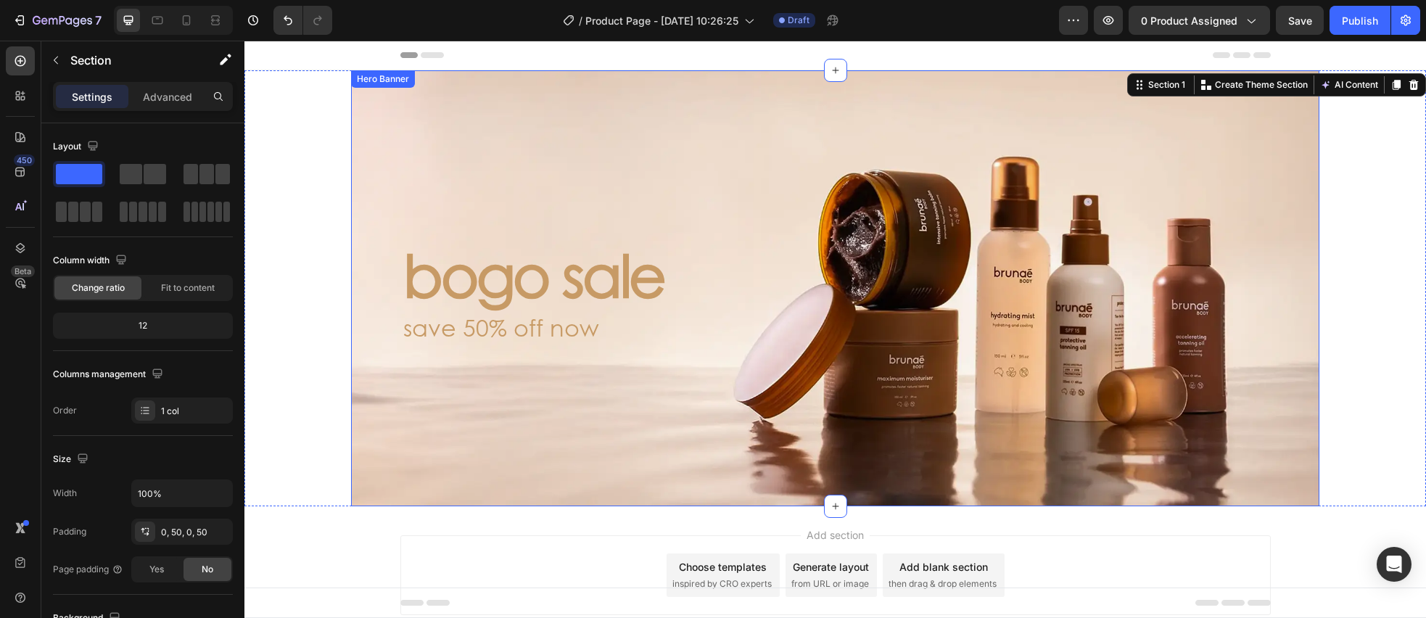
click at [400, 115] on div "Background Image" at bounding box center [835, 288] width 968 height 436
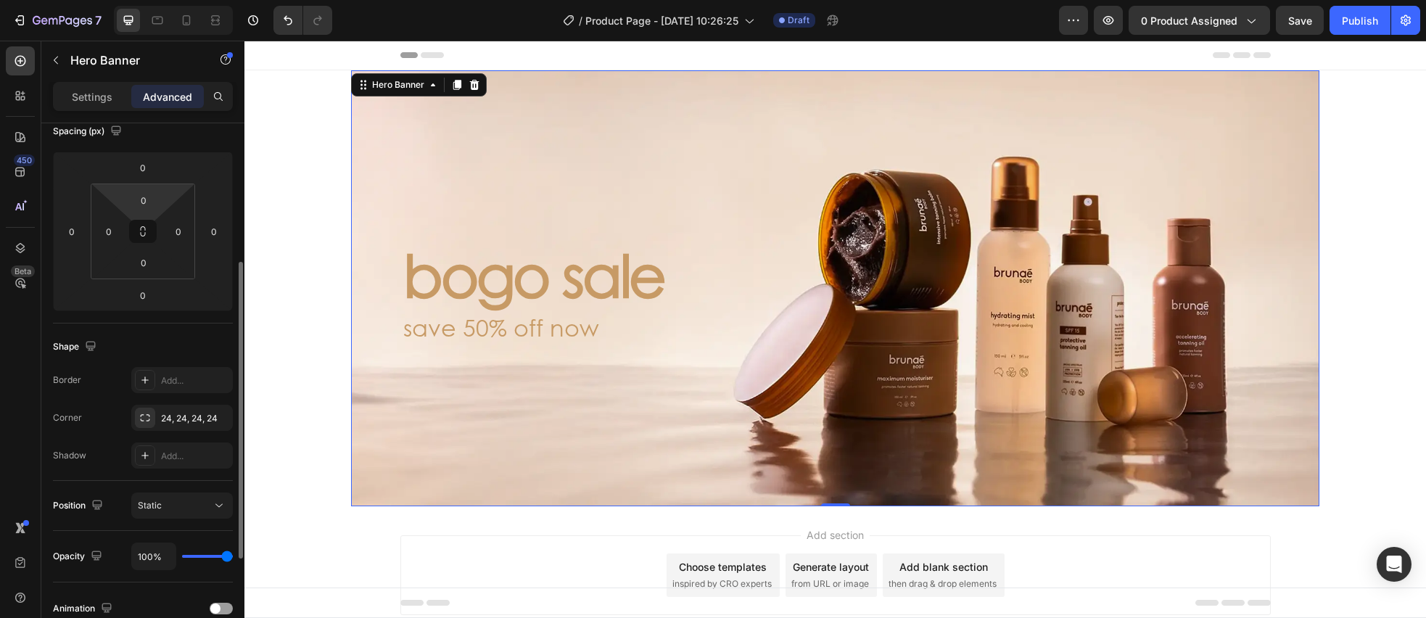
scroll to position [128, 0]
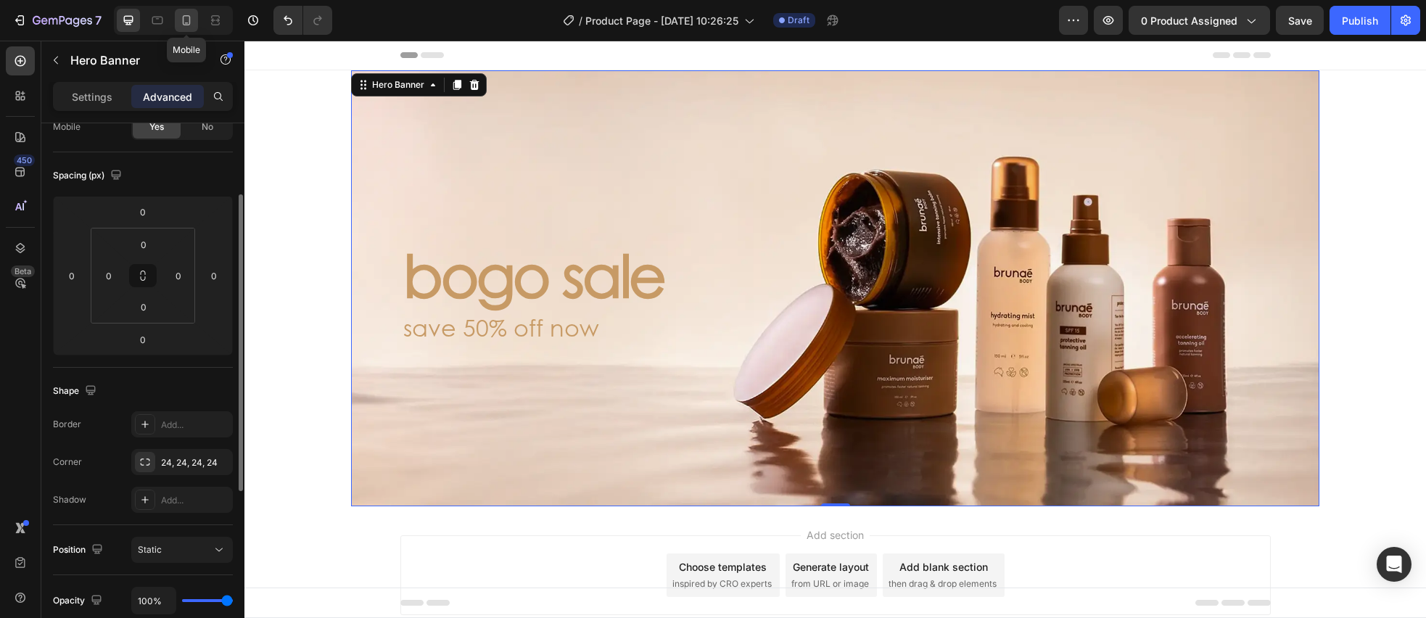
click at [181, 26] on icon at bounding box center [186, 20] width 15 height 15
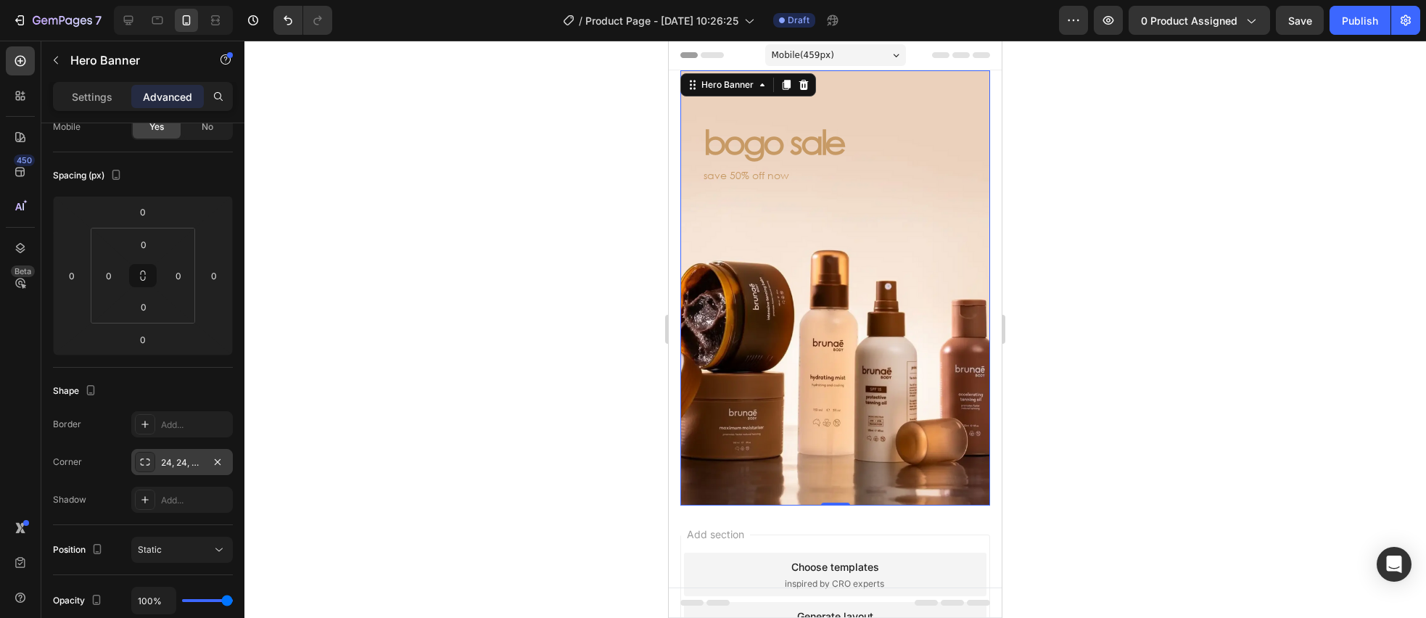
click at [141, 459] on icon at bounding box center [145, 461] width 9 height 7
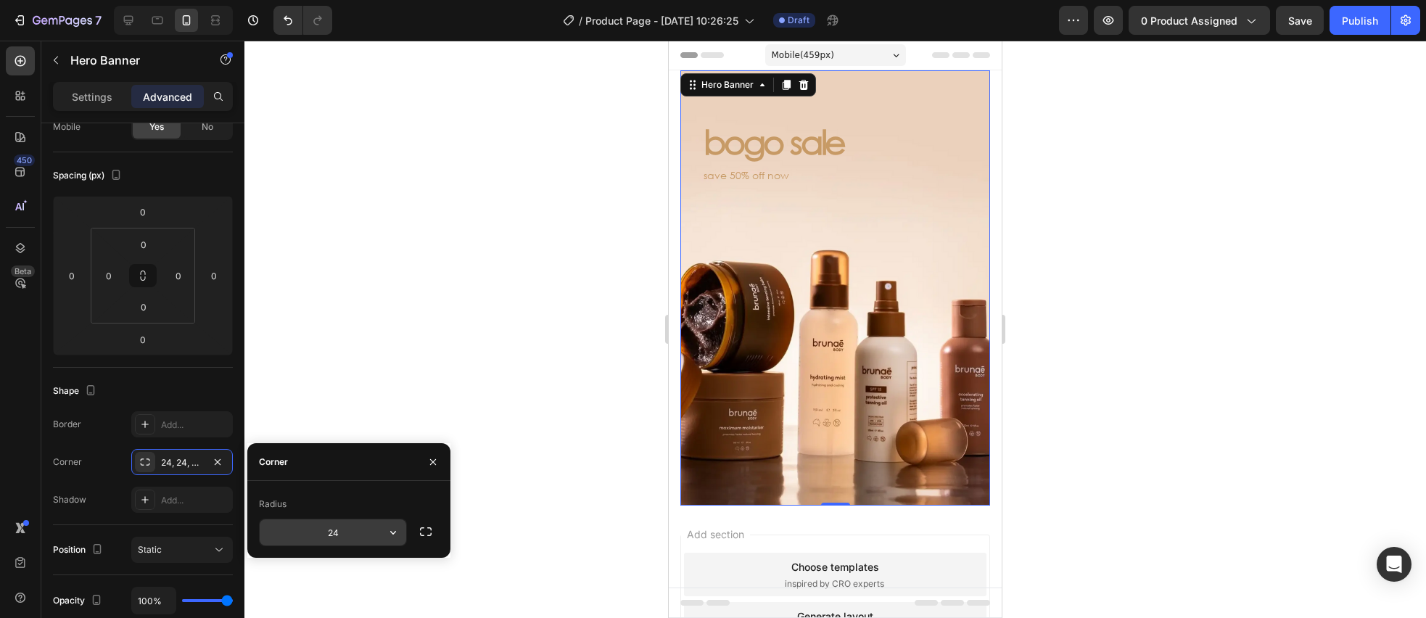
click at [347, 539] on input "24" at bounding box center [333, 532] width 146 height 26
type input "20"
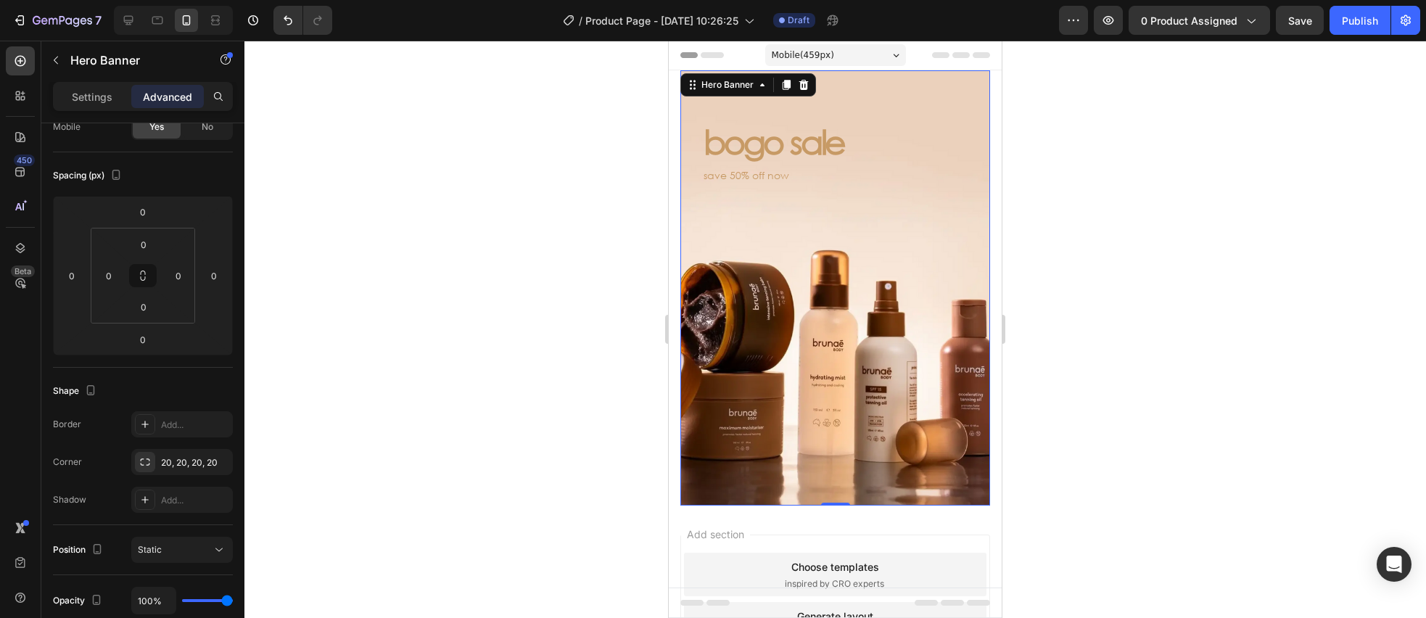
drag, startPoint x: 468, startPoint y: 265, endPoint x: 245, endPoint y: 137, distance: 257.6
click at [466, 264] on div at bounding box center [834, 329] width 1181 height 577
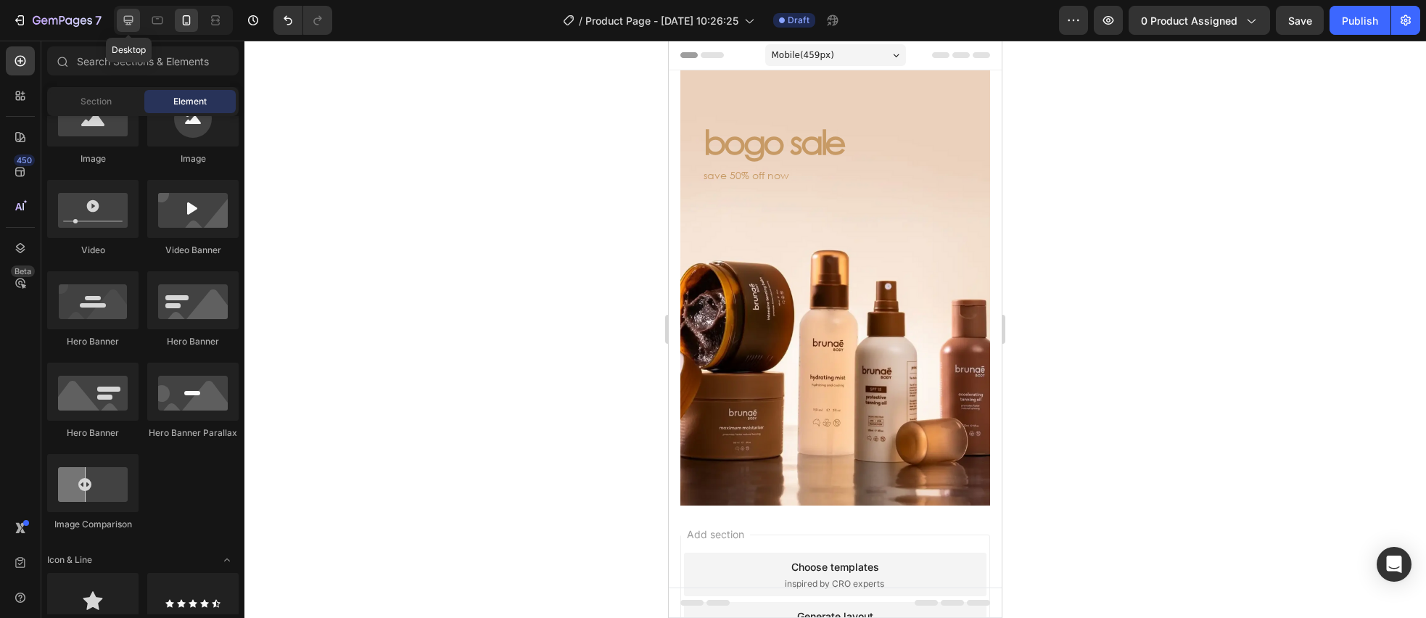
click at [129, 22] on icon at bounding box center [128, 20] width 9 height 9
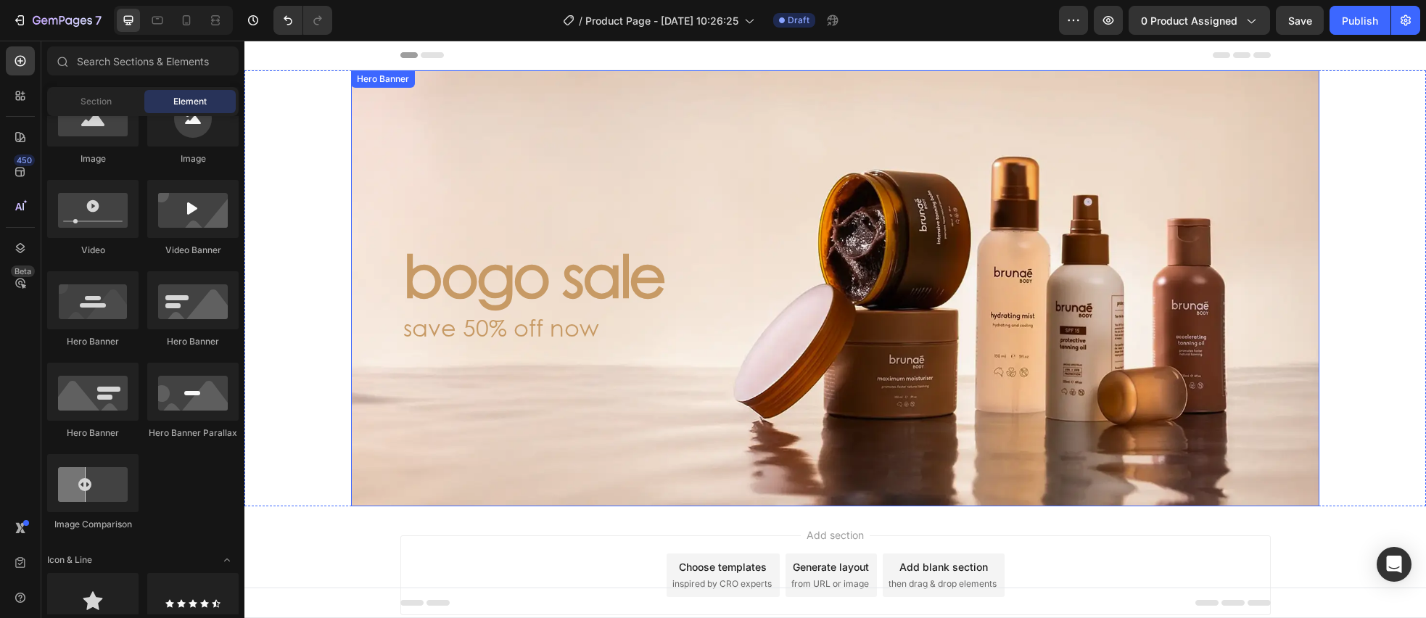
click at [400, 112] on div "Background Image" at bounding box center [835, 288] width 968 height 436
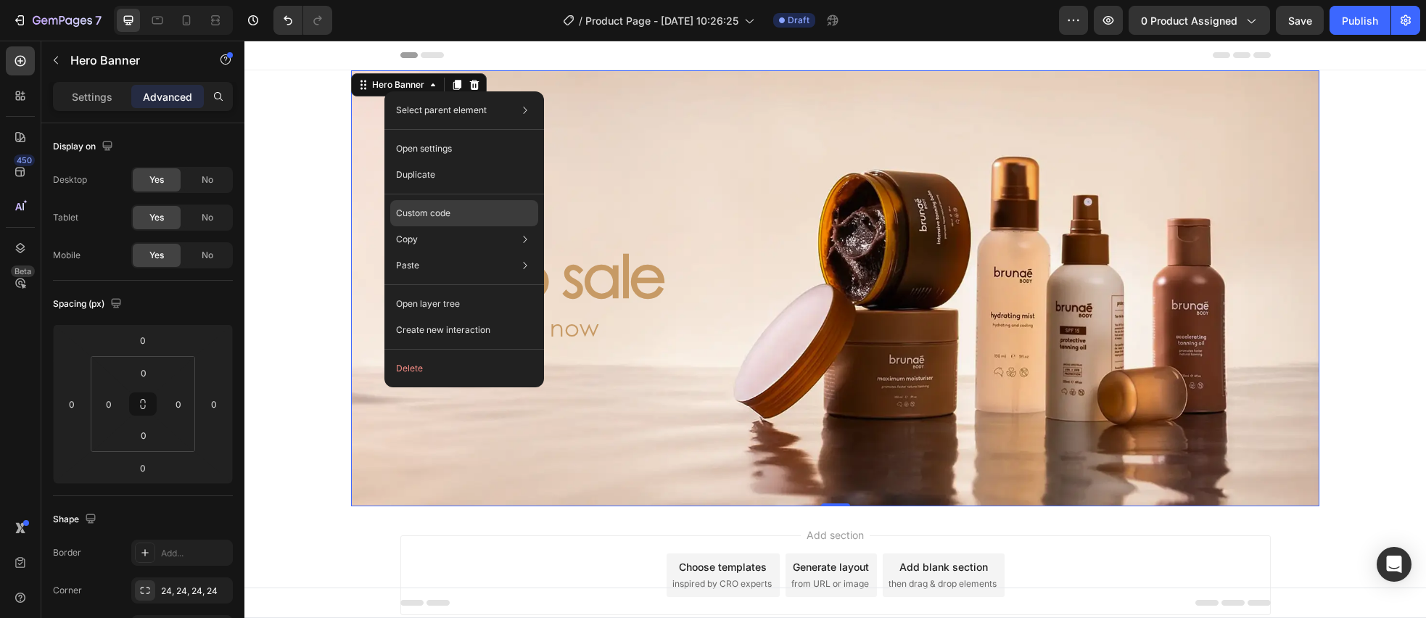
click at [434, 217] on p "Custom code" at bounding box center [423, 213] width 54 height 13
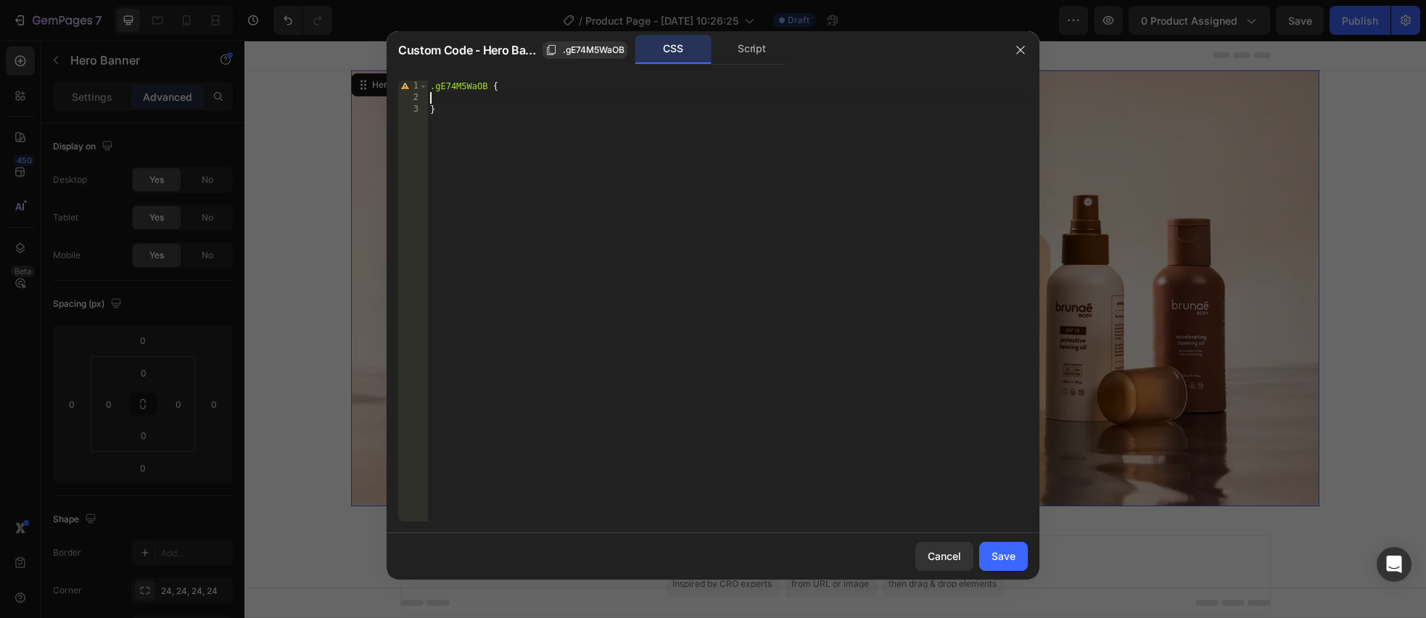
click at [459, 94] on div ".gE74M5WaOB { }" at bounding box center [727, 312] width 600 height 464
type textarea "hidden;"
drag, startPoint x: 1001, startPoint y: 558, endPoint x: 756, endPoint y: 517, distance: 249.3
click at [1001, 558] on div "Save" at bounding box center [1003, 555] width 24 height 15
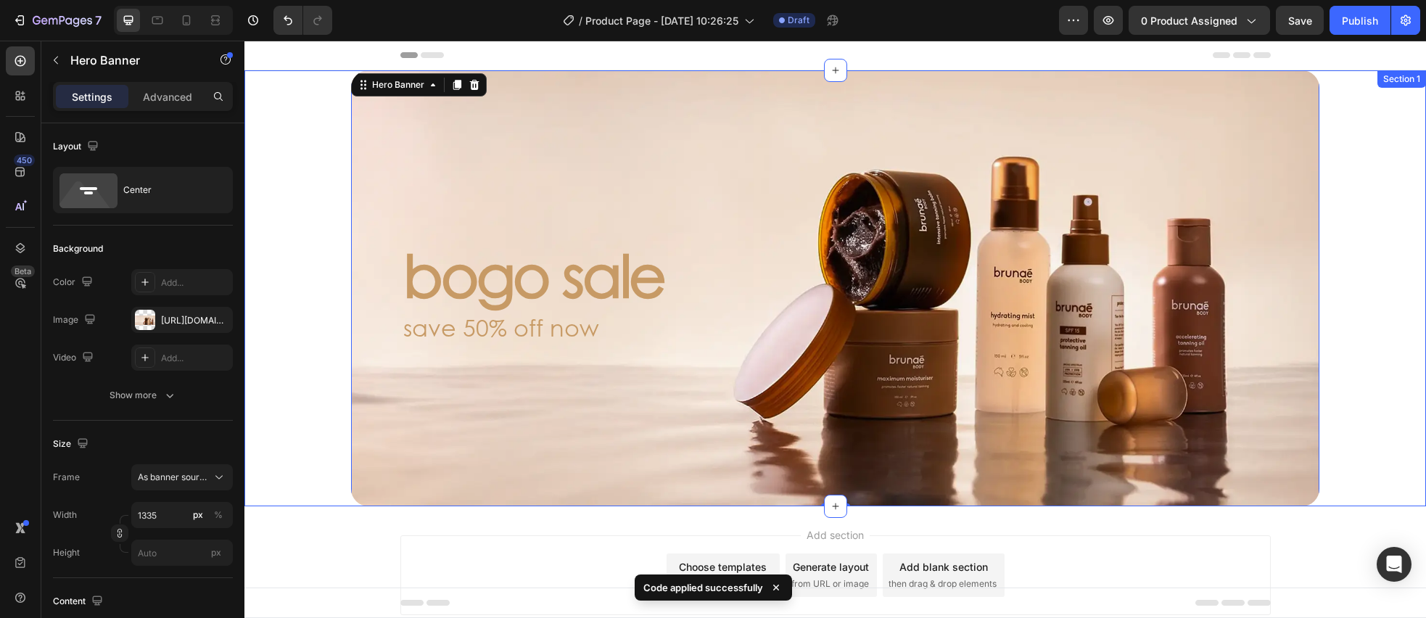
click at [302, 405] on div "bogo sale Heading save 50% off now Text Block Hero Banner 0" at bounding box center [835, 288] width 1109 height 436
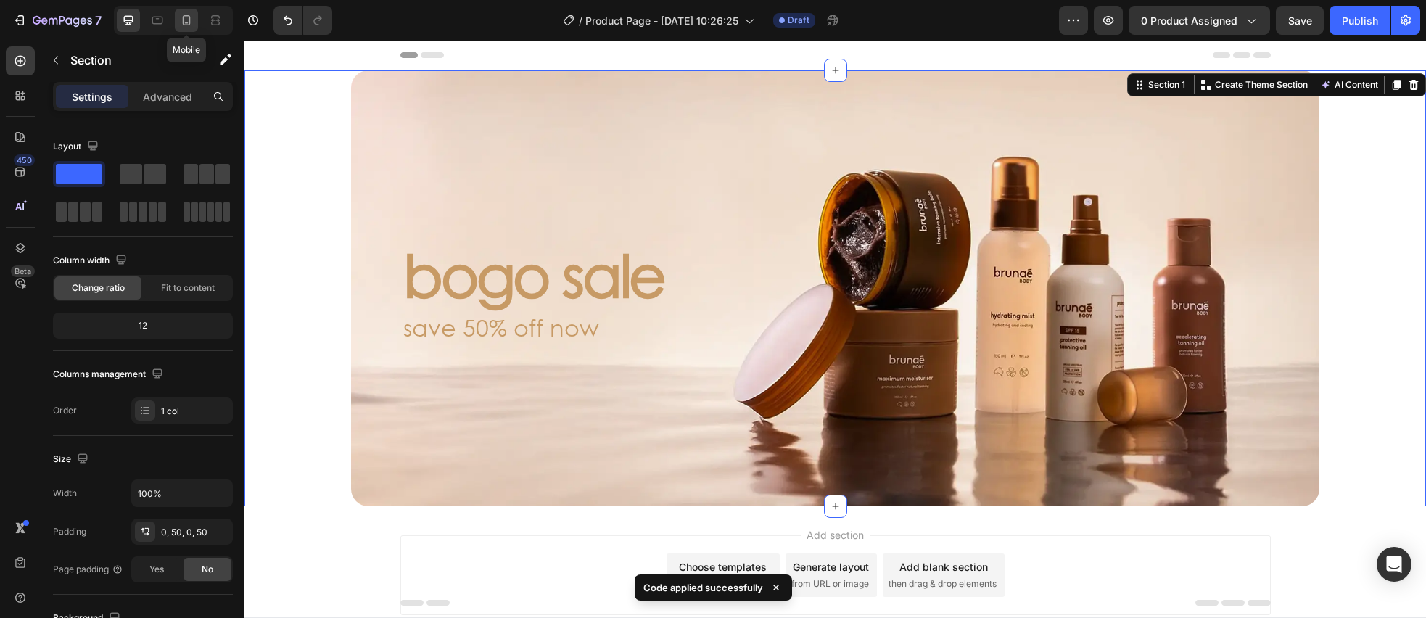
click at [186, 21] on icon at bounding box center [186, 20] width 15 height 15
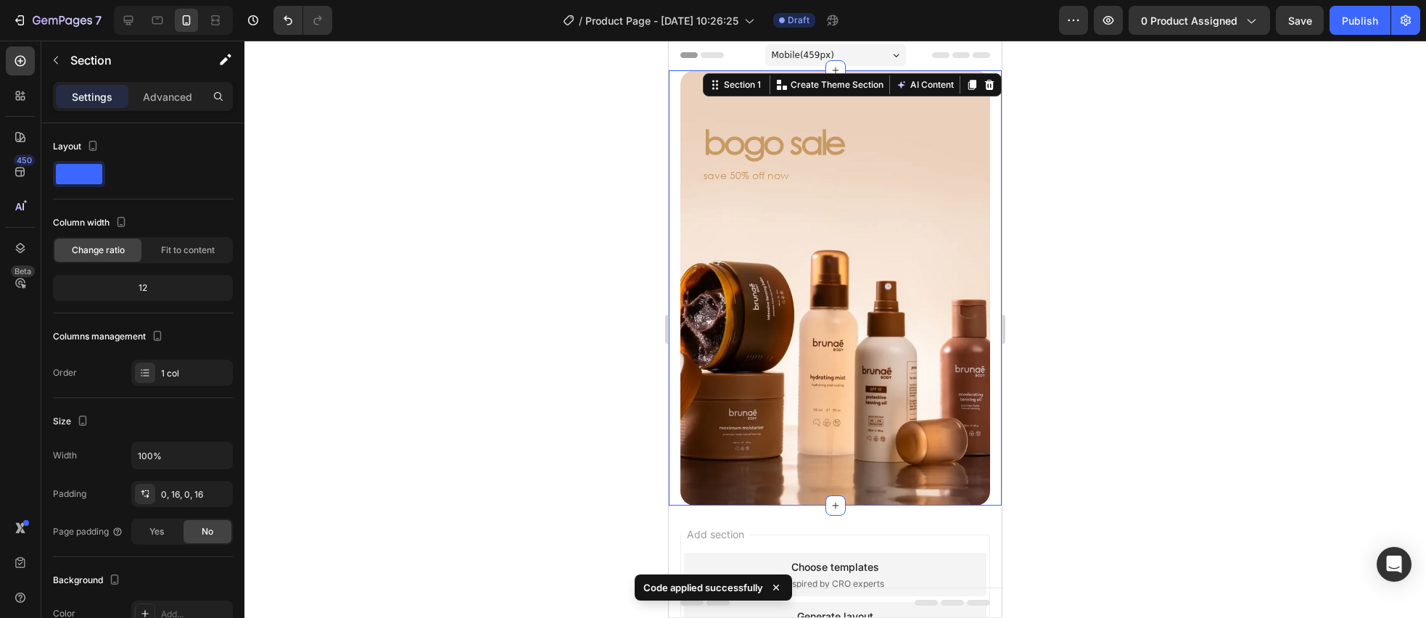
drag, startPoint x: 1159, startPoint y: 224, endPoint x: 1079, endPoint y: 239, distance: 81.1
click at [1159, 224] on div at bounding box center [834, 329] width 1181 height 577
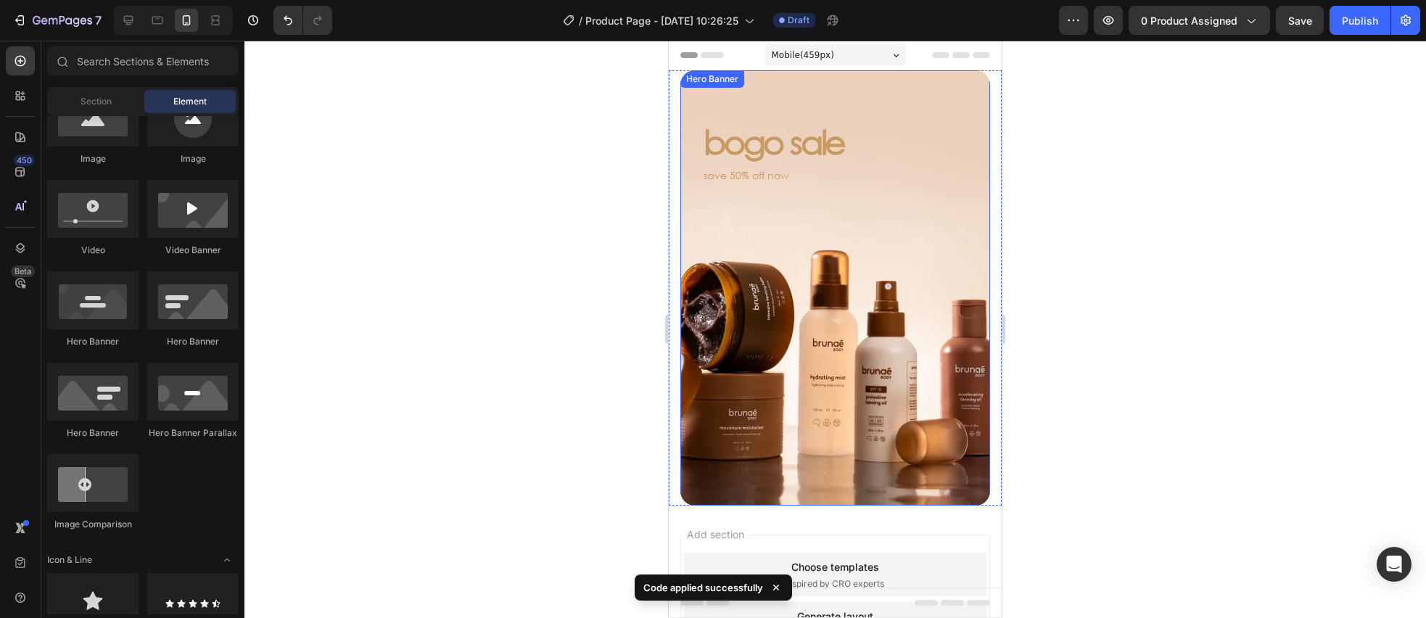
click at [844, 285] on div "Background Image" at bounding box center [835, 287] width 310 height 435
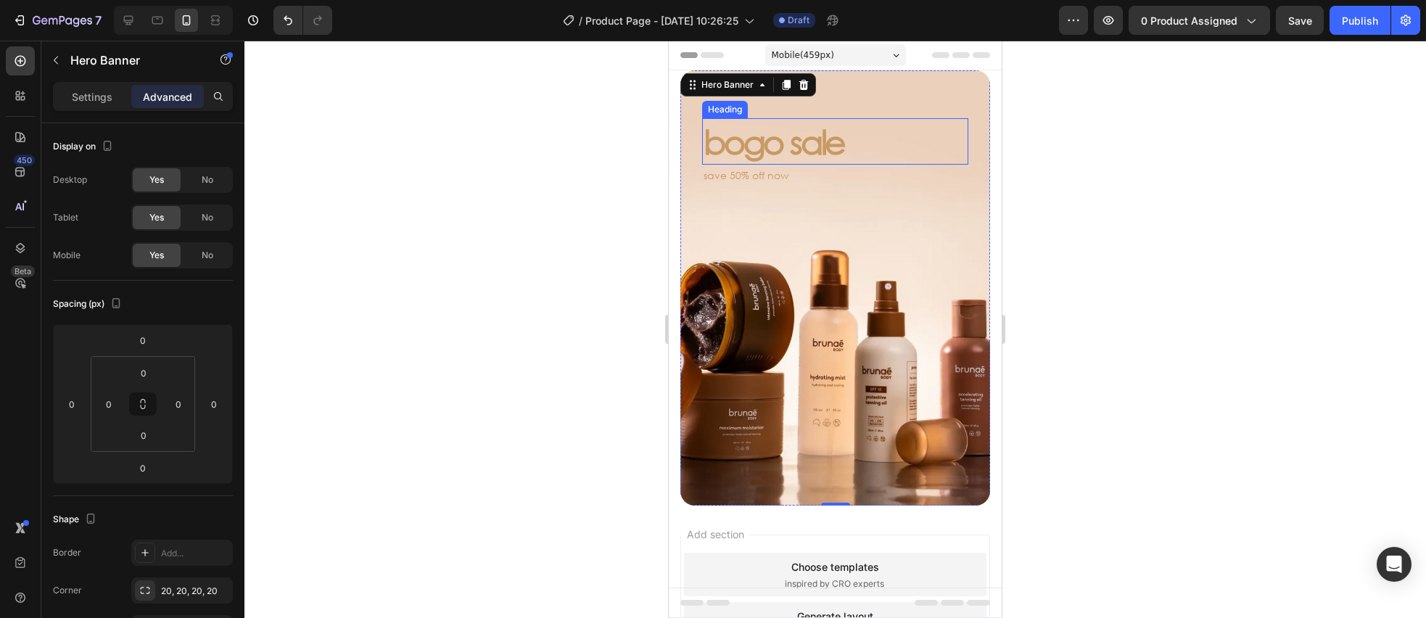
click at [777, 152] on p "bogo sale" at bounding box center [834, 142] width 263 height 44
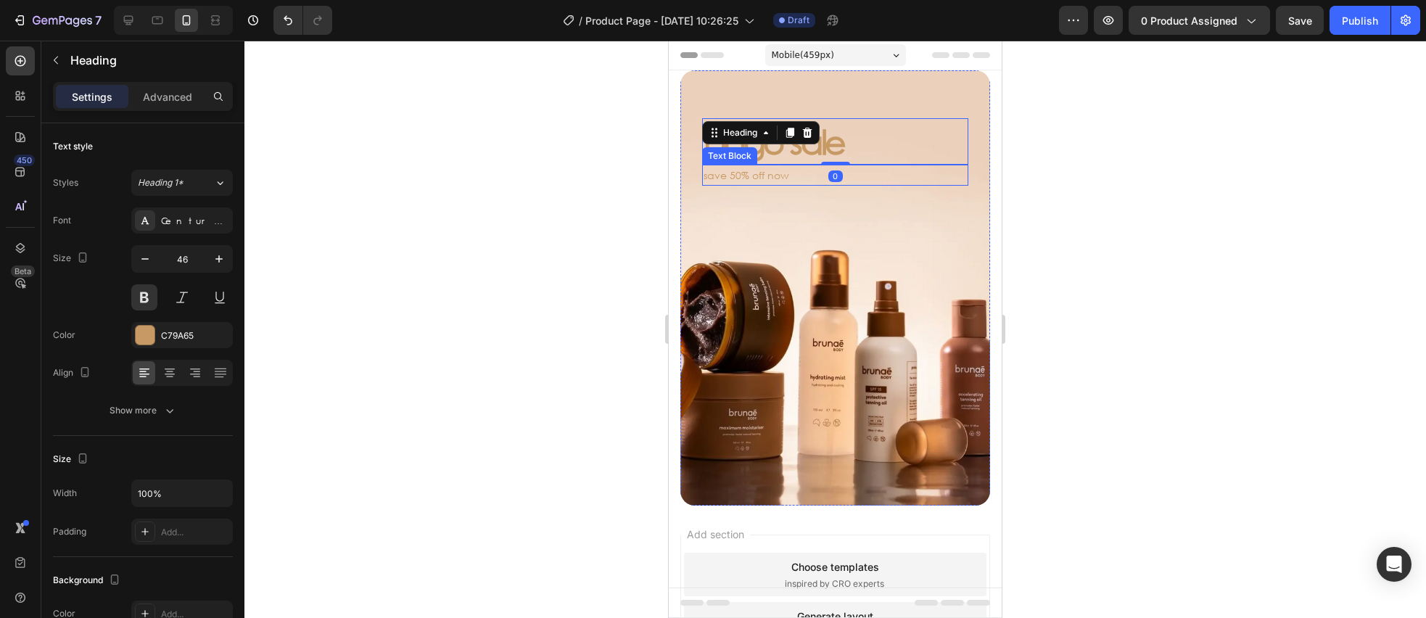
click at [745, 172] on p "save 50% off now" at bounding box center [834, 175] width 263 height 18
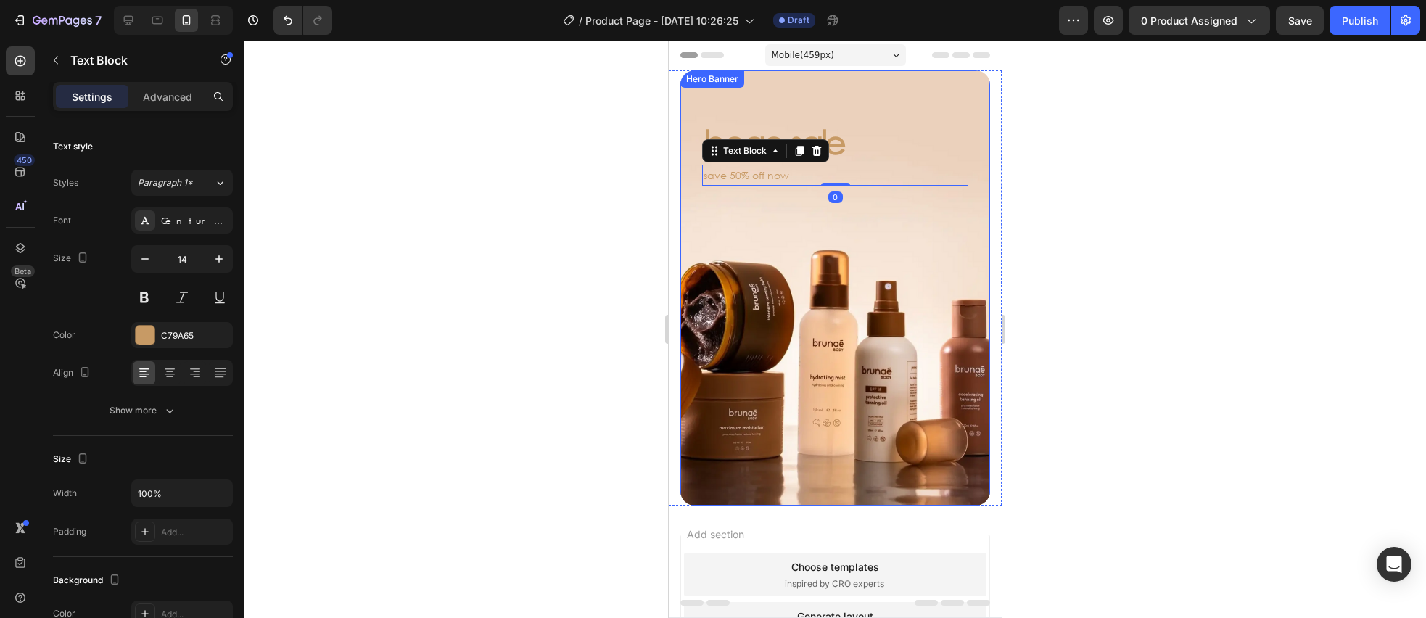
click at [702, 202] on div "Background Image" at bounding box center [835, 287] width 310 height 435
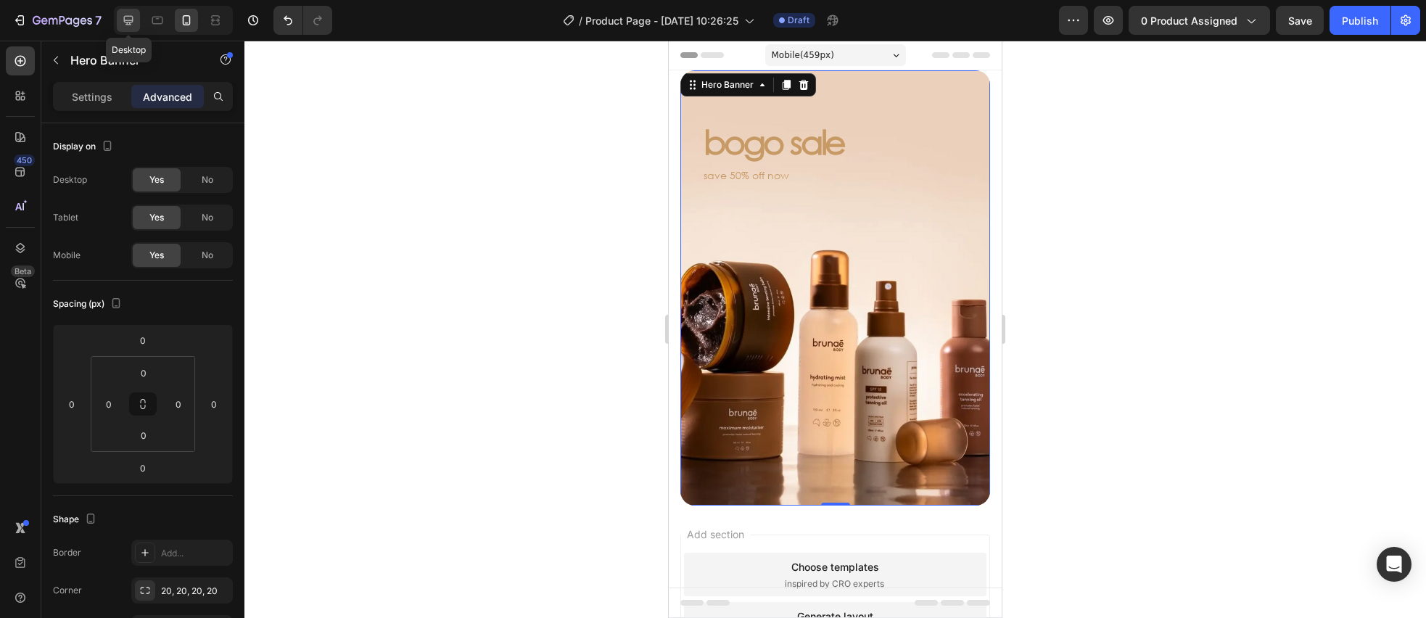
click at [121, 18] on icon at bounding box center [128, 20] width 15 height 15
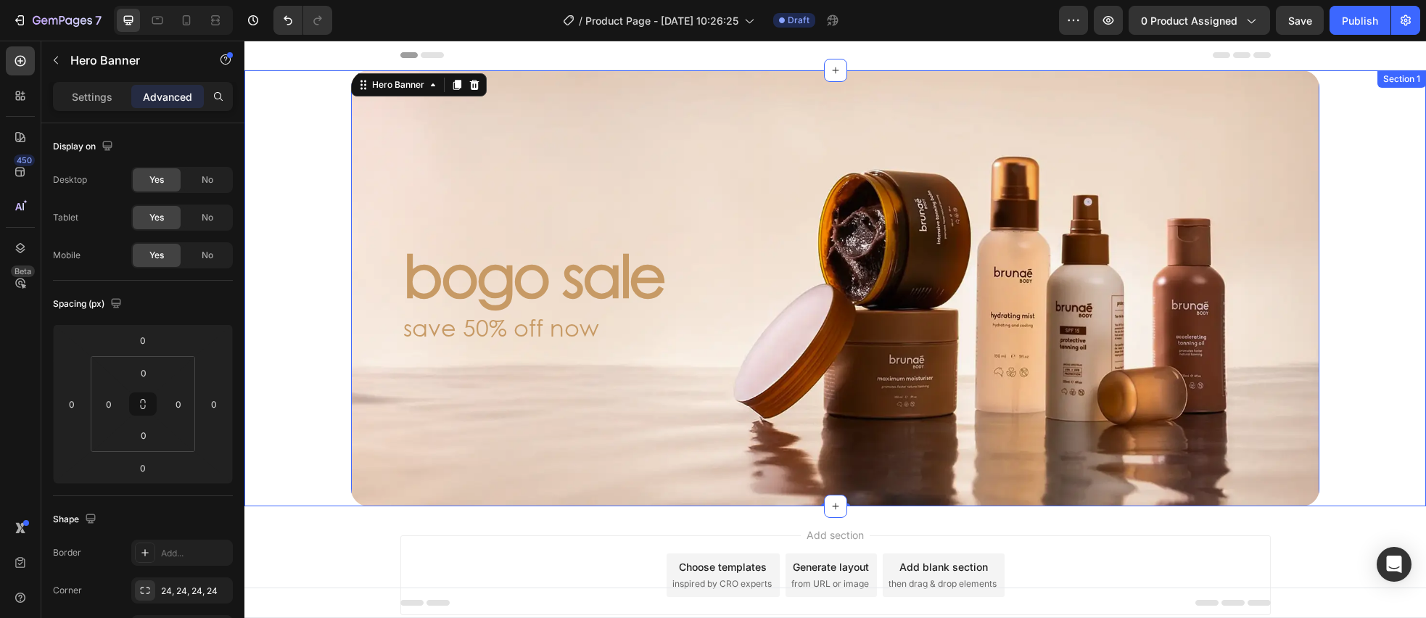
click at [305, 117] on div "bogo sale Heading save 50% off now Text Block Hero Banner 0" at bounding box center [835, 288] width 1109 height 436
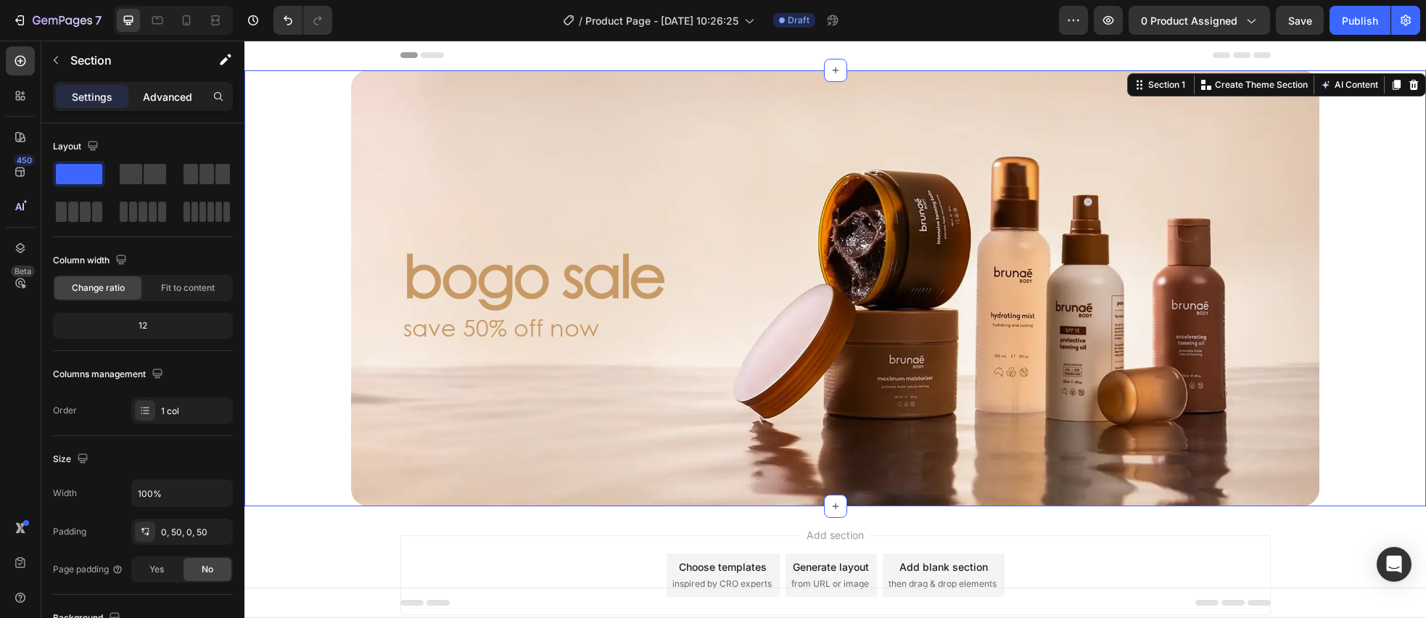
click at [170, 101] on p "Advanced" at bounding box center [167, 96] width 49 height 15
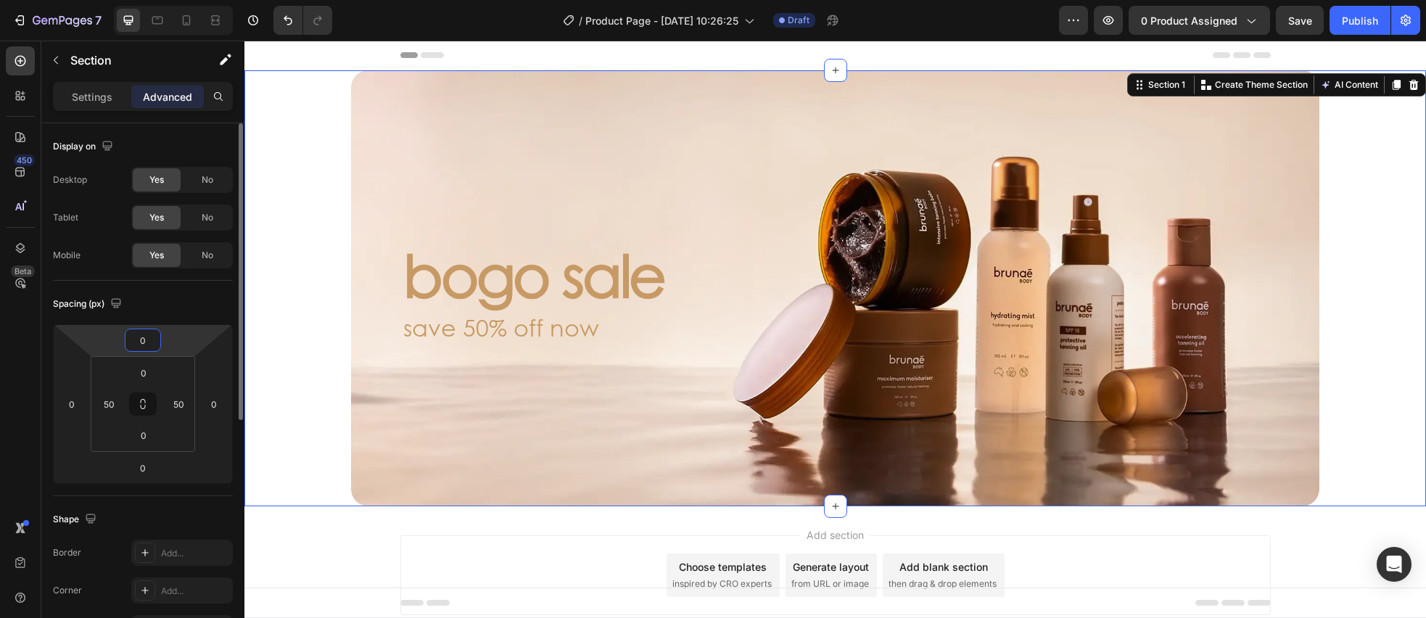
click at [152, 347] on input "0" at bounding box center [142, 340] width 29 height 22
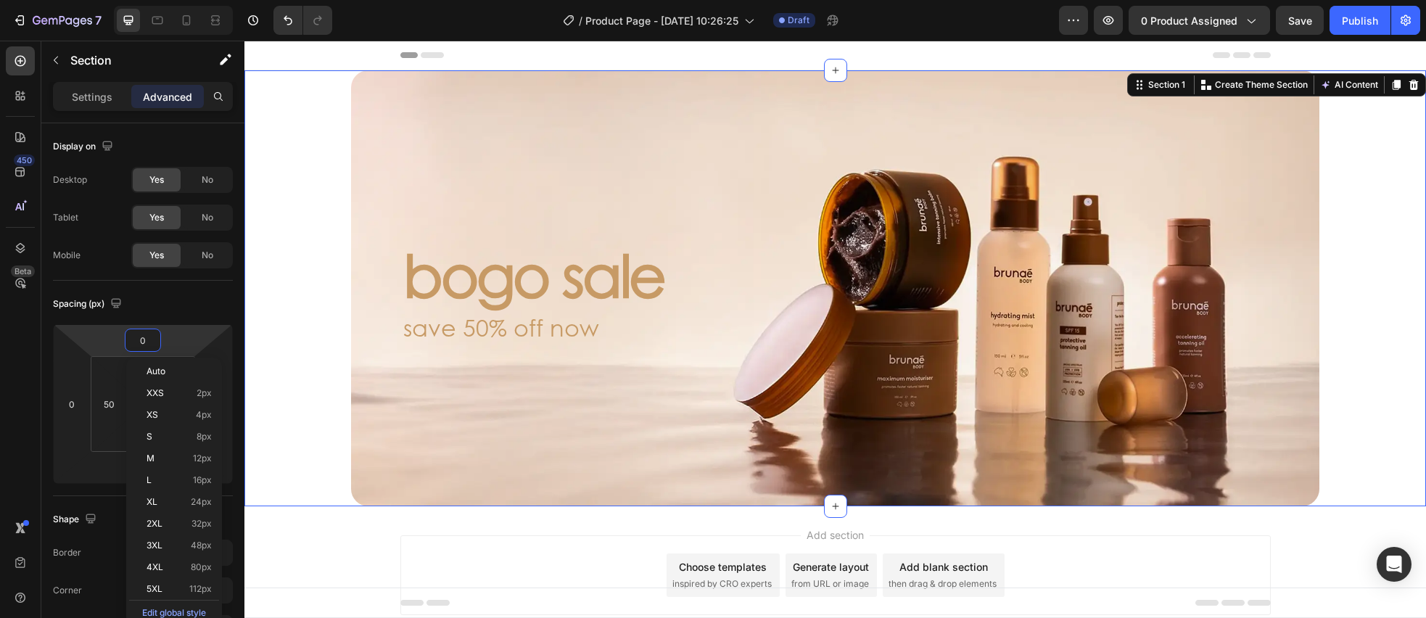
click at [20, 363] on div "450 Beta" at bounding box center [20, 279] width 29 height 467
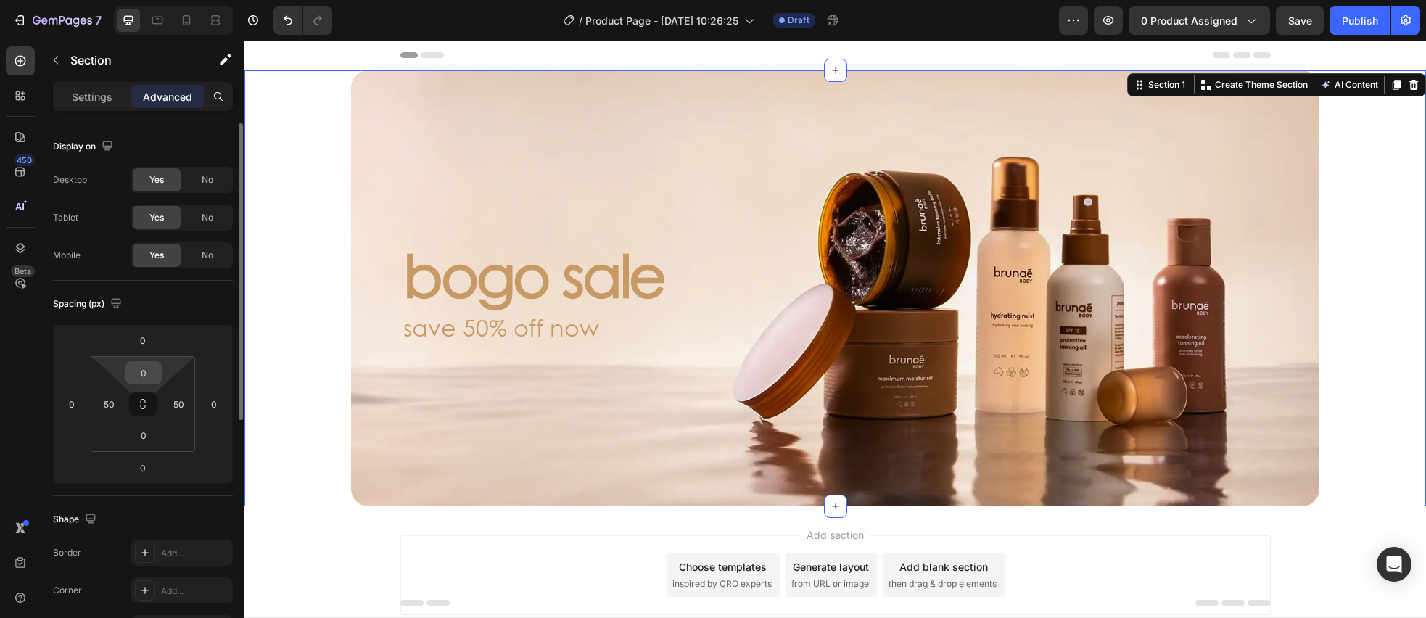
click at [136, 373] on input "0" at bounding box center [143, 373] width 29 height 22
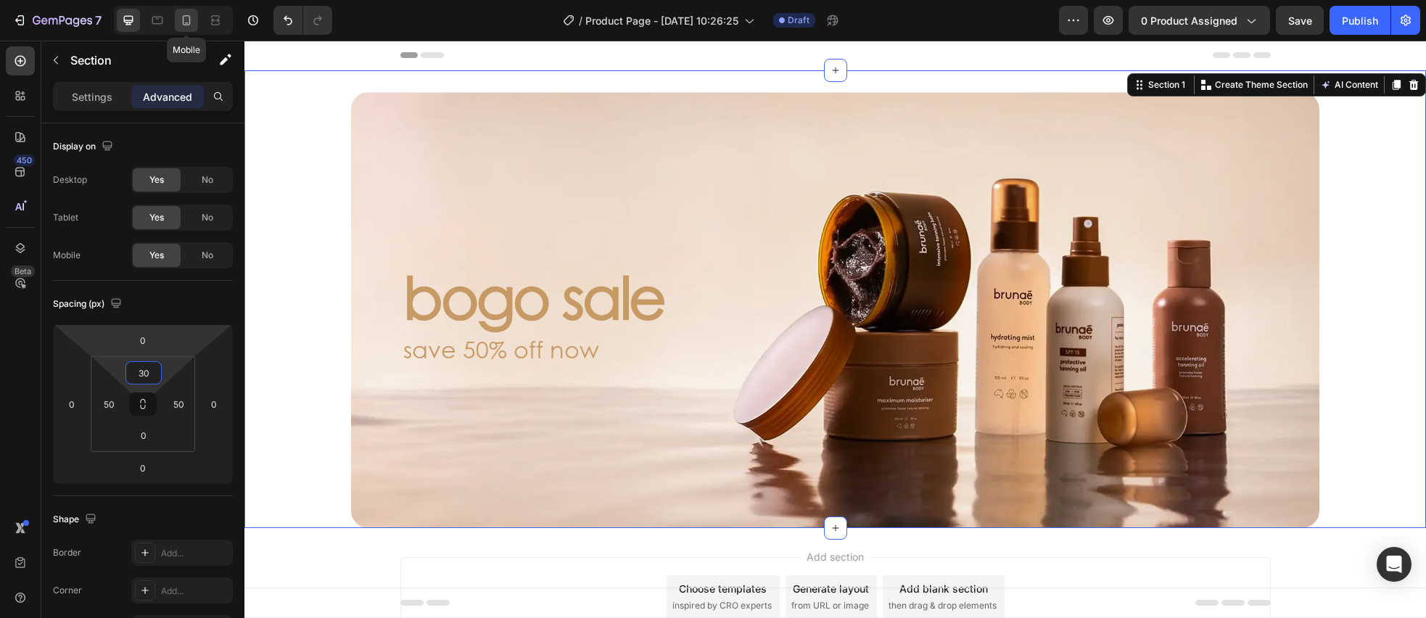
click at [179, 25] on icon at bounding box center [186, 20] width 15 height 15
type input "0"
type input "16"
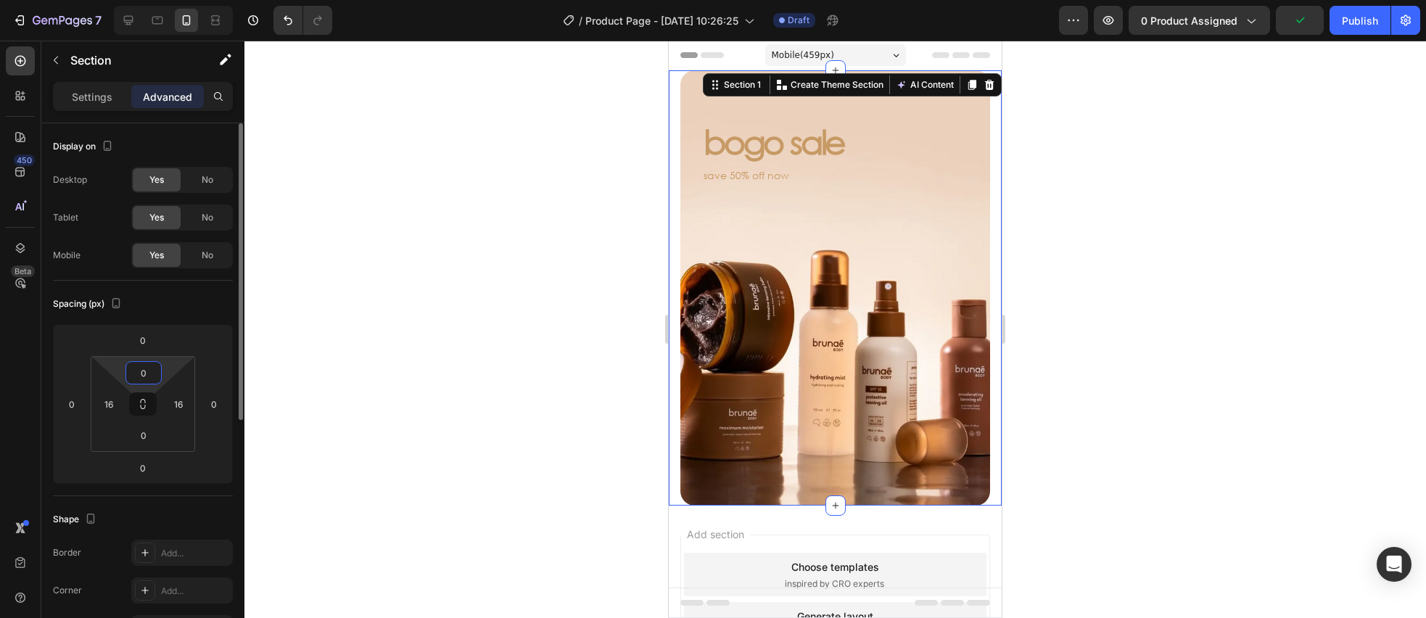
click at [150, 371] on input "0" at bounding box center [143, 373] width 29 height 22
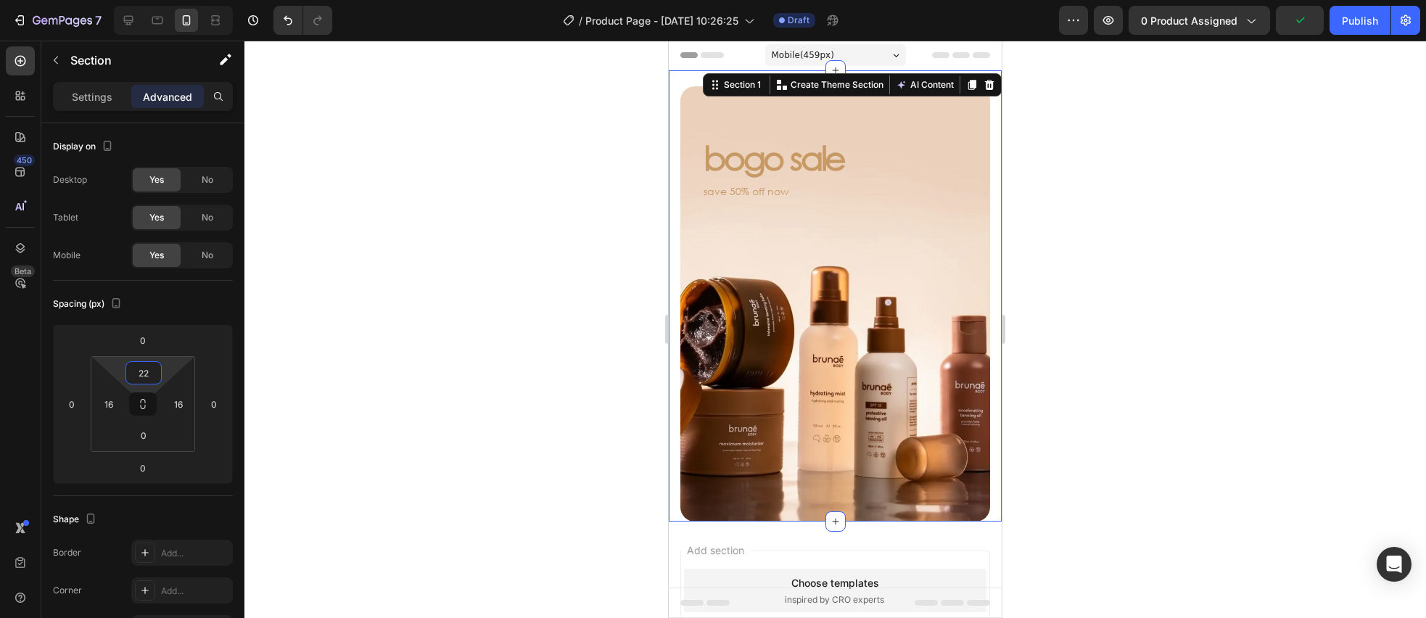
type input "22"
click at [526, 227] on div at bounding box center [834, 329] width 1181 height 577
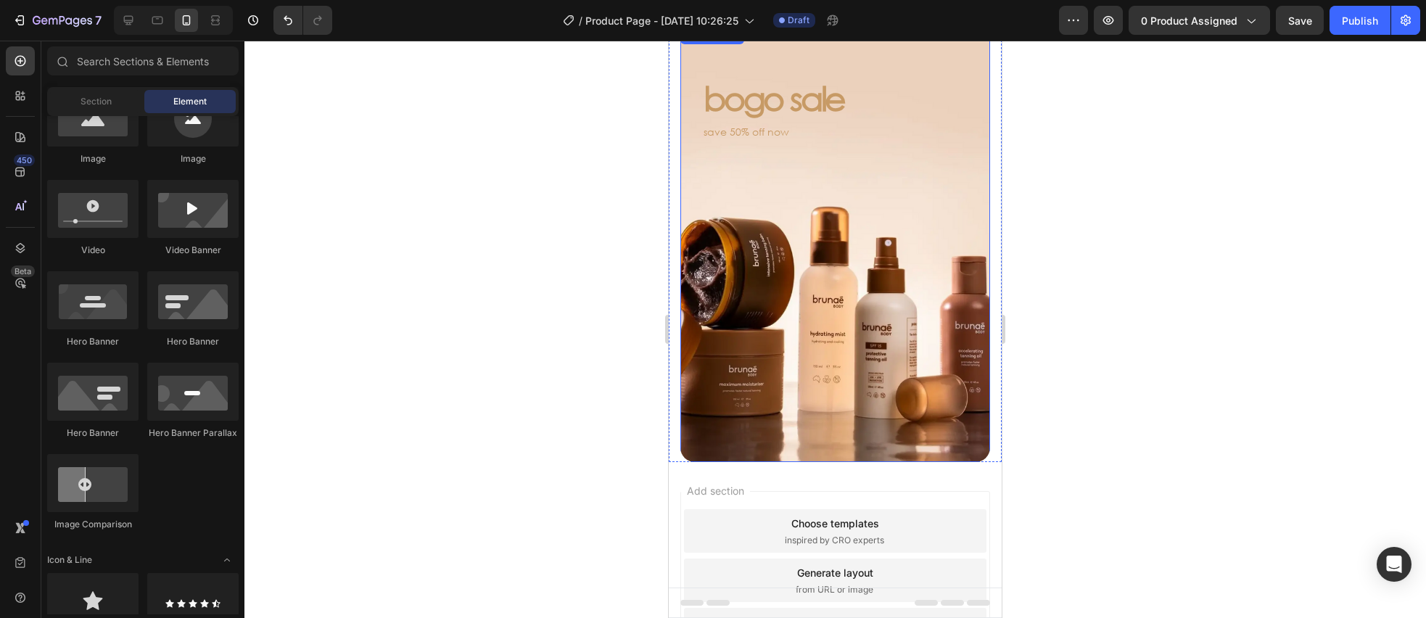
scroll to position [70, 0]
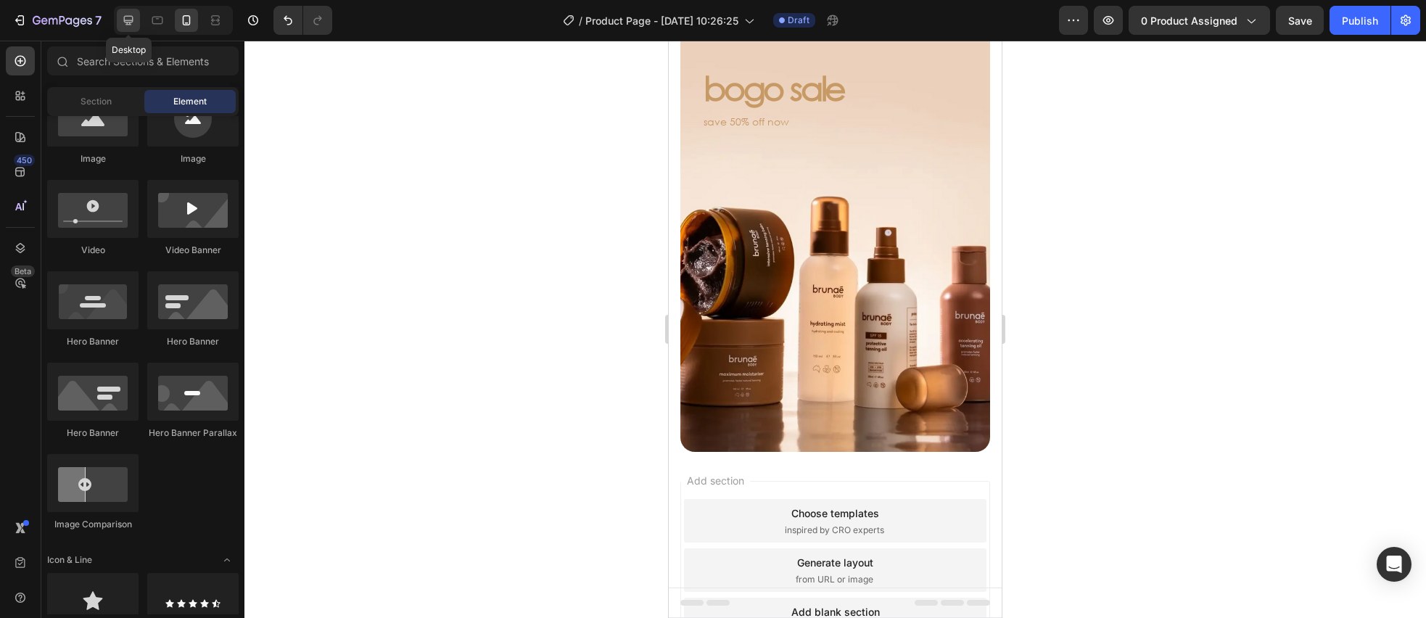
click at [128, 17] on icon at bounding box center [128, 20] width 15 height 15
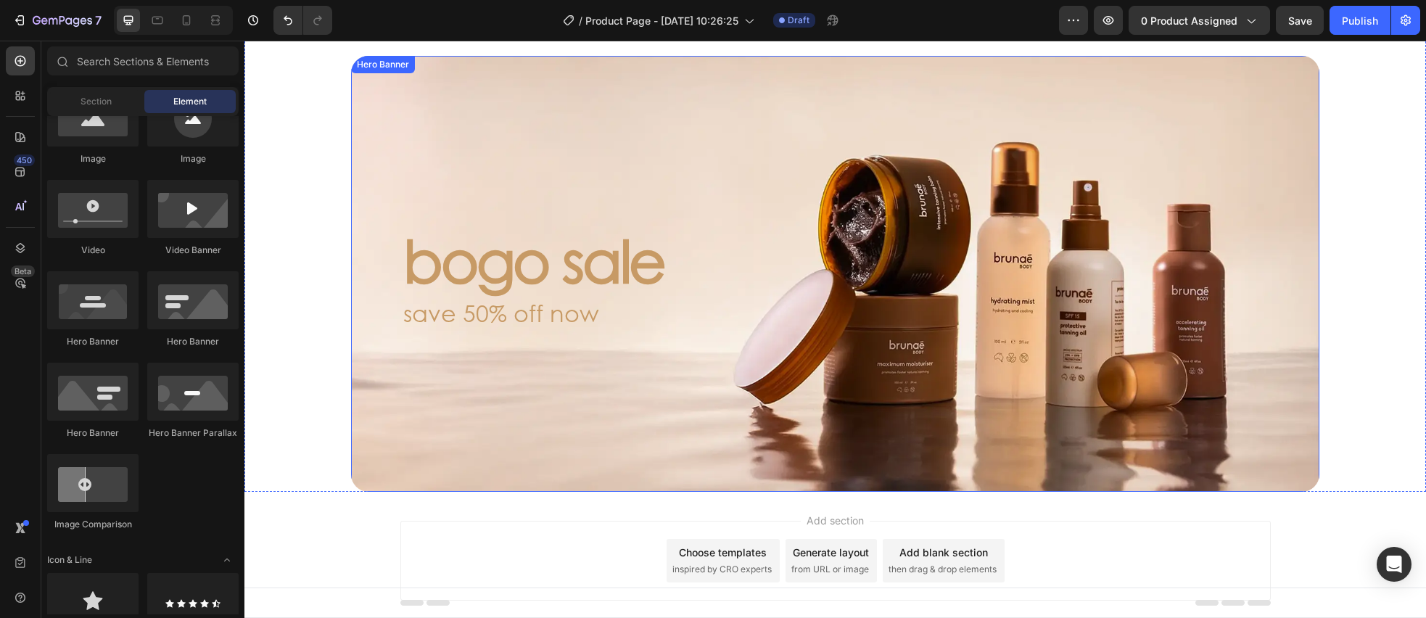
scroll to position [88, 0]
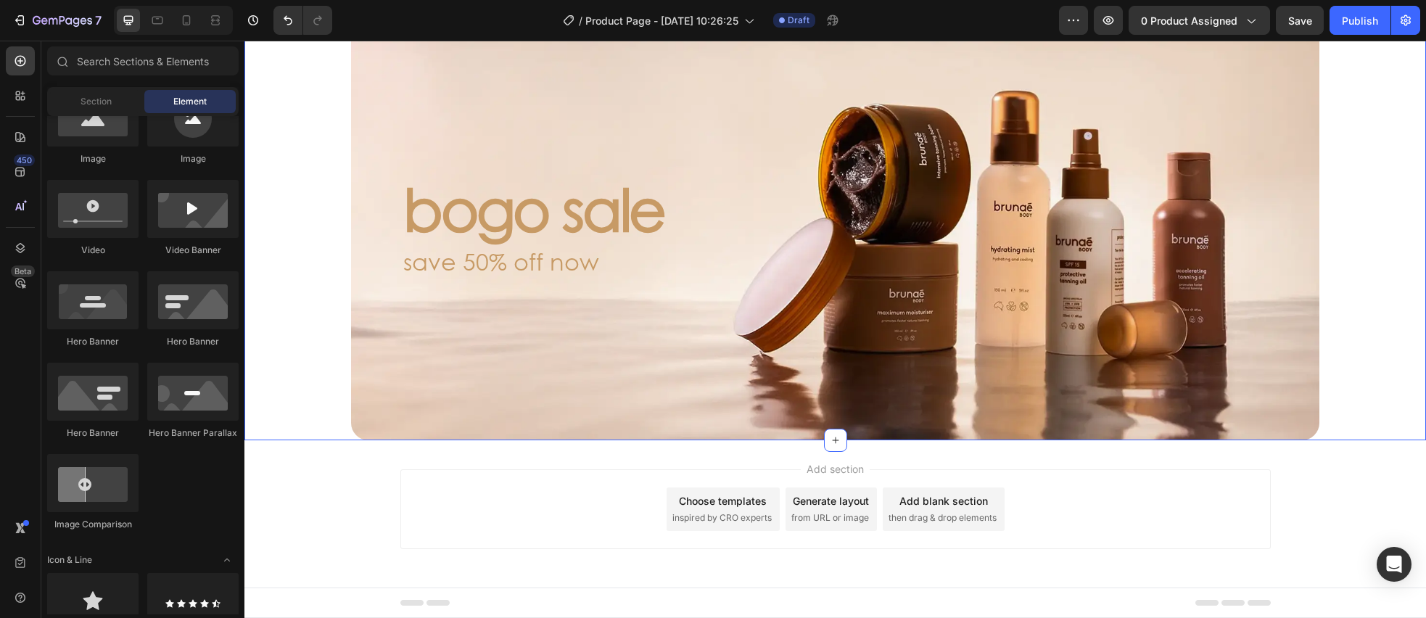
click at [314, 379] on div "bogo sale Heading save 50% off now Text Block Hero Banner" at bounding box center [835, 222] width 1109 height 436
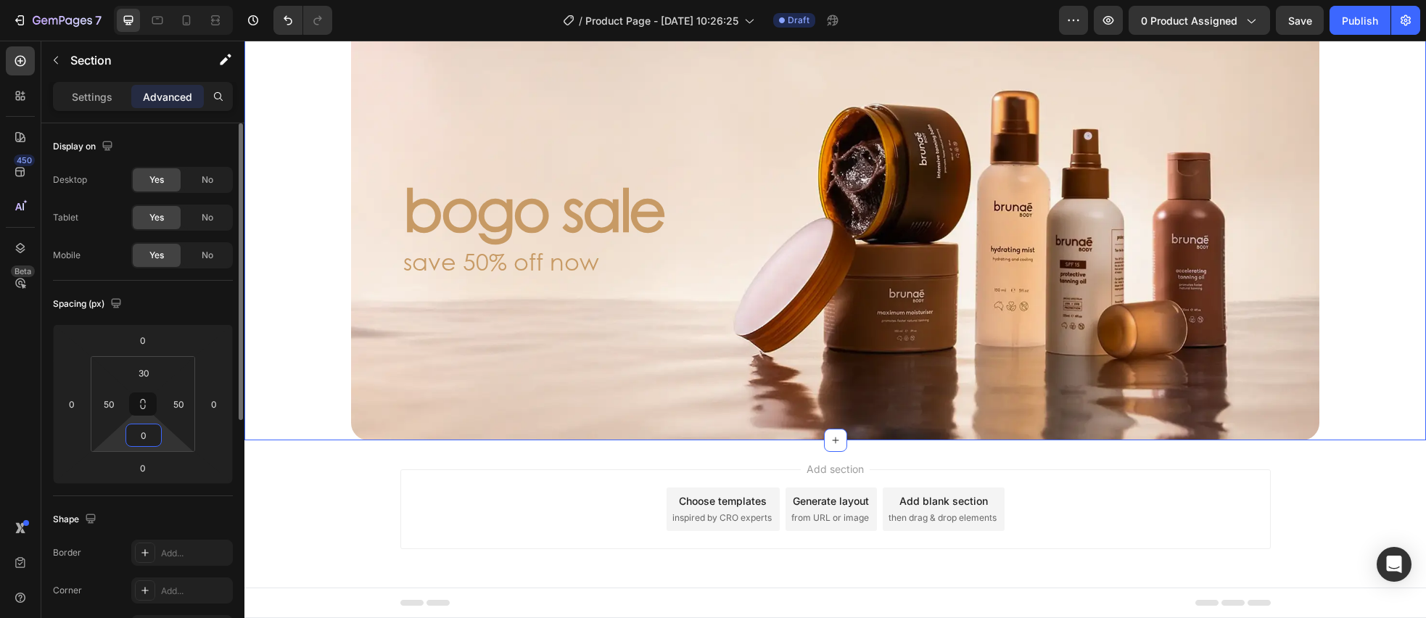
click at [156, 439] on input "0" at bounding box center [143, 435] width 29 height 22
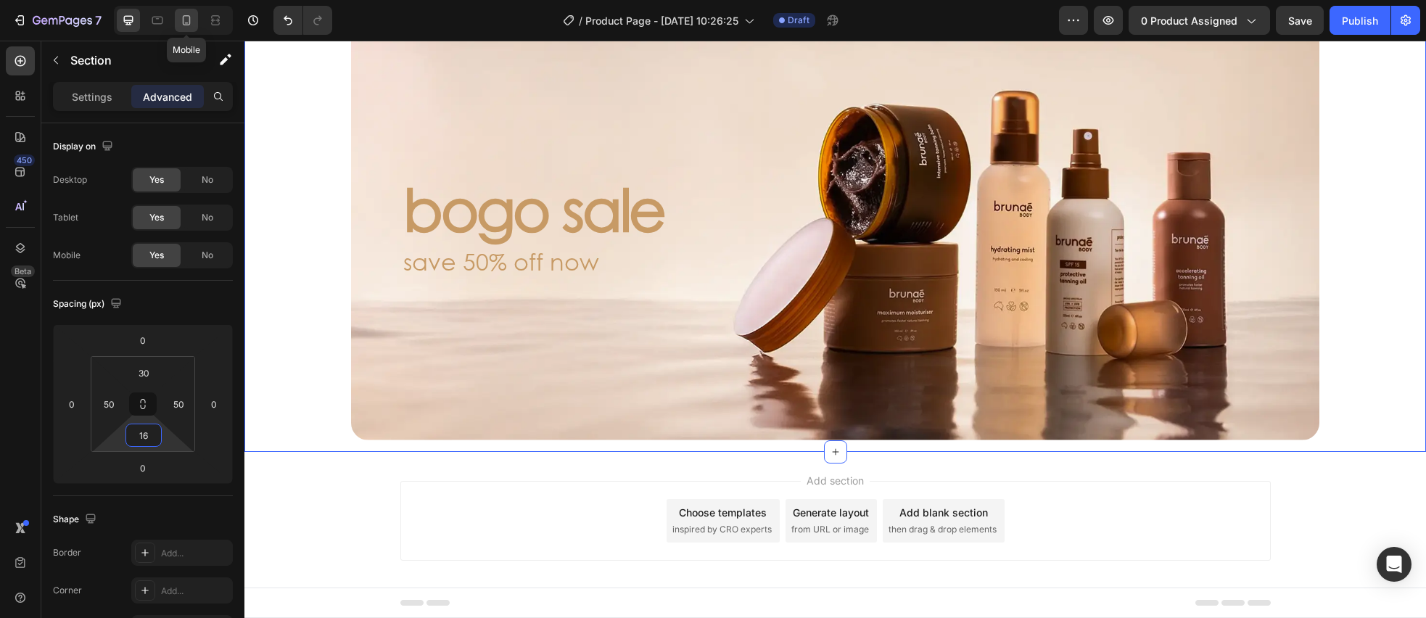
type input "16"
click at [183, 19] on icon at bounding box center [187, 20] width 8 height 10
type input "22"
type input "16"
type input "0"
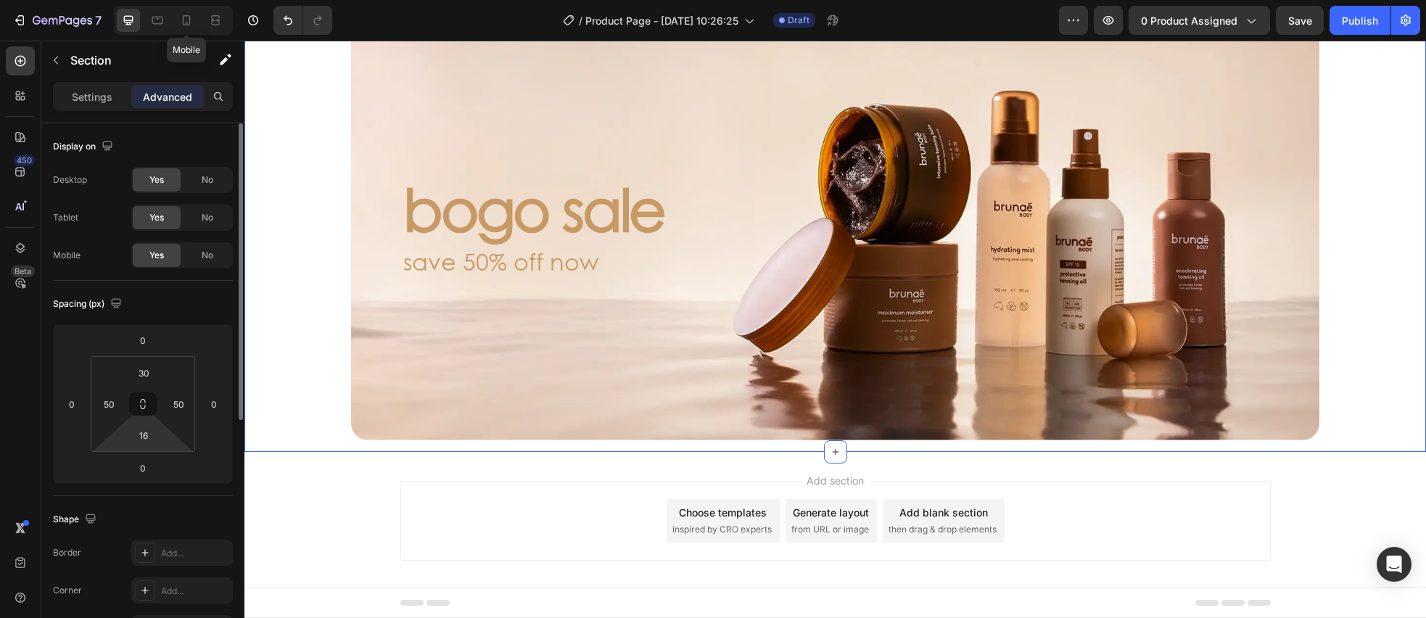
type input "16"
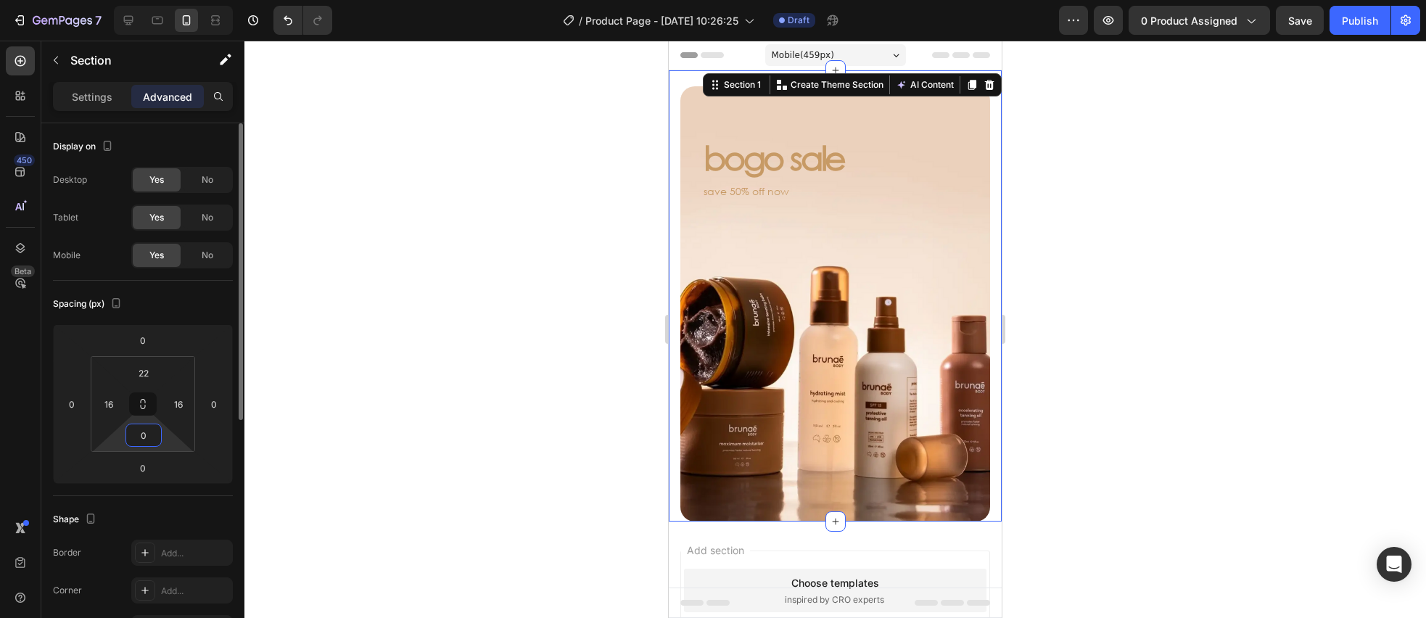
click at [149, 440] on input "0" at bounding box center [143, 435] width 29 height 22
type input "21"
click at [404, 342] on div at bounding box center [834, 329] width 1181 height 577
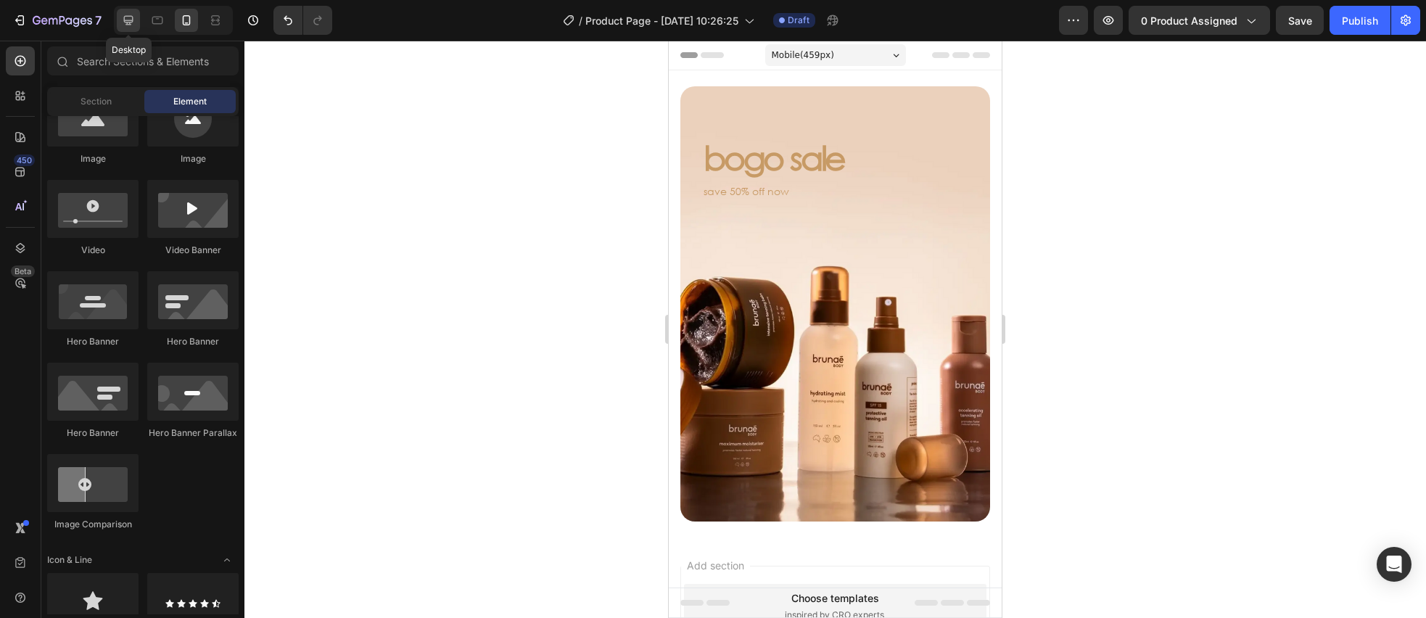
click at [125, 23] on icon at bounding box center [128, 20] width 15 height 15
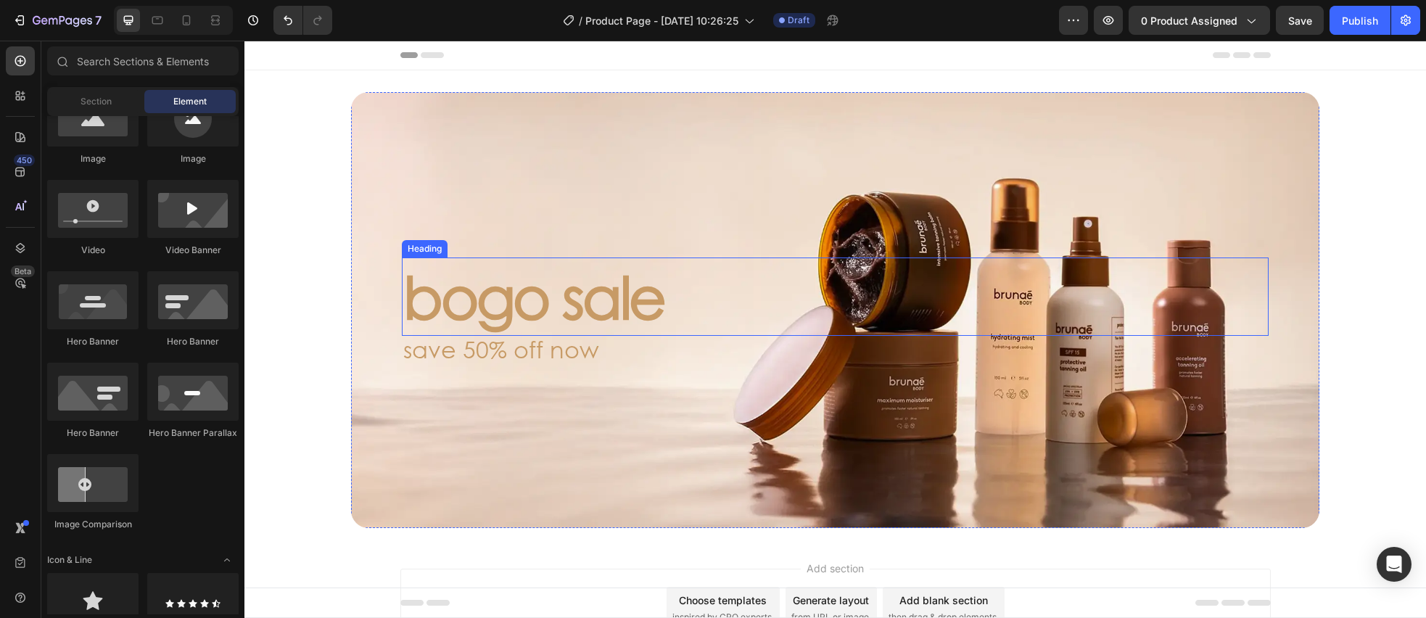
click at [495, 293] on p "bogo sale" at bounding box center [835, 296] width 864 height 75
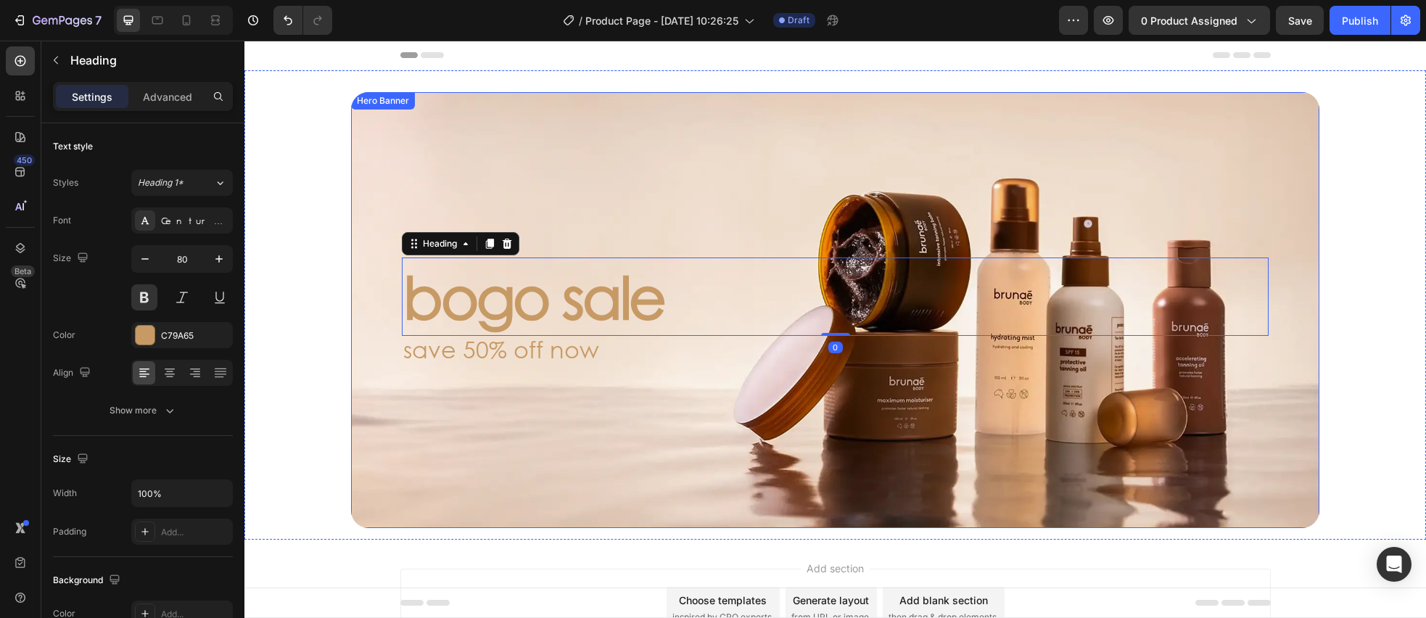
click at [386, 212] on div "Background Image" at bounding box center [835, 310] width 968 height 436
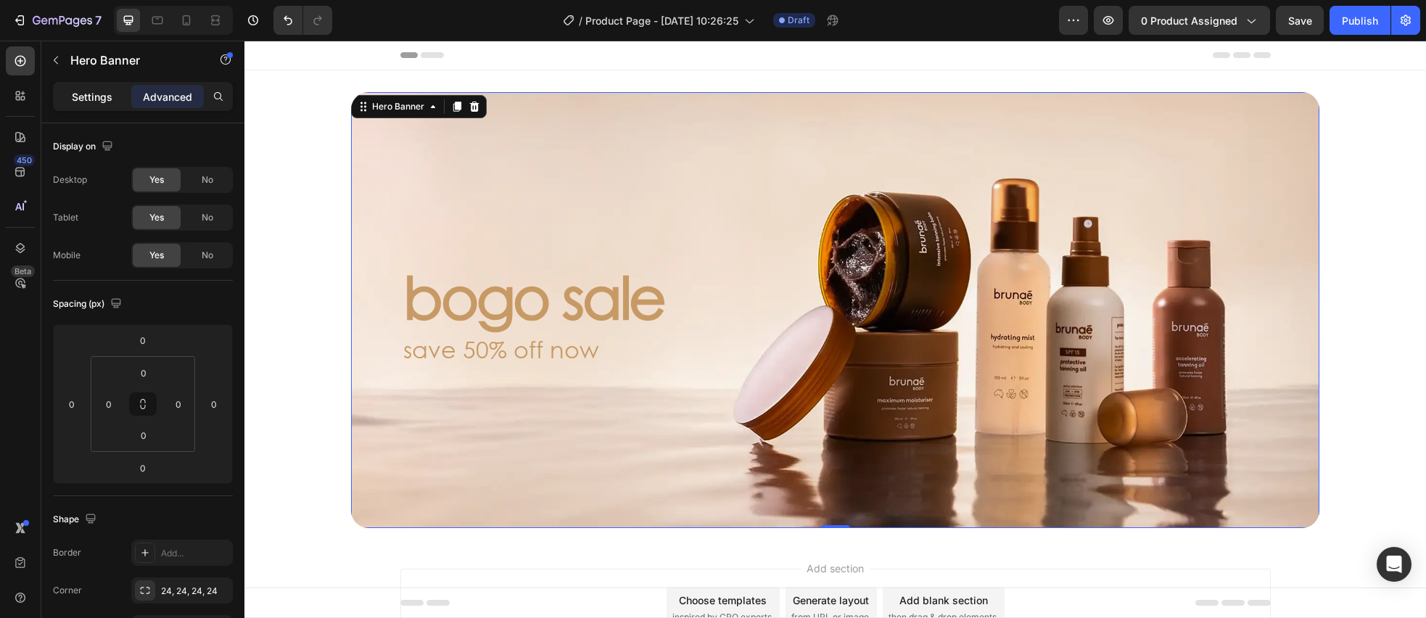
click at [75, 99] on p "Settings" at bounding box center [92, 96] width 41 height 15
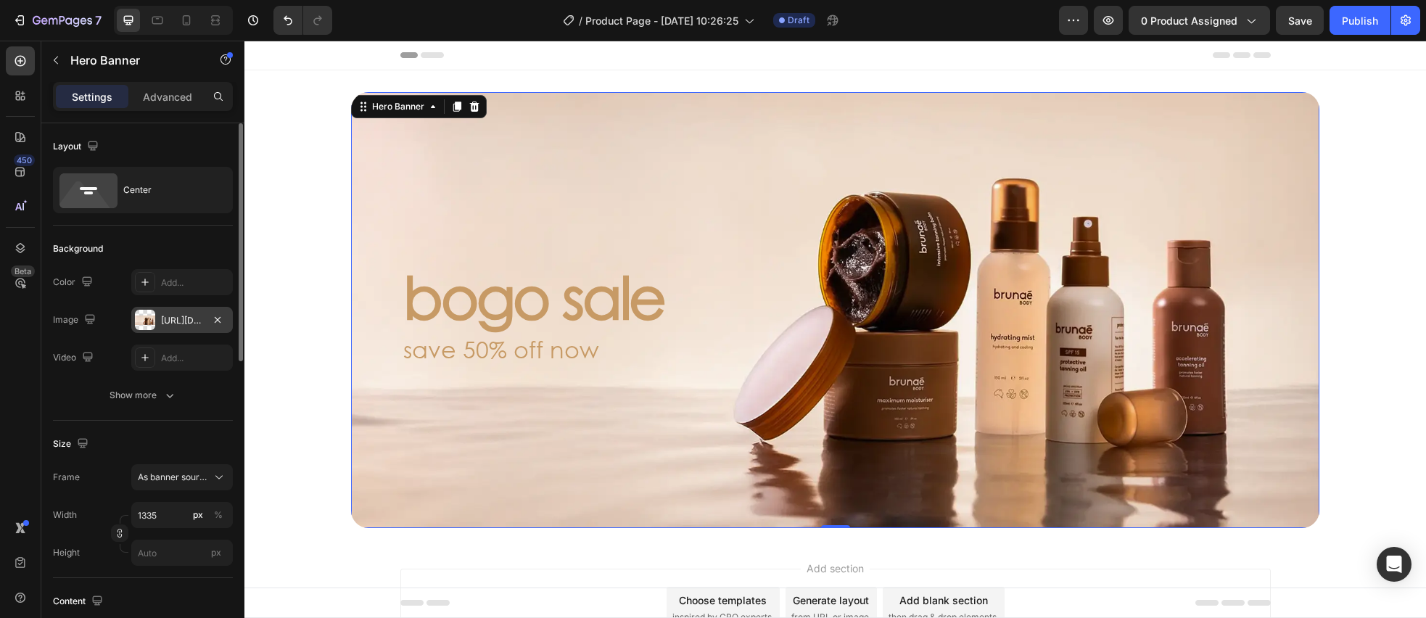
click at [169, 323] on div "[URL][DOMAIN_NAME]" at bounding box center [182, 320] width 42 height 13
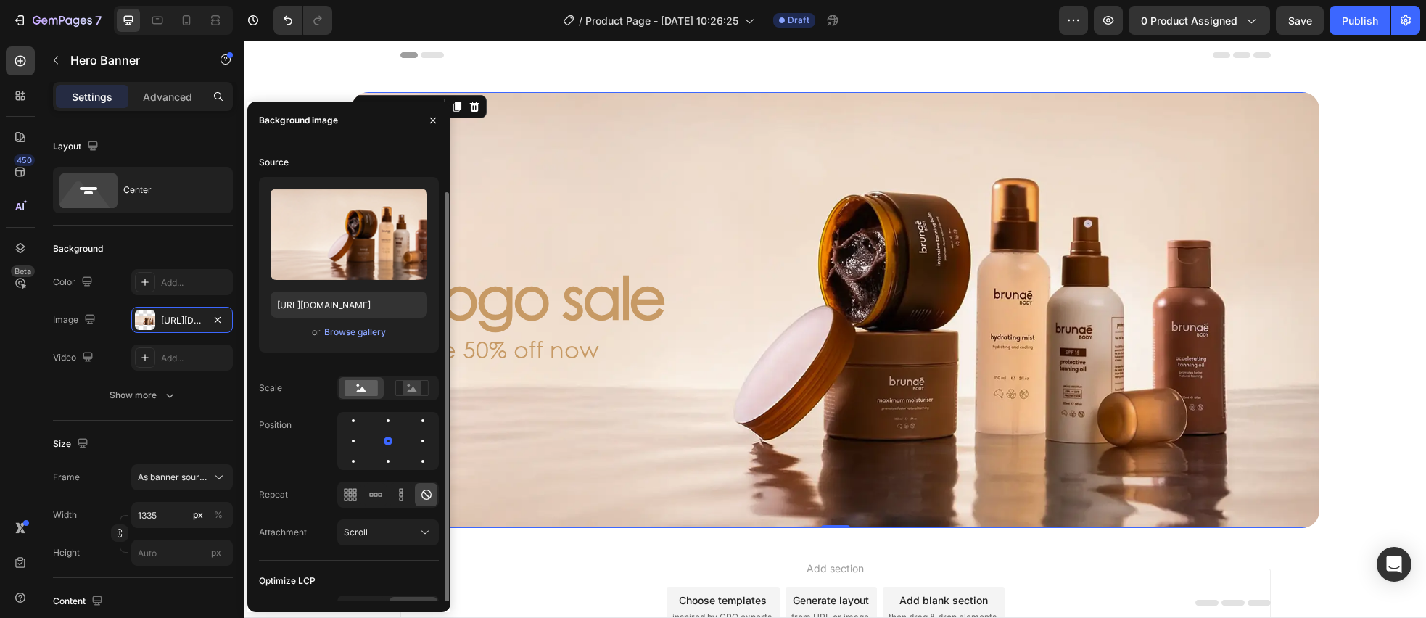
scroll to position [21, 0]
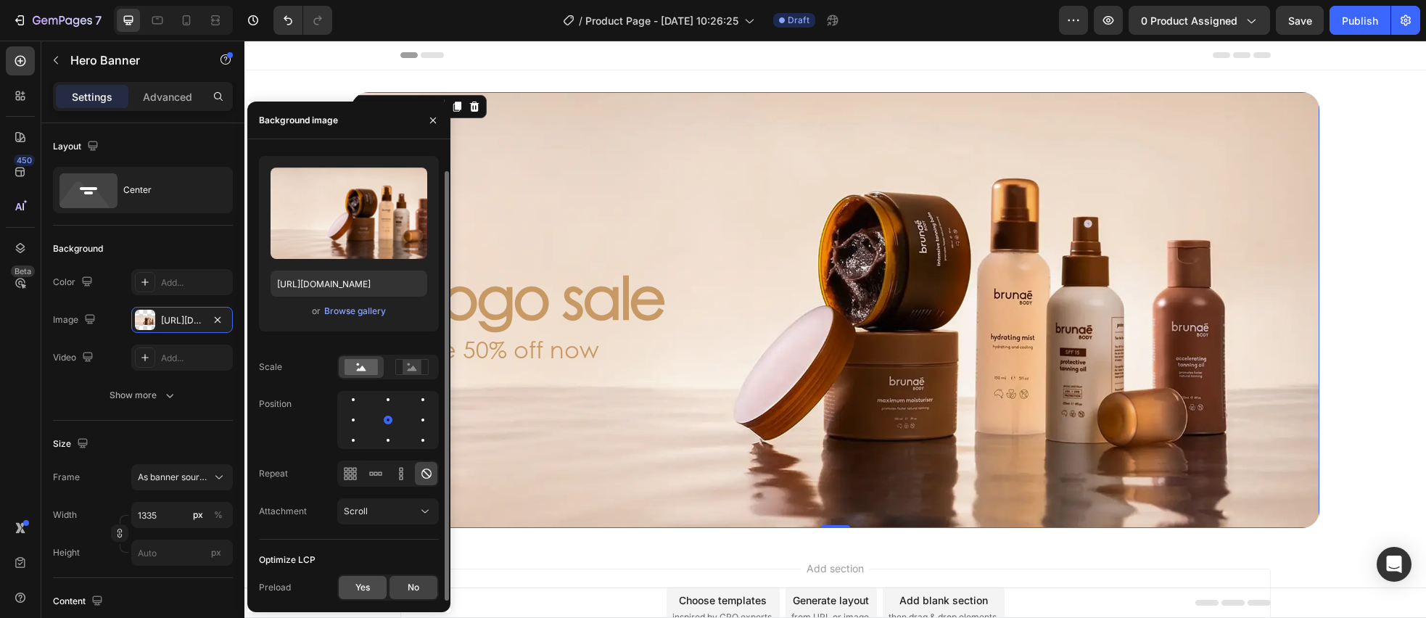
click at [358, 583] on span "Yes" at bounding box center [362, 587] width 15 height 13
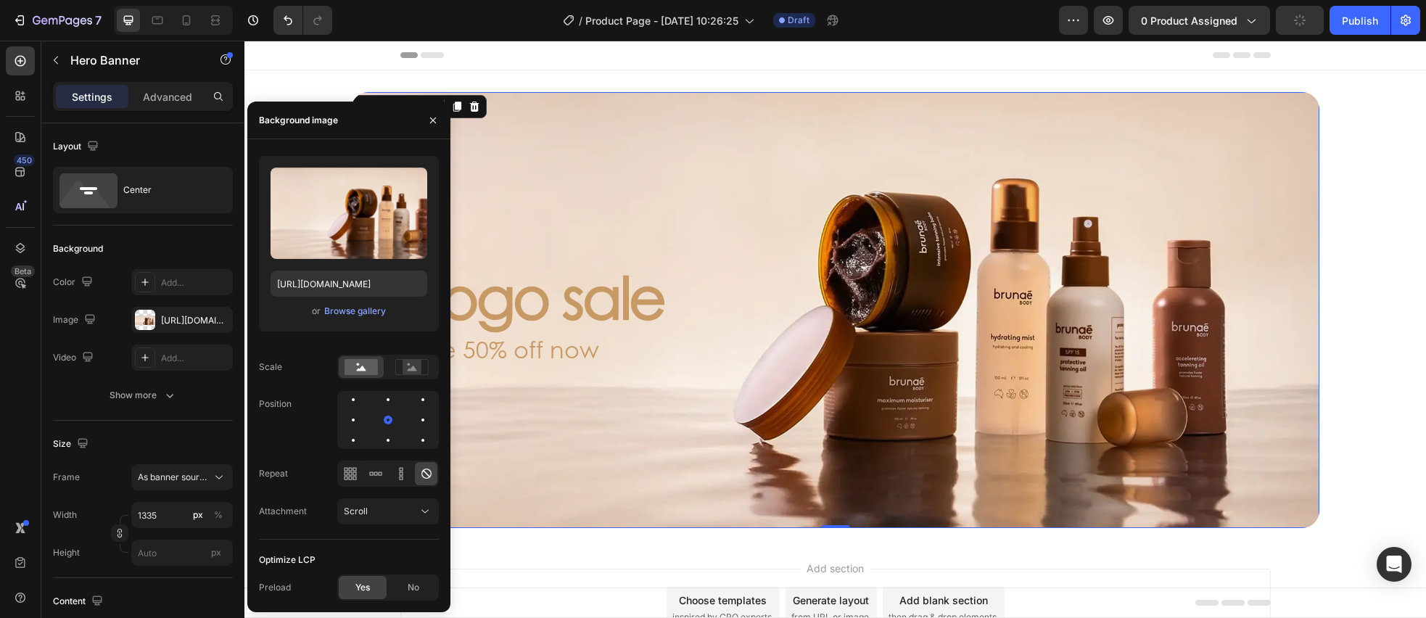
click at [602, 386] on div "Background Image" at bounding box center [835, 310] width 968 height 436
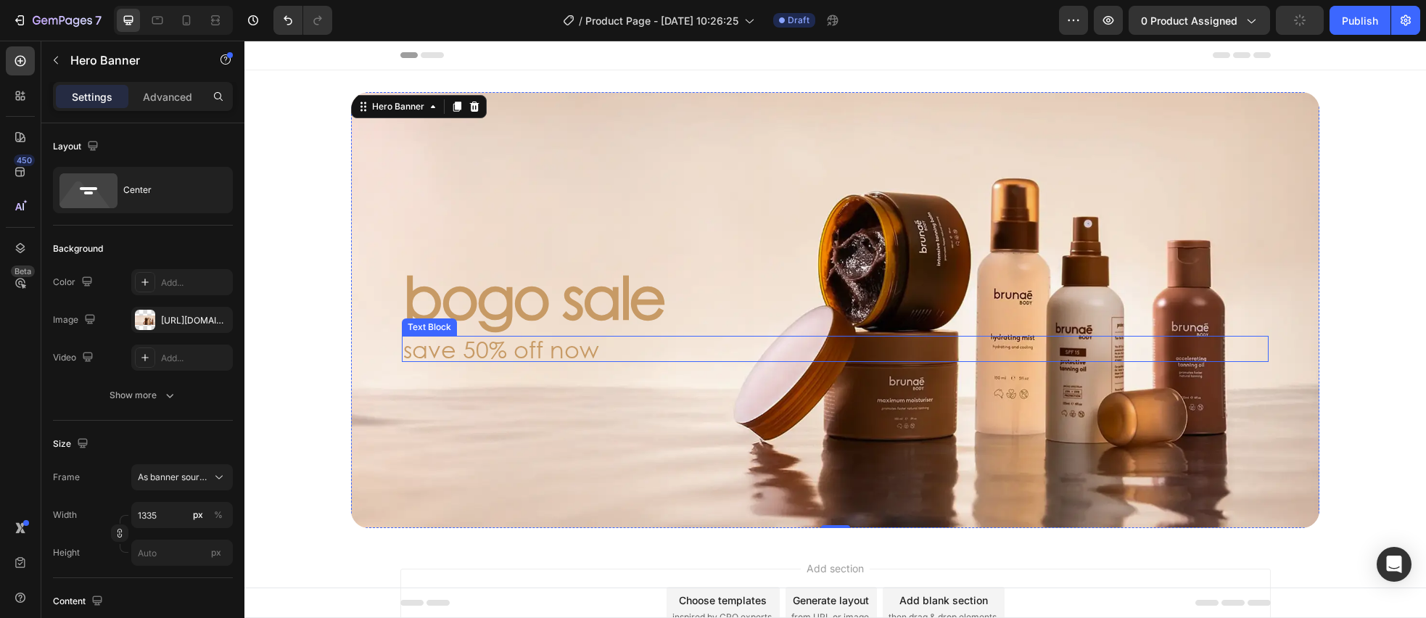
click at [511, 356] on p "save 50% off now" at bounding box center [835, 348] width 864 height 23
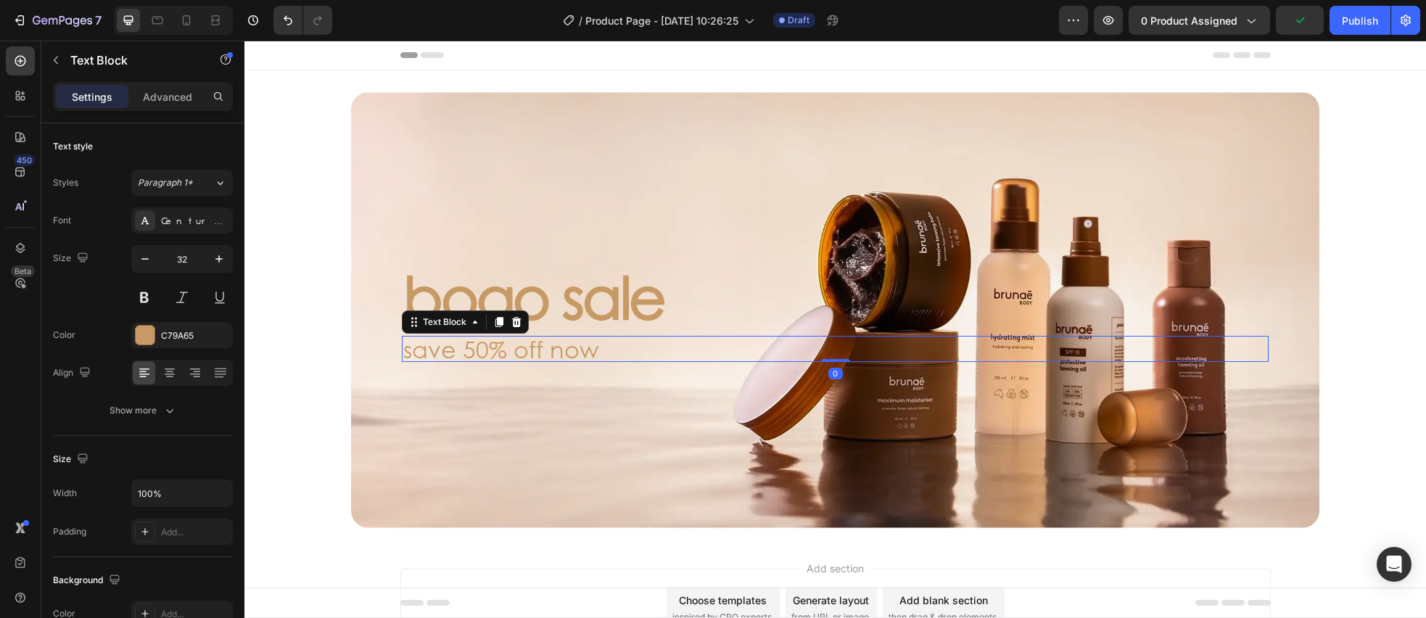
drag, startPoint x: 497, startPoint y: 317, endPoint x: 572, endPoint y: 309, distance: 75.1
click at [497, 317] on icon at bounding box center [499, 322] width 8 height 10
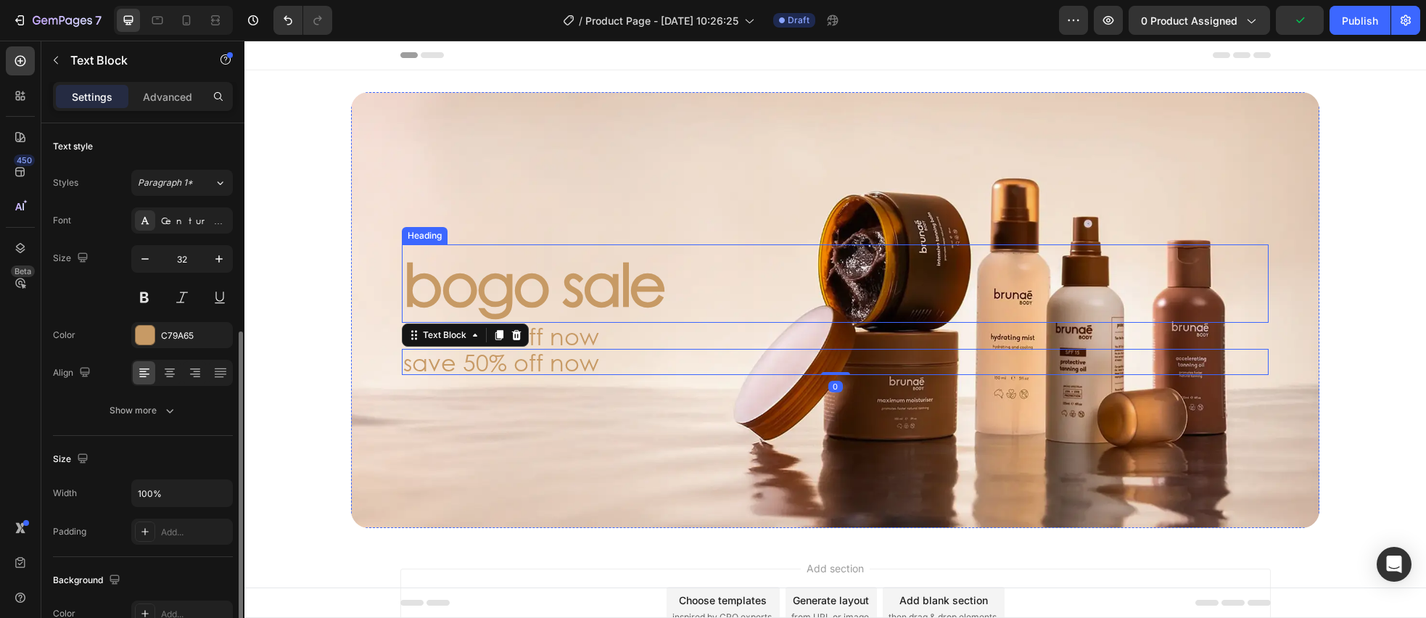
scroll to position [128, 0]
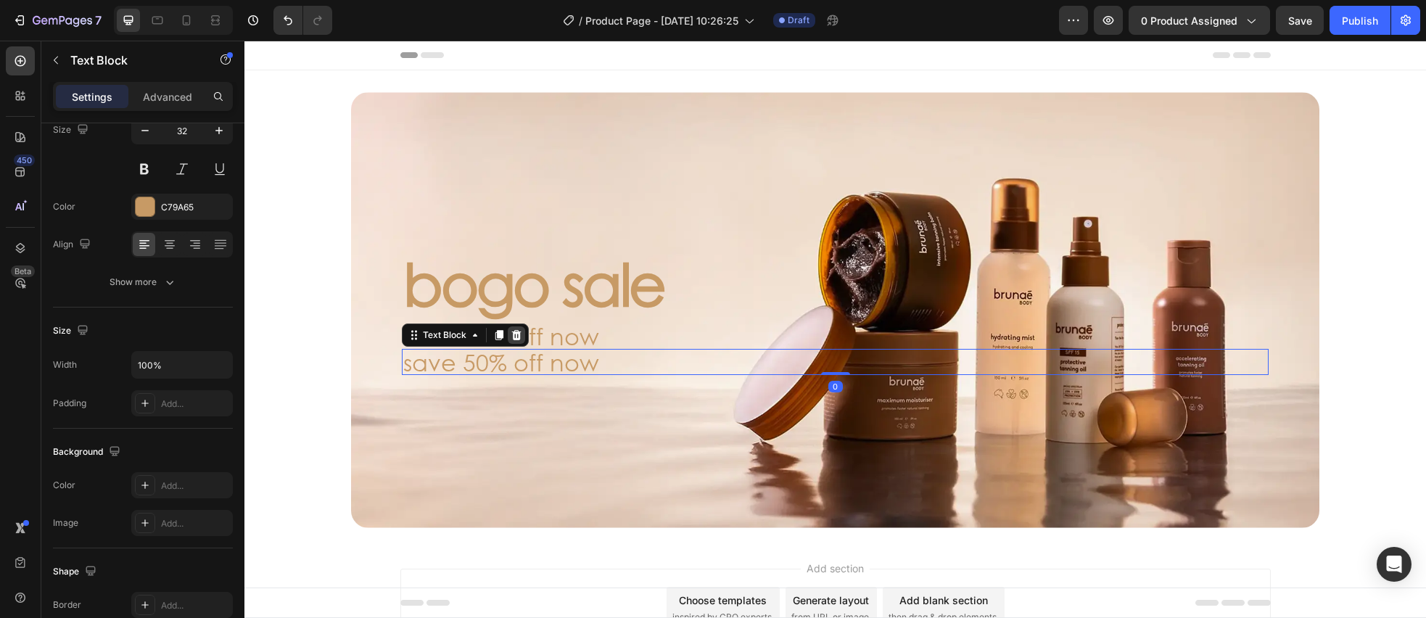
click at [514, 331] on icon at bounding box center [516, 335] width 9 height 10
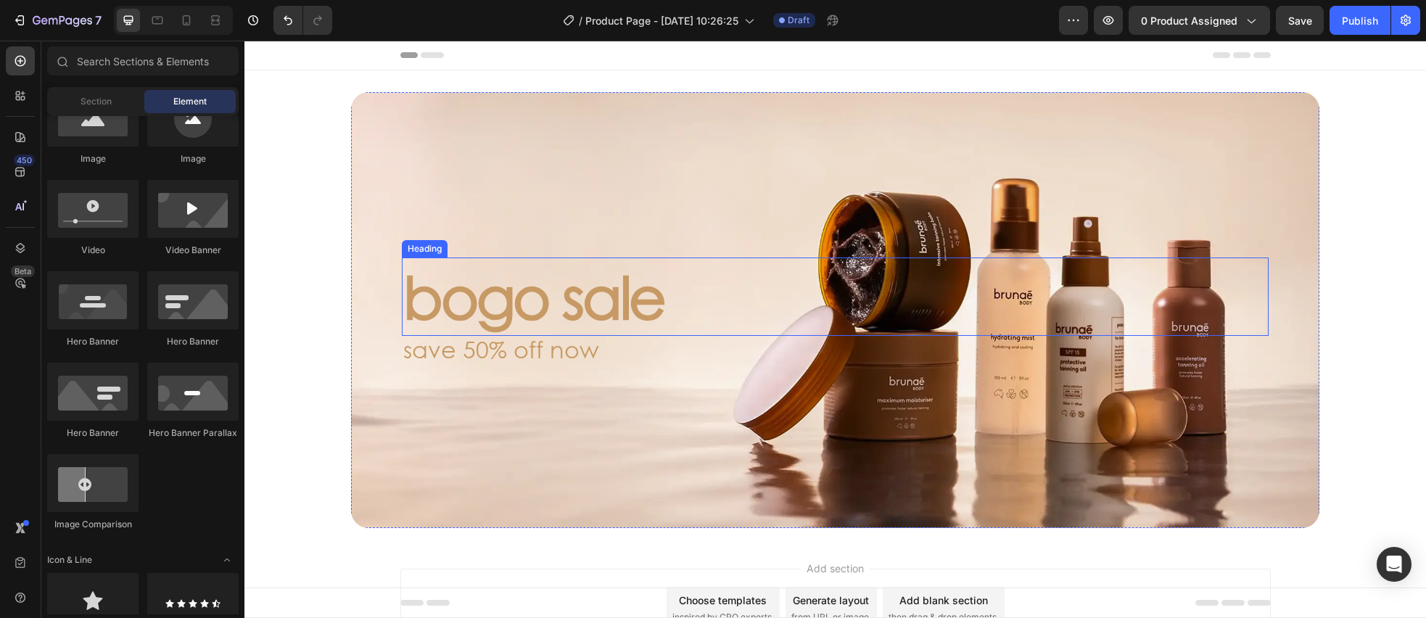
click at [549, 301] on p "bogo sale" at bounding box center [835, 296] width 864 height 75
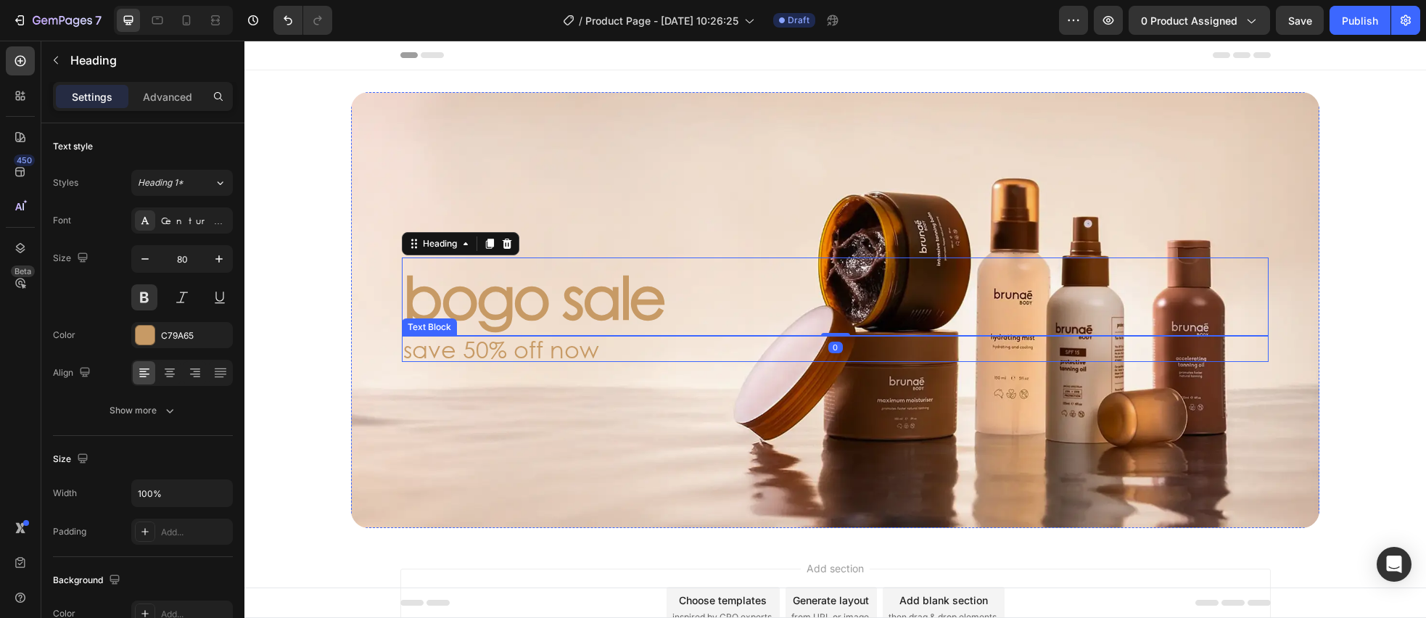
click at [602, 347] on p "save 50% off now" at bounding box center [835, 348] width 864 height 23
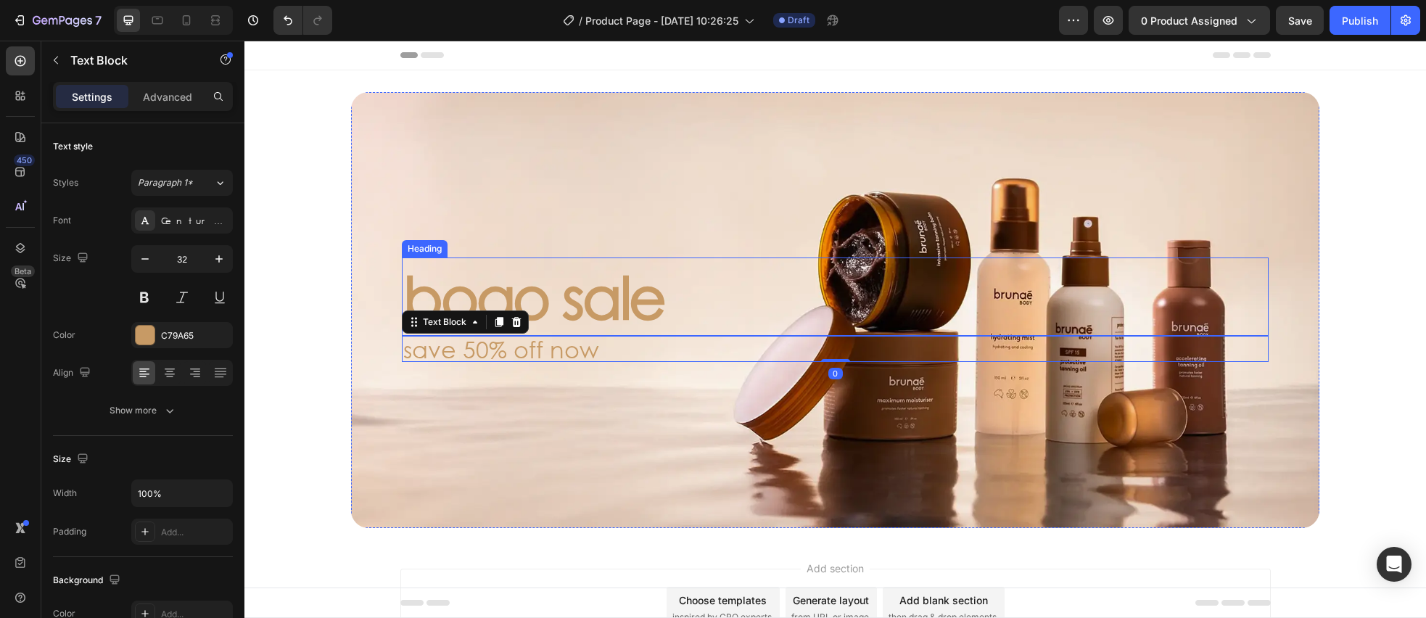
click at [608, 305] on p "bogo sale" at bounding box center [835, 296] width 864 height 75
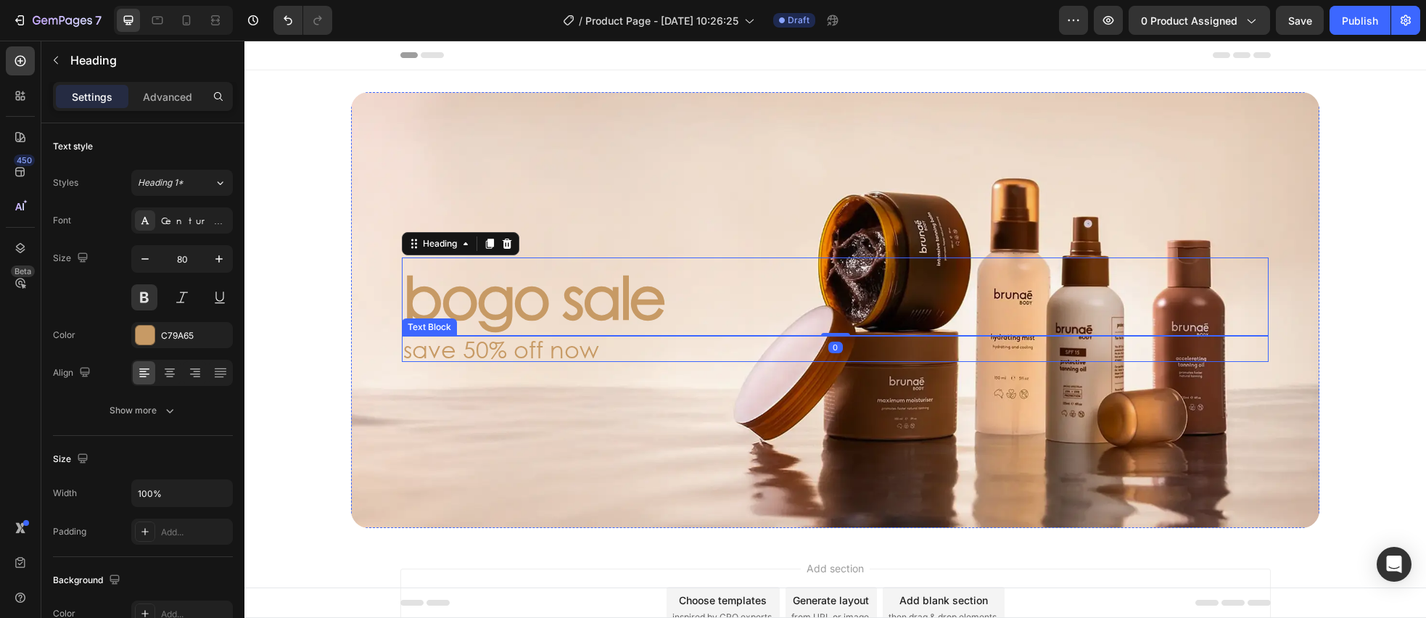
click at [631, 352] on p "save 50% off now" at bounding box center [835, 348] width 864 height 23
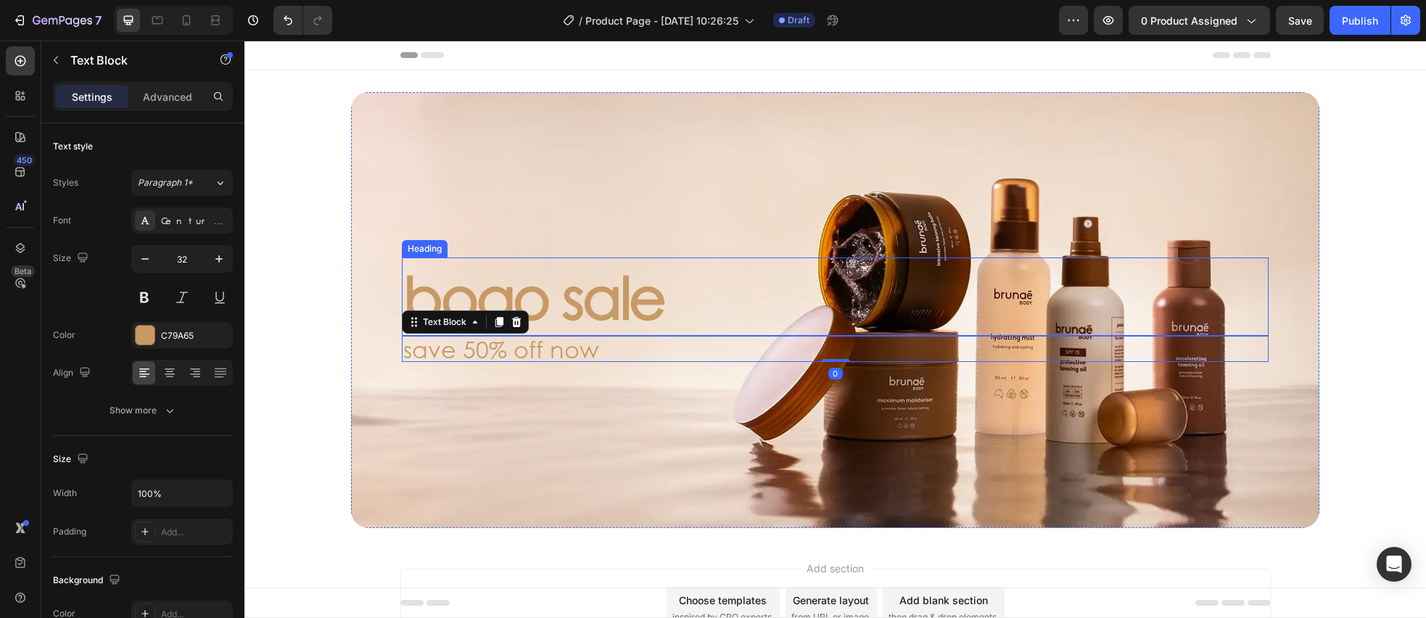
click at [606, 295] on p "bogo sale" at bounding box center [835, 296] width 864 height 75
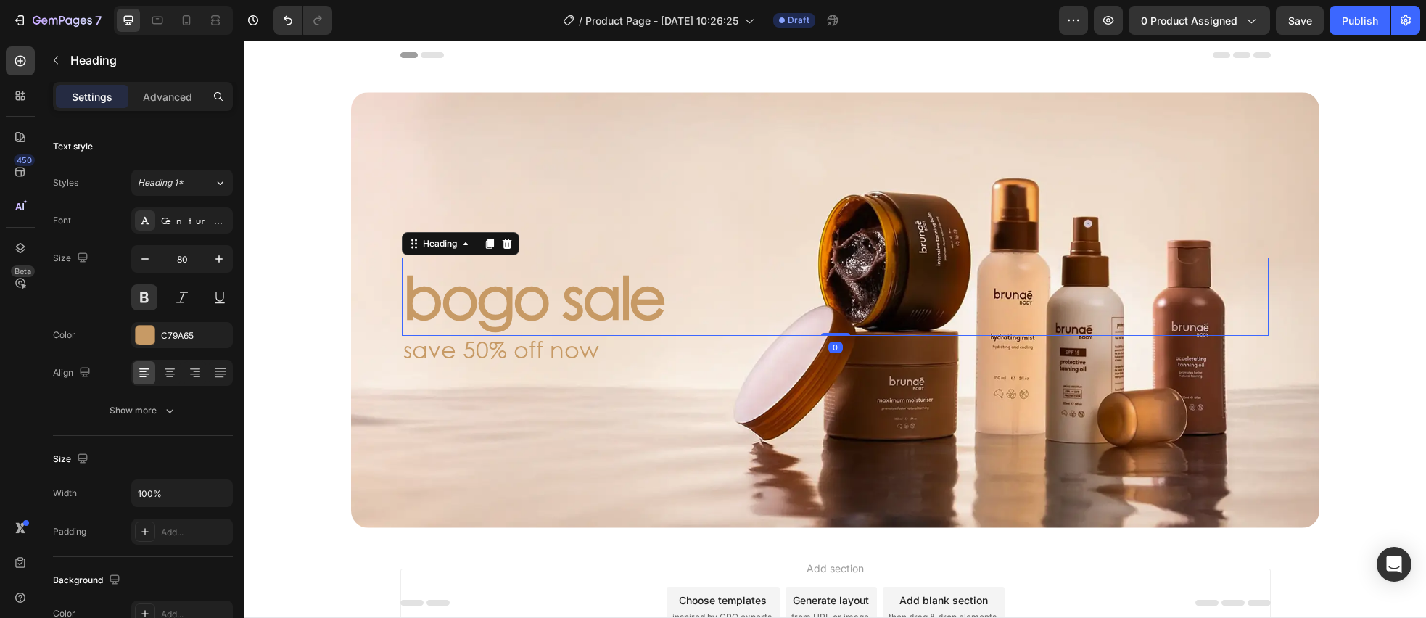
drag, startPoint x: 479, startPoint y: 312, endPoint x: 460, endPoint y: 294, distance: 25.7
click at [574, 297] on p "bogo sale" at bounding box center [835, 296] width 864 height 75
click at [623, 299] on p "bogo sale" at bounding box center [835, 296] width 864 height 75
click at [674, 299] on p "bogo sale" at bounding box center [835, 296] width 864 height 75
click at [611, 351] on p "save 50% off now" at bounding box center [835, 348] width 864 height 23
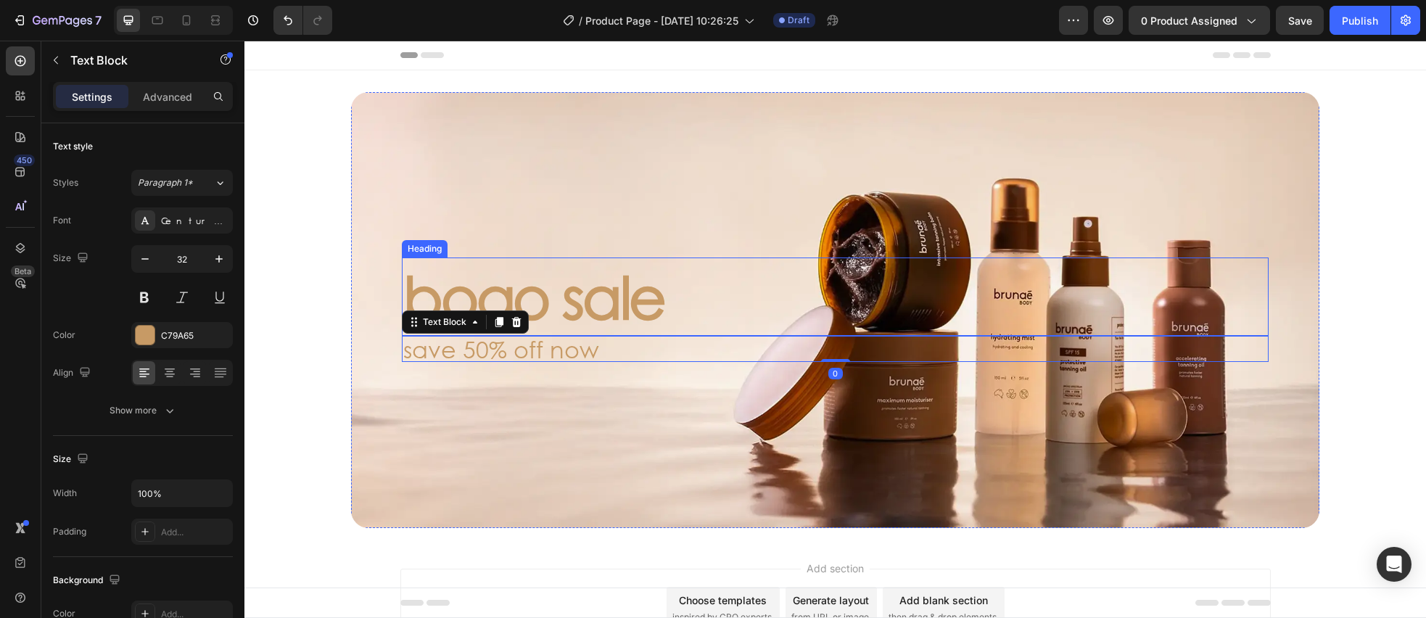
click at [569, 311] on p "bogo sale" at bounding box center [835, 296] width 864 height 75
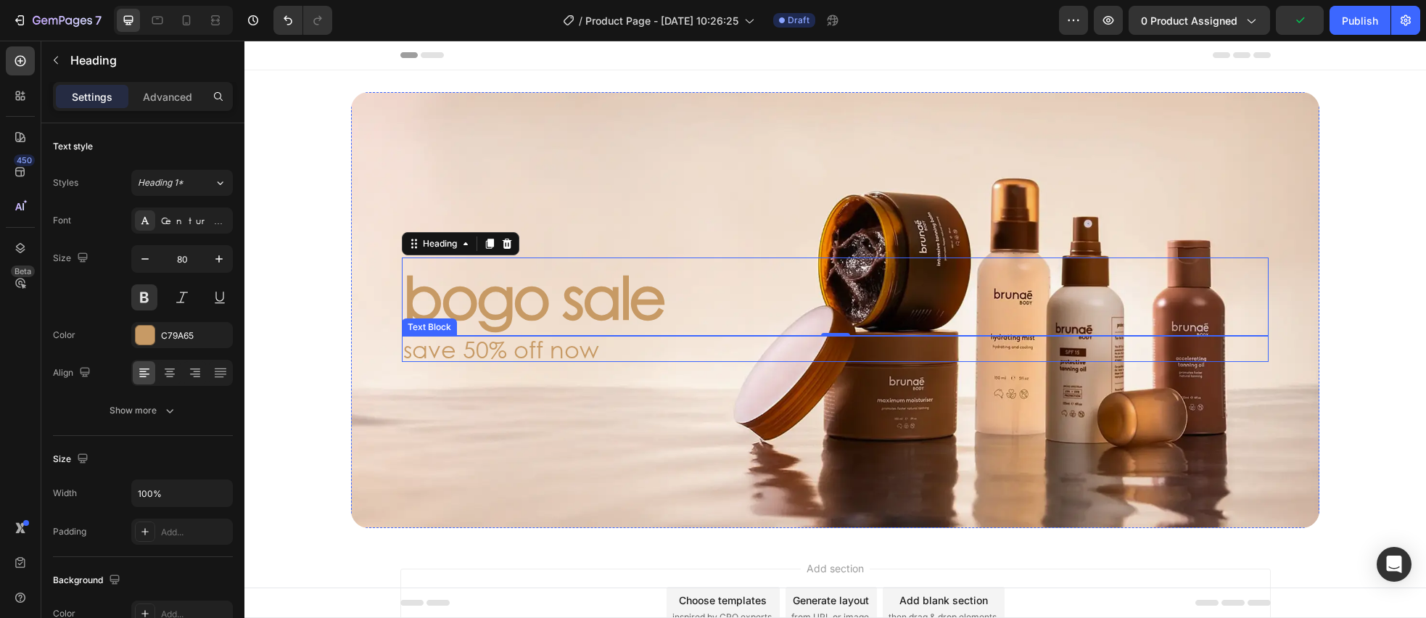
click at [478, 345] on p "save 50% off now" at bounding box center [835, 348] width 864 height 23
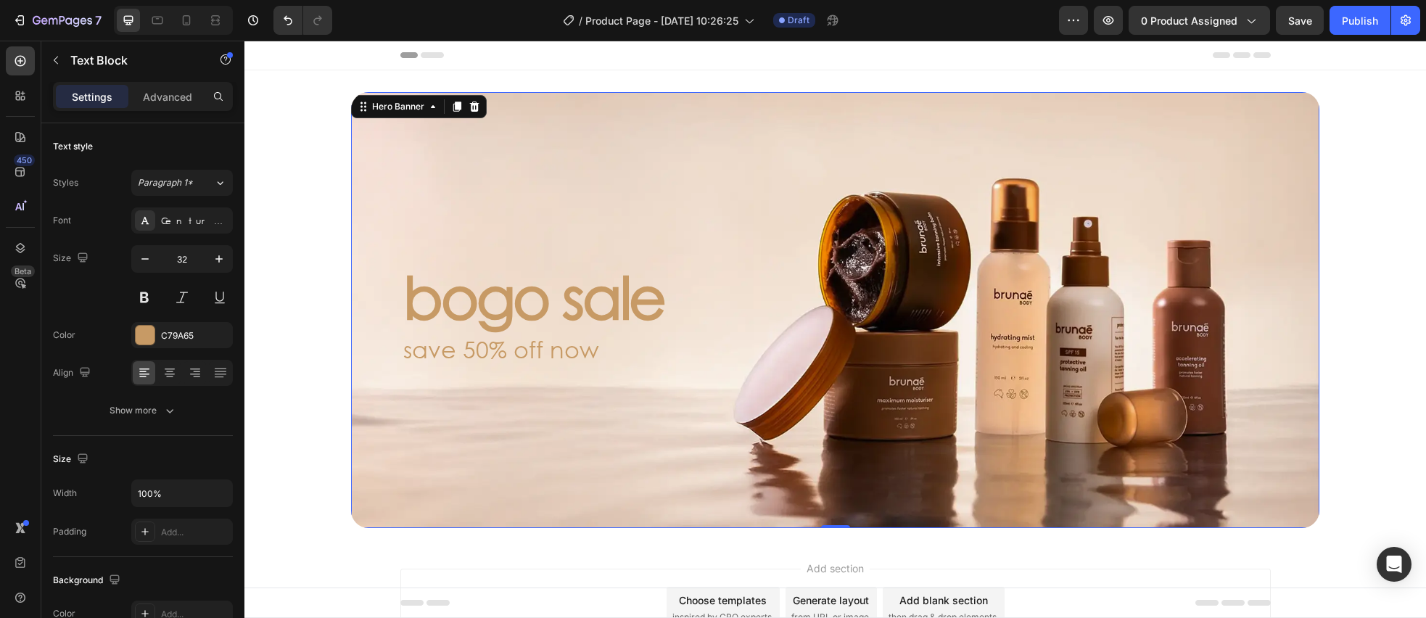
click at [687, 460] on div "Background Image" at bounding box center [835, 310] width 968 height 436
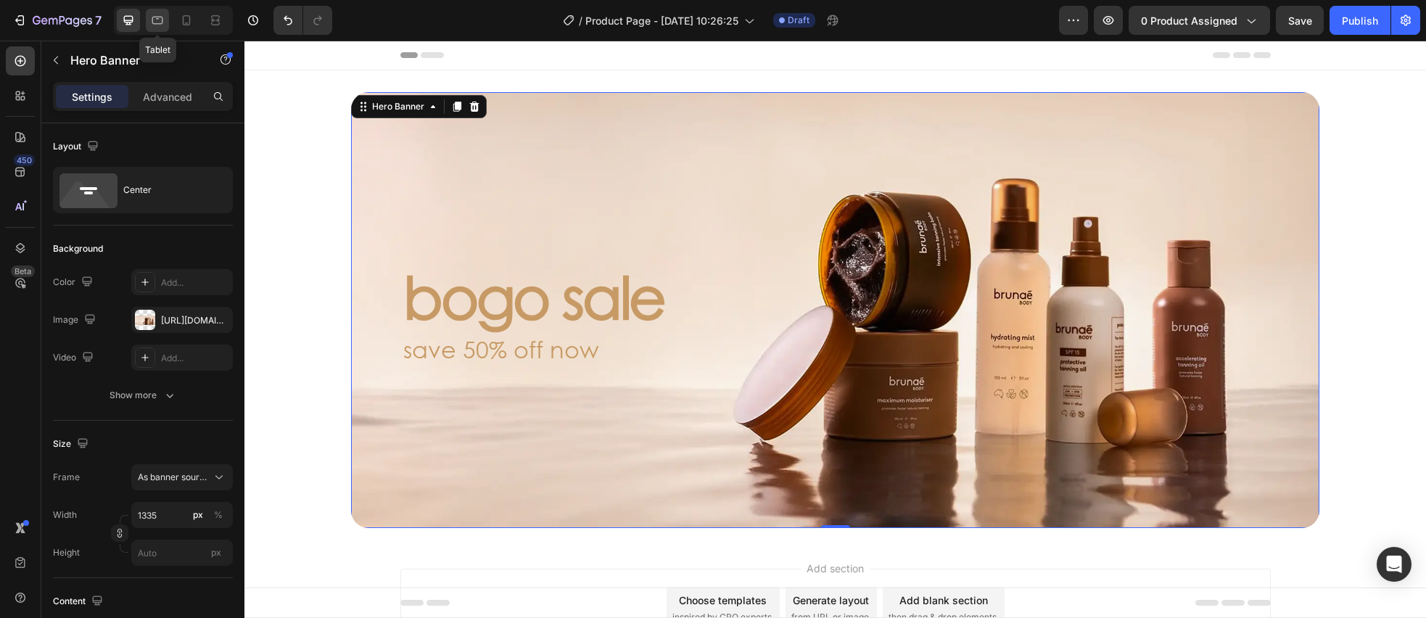
click at [149, 17] on div at bounding box center [157, 20] width 23 height 23
type input "100%"
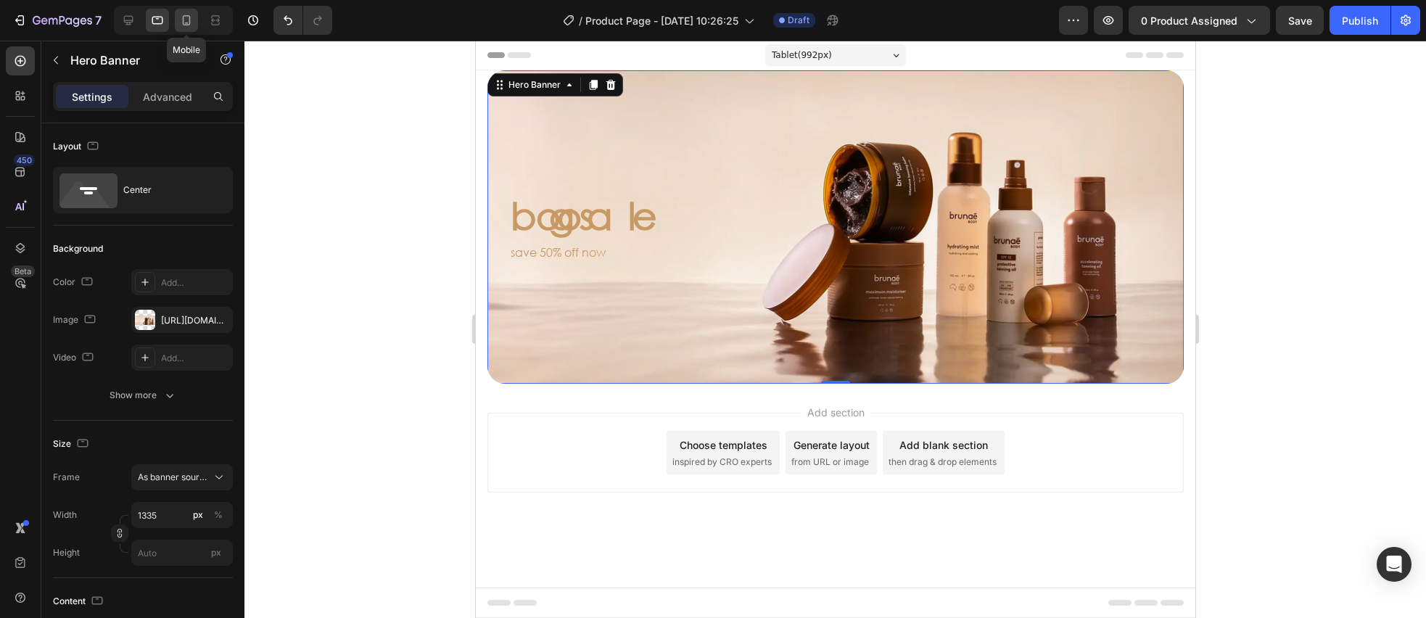
click at [189, 18] on icon at bounding box center [187, 20] width 8 height 10
type input "100"
type input "600"
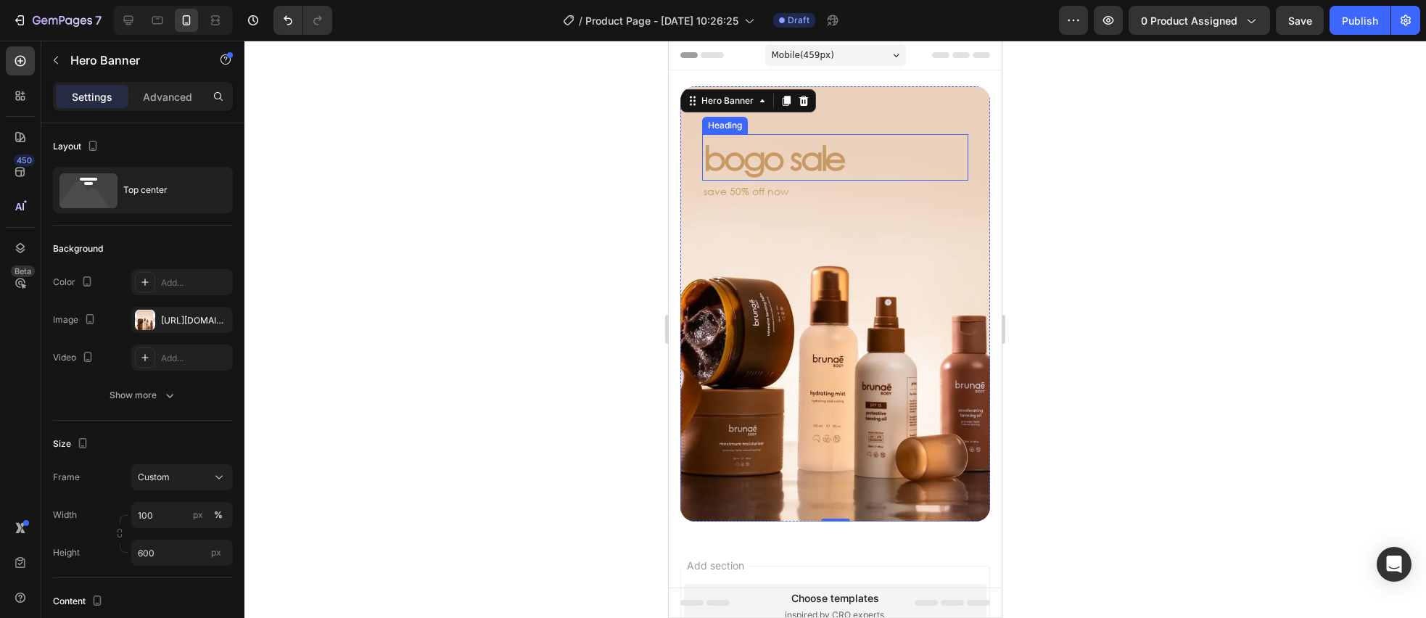
click at [816, 152] on p "bogo sale" at bounding box center [834, 158] width 263 height 44
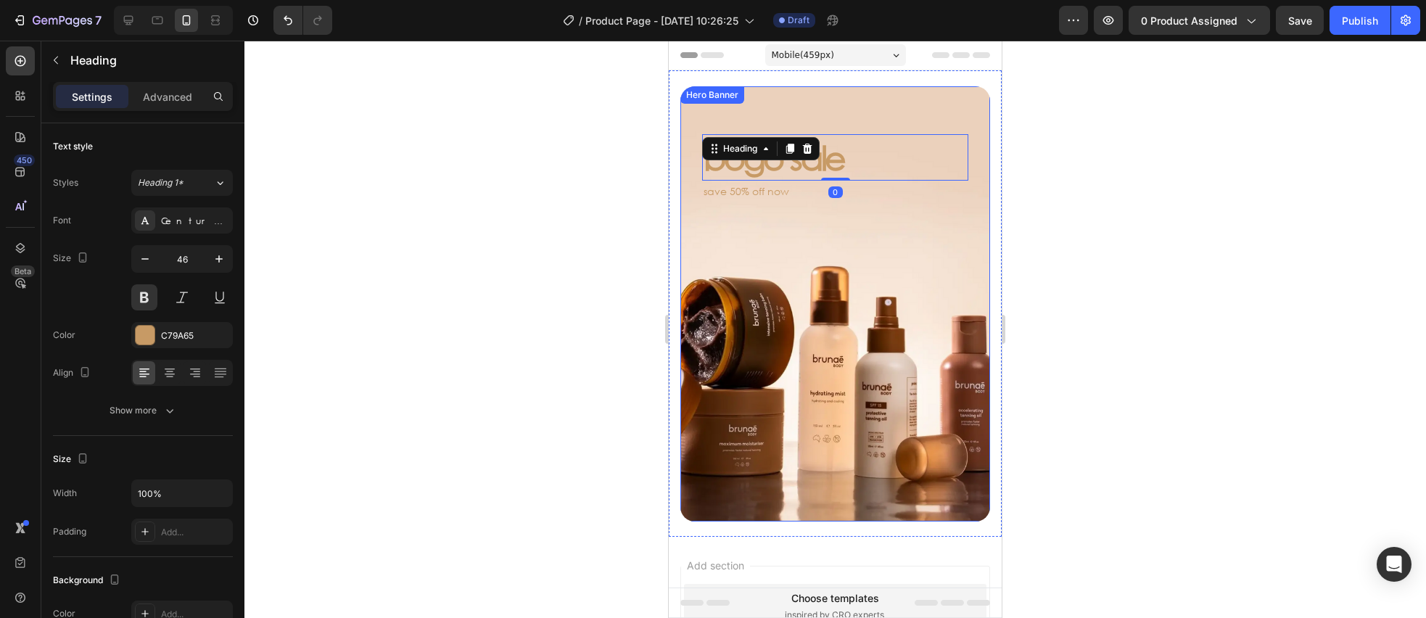
click at [735, 239] on div "Background Image" at bounding box center [835, 303] width 310 height 435
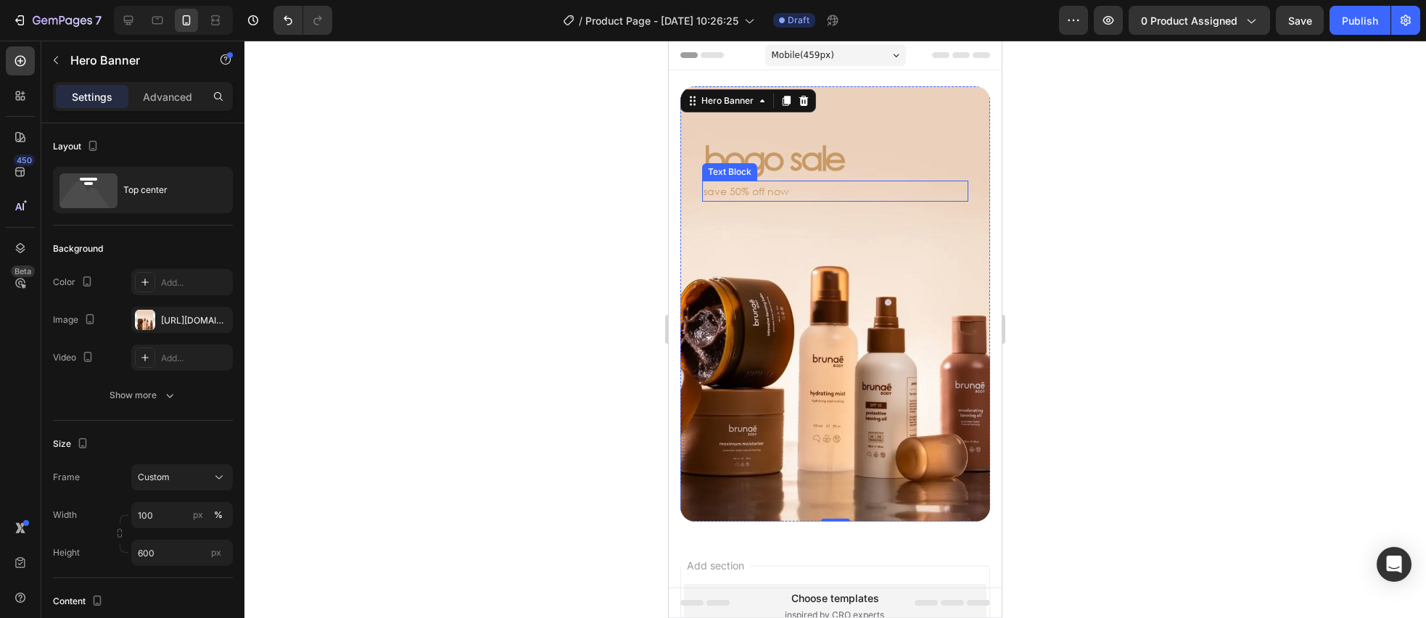
click at [737, 186] on p "save 50% off now" at bounding box center [834, 191] width 263 height 18
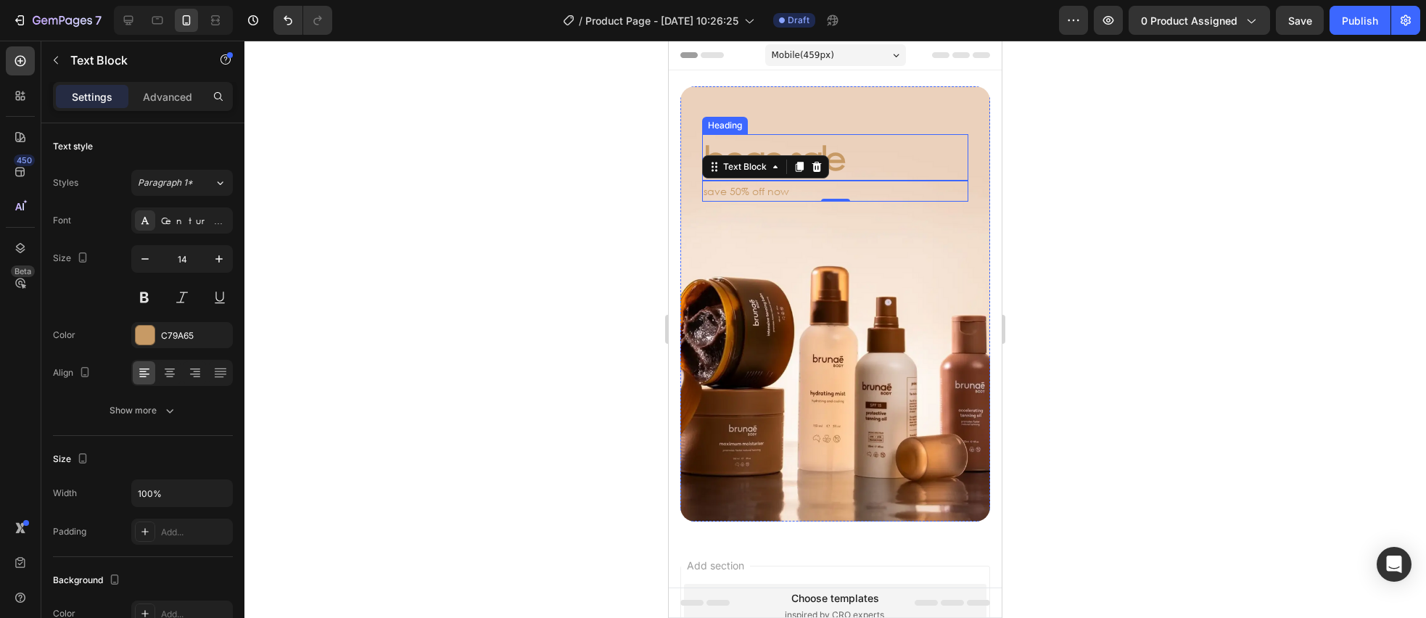
click at [859, 161] on p "bogo sale" at bounding box center [834, 158] width 263 height 44
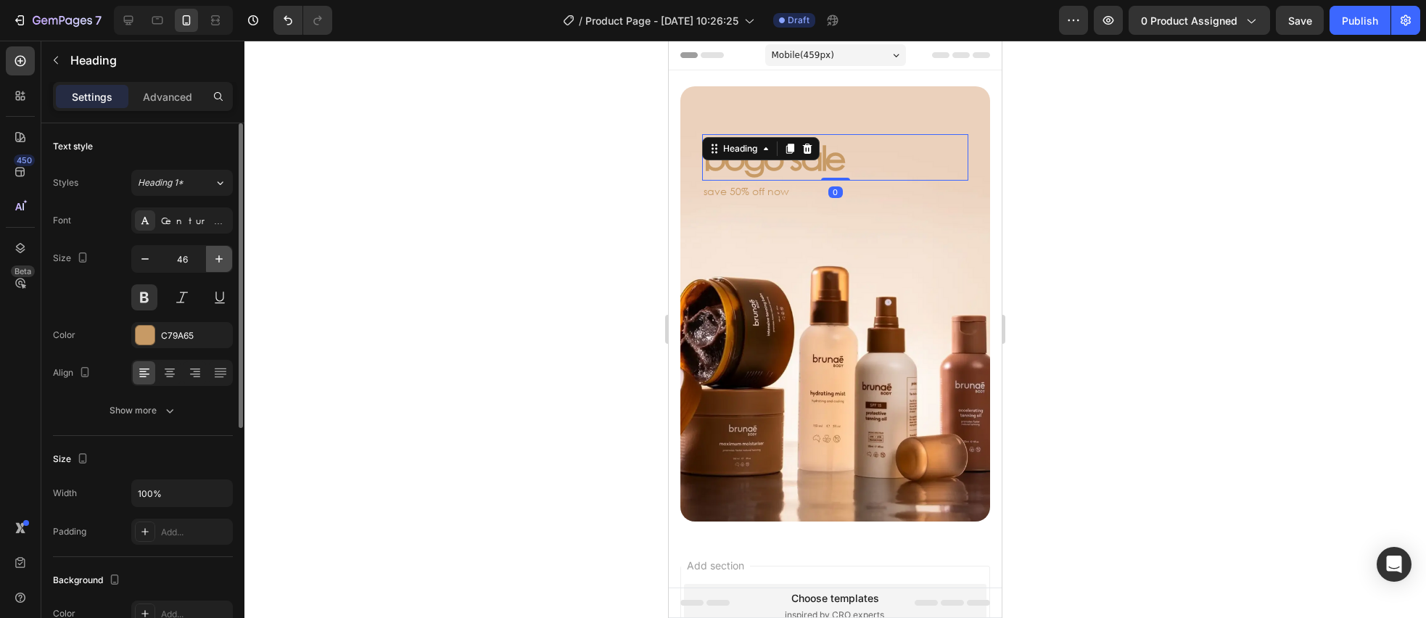
click at [224, 265] on icon "button" at bounding box center [219, 259] width 15 height 15
type input "48"
click at [173, 408] on icon "button" at bounding box center [169, 410] width 15 height 15
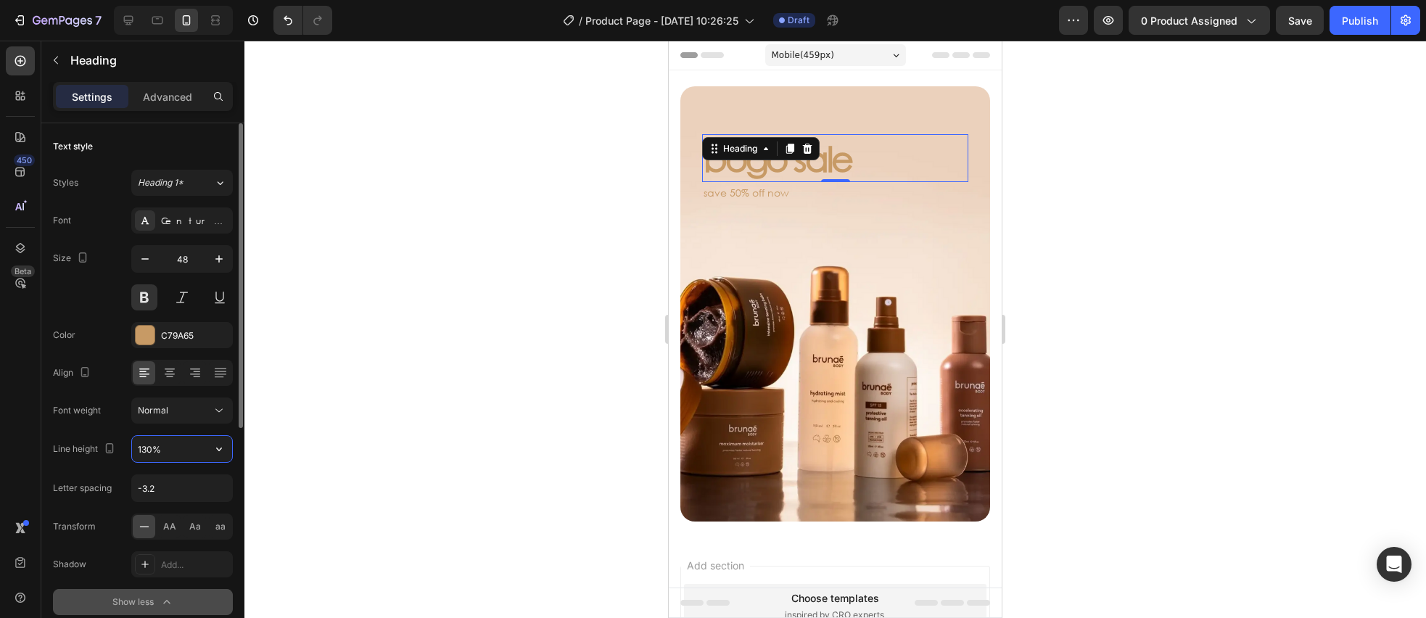
click at [171, 448] on input "130%" at bounding box center [182, 449] width 100 height 26
type input "110%"
click at [746, 183] on p "save 50% off now" at bounding box center [834, 186] width 263 height 18
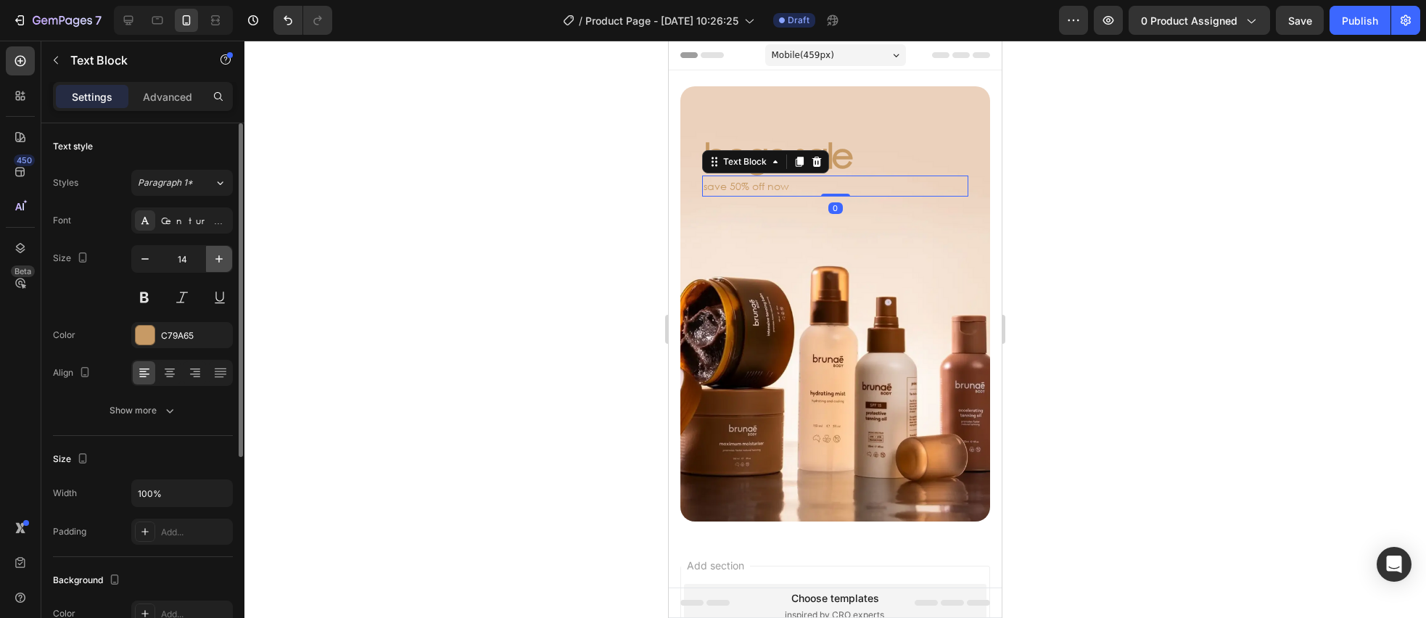
click at [218, 264] on icon "button" at bounding box center [219, 259] width 15 height 15
type input "16"
click at [174, 401] on button "Show more" at bounding box center [143, 410] width 180 height 26
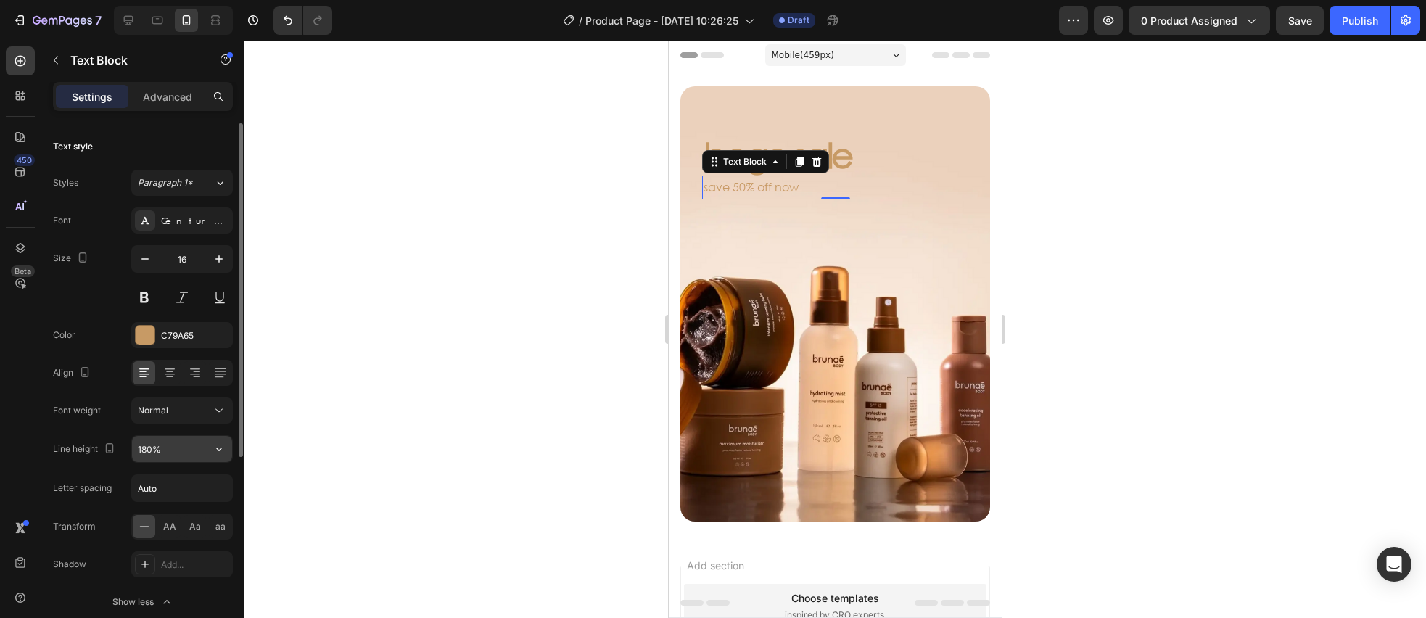
click at [202, 452] on input "180%" at bounding box center [182, 449] width 100 height 26
click at [213, 453] on icon "button" at bounding box center [219, 449] width 15 height 15
click at [186, 507] on p "120%" at bounding box center [178, 513] width 83 height 13
type input "120%"
click at [126, 16] on icon at bounding box center [128, 20] width 9 height 9
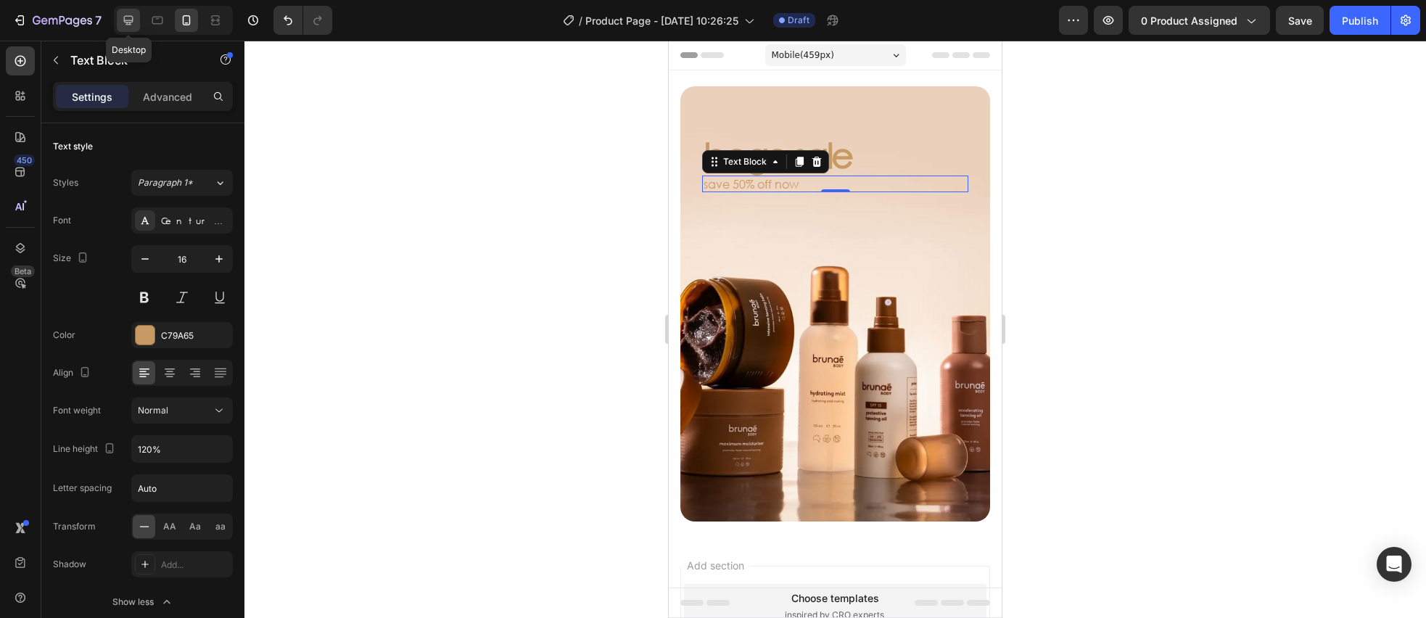
type input "32"
type input "100%"
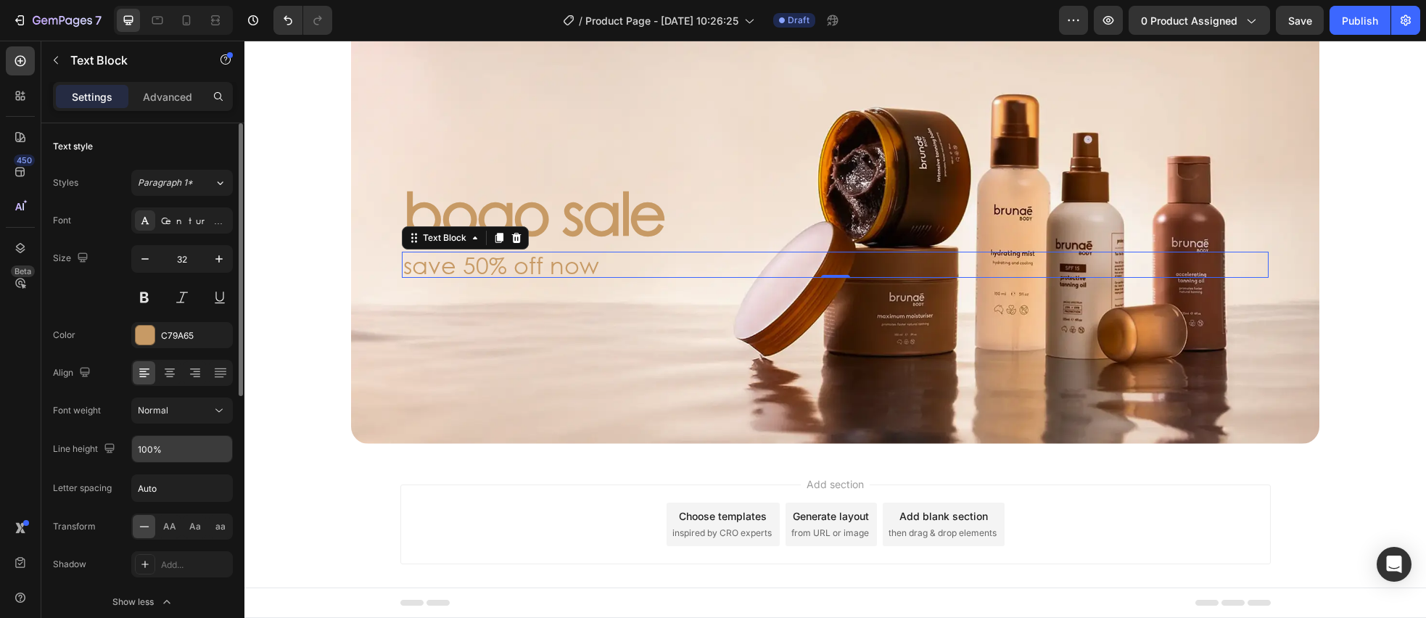
scroll to position [99, 0]
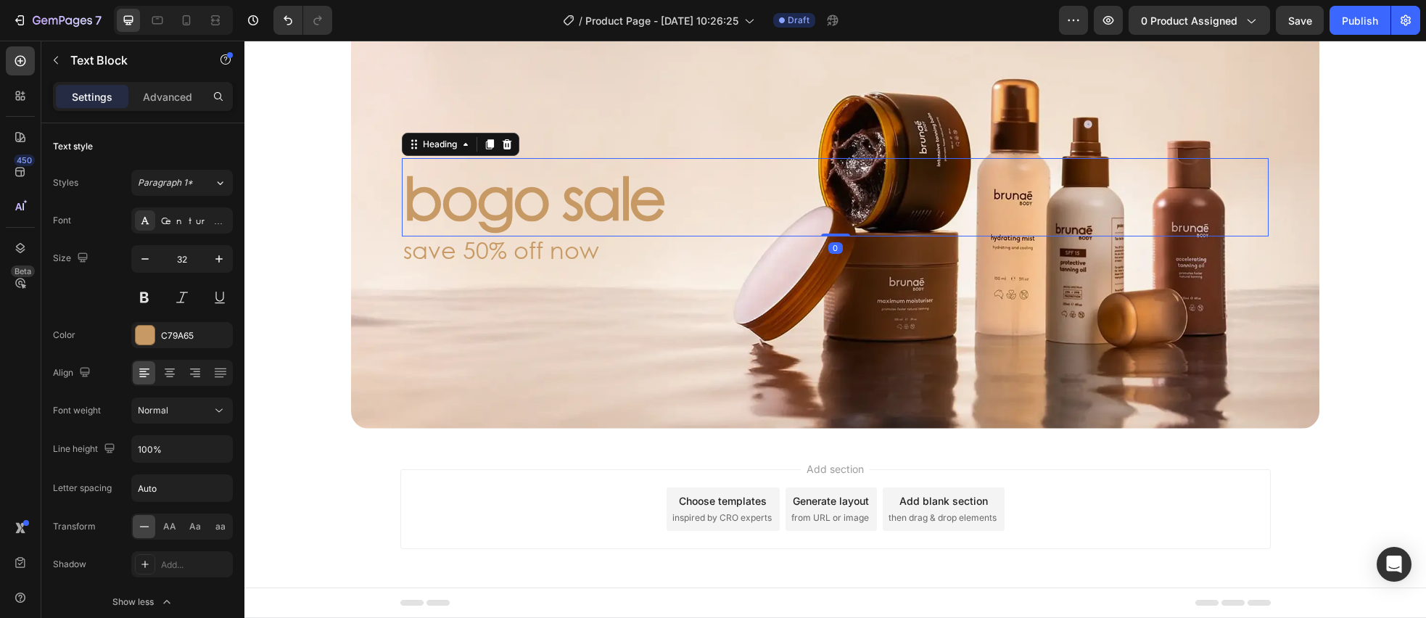
click at [539, 201] on p "bogo sale" at bounding box center [835, 197] width 864 height 75
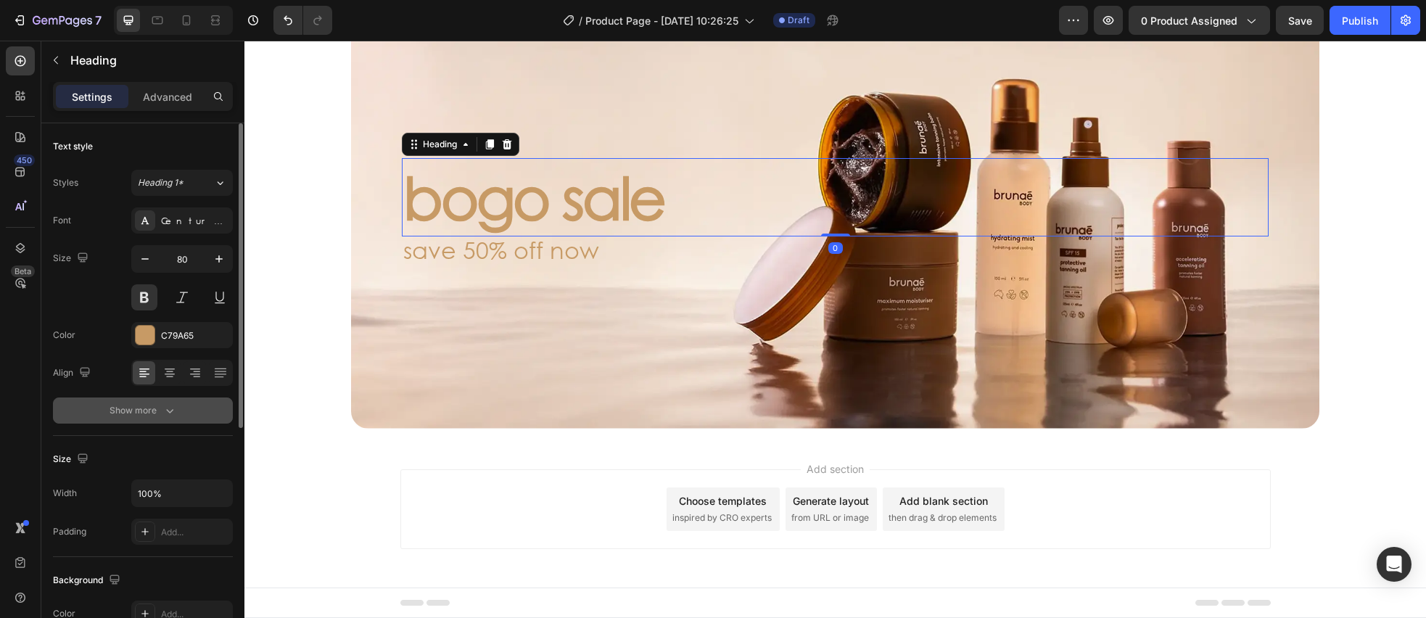
click at [179, 415] on button "Show more" at bounding box center [143, 410] width 180 height 26
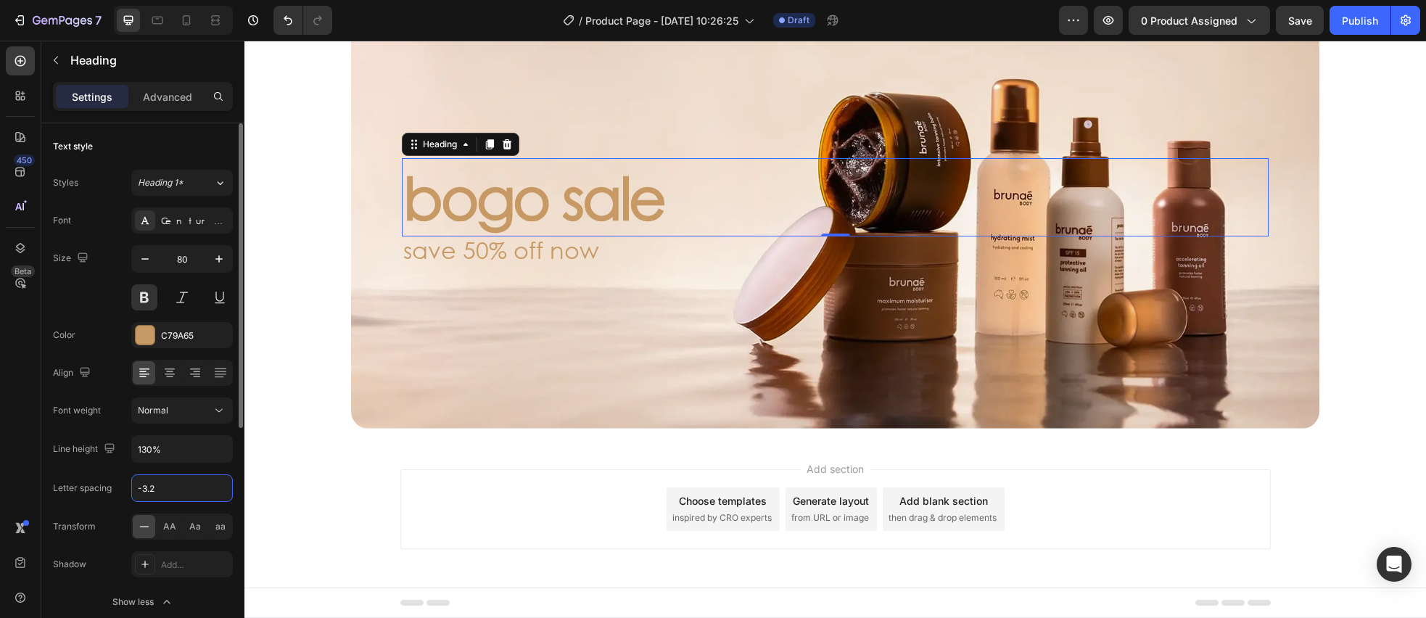
drag, startPoint x: 178, startPoint y: 488, endPoint x: 83, endPoint y: 478, distance: 95.5
click at [84, 478] on div "Letter spacing -3.2" at bounding box center [143, 488] width 180 height 28
click at [181, 17] on icon at bounding box center [186, 20] width 15 height 15
type input "48"
type input "110%"
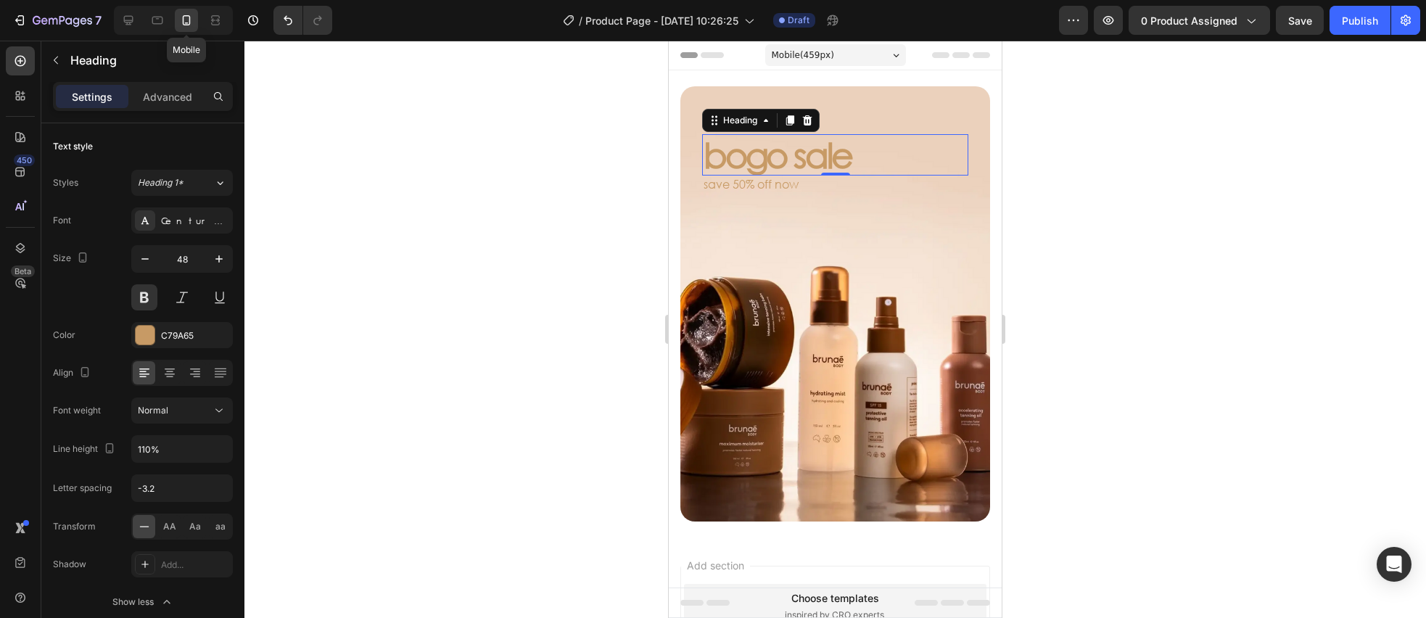
scroll to position [43, 0]
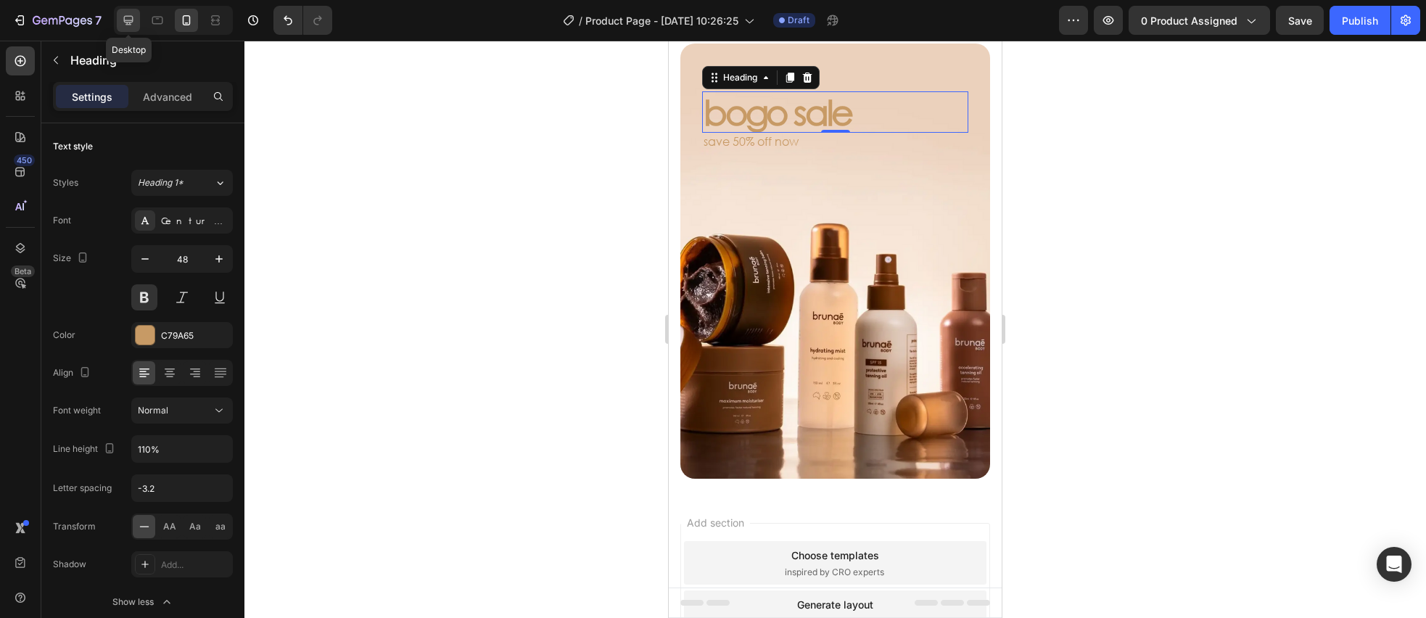
click at [131, 18] on icon at bounding box center [128, 20] width 15 height 15
type input "80"
type input "130%"
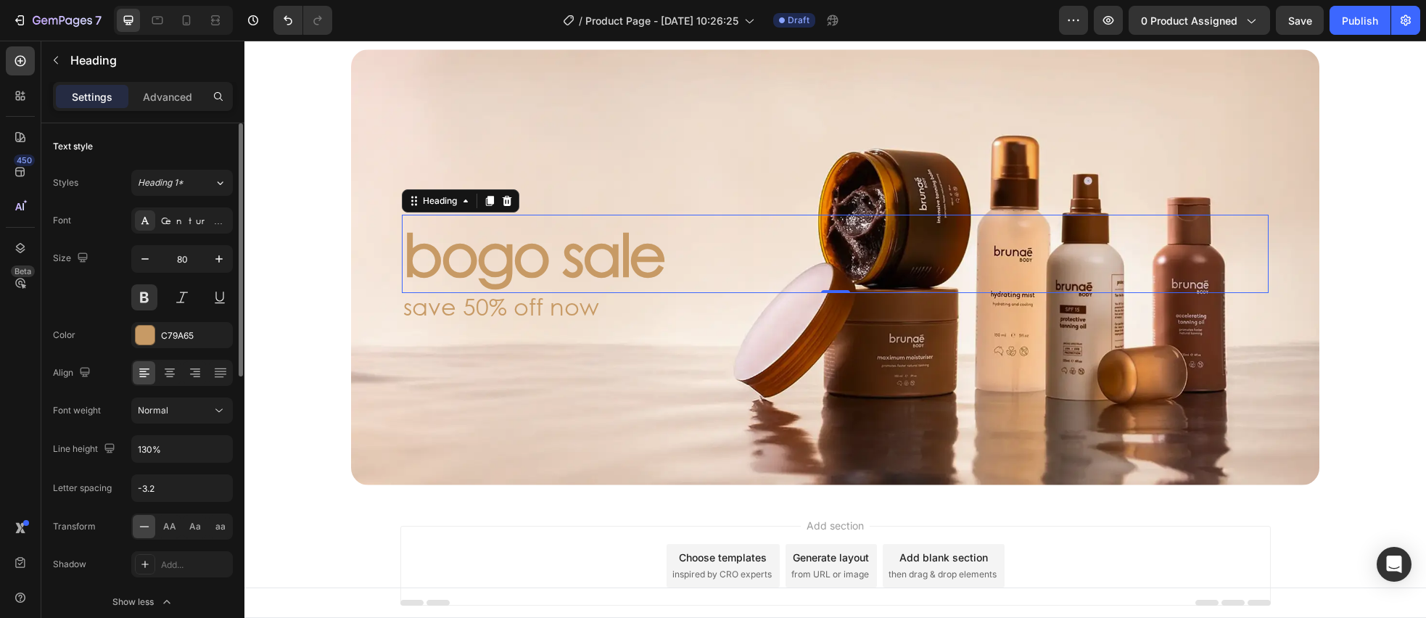
scroll to position [99, 0]
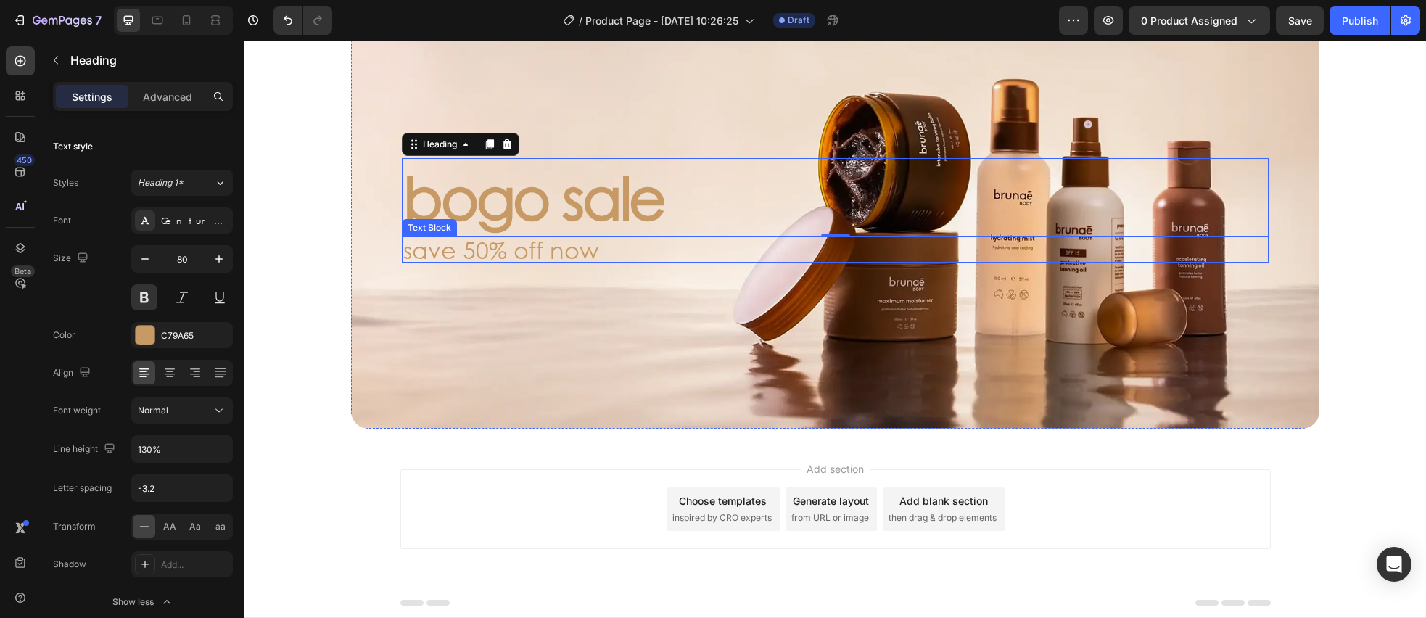
click at [458, 250] on p "save 50% off now" at bounding box center [835, 249] width 864 height 23
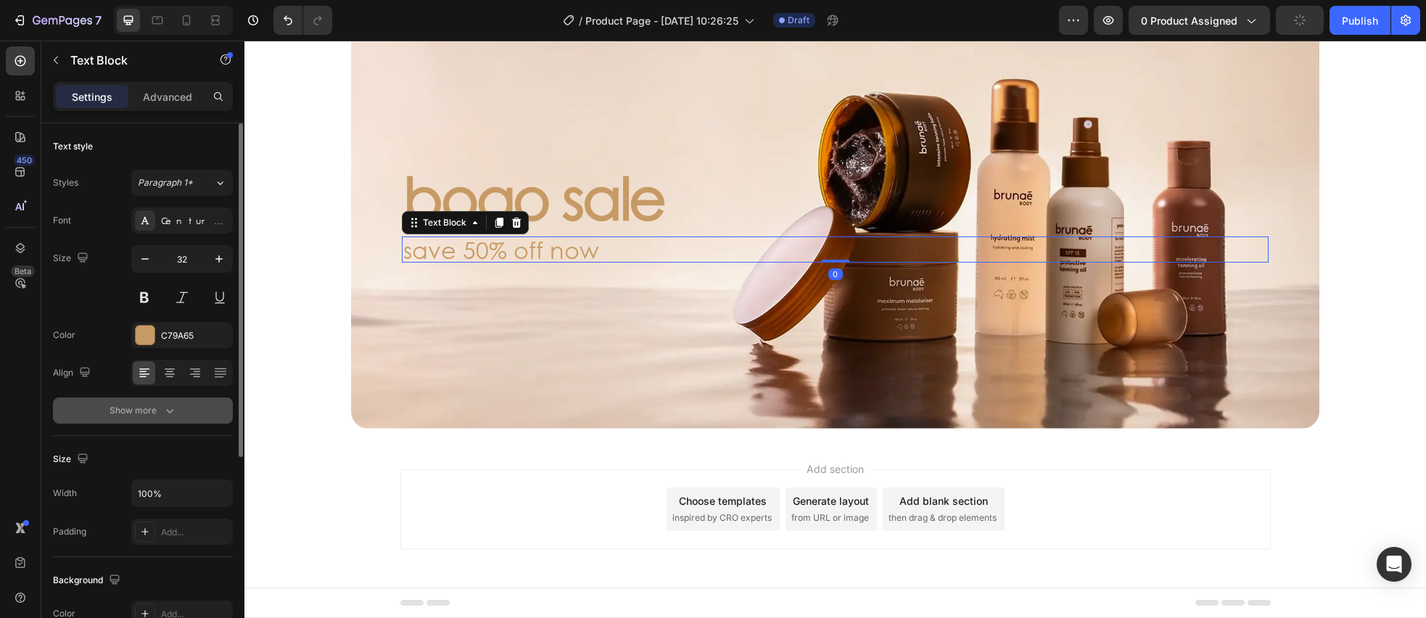
click at [183, 402] on button "Show more" at bounding box center [143, 410] width 180 height 26
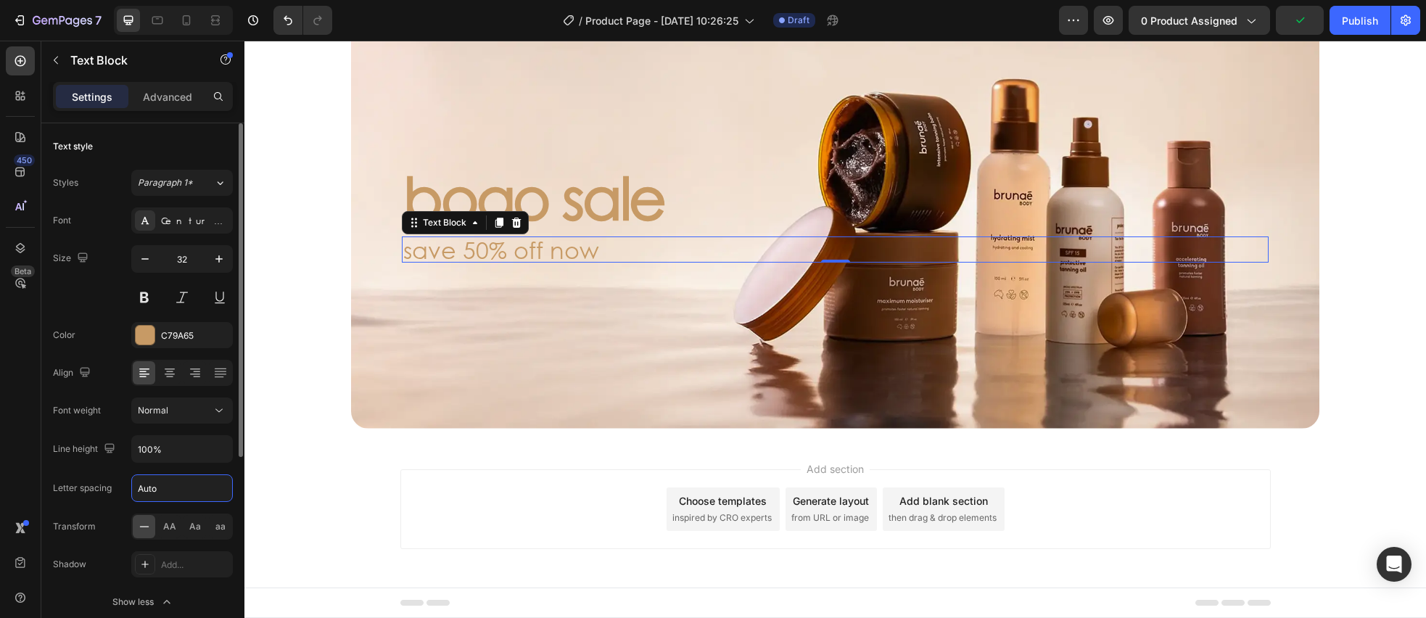
click at [179, 485] on input "Auto" at bounding box center [182, 488] width 100 height 26
type input "-0.5"
click at [103, 468] on div "Font Century Gothic Size 32 Color C79A65 Align Font weight Normal Line height 1…" at bounding box center [143, 409] width 180 height 408
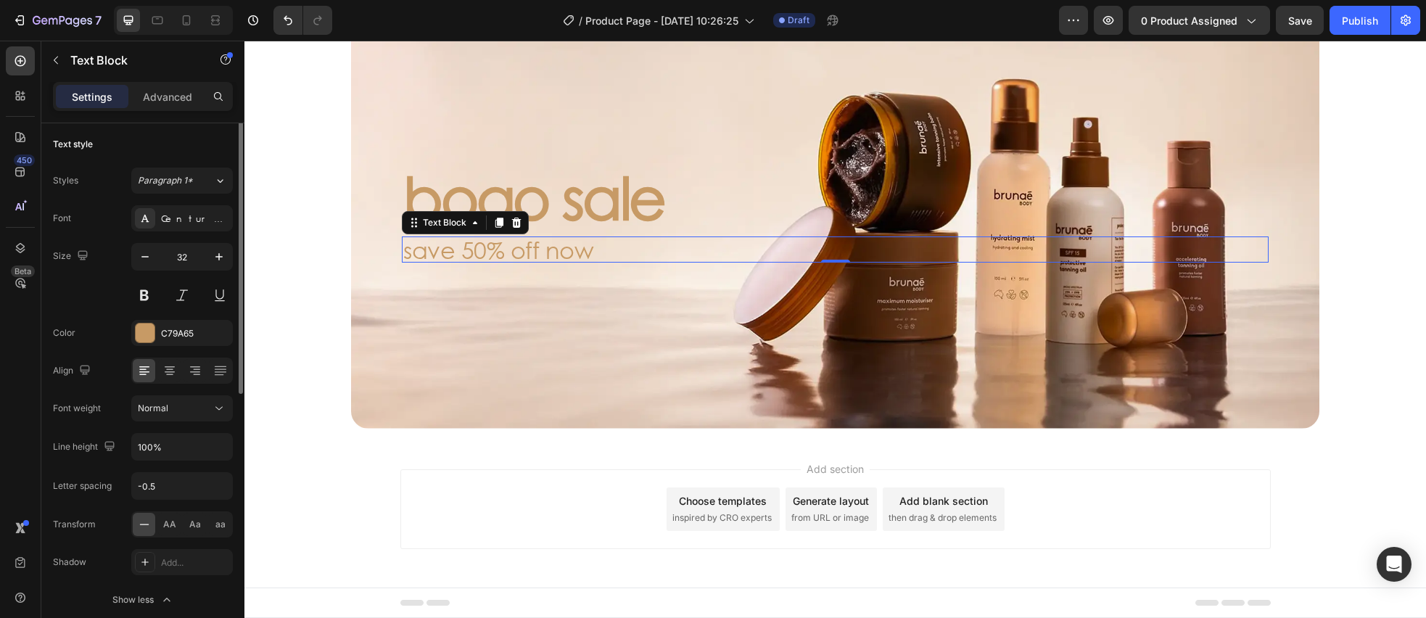
scroll to position [0, 0]
click at [182, 20] on icon at bounding box center [186, 20] width 15 height 15
type input "16"
type input "120%"
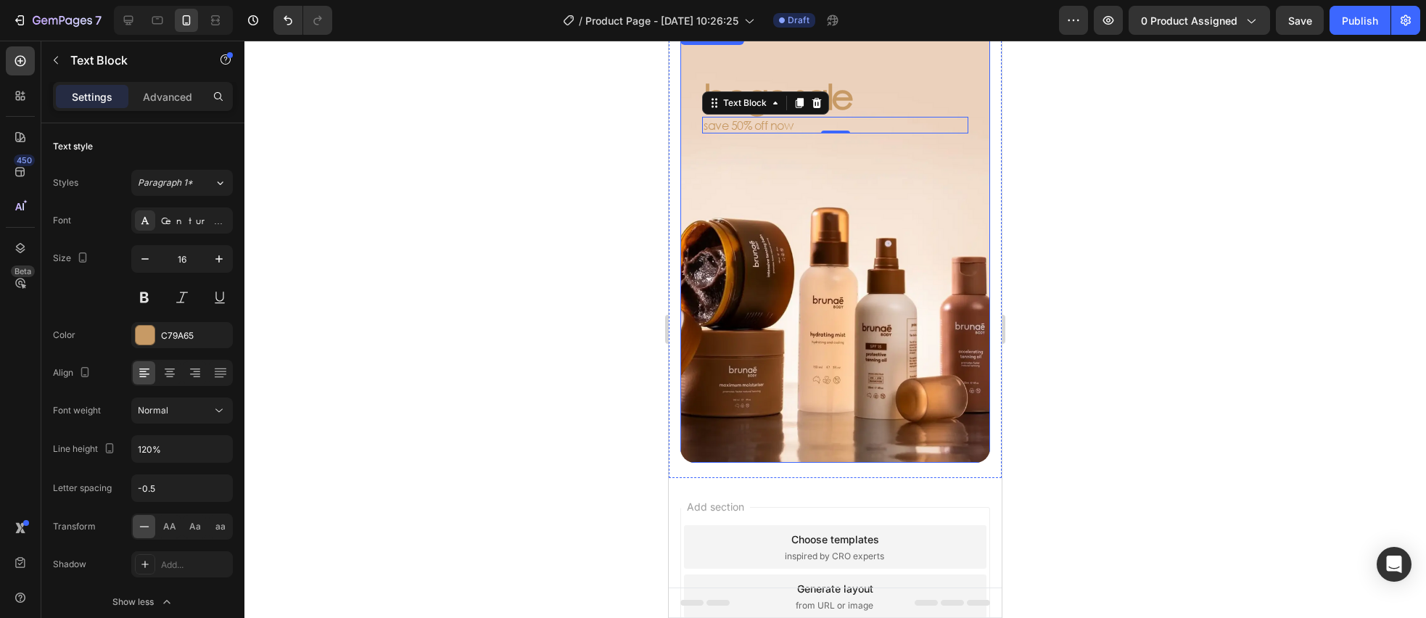
scroll to position [59, 0]
drag, startPoint x: 165, startPoint y: 491, endPoint x: 149, endPoint y: 489, distance: 16.1
click at [165, 491] on input "-0.5" at bounding box center [182, 488] width 100 height 26
click at [149, 489] on input "-0.5" at bounding box center [182, 488] width 100 height 26
drag, startPoint x: 150, startPoint y: 488, endPoint x: 160, endPoint y: 488, distance: 10.2
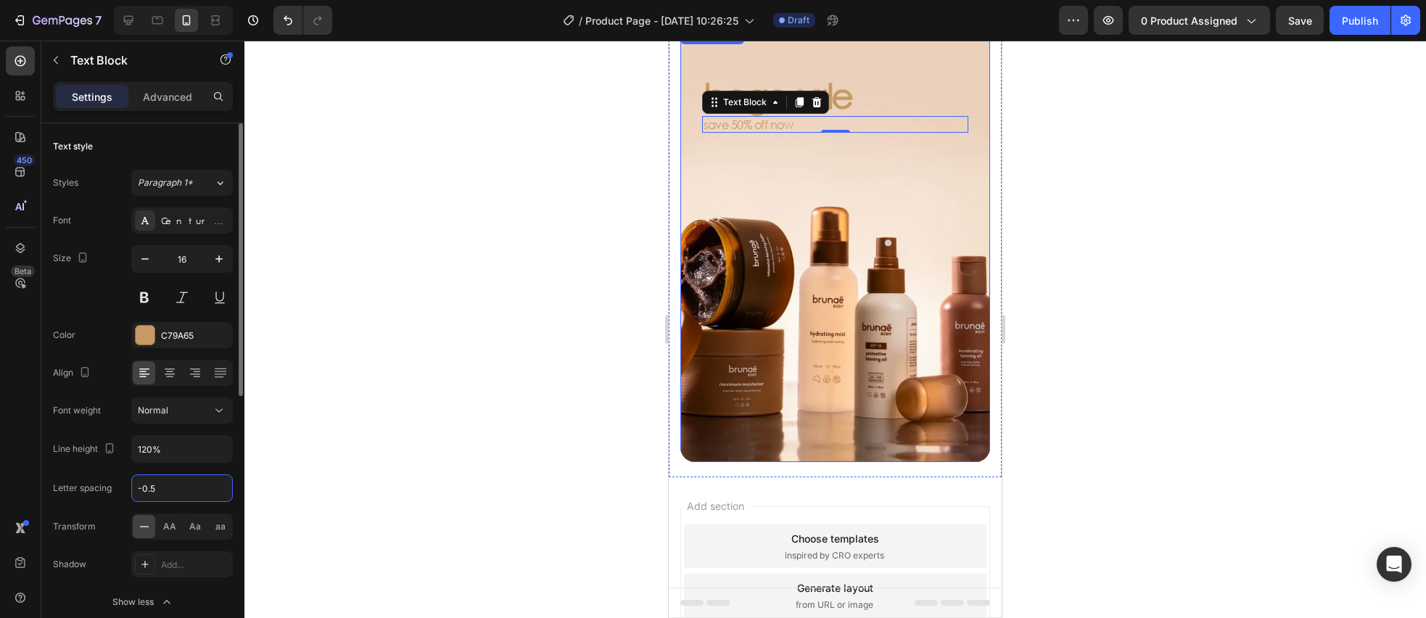
click at [160, 488] on input "-0.5" at bounding box center [182, 488] width 100 height 26
type input "-0.4"
click at [344, 314] on div at bounding box center [834, 329] width 1181 height 577
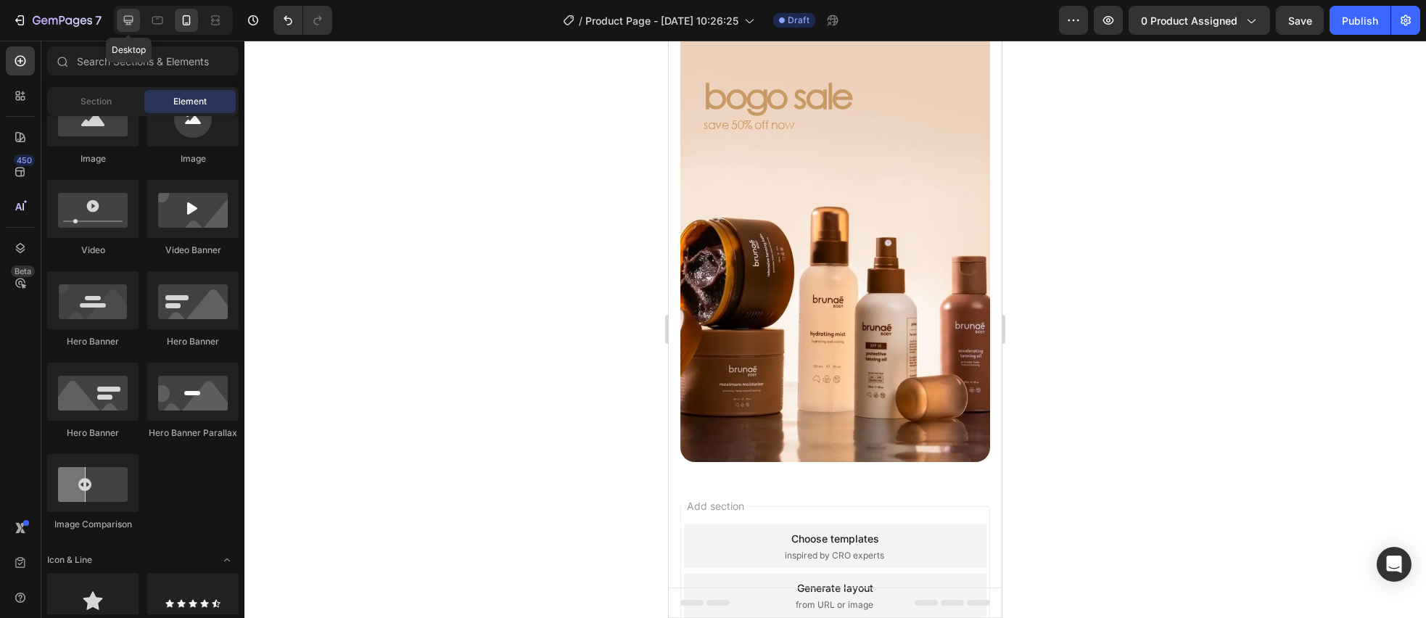
click at [126, 19] on icon at bounding box center [128, 20] width 15 height 15
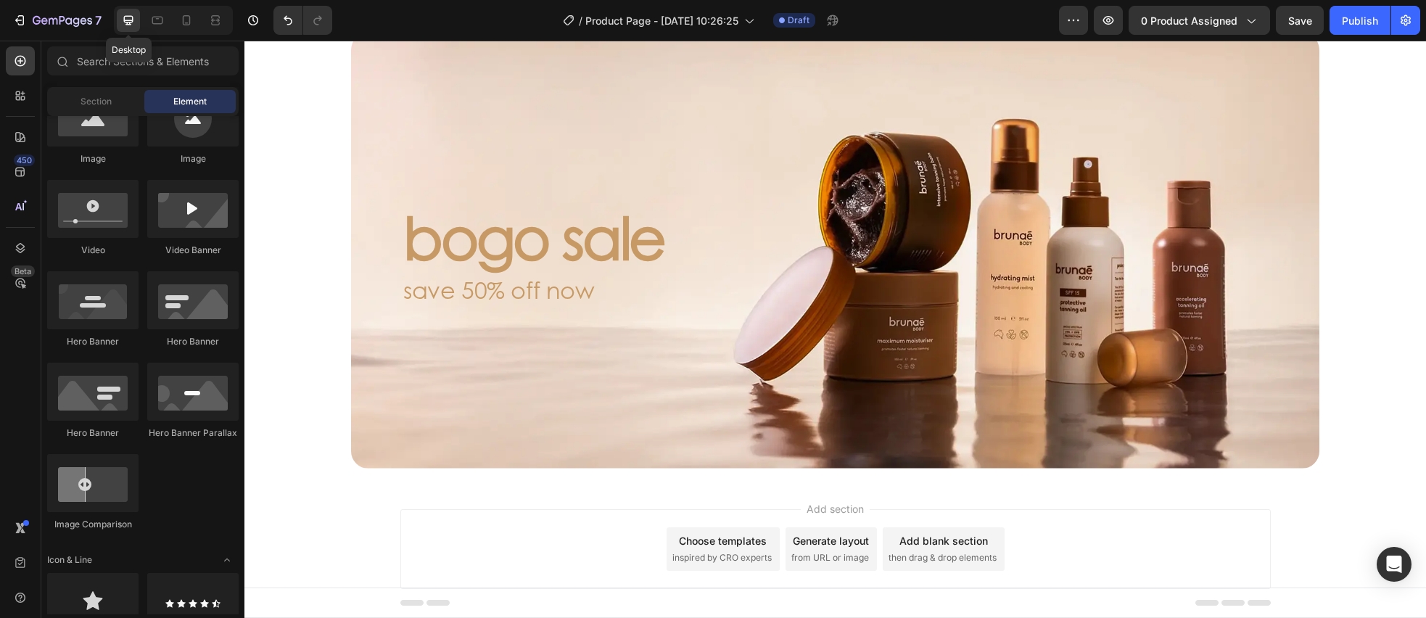
scroll to position [50, 0]
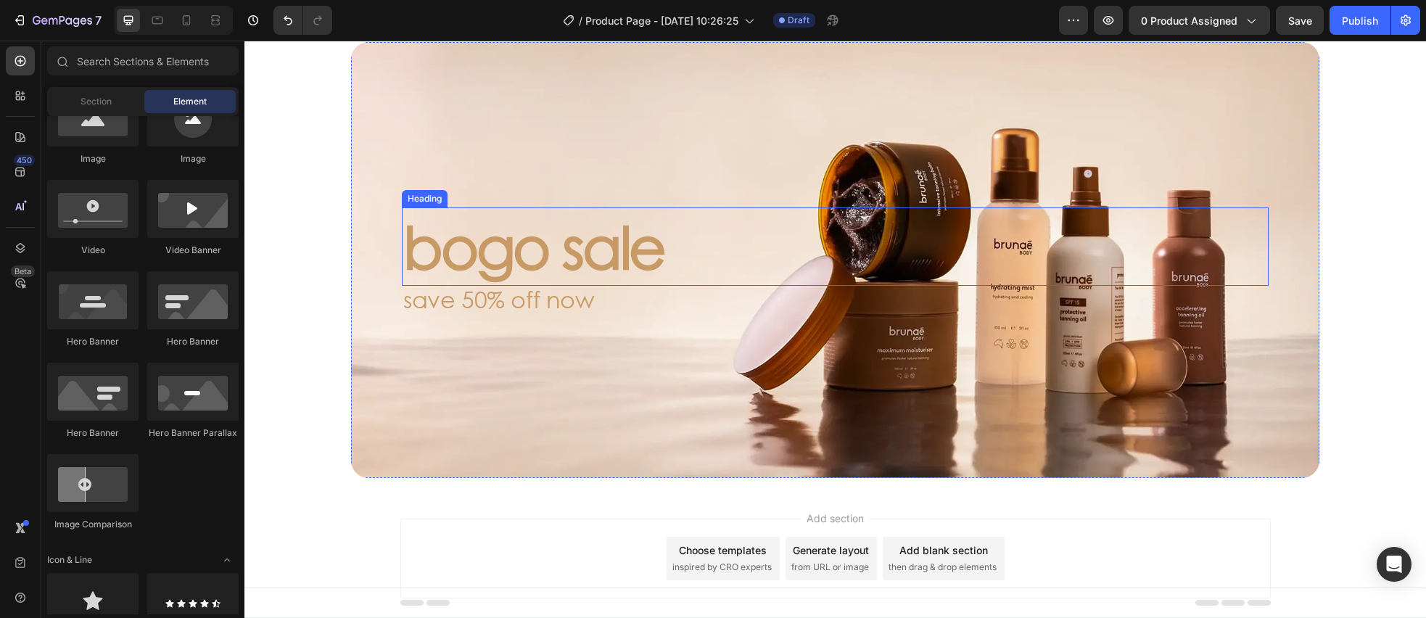
click at [586, 279] on p "bogo sale" at bounding box center [835, 246] width 864 height 75
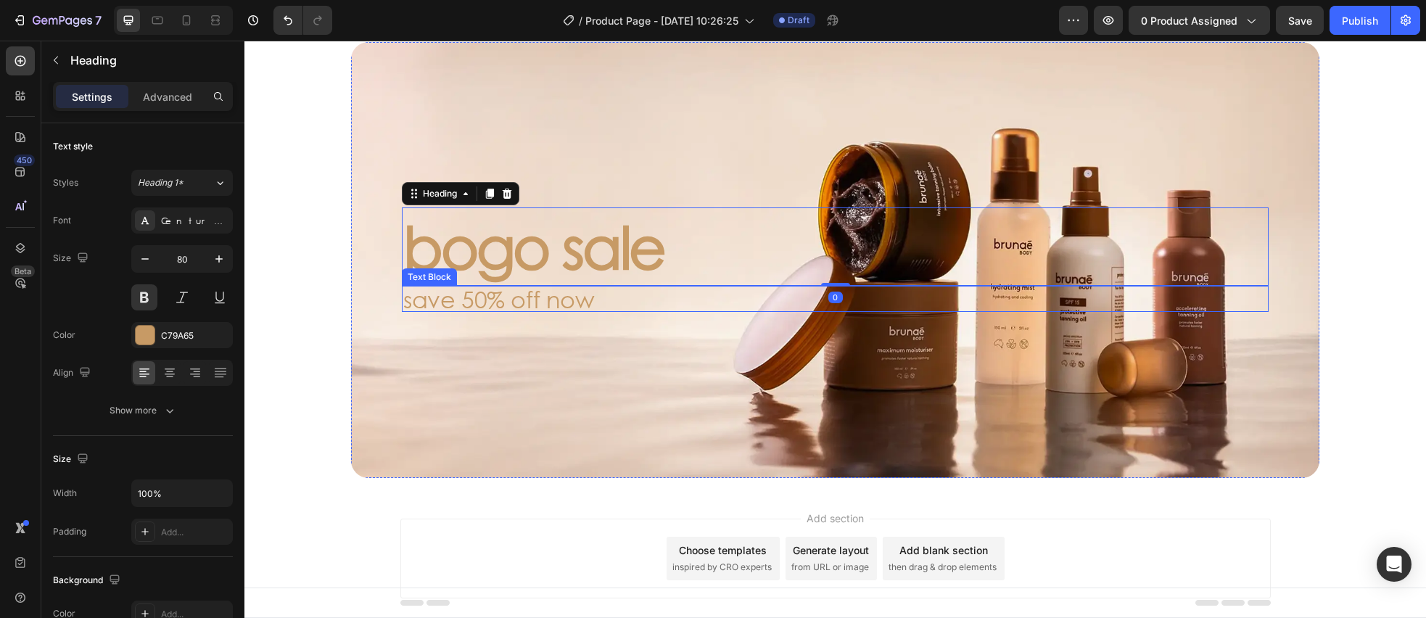
click at [589, 302] on p "save 50% off now" at bounding box center [835, 298] width 864 height 23
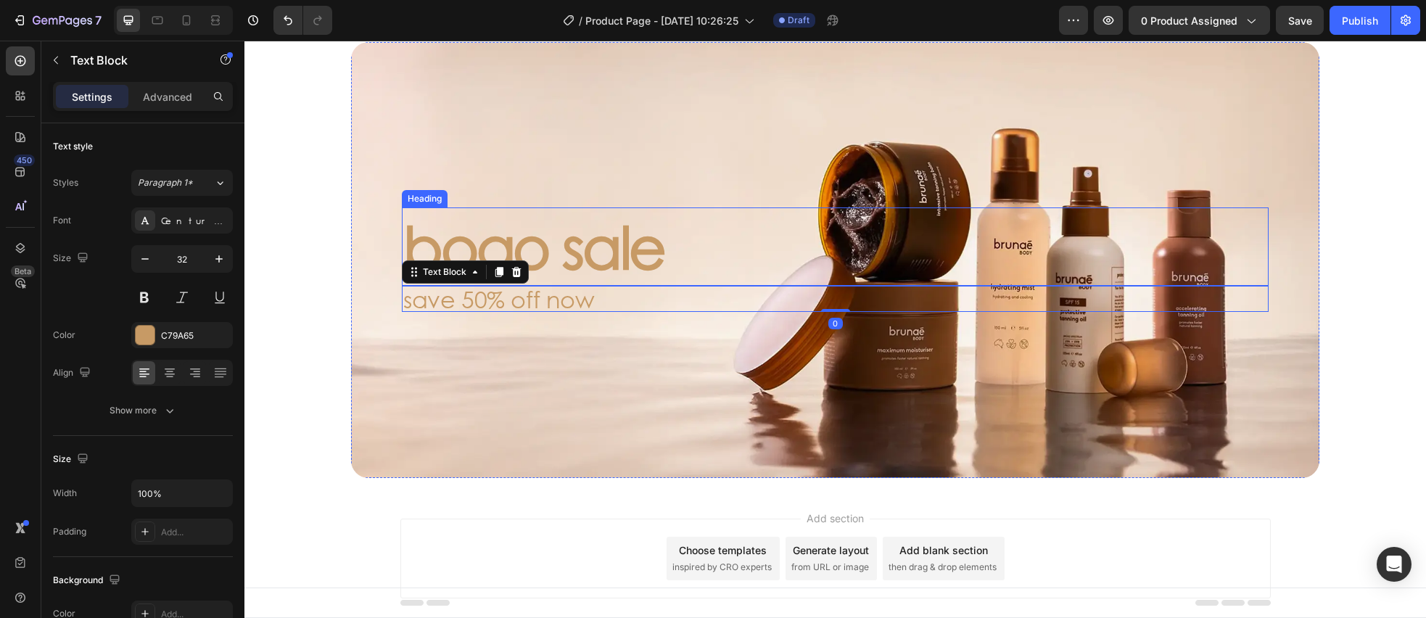
click at [612, 246] on p "bogo sale" at bounding box center [835, 246] width 864 height 75
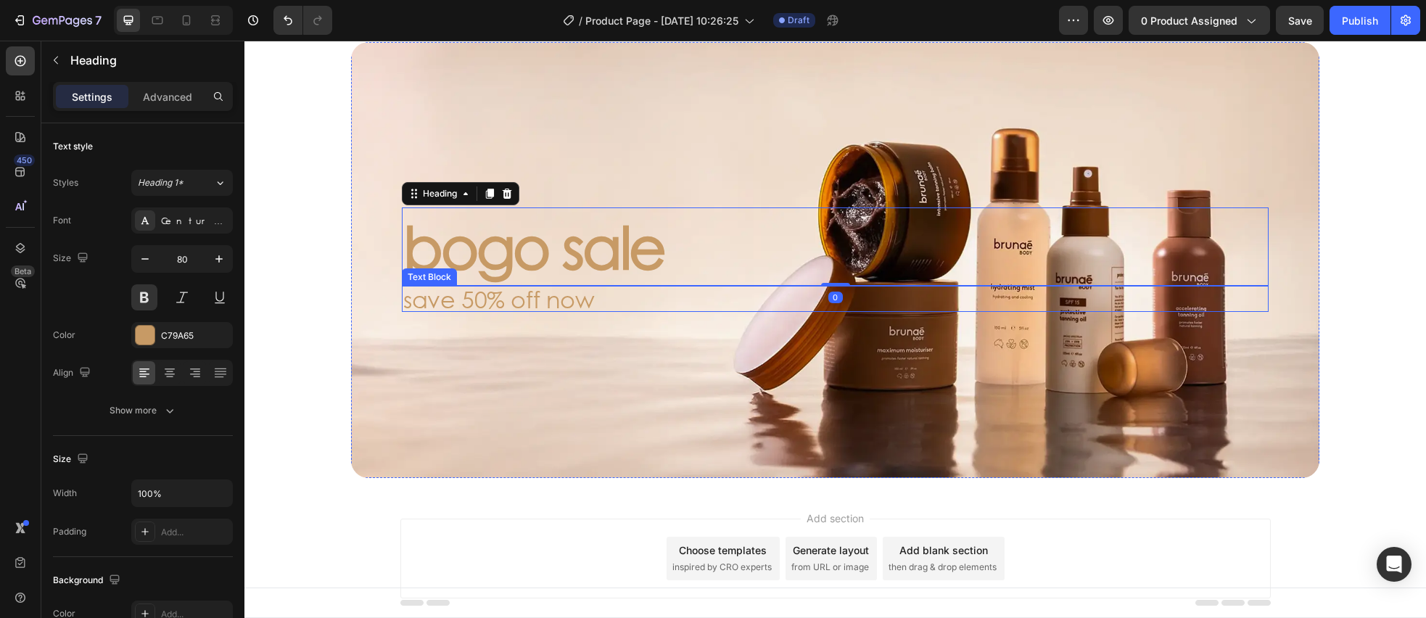
click at [616, 299] on p "save 50% off now" at bounding box center [835, 298] width 864 height 23
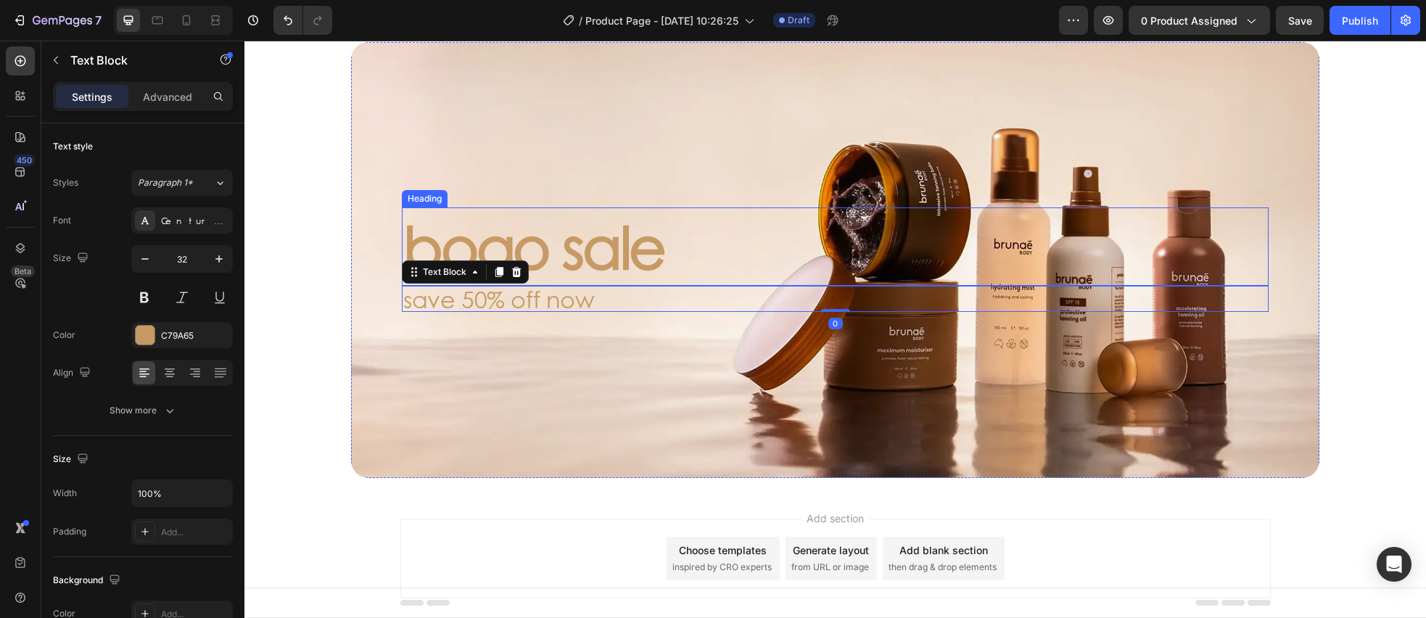
click at [629, 258] on p "bogo sale" at bounding box center [835, 246] width 864 height 75
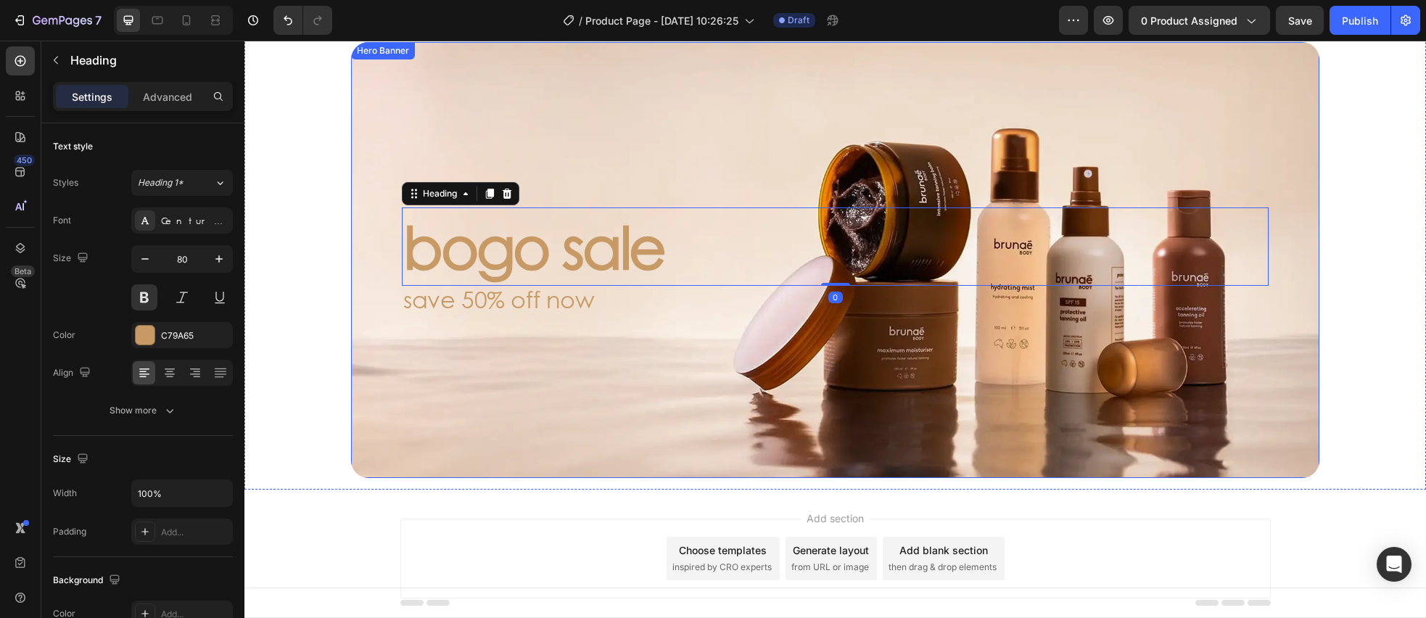
click at [620, 313] on div "bogo sale Heading 0 save 50% off now Text Block" at bounding box center [835, 259] width 910 height 110
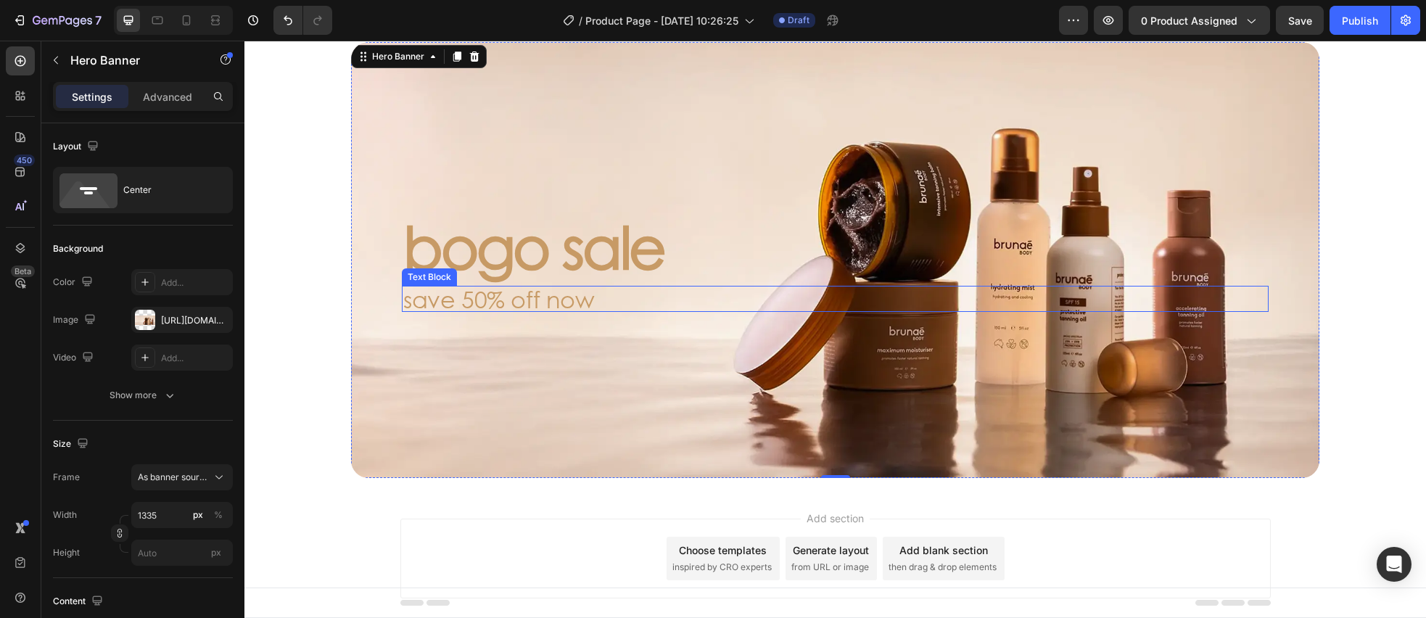
click at [619, 288] on p "save 50% off now" at bounding box center [835, 298] width 864 height 23
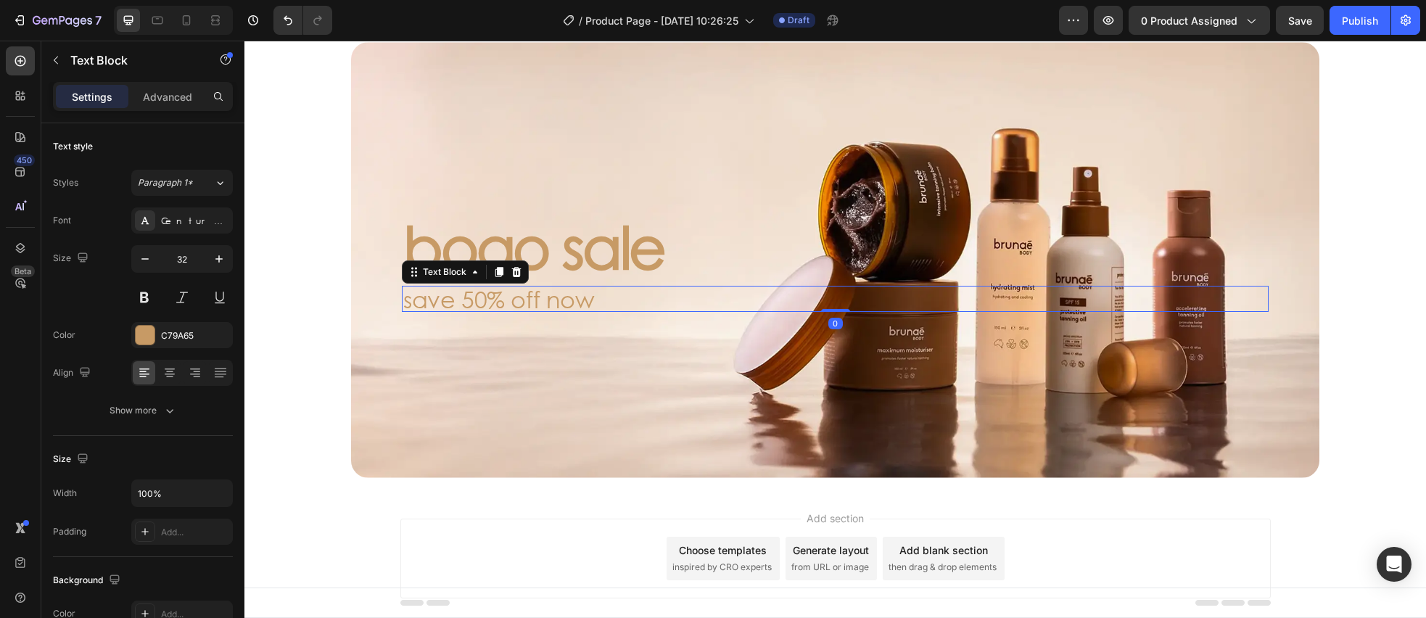
click at [633, 267] on p "bogo sale" at bounding box center [835, 246] width 864 height 75
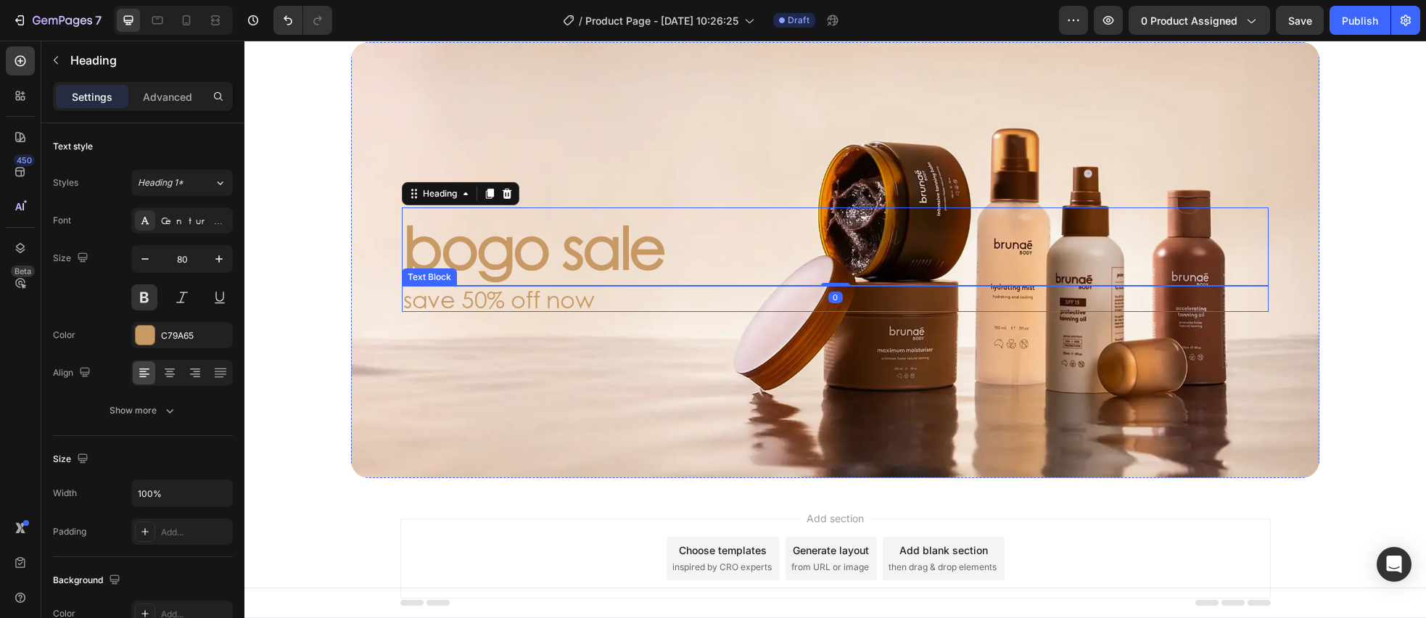
click at [621, 305] on p "save 50% off now" at bounding box center [835, 298] width 864 height 23
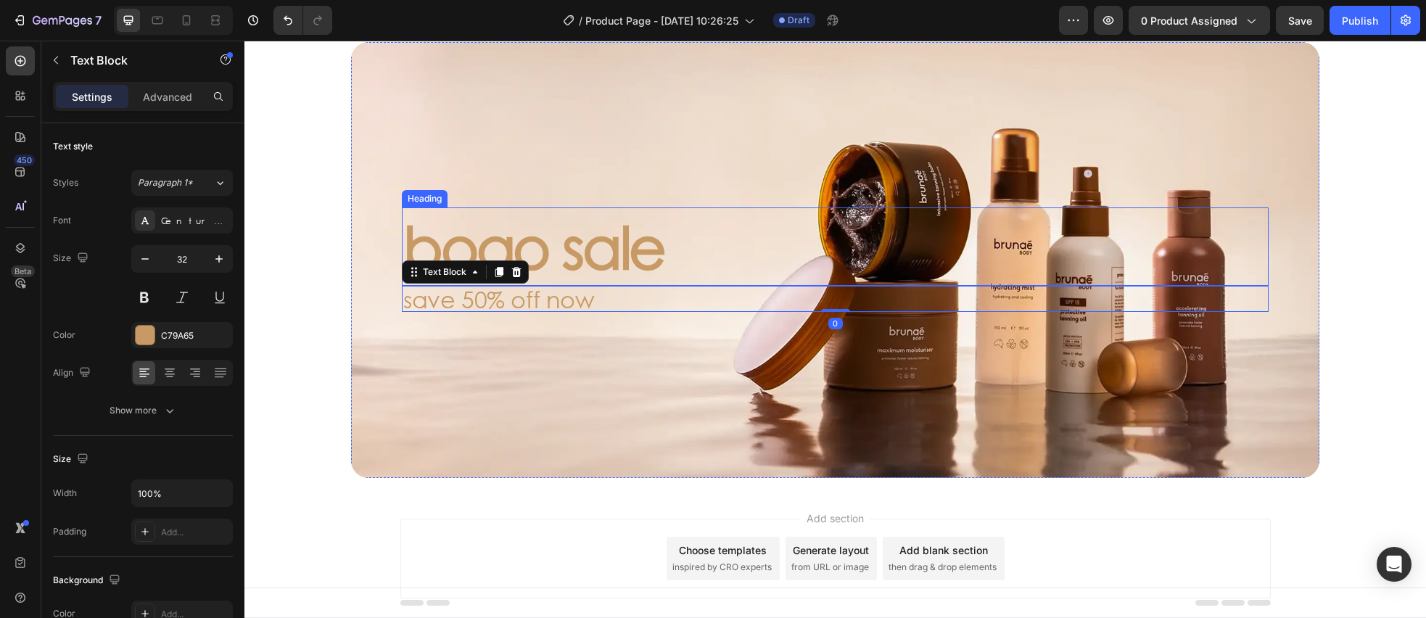
click at [604, 273] on p "bogo sale" at bounding box center [835, 246] width 864 height 75
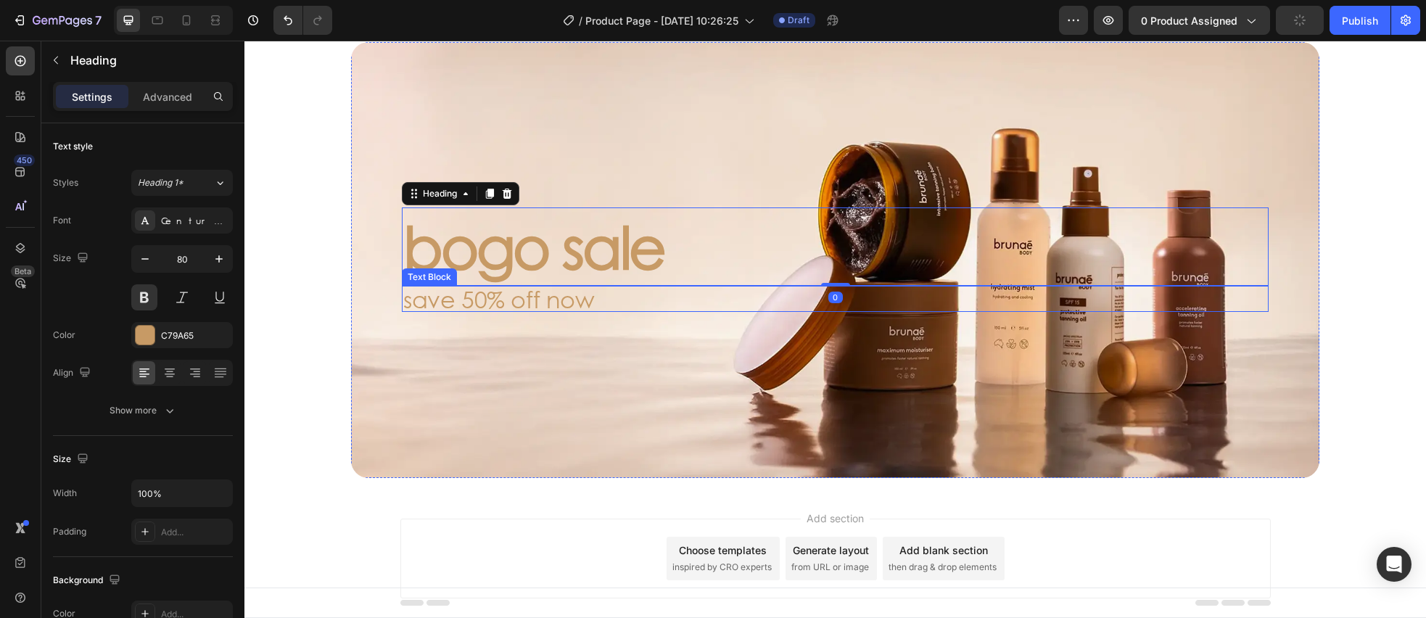
click at [607, 304] on p "save 50% off now" at bounding box center [835, 298] width 864 height 23
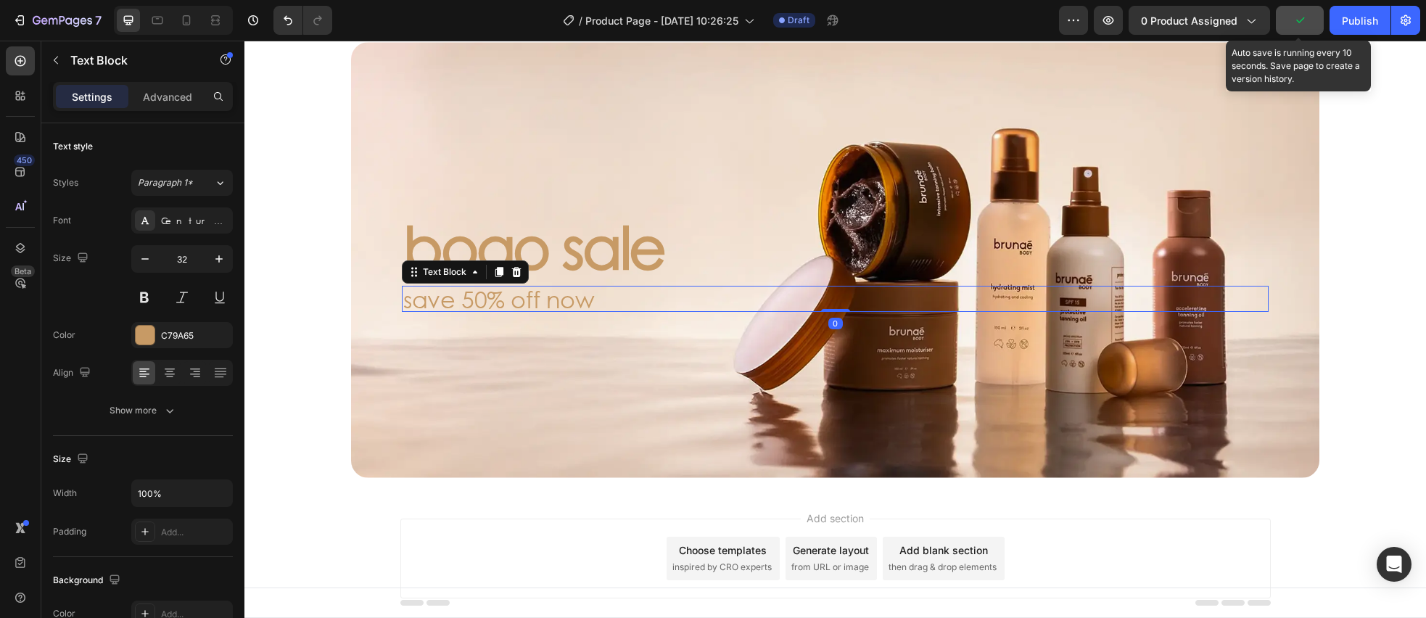
click at [1301, 28] on button "button" at bounding box center [1300, 20] width 48 height 29
click at [1294, 23] on span "Save" at bounding box center [1300, 21] width 24 height 12
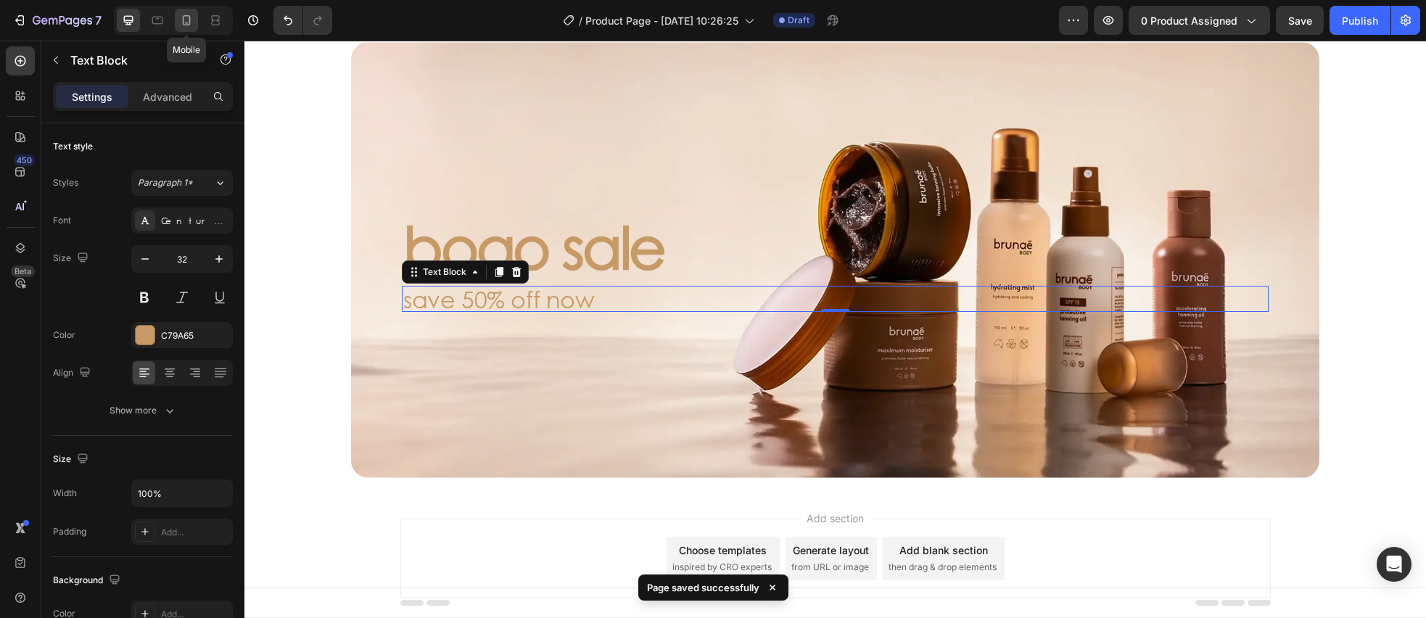
click at [183, 26] on icon at bounding box center [186, 20] width 15 height 15
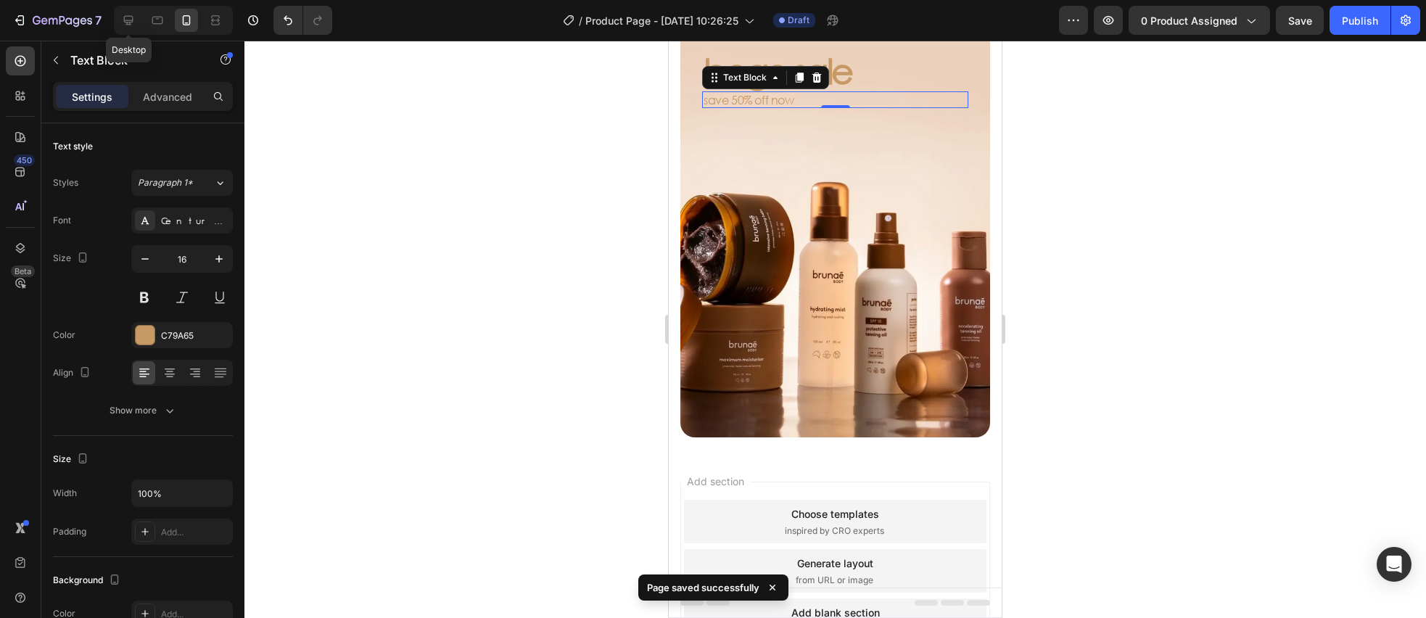
drag, startPoint x: 127, startPoint y: 17, endPoint x: 115, endPoint y: 22, distance: 12.7
click at [127, 17] on icon at bounding box center [128, 20] width 15 height 15
type input "32"
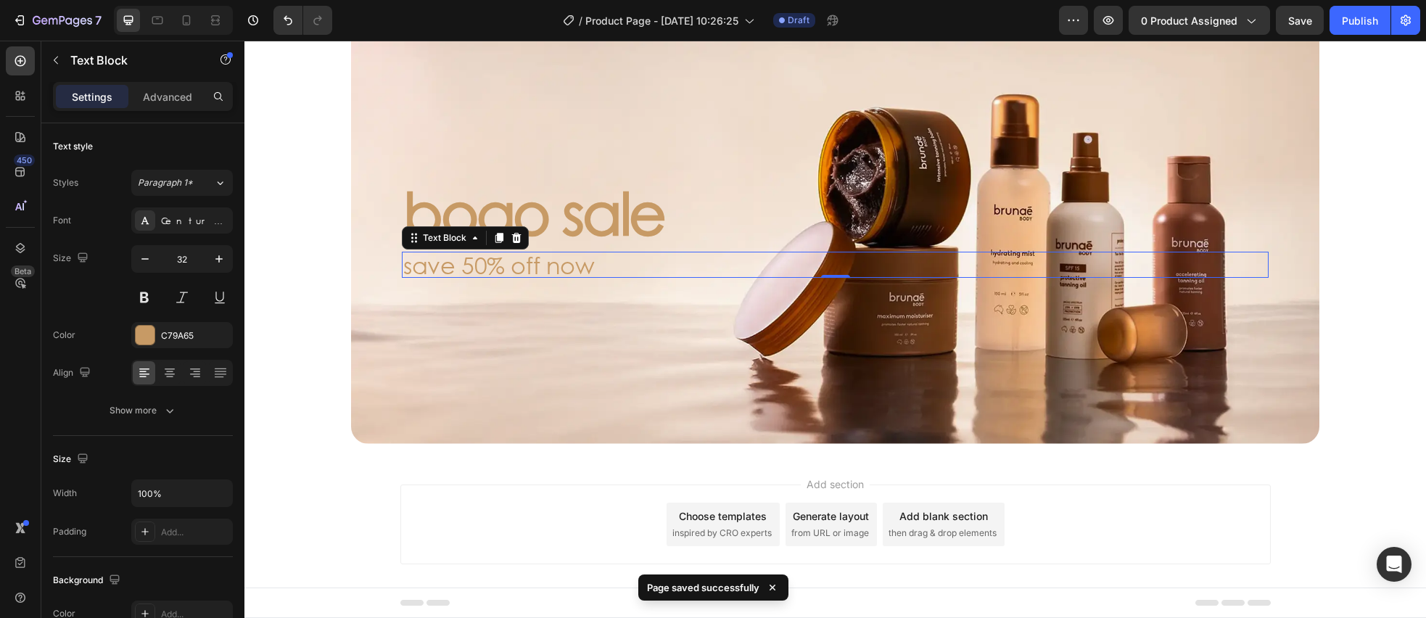
scroll to position [99, 0]
